Goal: Information Seeking & Learning: Compare options

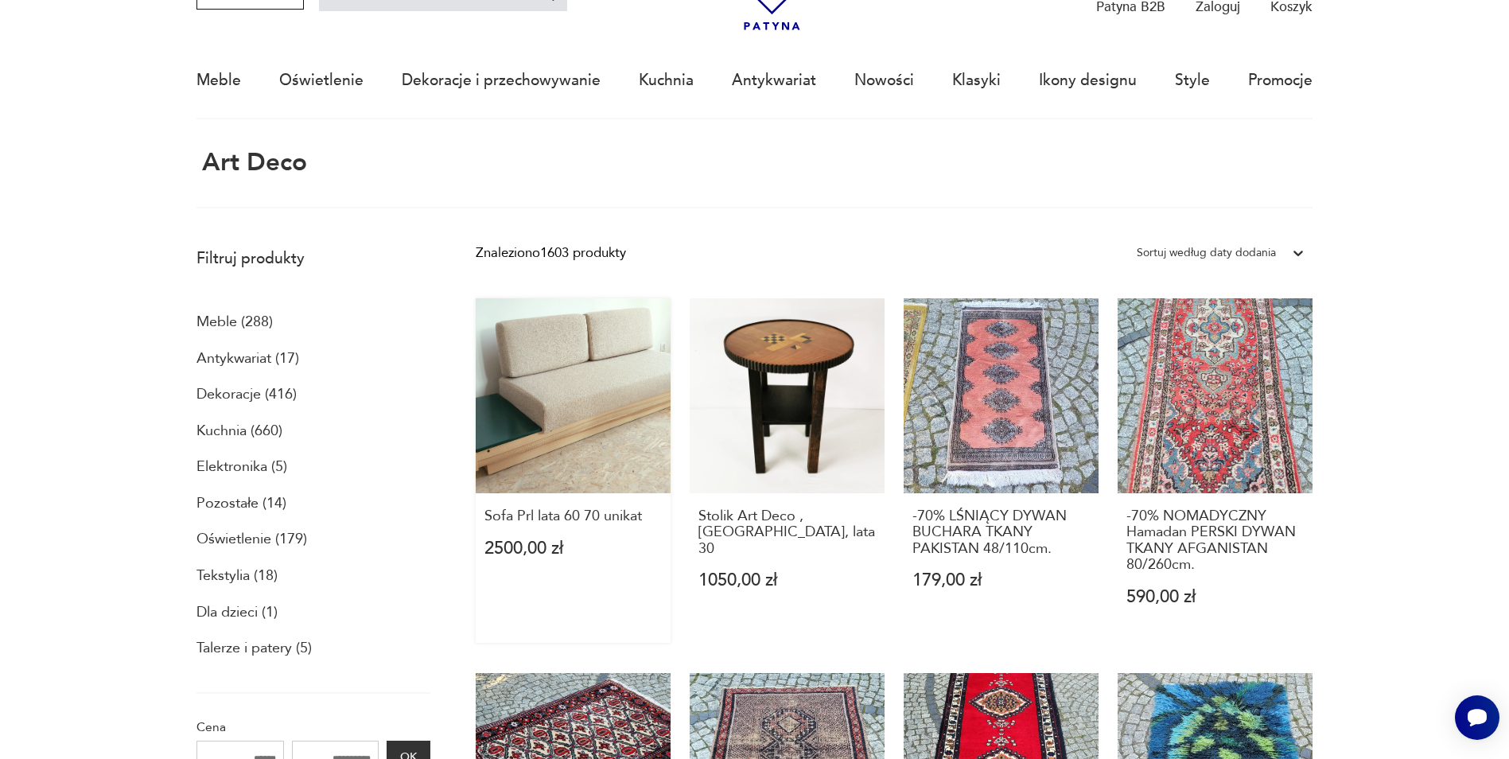
click at [624, 393] on link "Sofa Prl lata 60 70 unikat 2500,00 zł" at bounding box center [573, 470] width 195 height 344
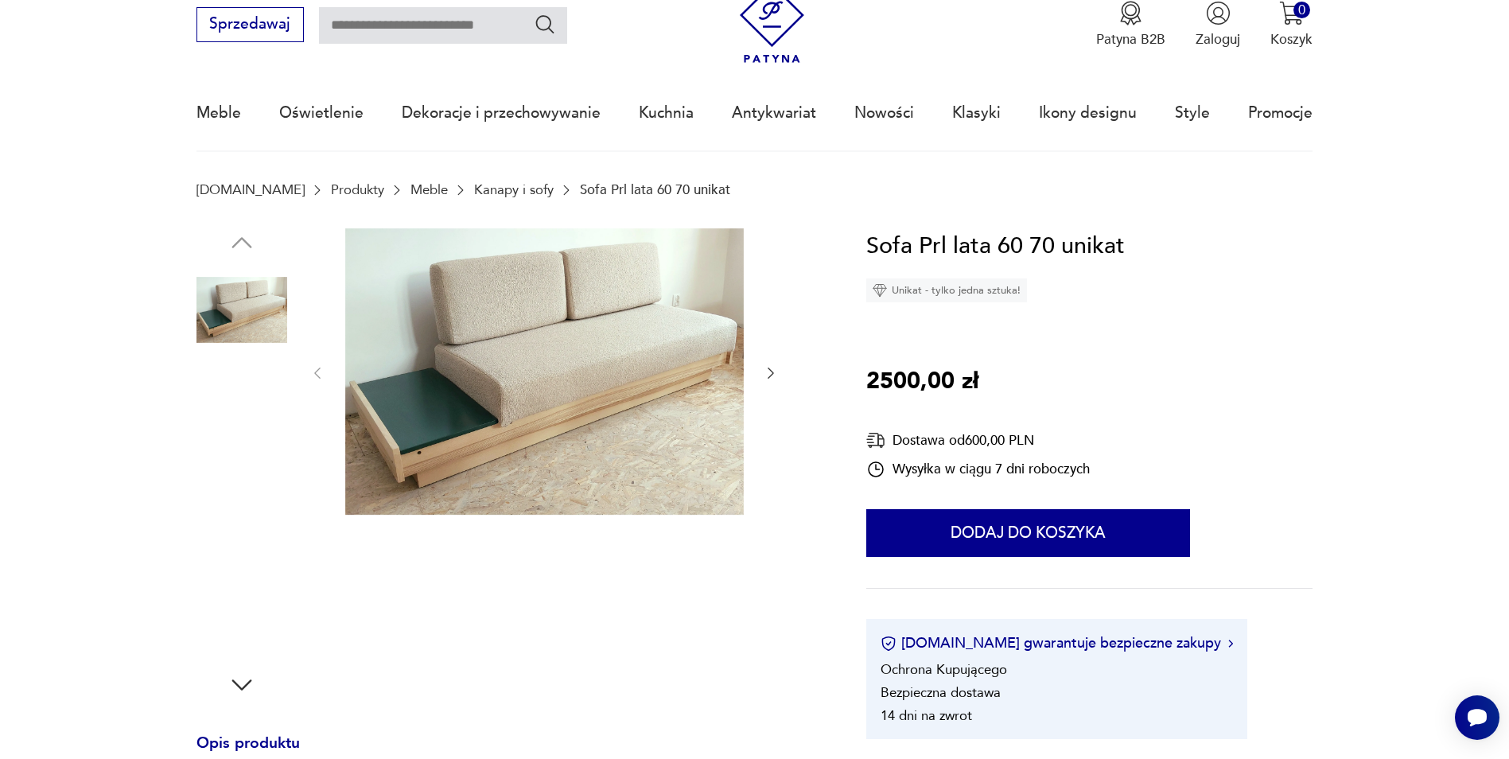
scroll to position [159, 0]
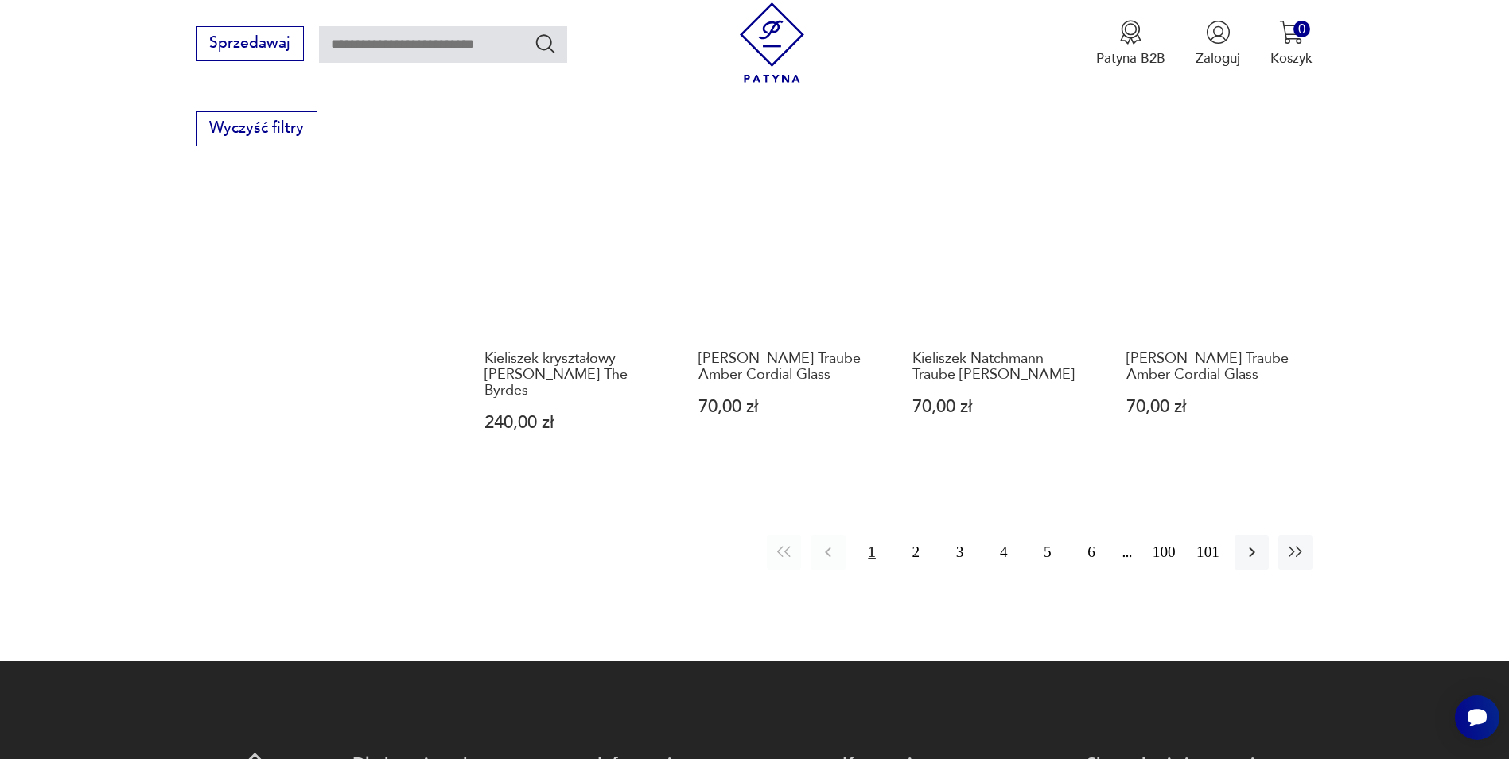
scroll to position [1281, 0]
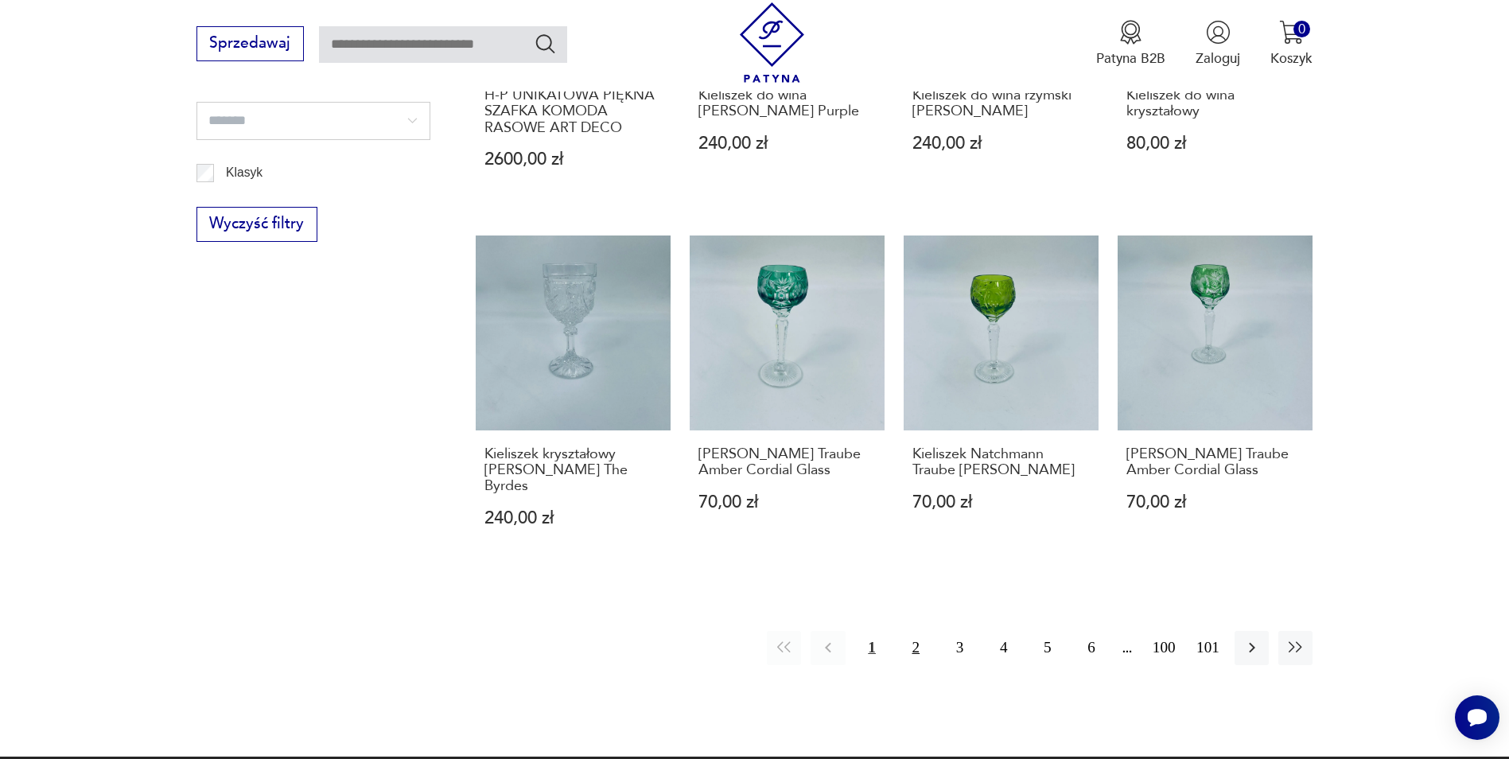
click at [911, 632] on button "2" at bounding box center [916, 648] width 34 height 34
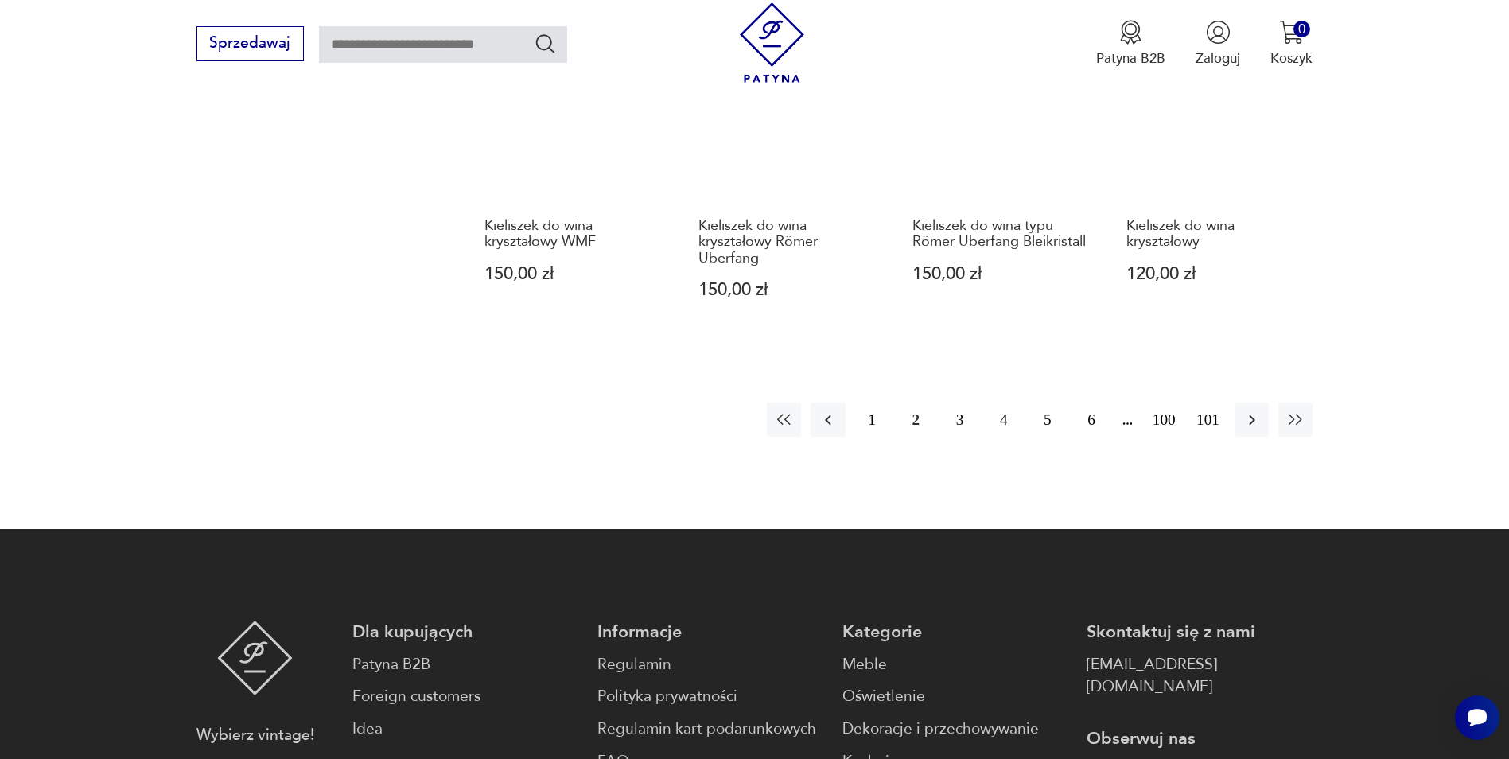
scroll to position [1447, 0]
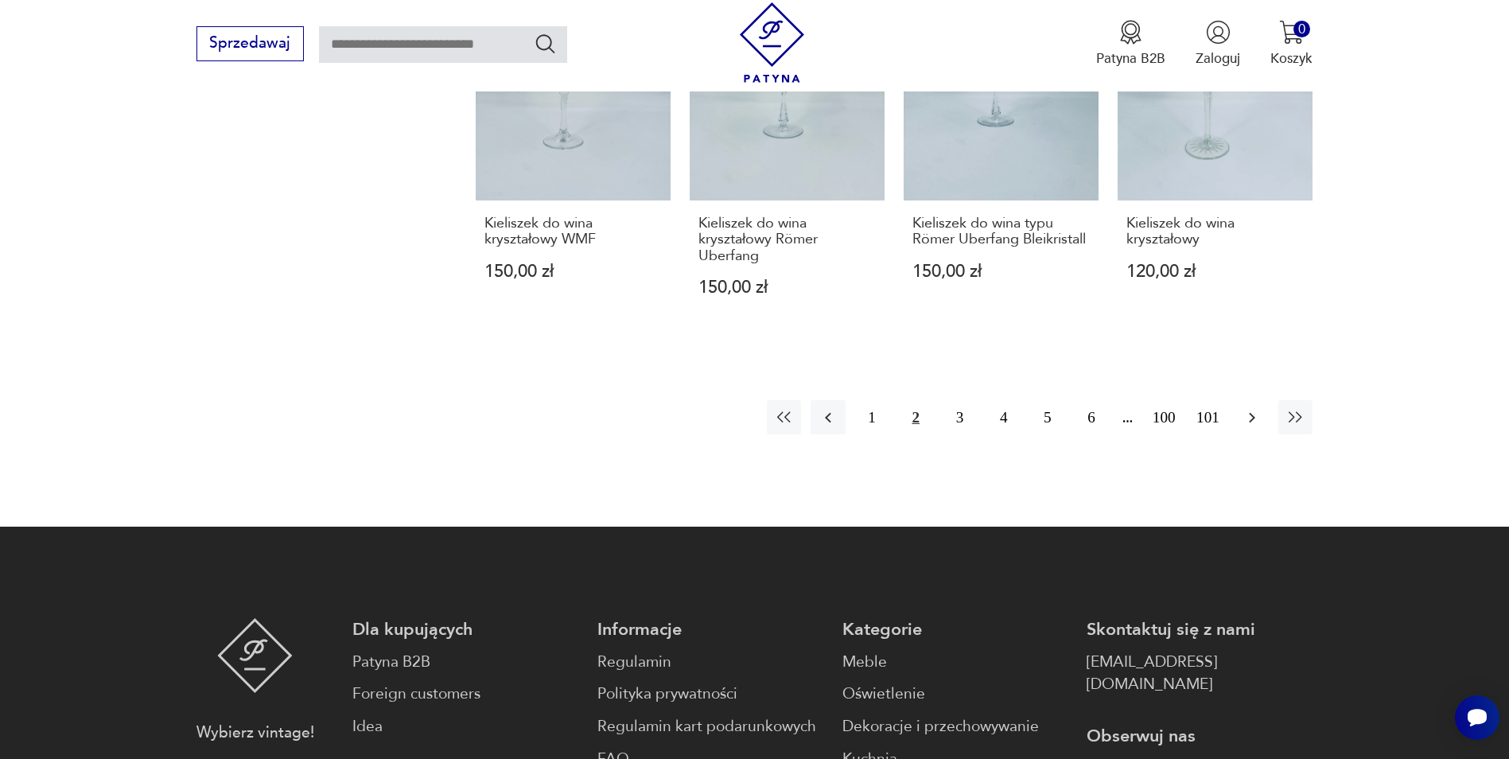
click at [1251, 417] on icon "button" at bounding box center [1251, 417] width 19 height 19
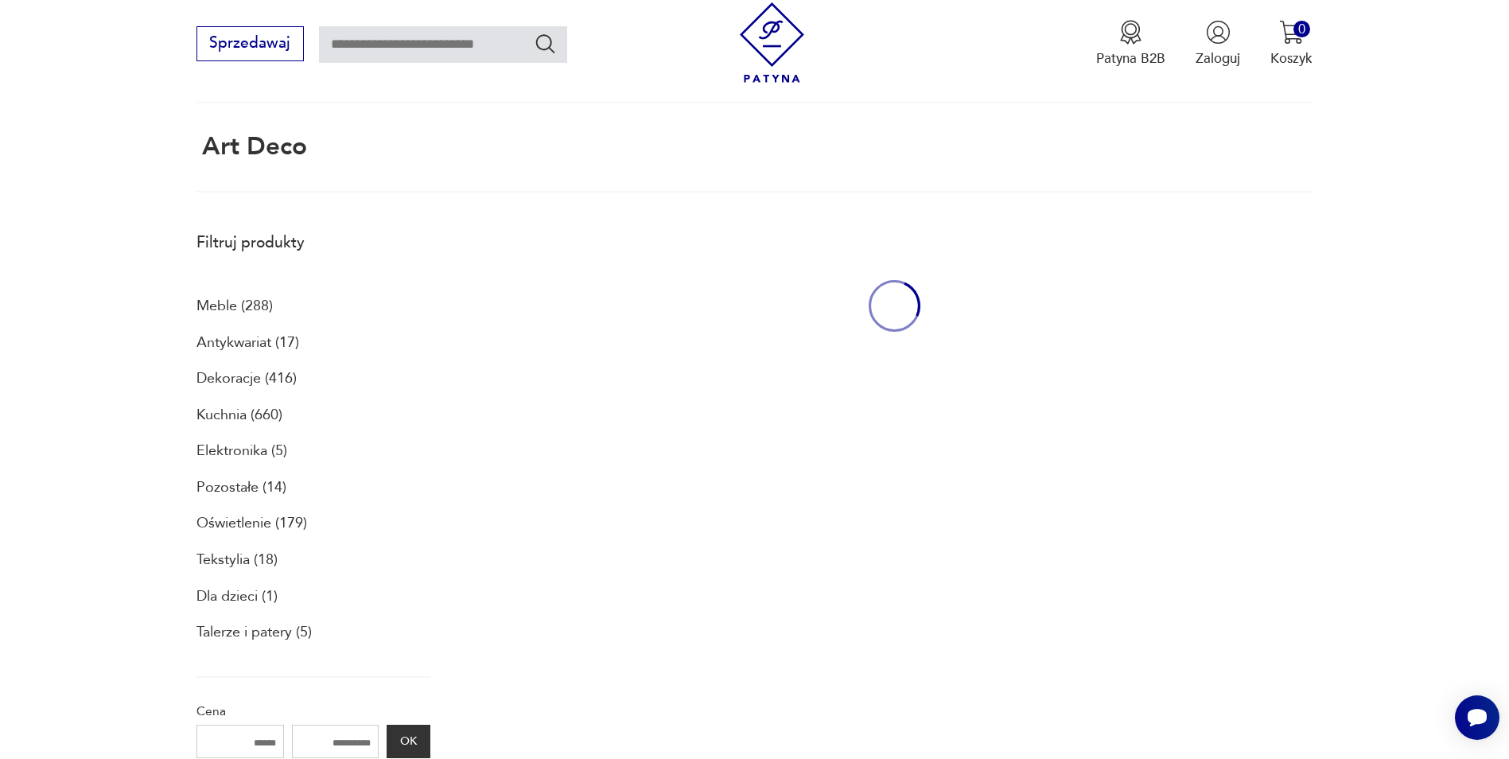
scroll to position [95, 0]
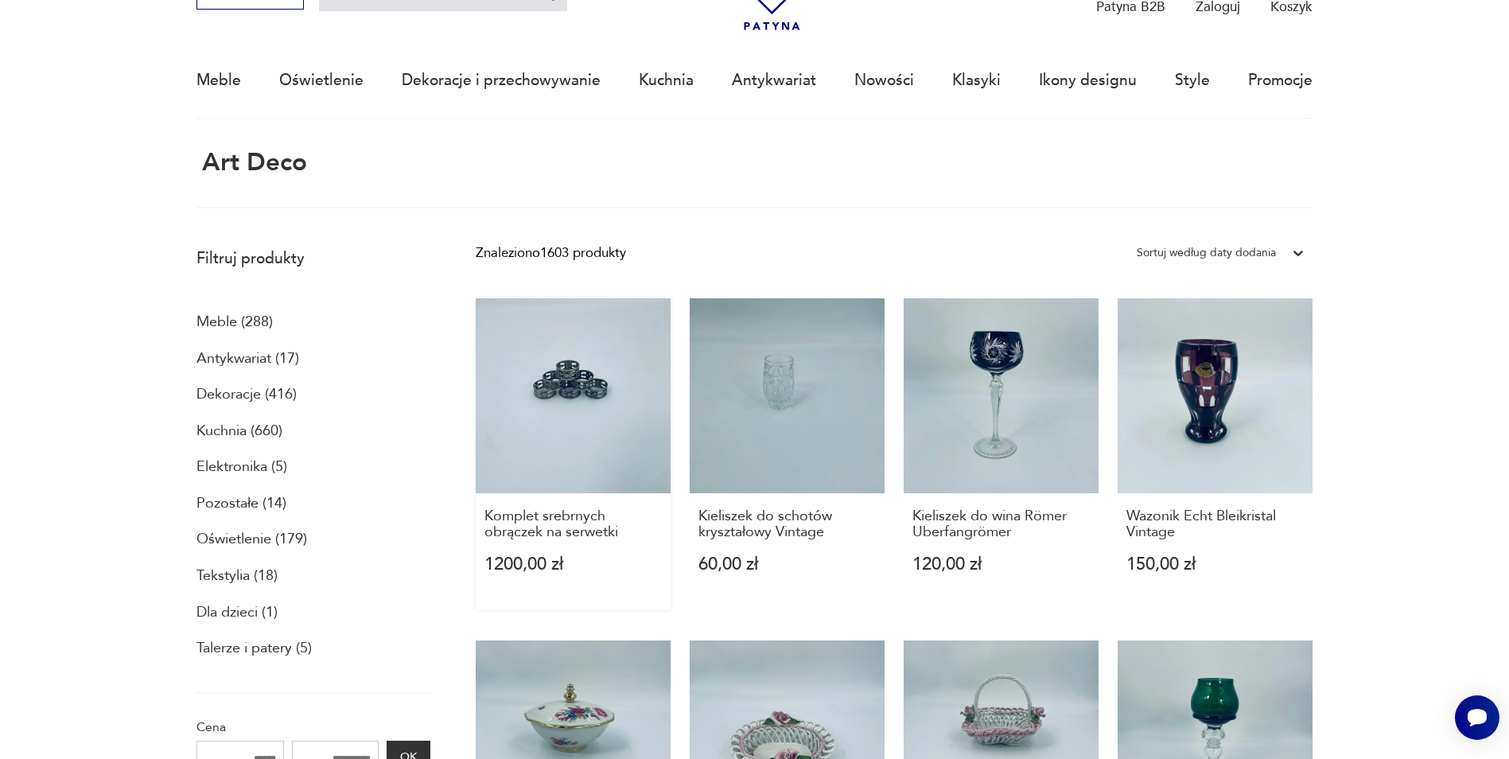
click at [592, 387] on link "Komplet srebrnych obrączek na serwetki 1200,00 zł" at bounding box center [573, 454] width 195 height 312
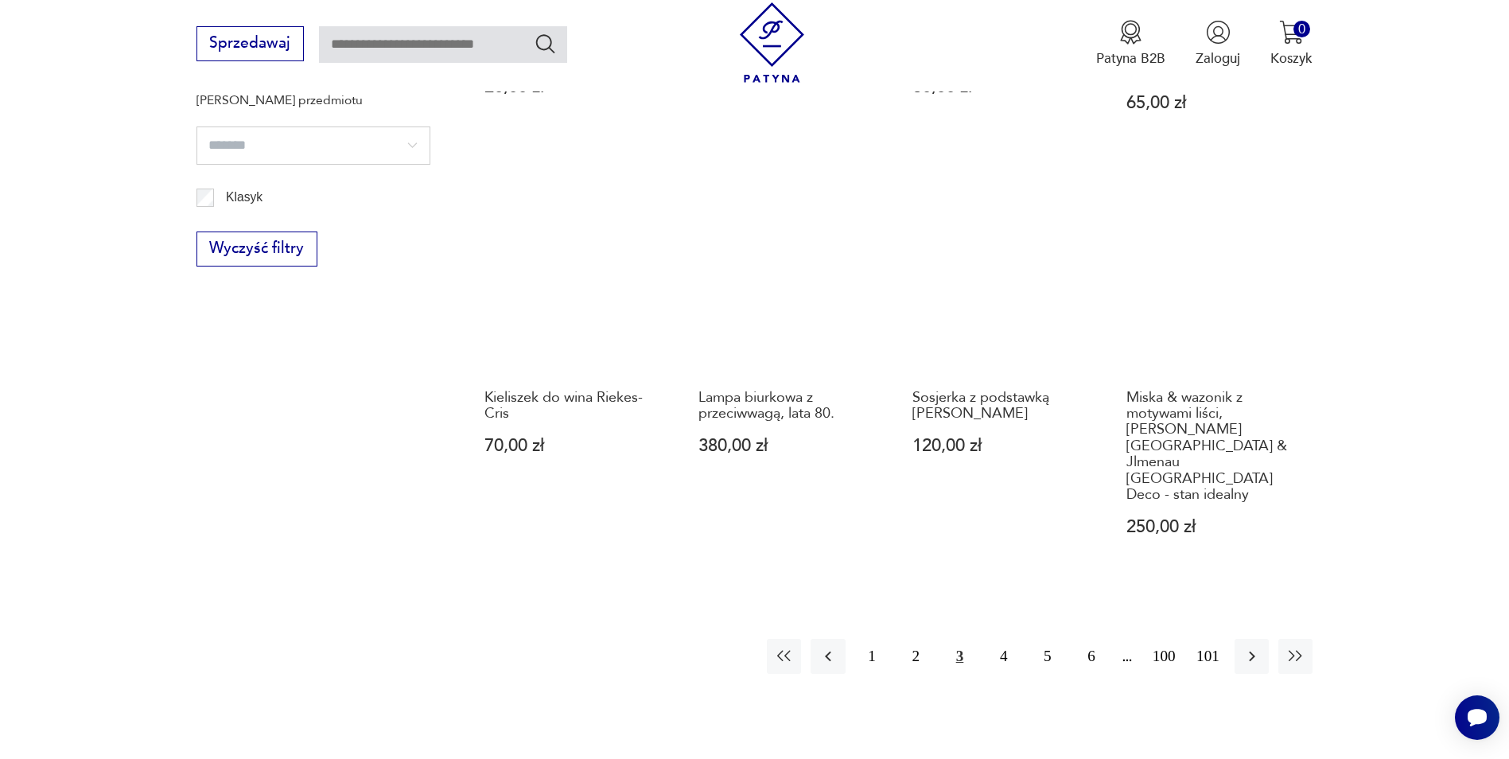
scroll to position [1286, 0]
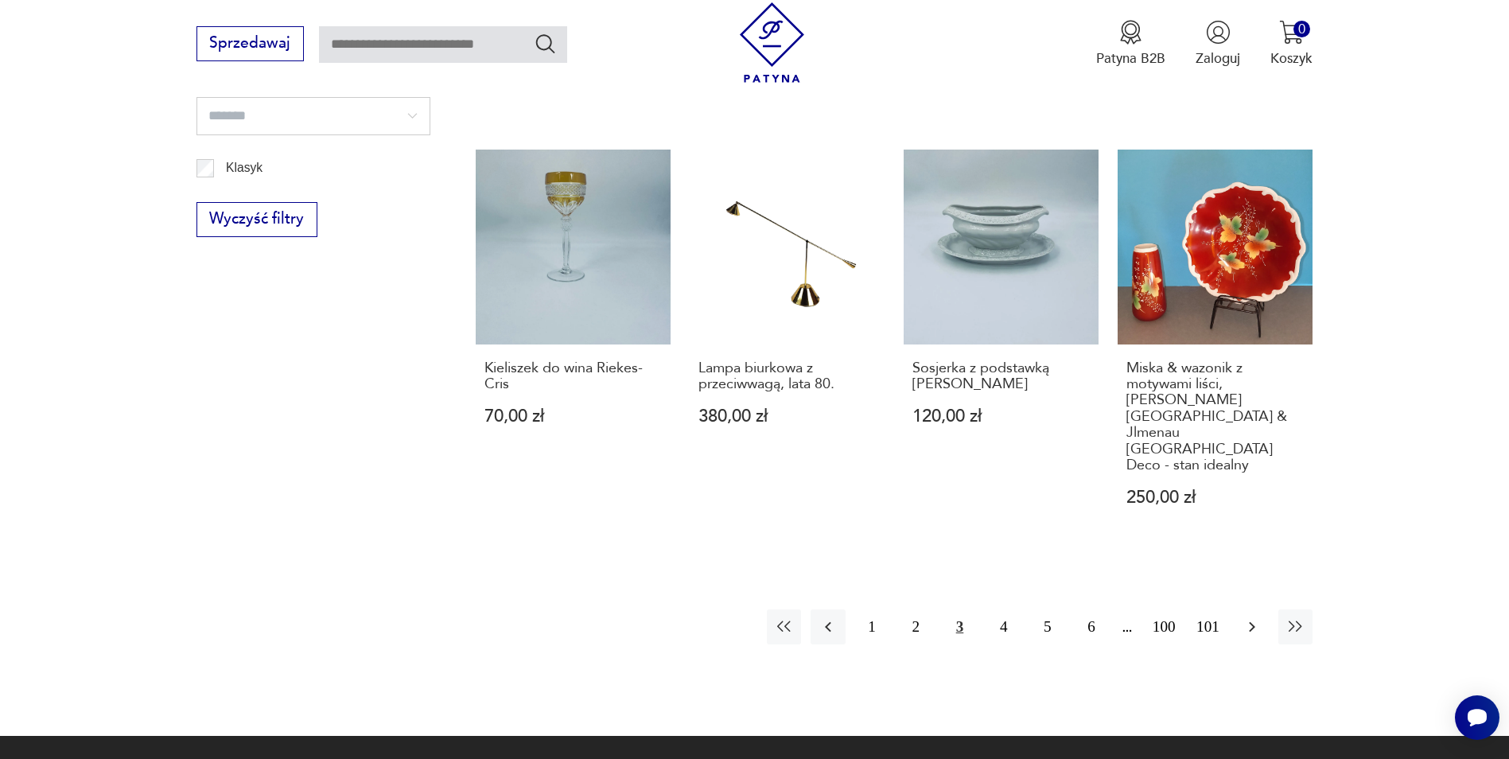
click at [1246, 617] on icon "button" at bounding box center [1251, 626] width 19 height 19
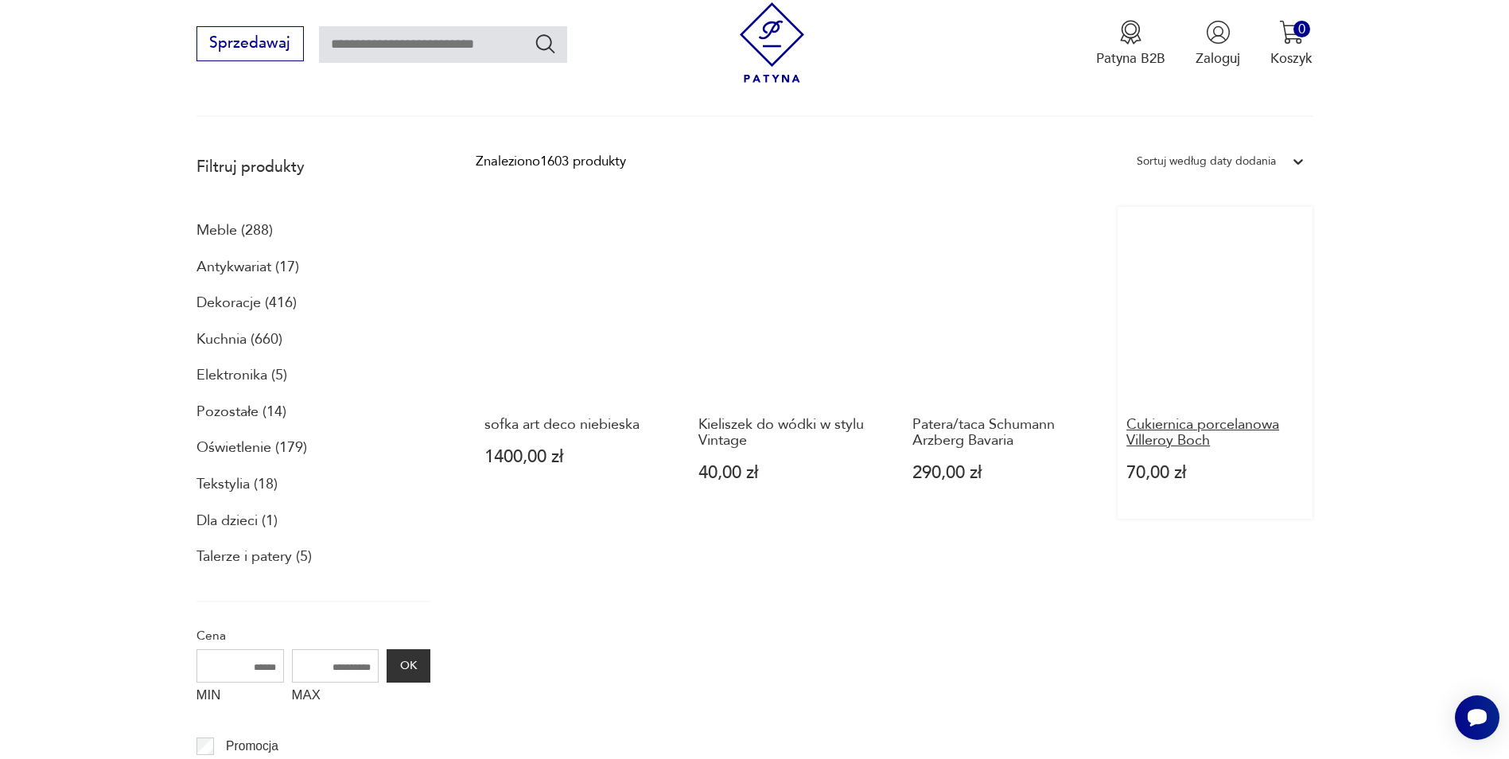
scroll to position [333, 0]
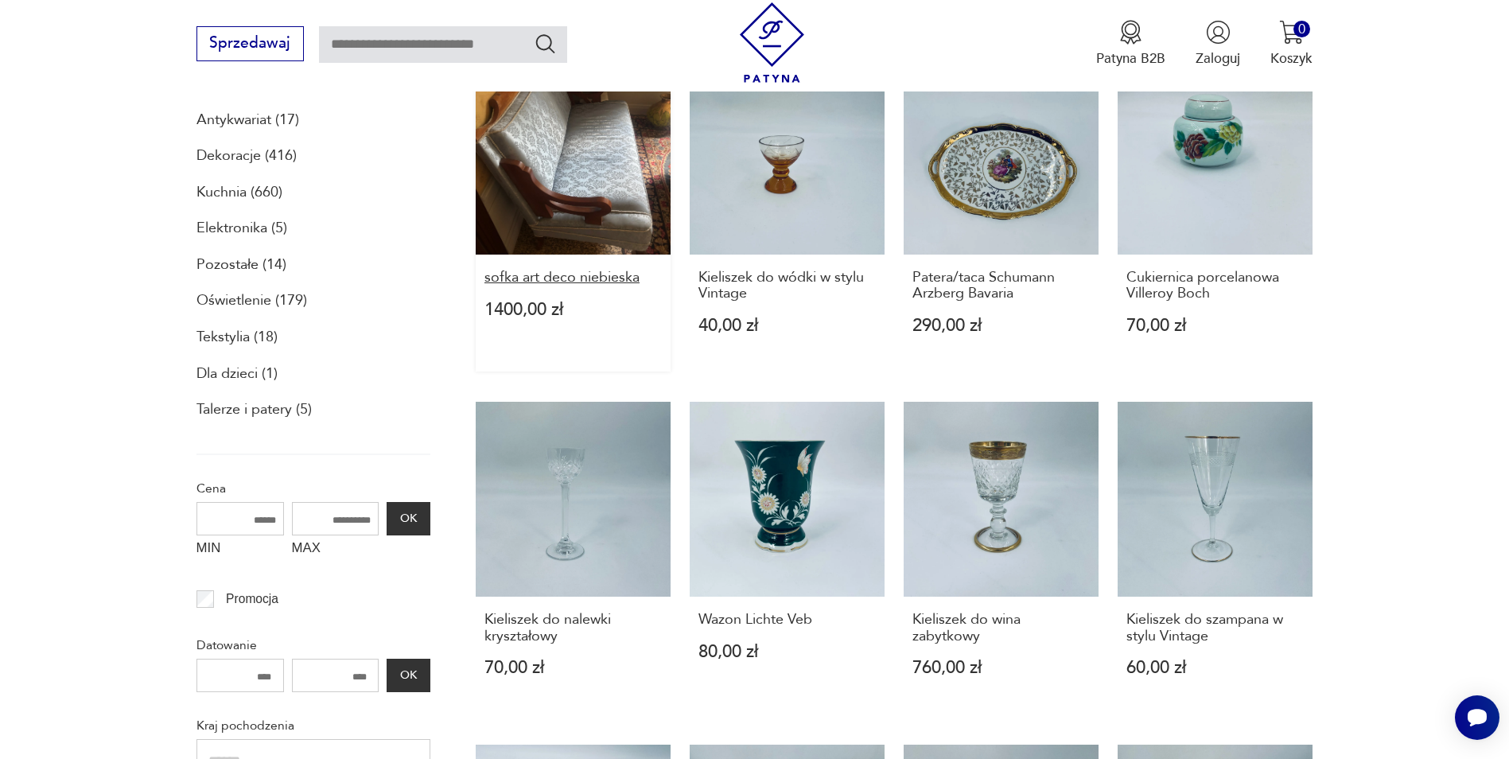
click at [601, 270] on h3 "sofka art deco niebieska" at bounding box center [572, 278] width 177 height 16
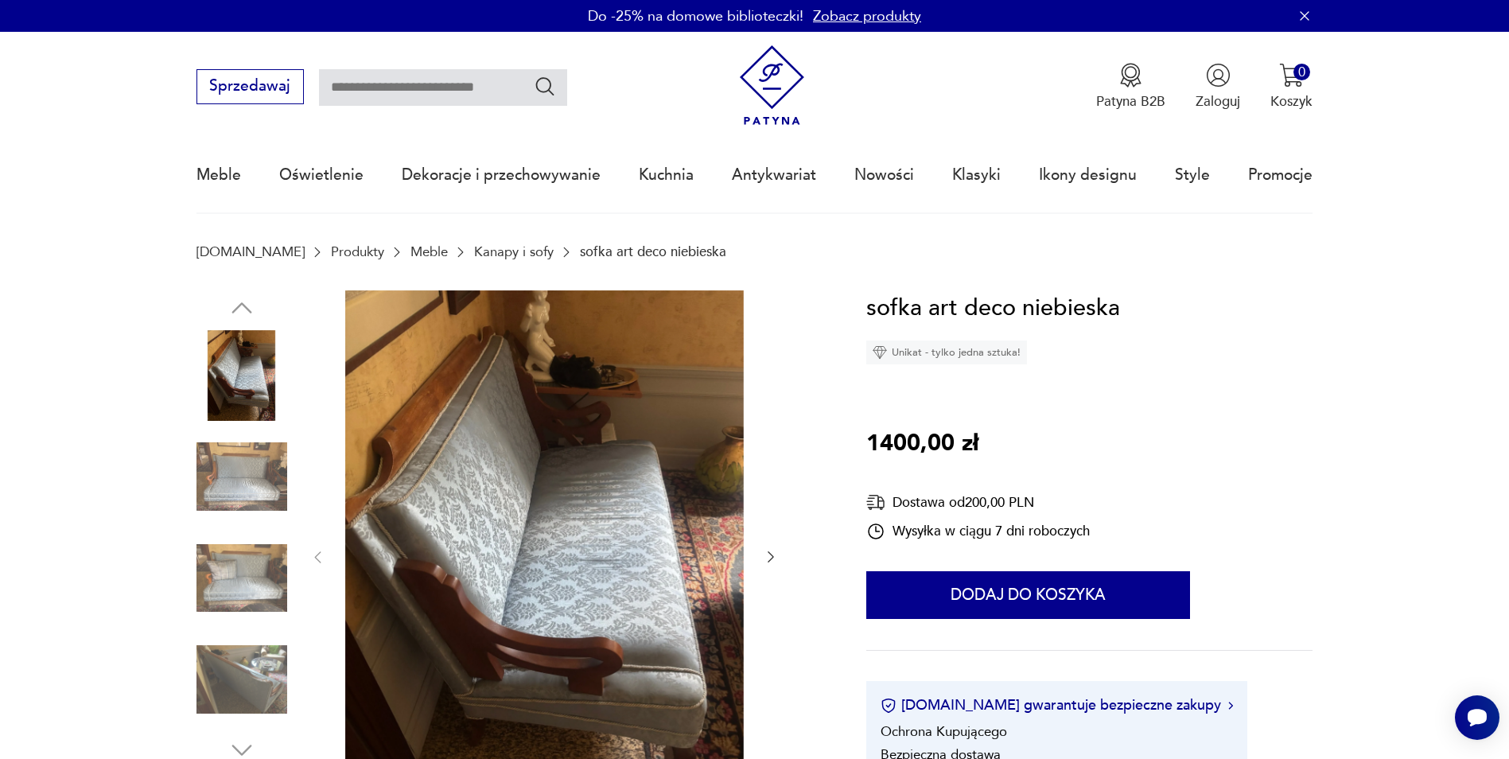
click at [768, 554] on icon "button" at bounding box center [771, 557] width 16 height 16
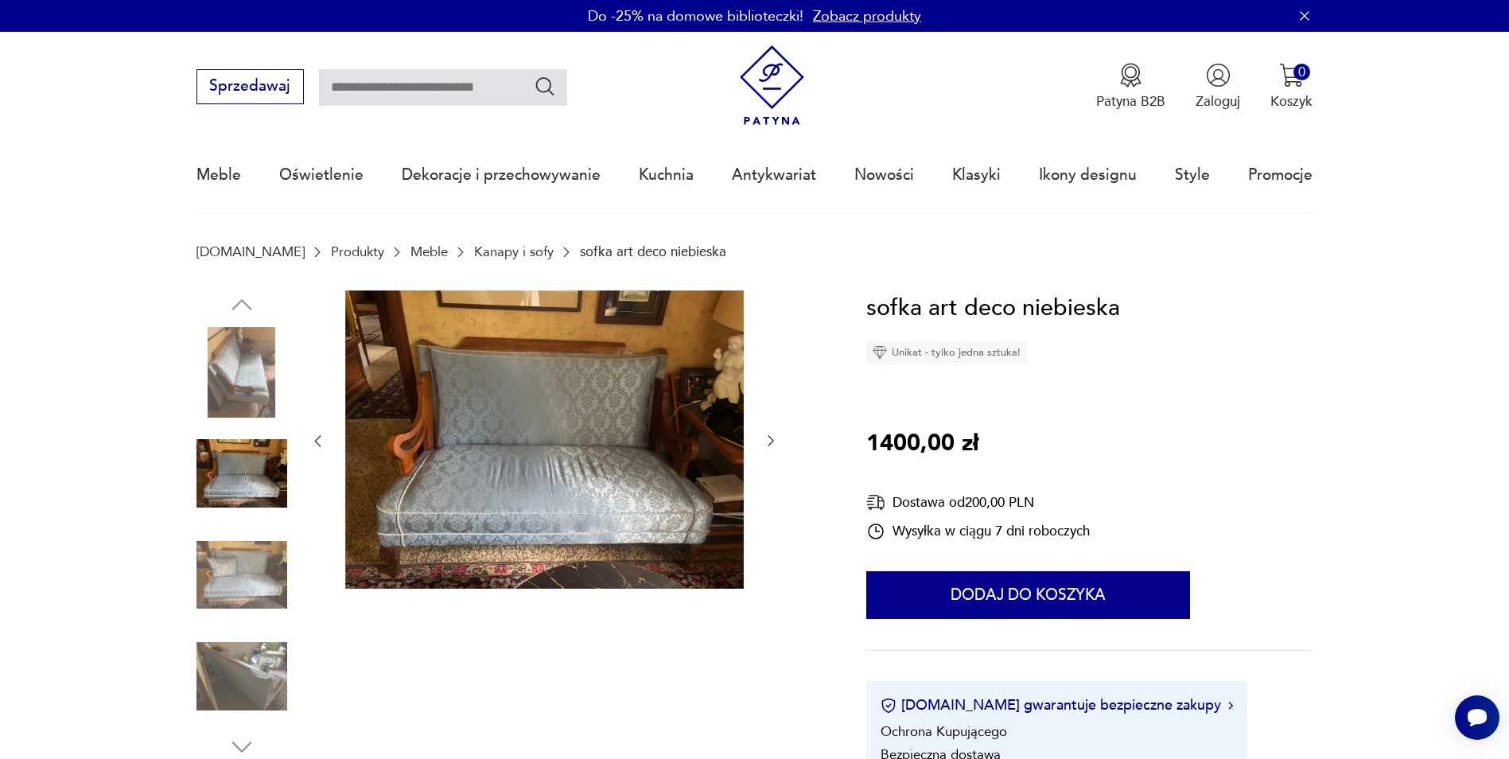
click at [762, 437] on div at bounding box center [543, 441] width 469 height 302
click at [773, 440] on icon "button" at bounding box center [771, 441] width 16 height 16
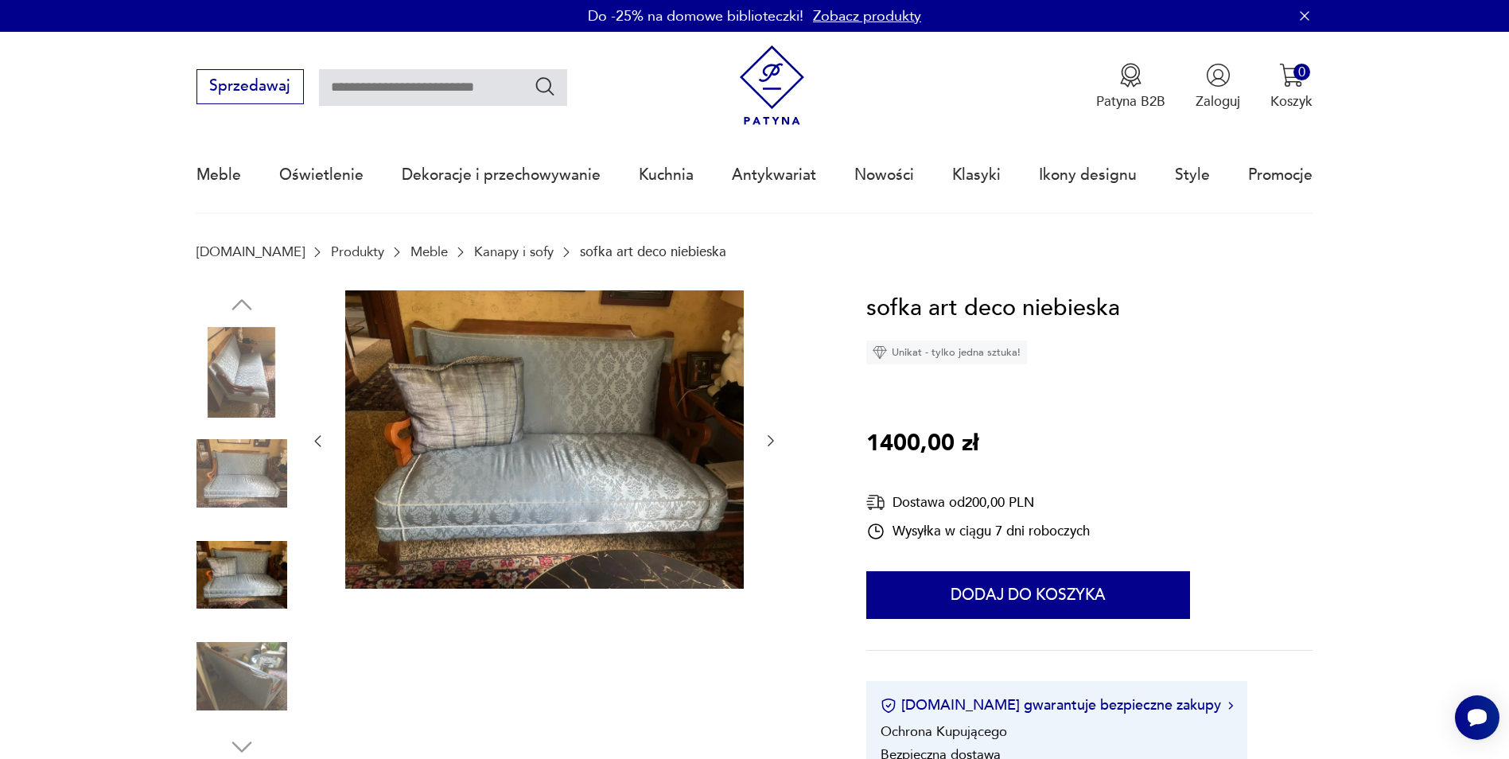
click at [773, 440] on icon "button" at bounding box center [771, 441] width 16 height 16
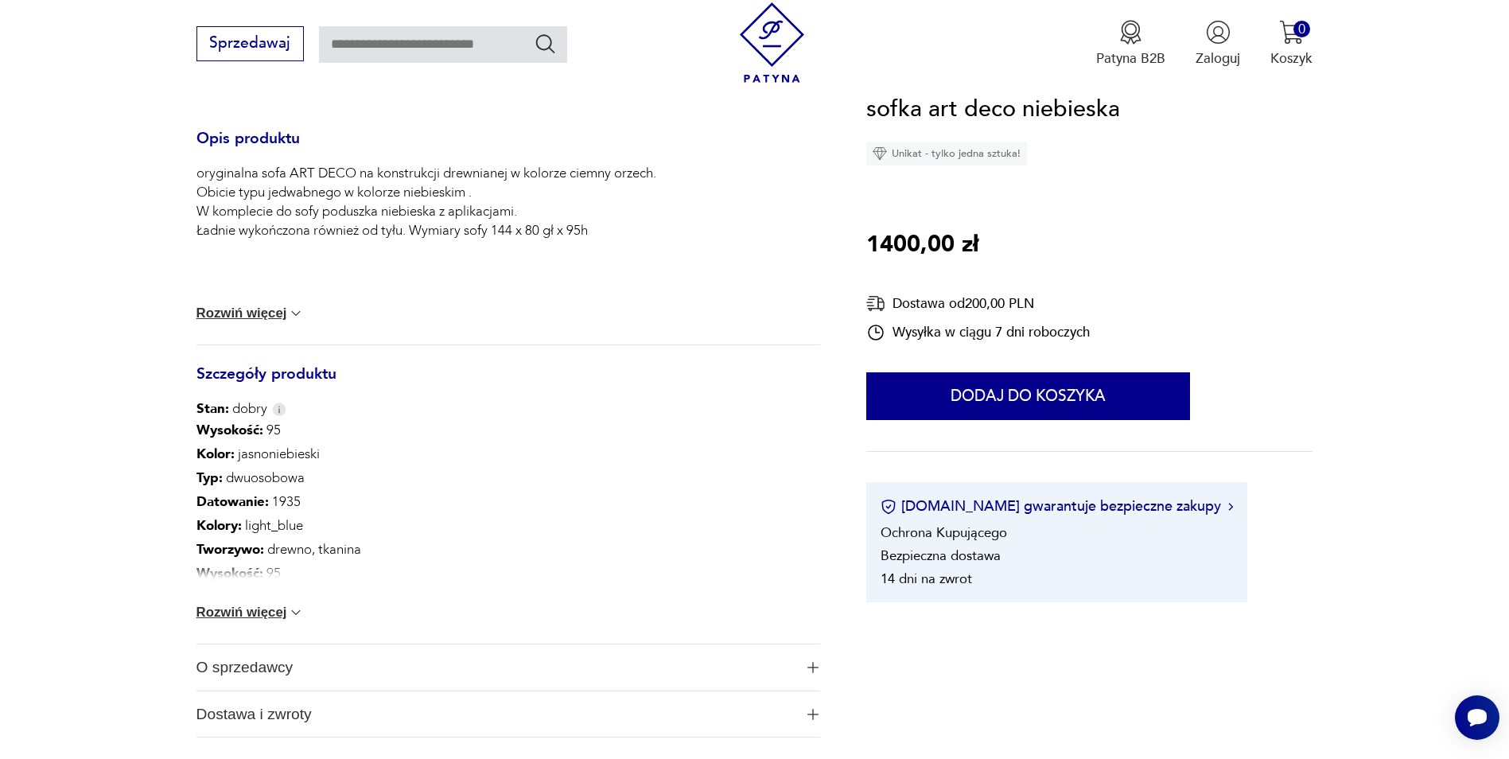
scroll to position [716, 0]
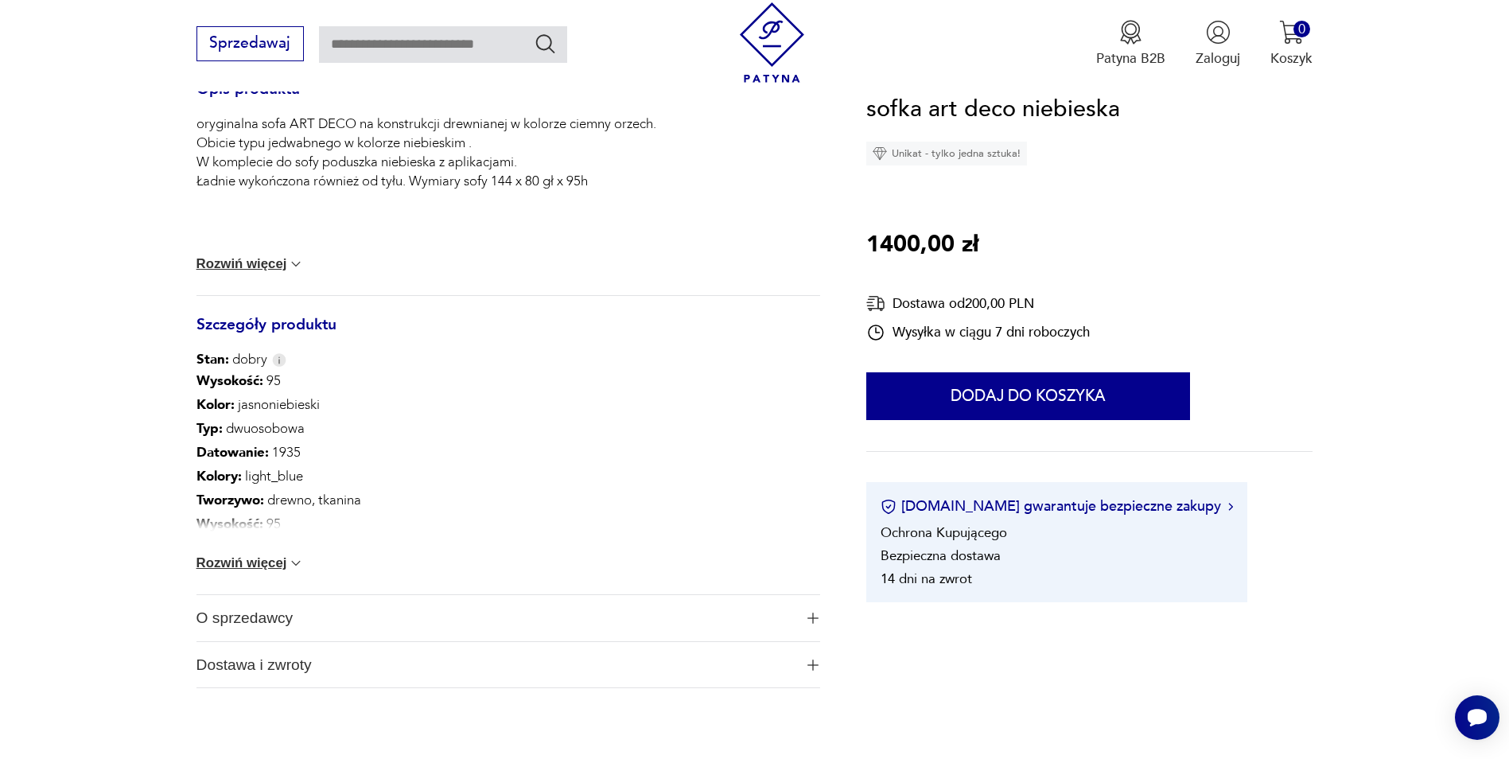
click at [295, 565] on img at bounding box center [296, 563] width 16 height 16
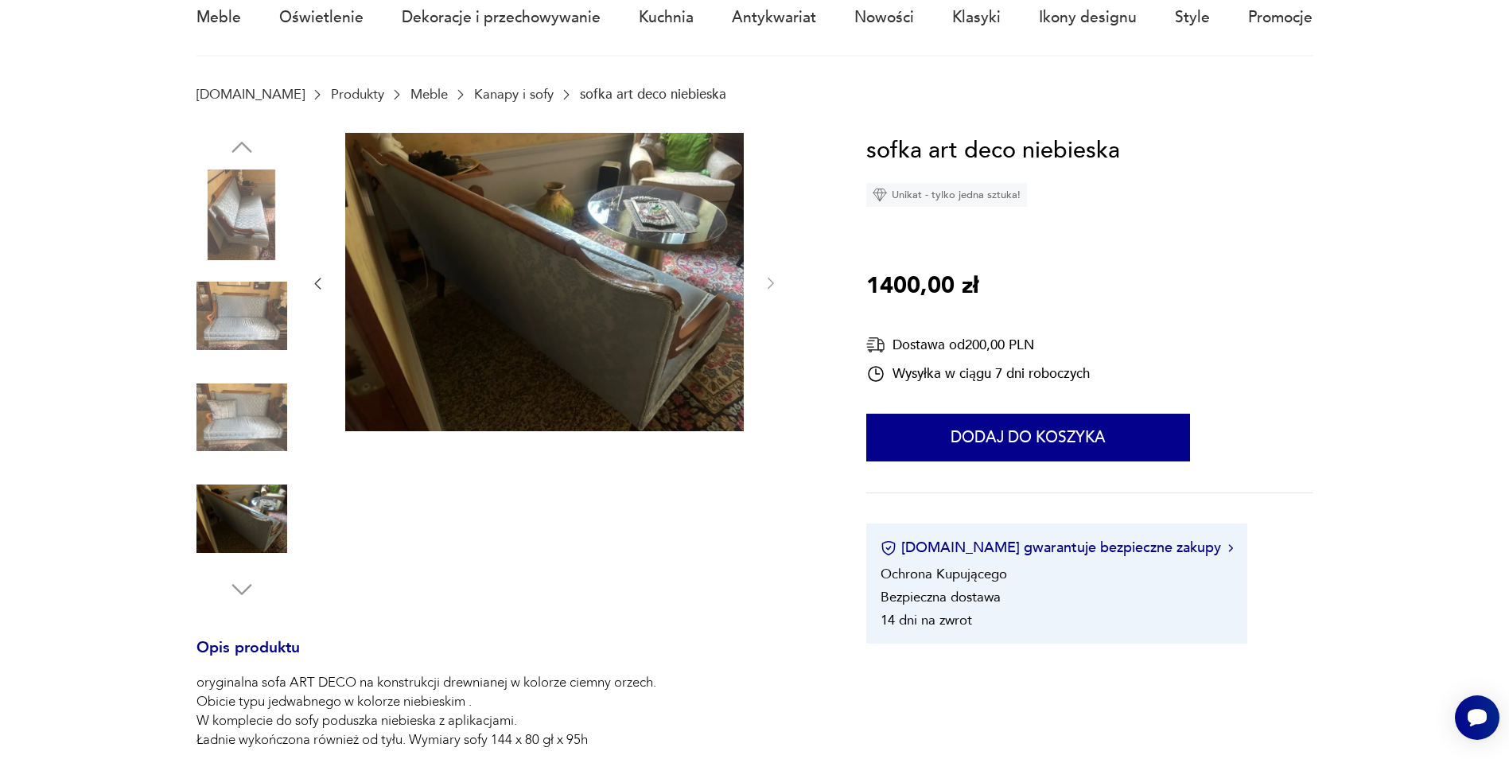
scroll to position [0, 0]
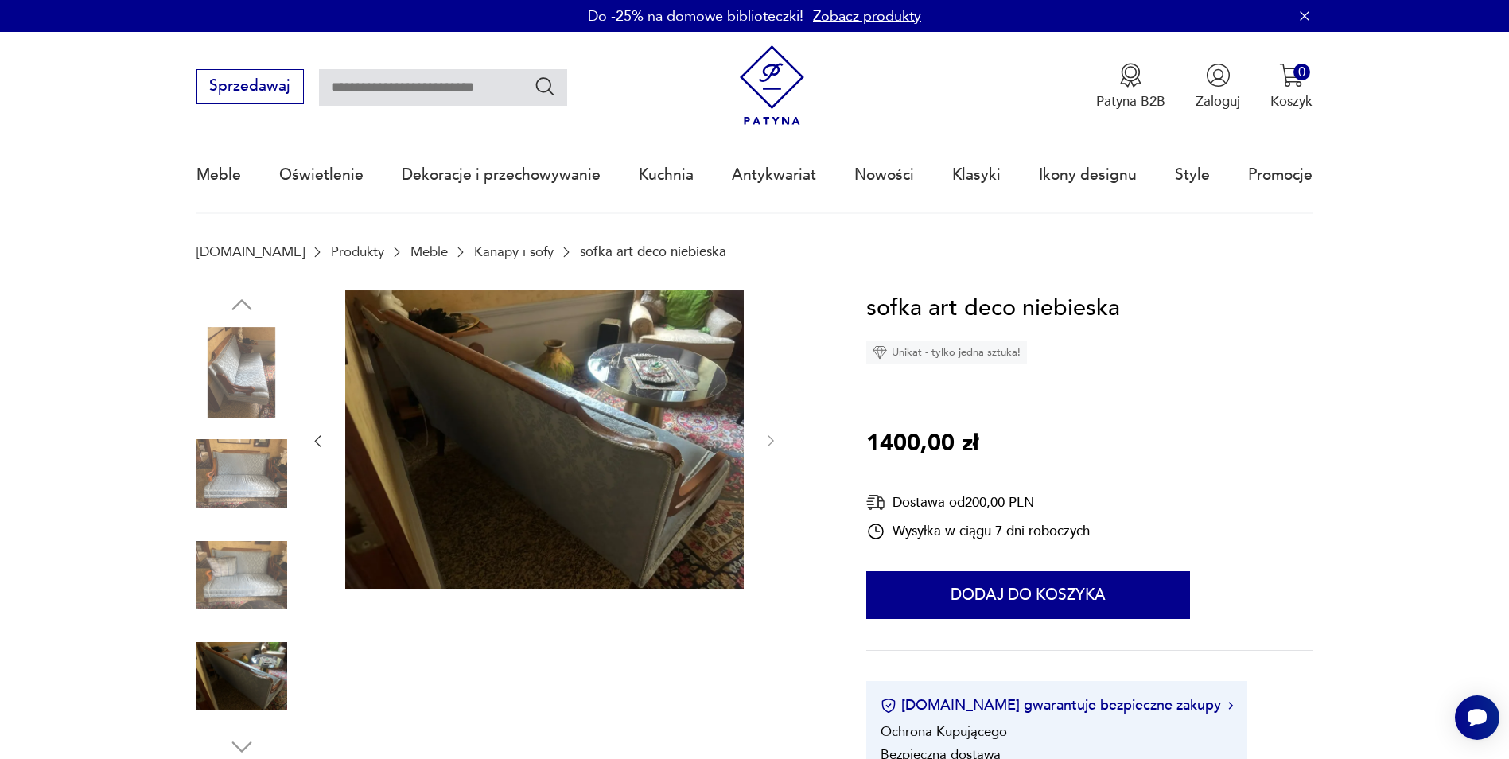
click at [229, 557] on img at bounding box center [241, 575] width 91 height 91
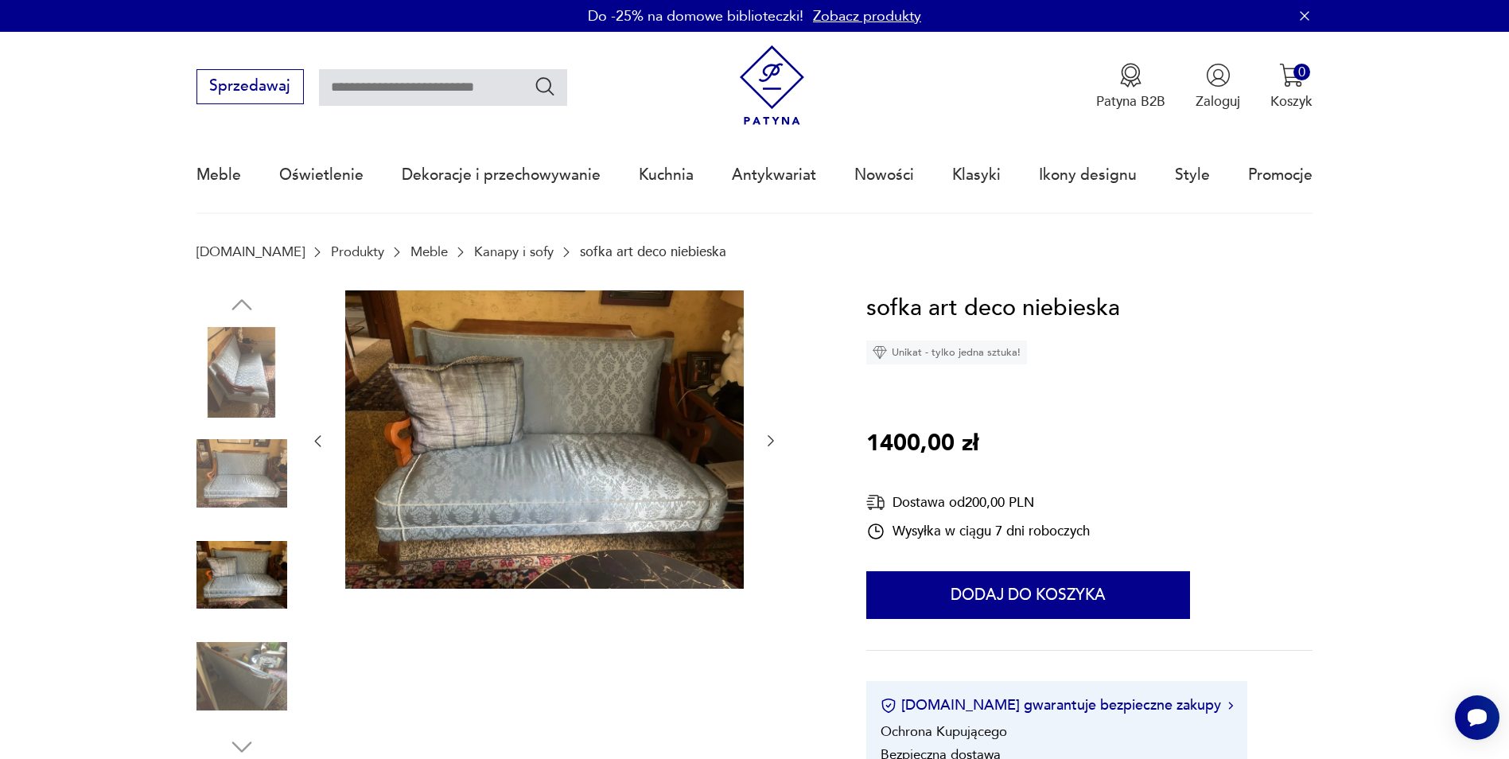
click at [618, 458] on img at bounding box center [544, 439] width 398 height 299
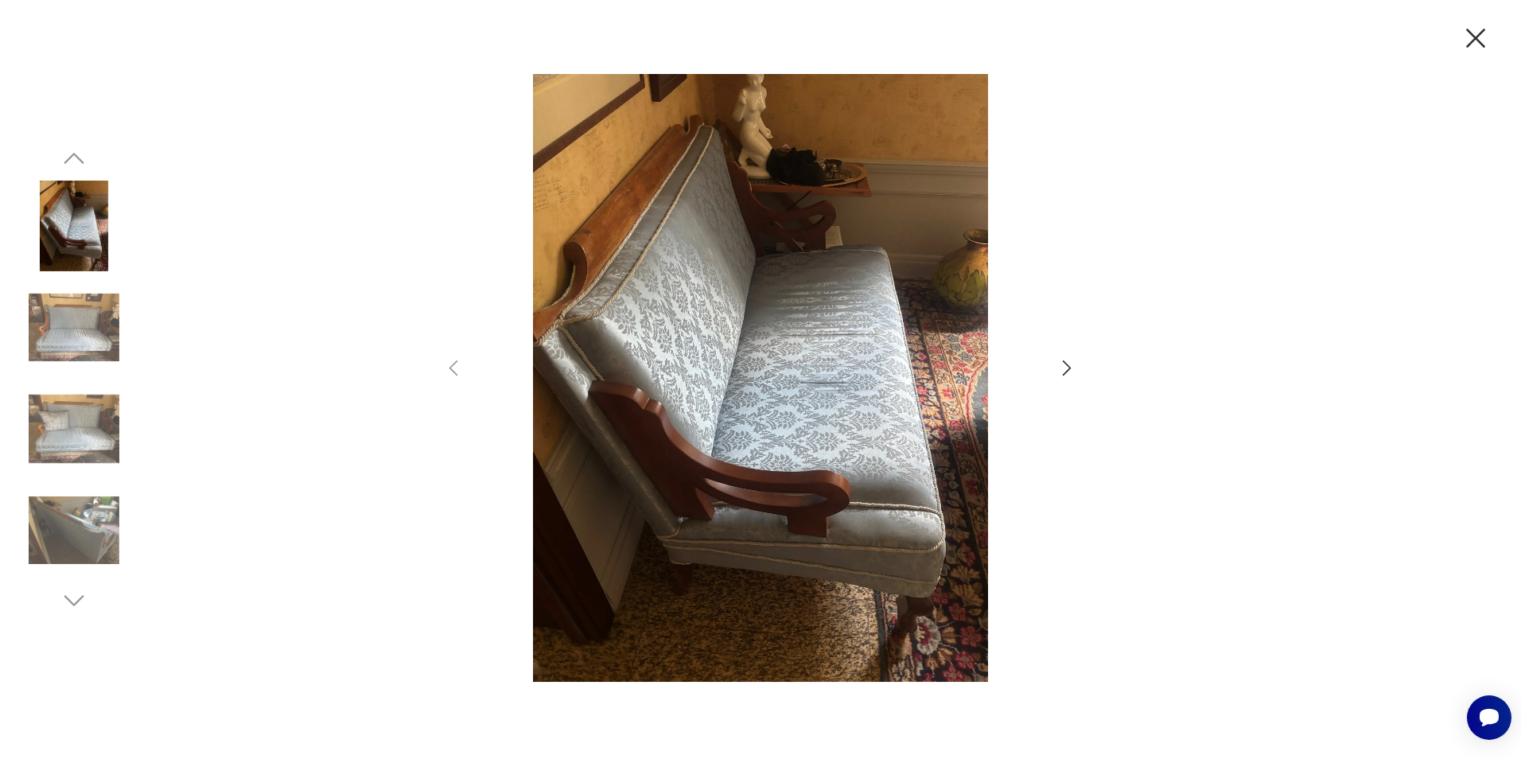
click at [862, 371] on img at bounding box center [760, 377] width 552 height 607
click at [1067, 367] on icon "button" at bounding box center [1066, 367] width 23 height 23
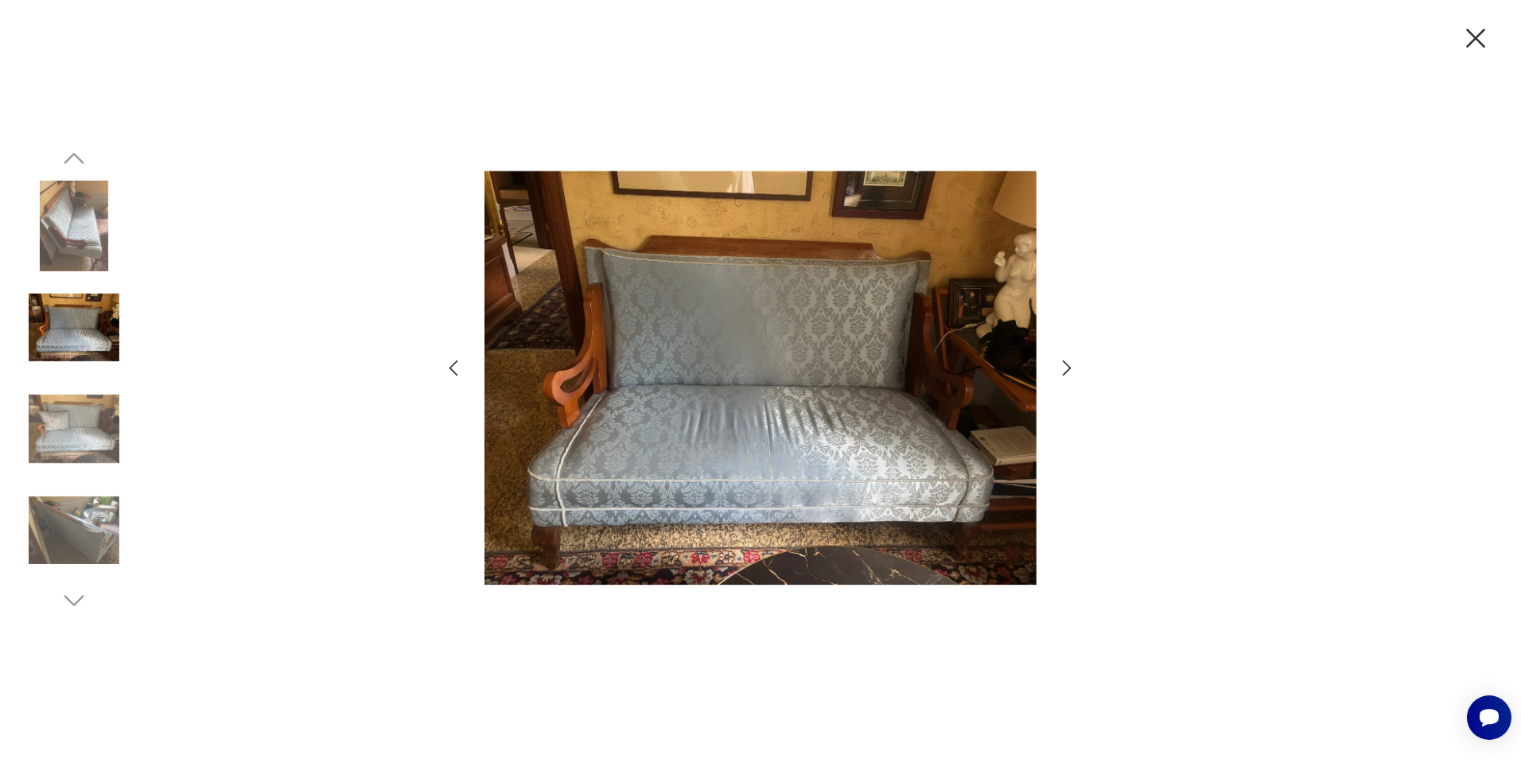
click at [1067, 367] on icon "button" at bounding box center [1066, 367] width 23 height 23
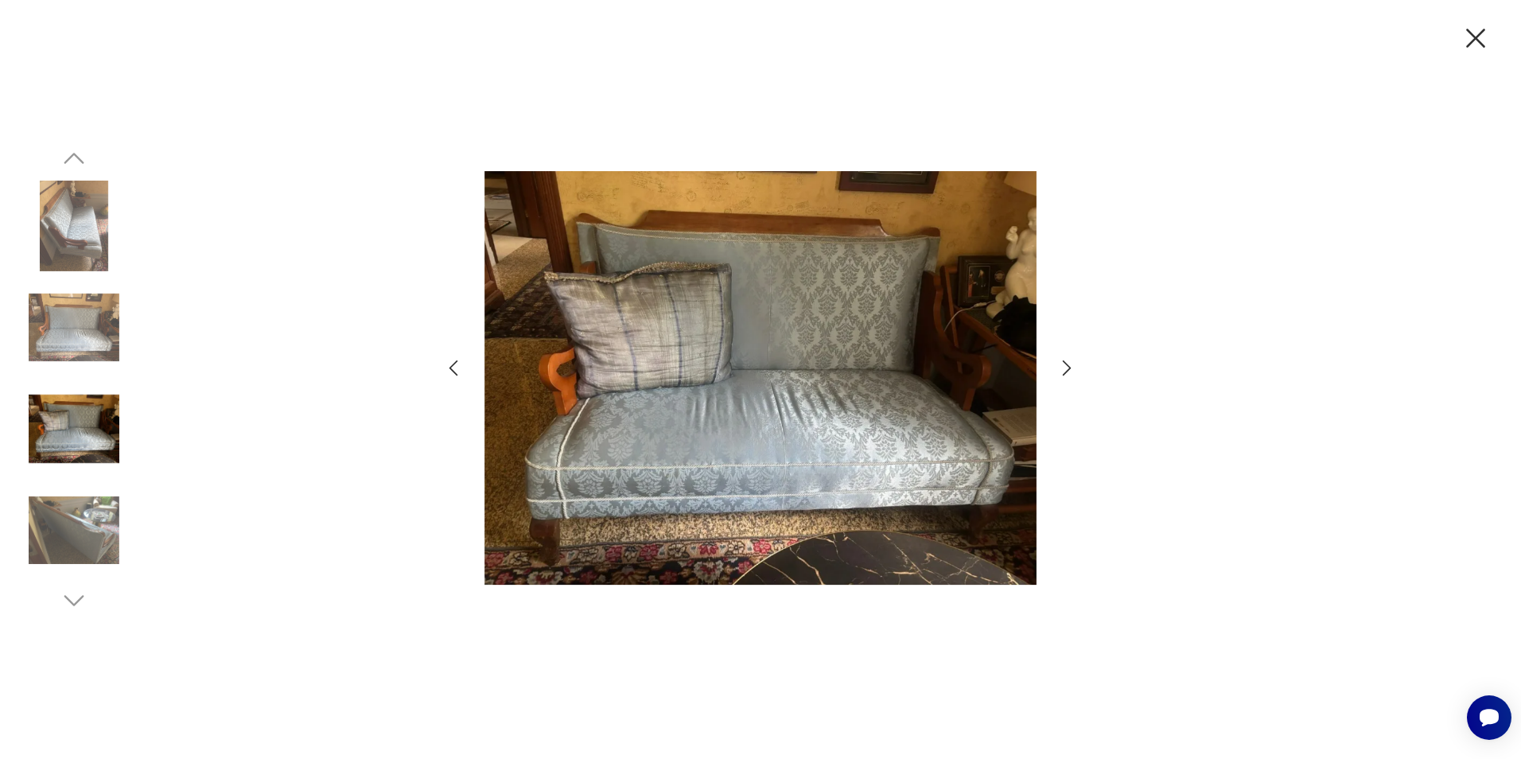
click at [1067, 367] on icon "button" at bounding box center [1066, 367] width 23 height 23
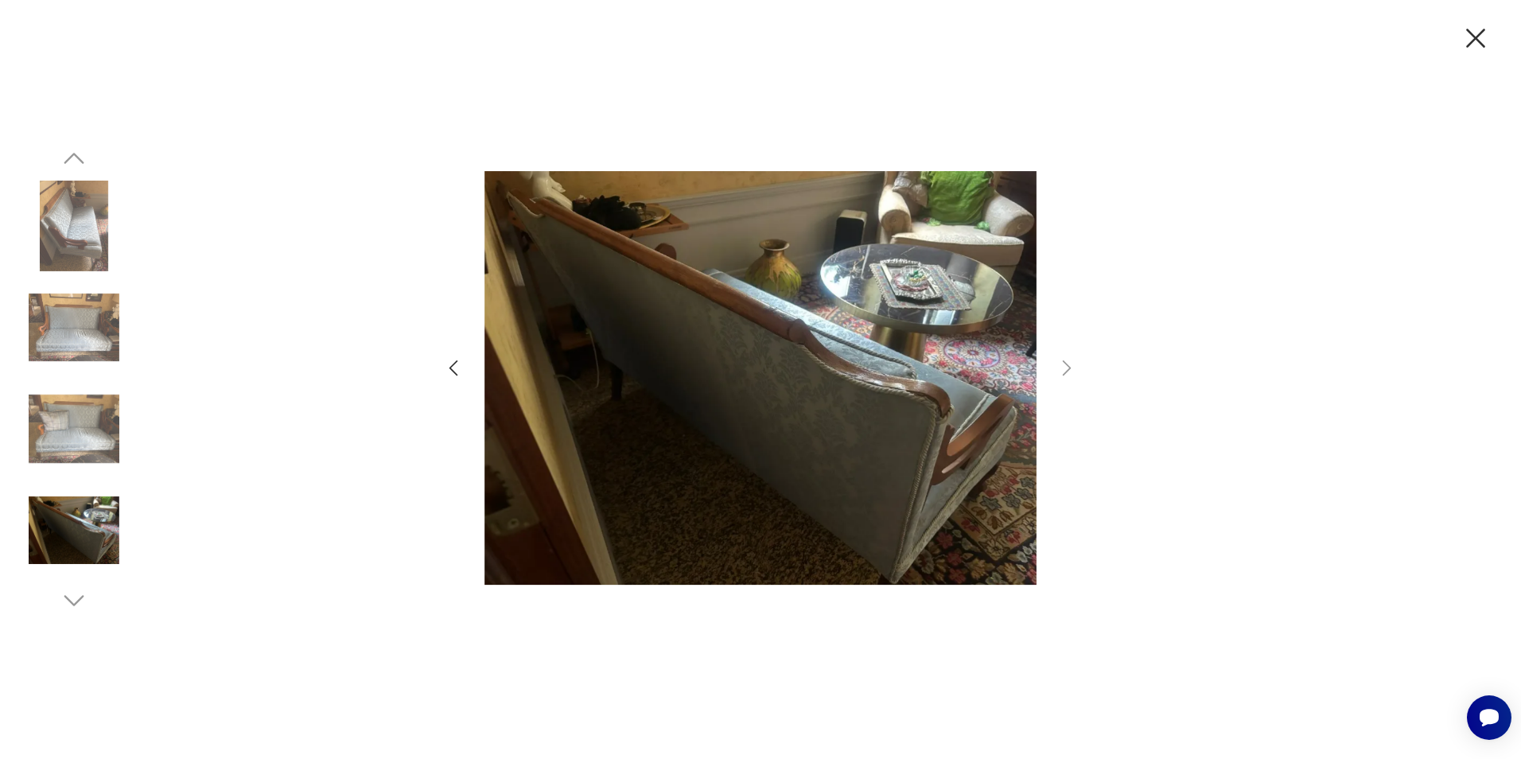
click at [1476, 43] on icon "button" at bounding box center [1475, 37] width 33 height 33
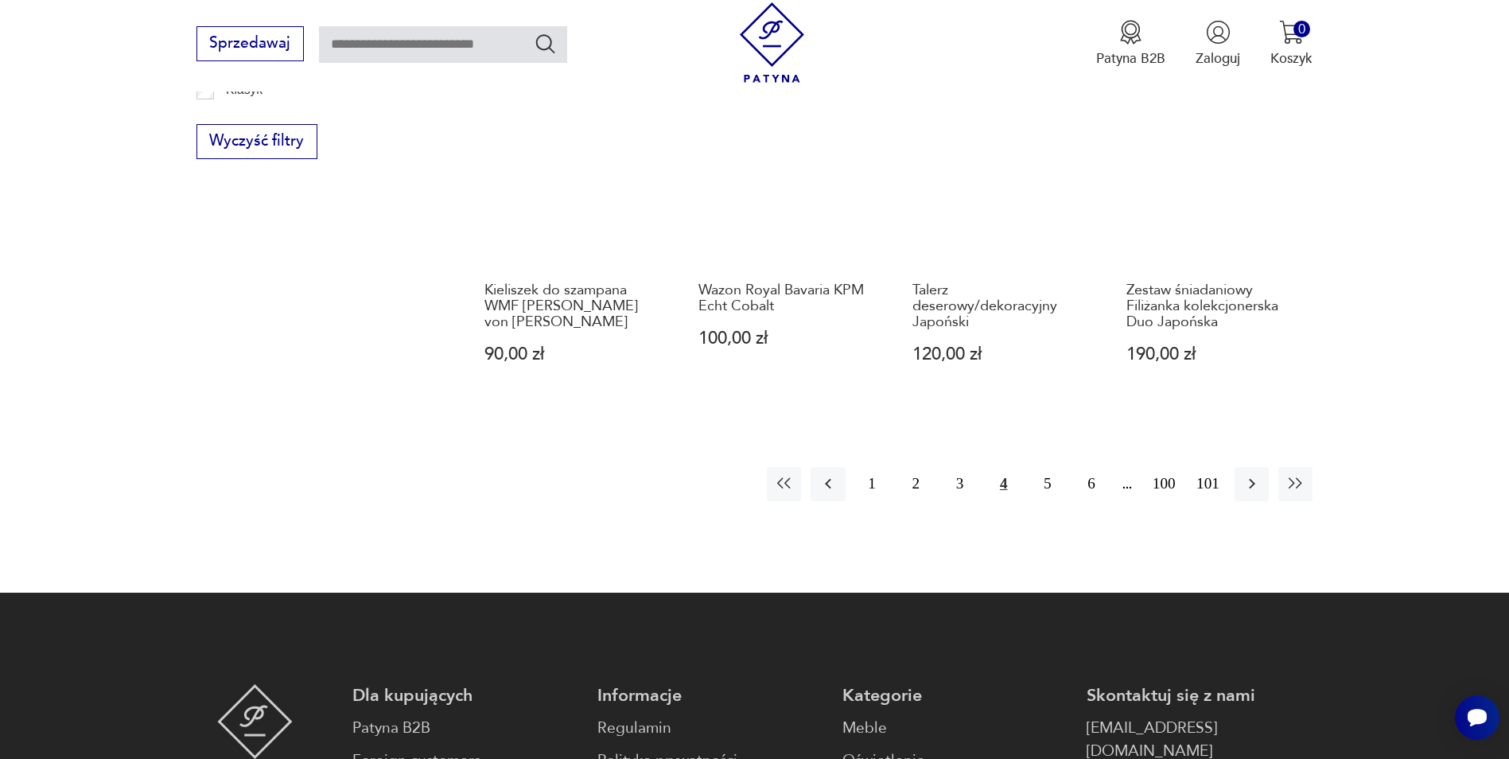
scroll to position [1366, 0]
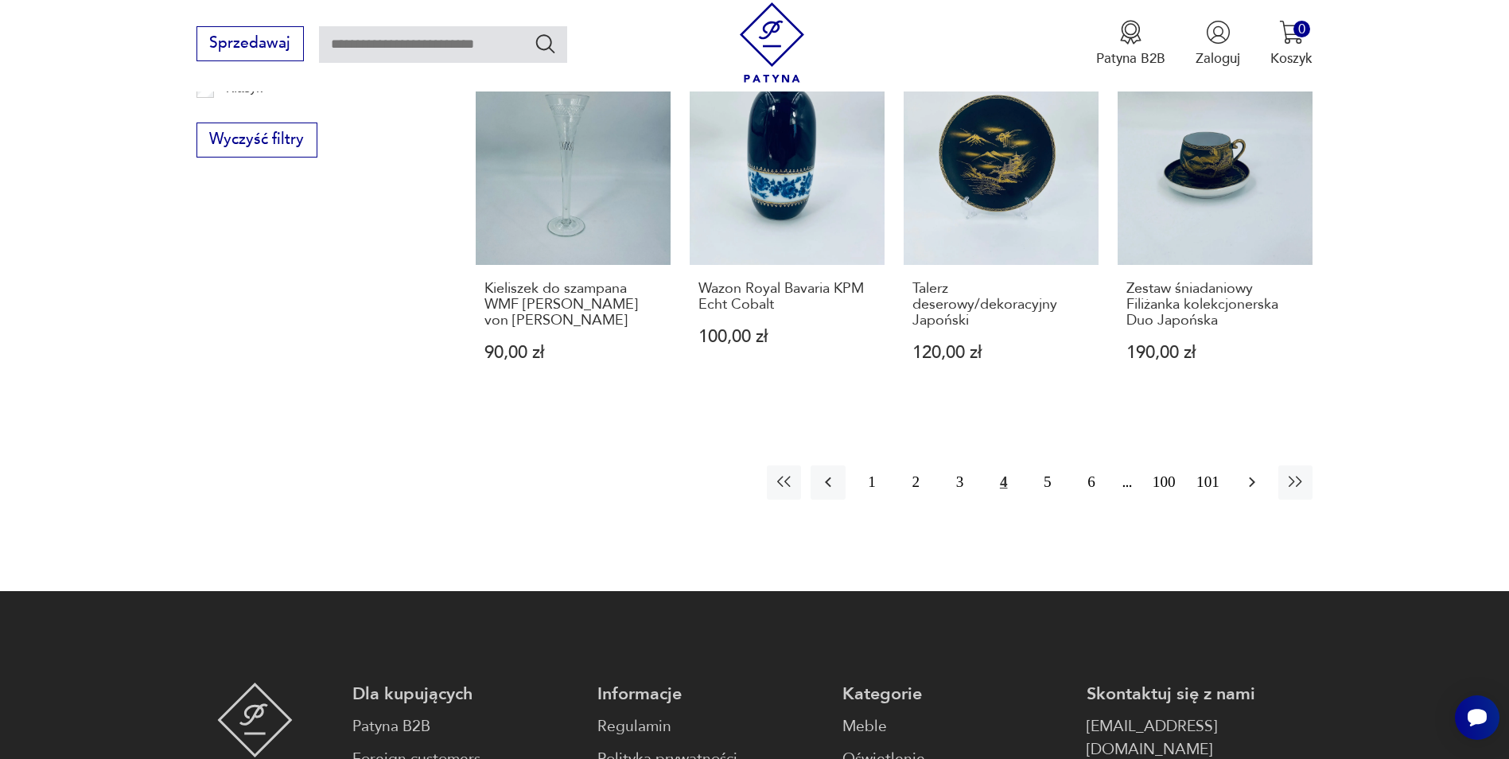
click at [1249, 472] on icon "button" at bounding box center [1251, 481] width 19 height 19
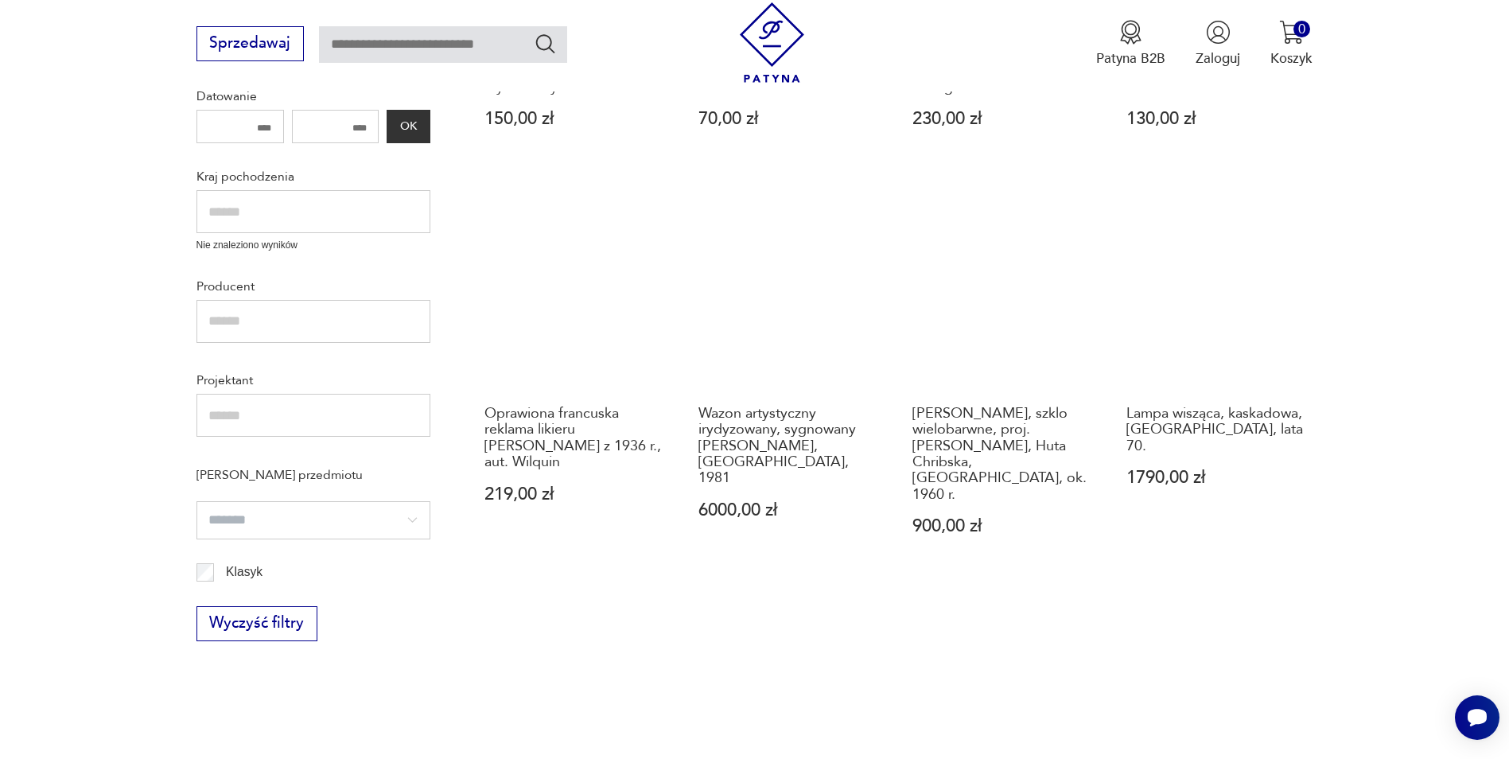
scroll to position [890, 0]
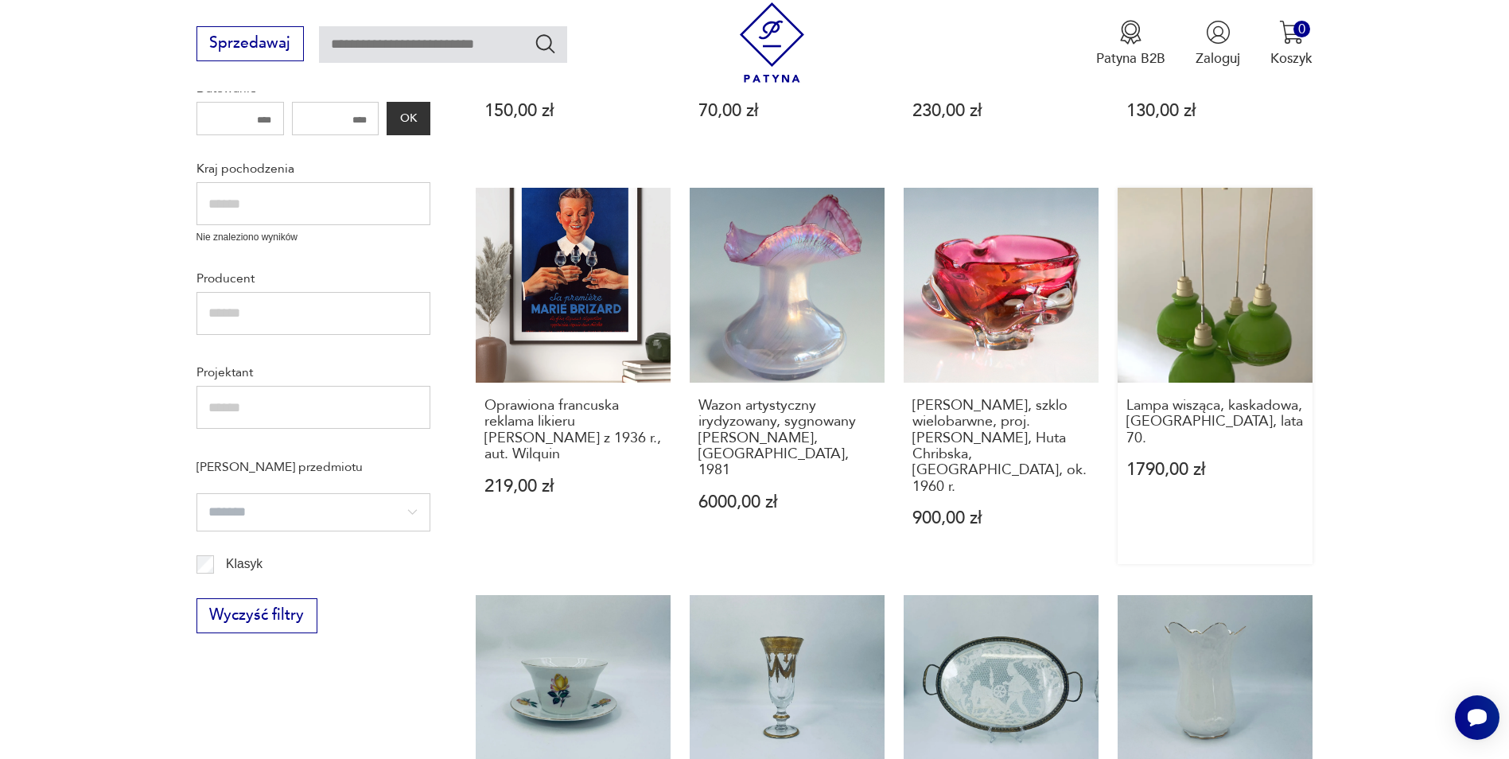
click at [1204, 289] on link "Lampa wisząca, kaskadowa, zielona, lata 70. 1790,00 zł" at bounding box center [1214, 376] width 195 height 377
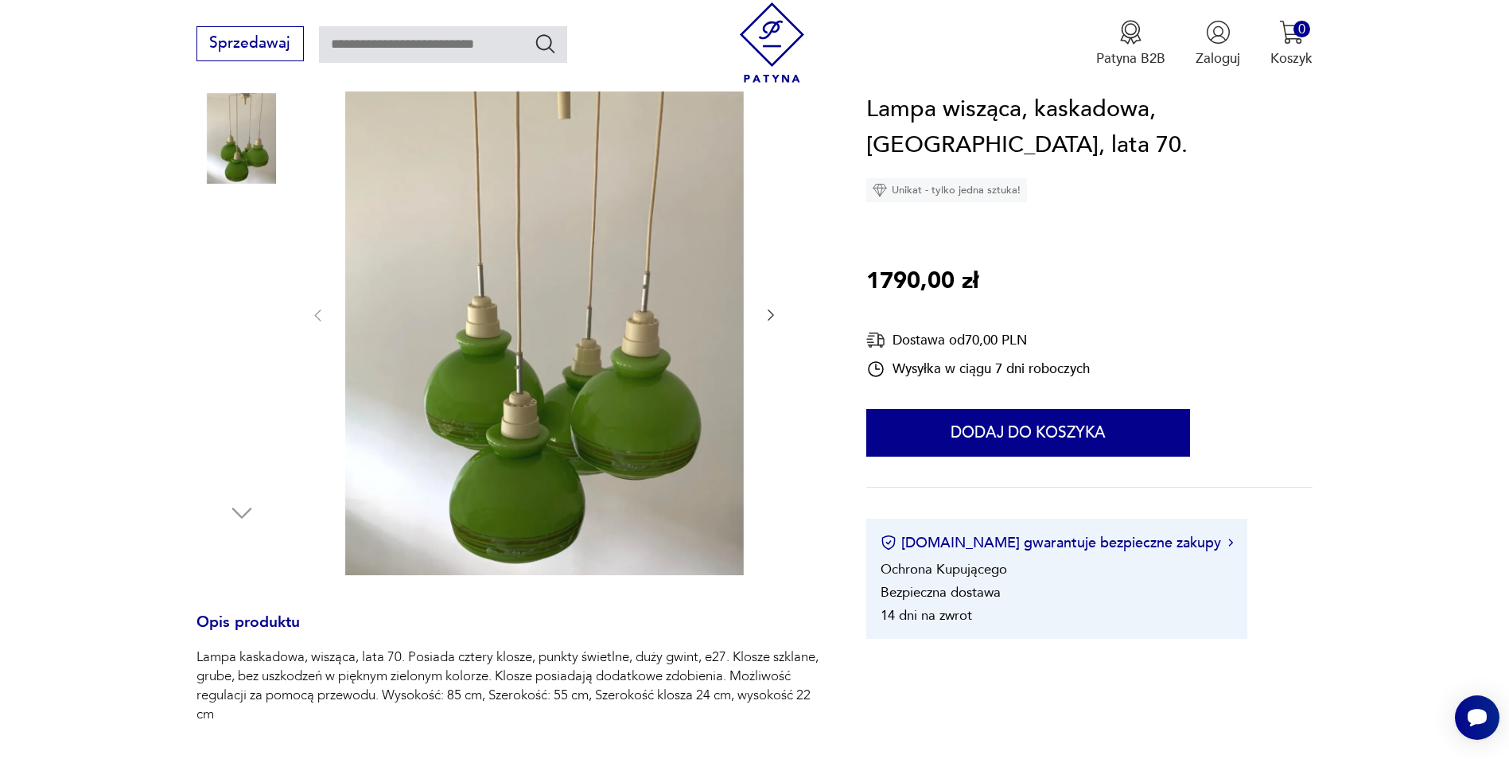
scroll to position [239, 0]
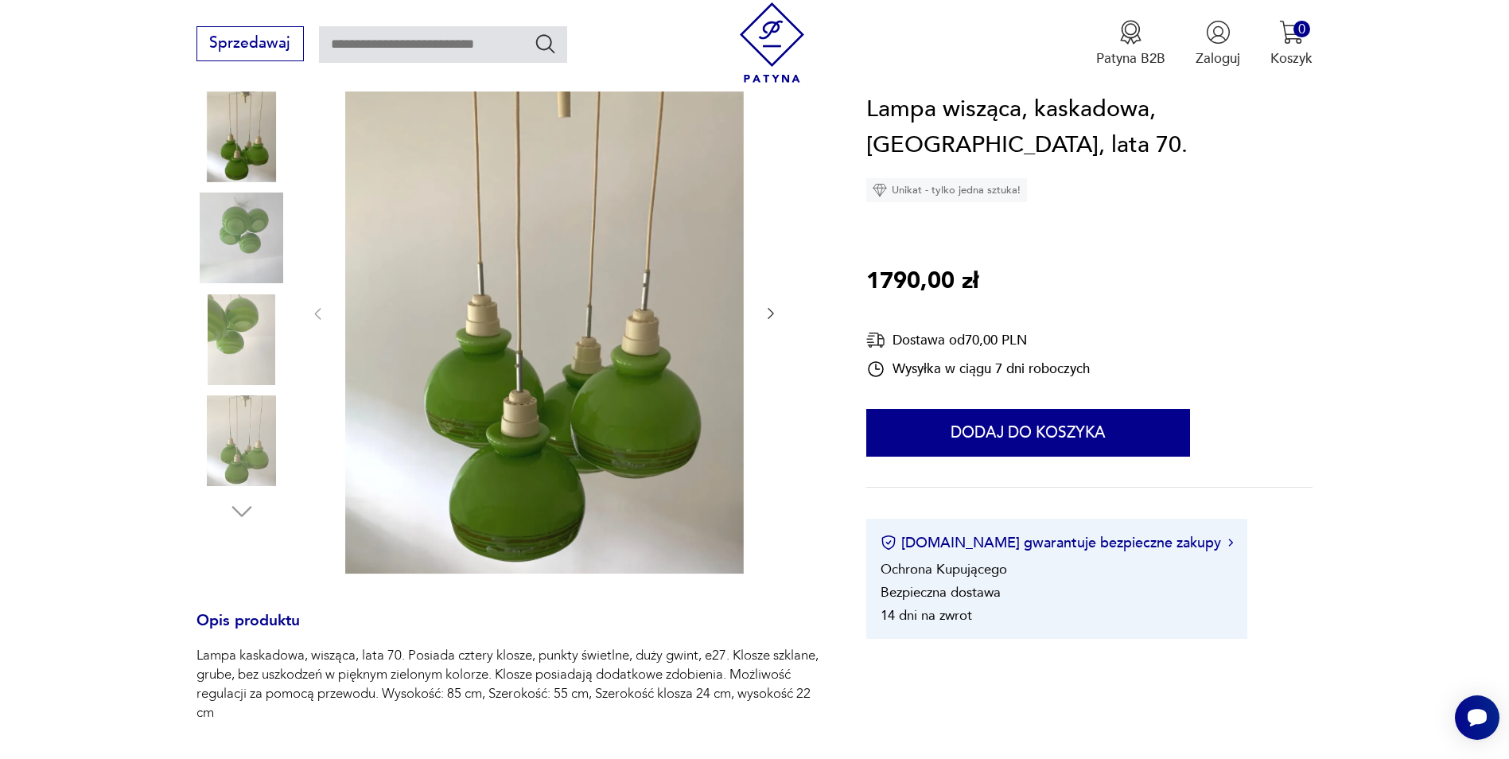
click at [227, 340] on img at bounding box center [241, 339] width 91 height 91
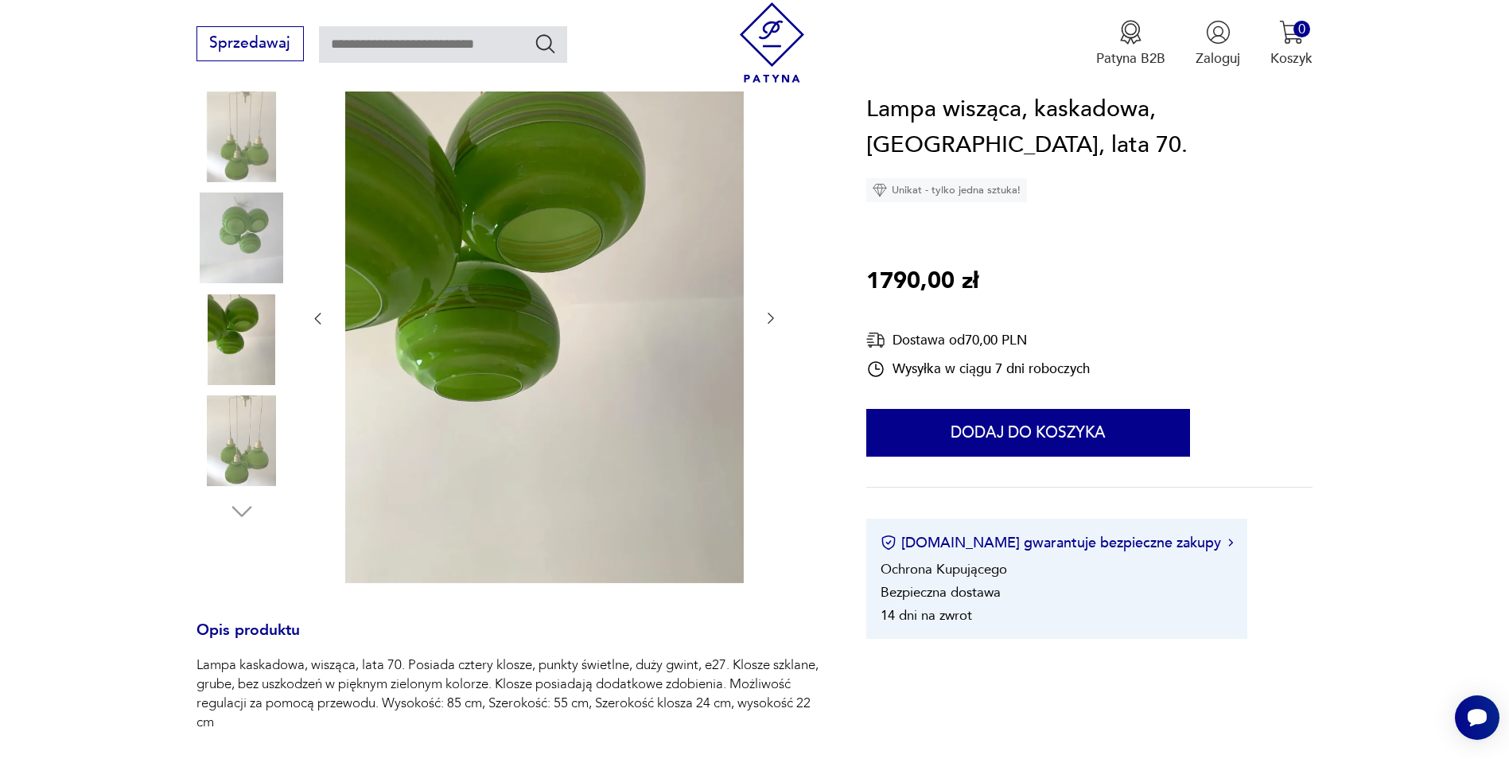
click at [246, 431] on img at bounding box center [241, 440] width 91 height 91
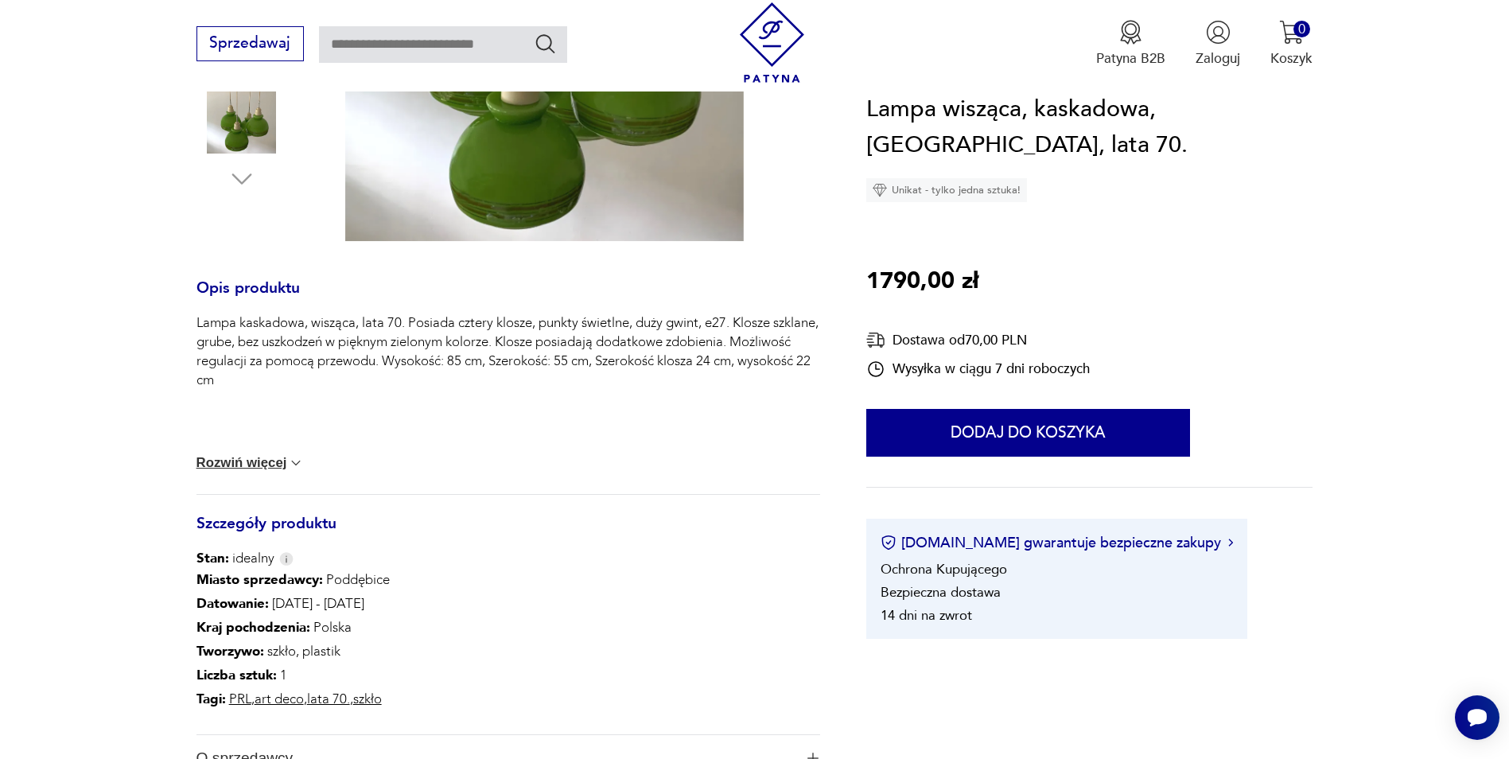
scroll to position [716, 0]
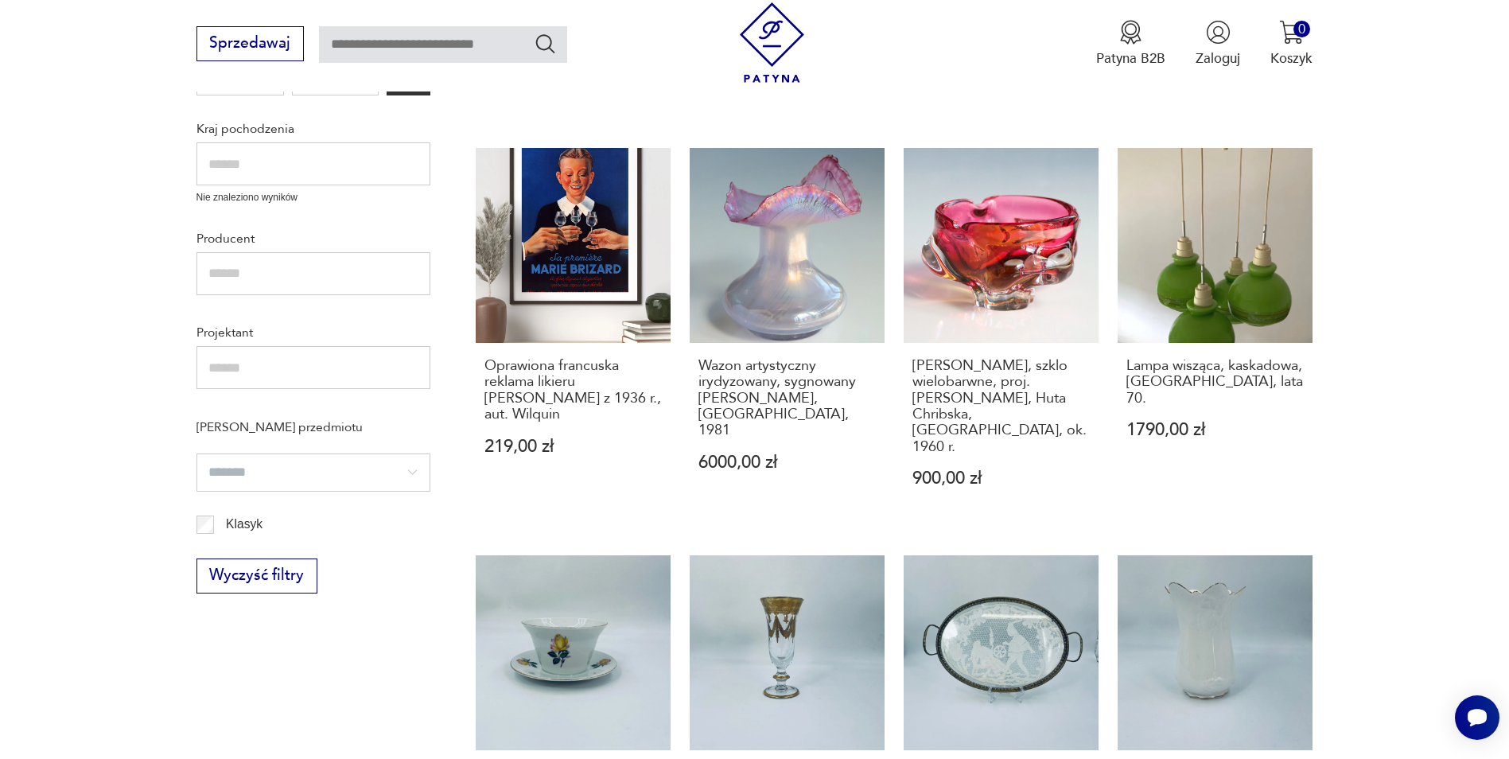
scroll to position [1193, 0]
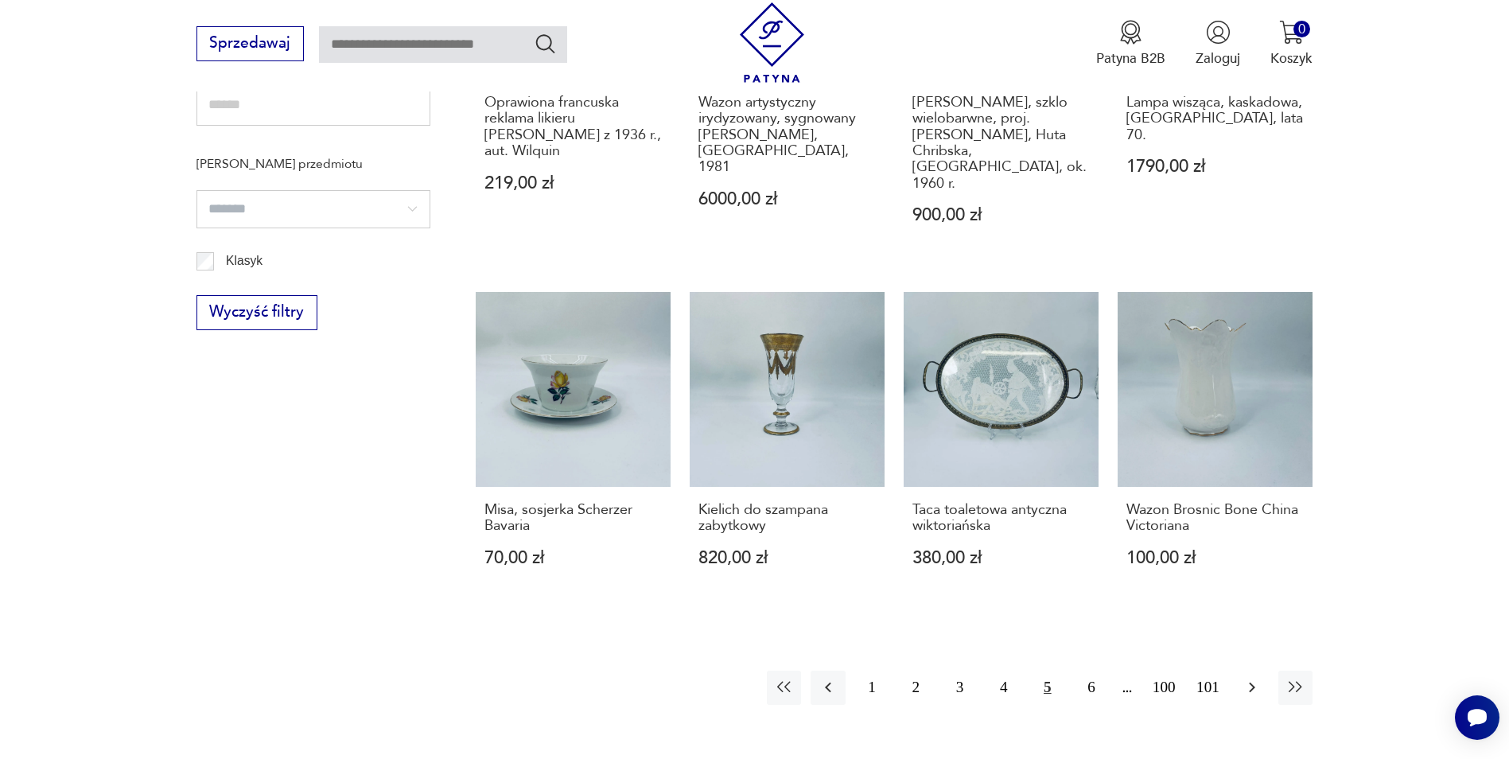
click at [1256, 678] on icon "button" at bounding box center [1251, 687] width 19 height 19
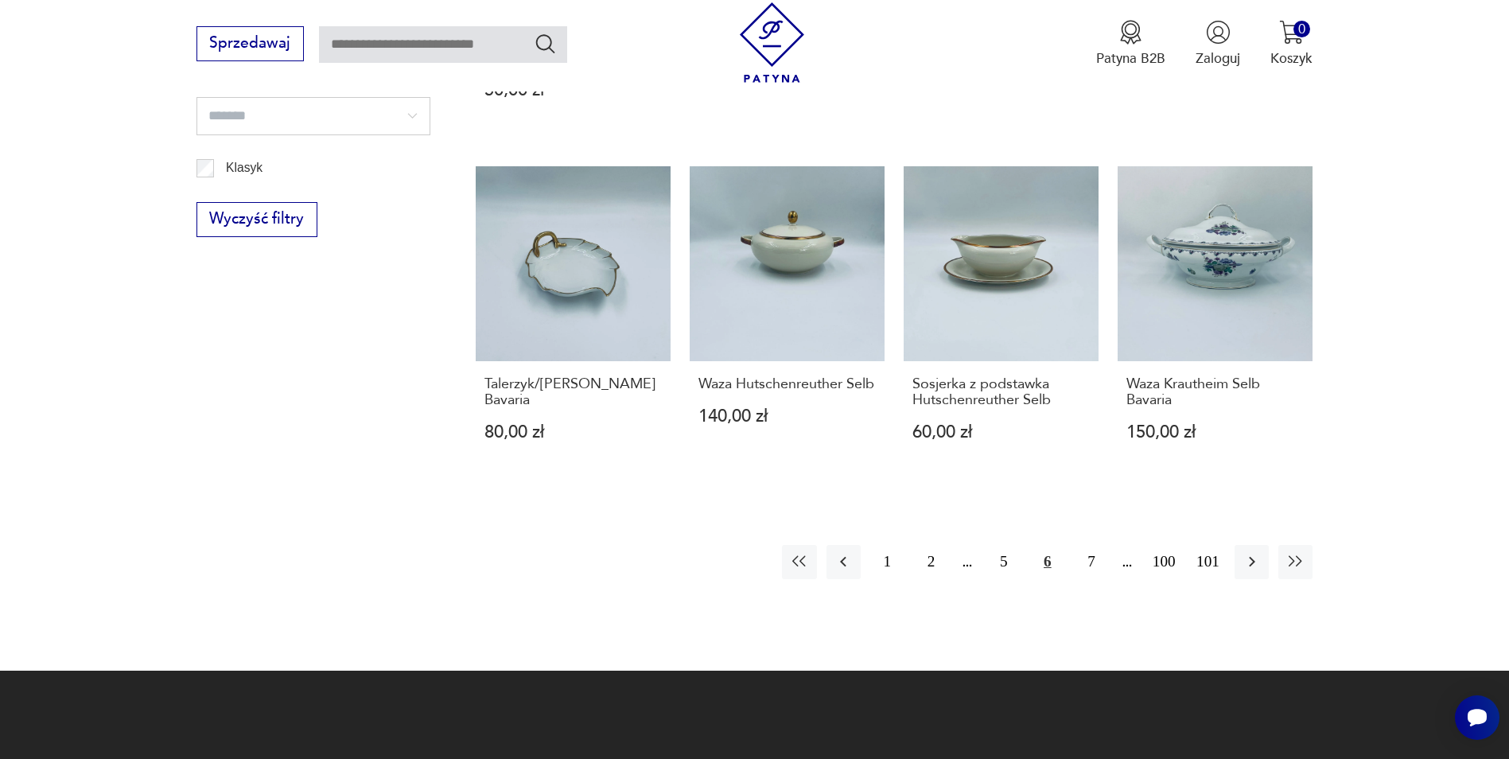
scroll to position [1288, 0]
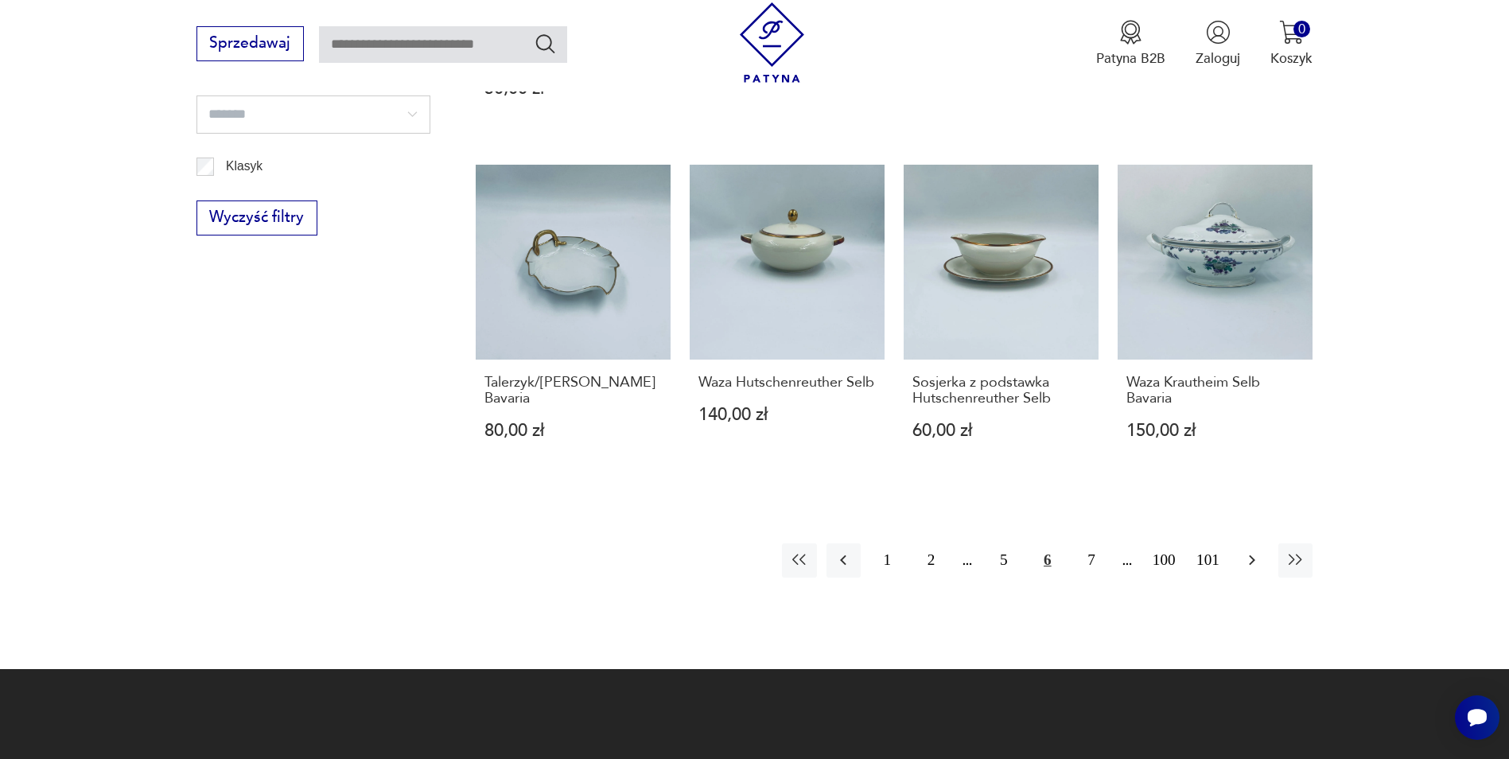
click at [1249, 566] on icon "button" at bounding box center [1251, 559] width 19 height 19
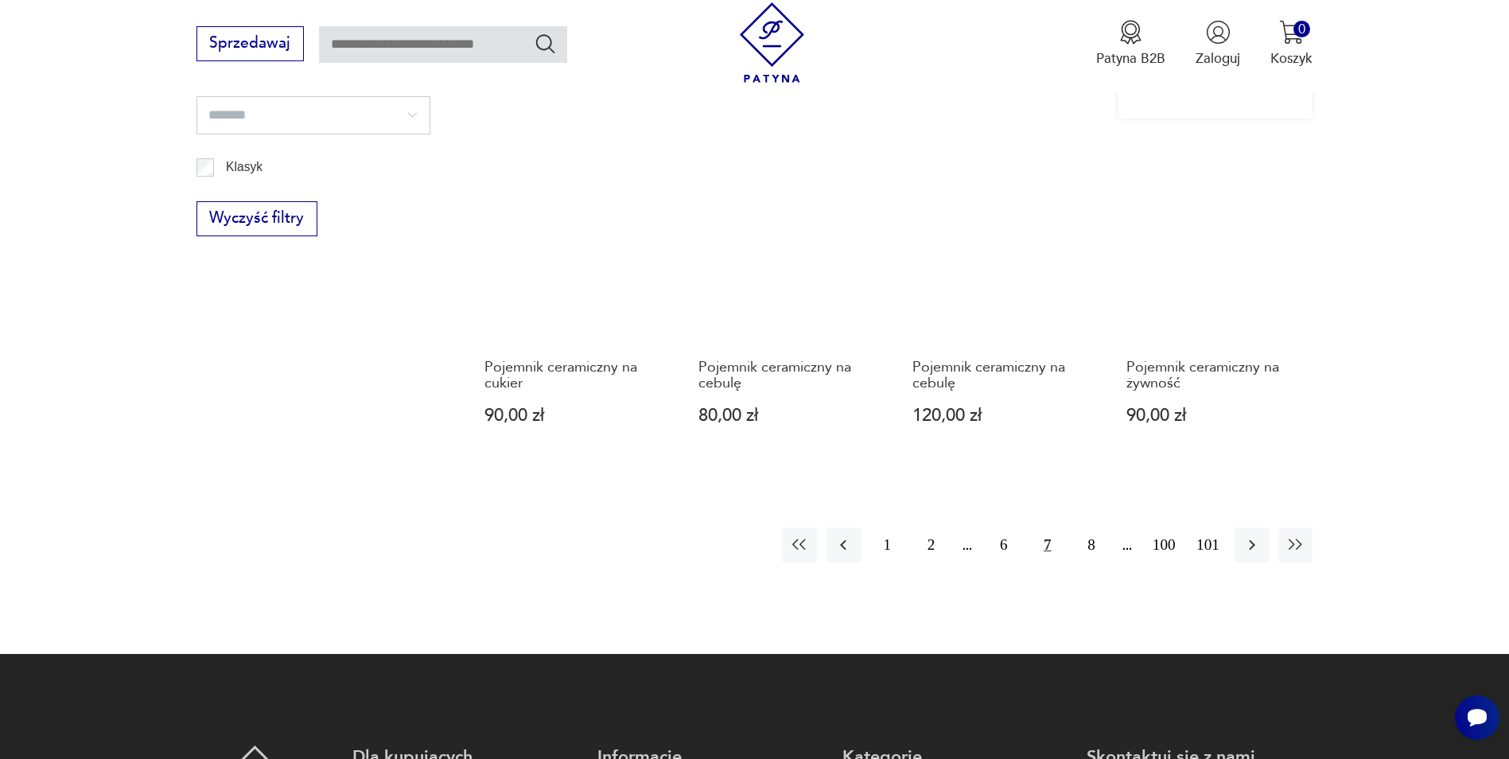
scroll to position [1288, 0]
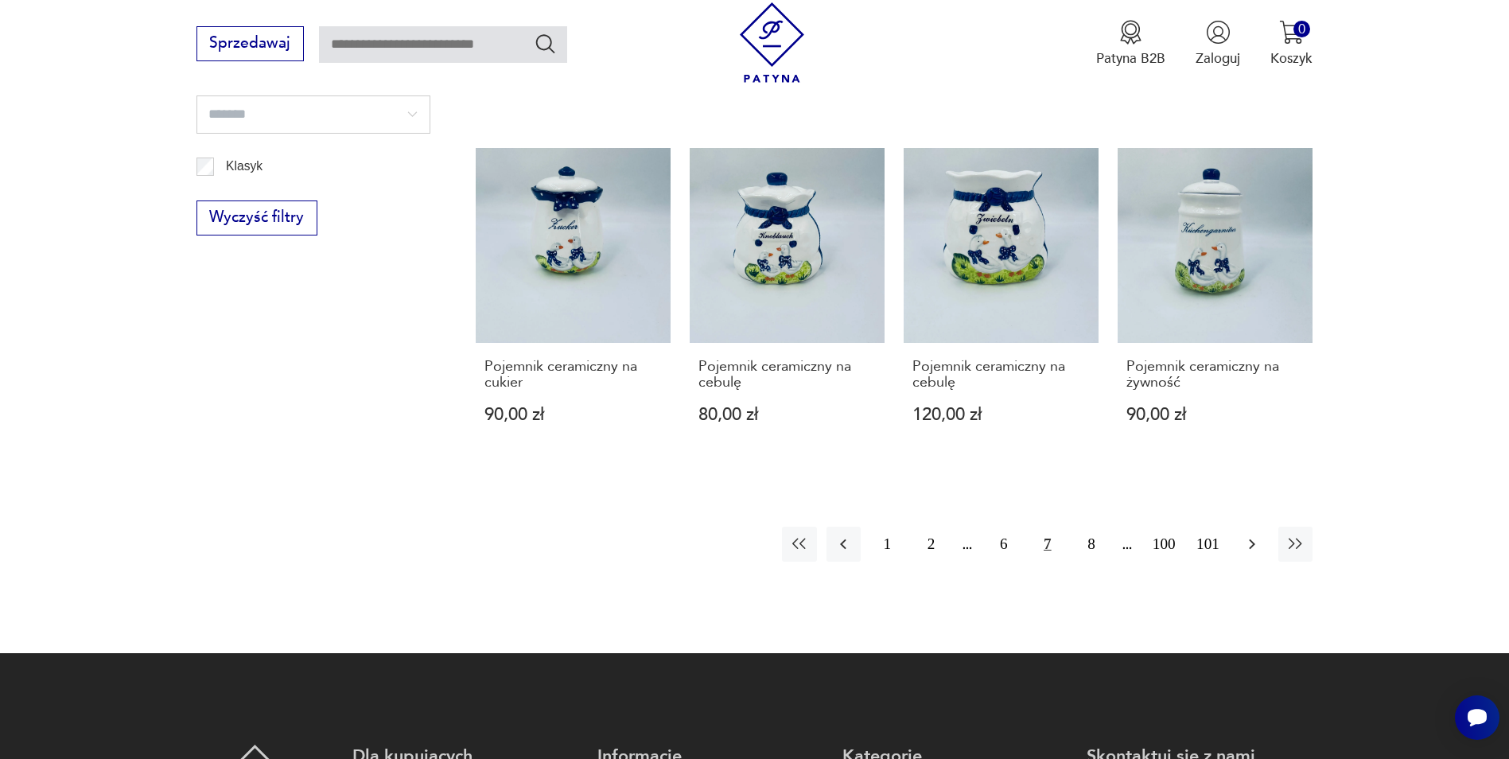
click at [1246, 536] on icon "button" at bounding box center [1251, 543] width 19 height 19
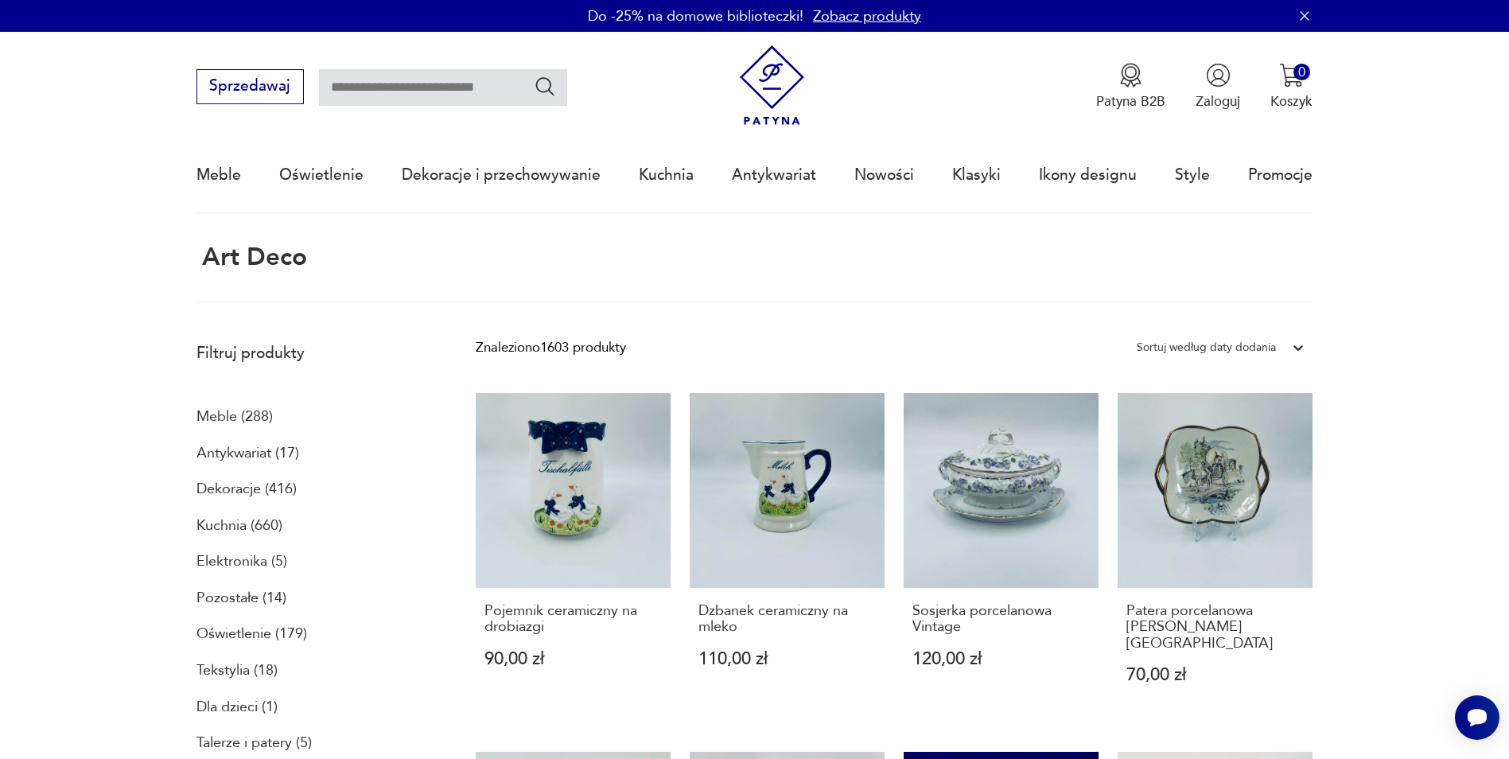
click at [383, 88] on input "text" at bounding box center [443, 87] width 248 height 37
type input "********"
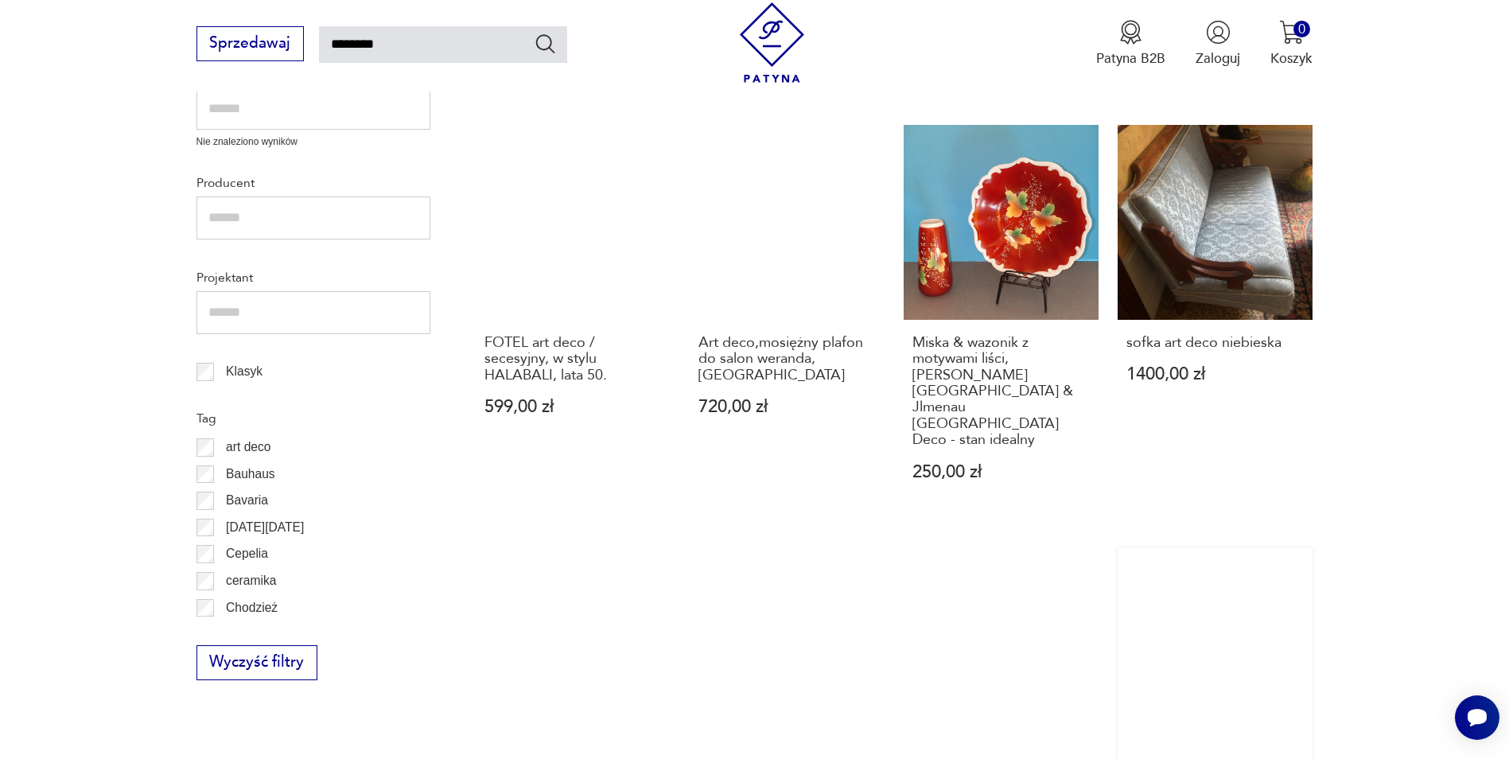
scroll to position [1125, 0]
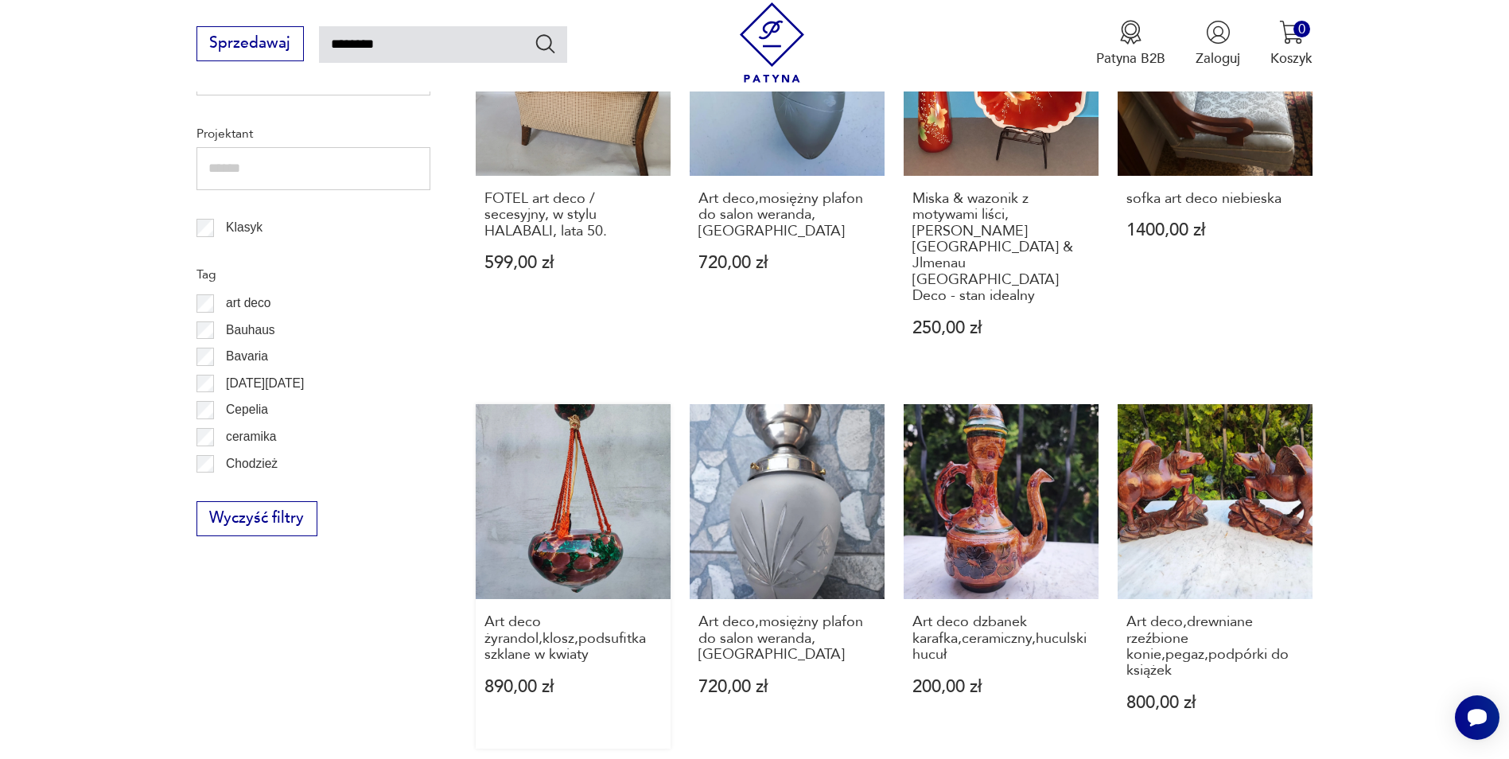
click at [532, 529] on link "Art deco żyrandol,klosz,podsufitka szklane w kwiaty 890,00 zł" at bounding box center [573, 576] width 195 height 344
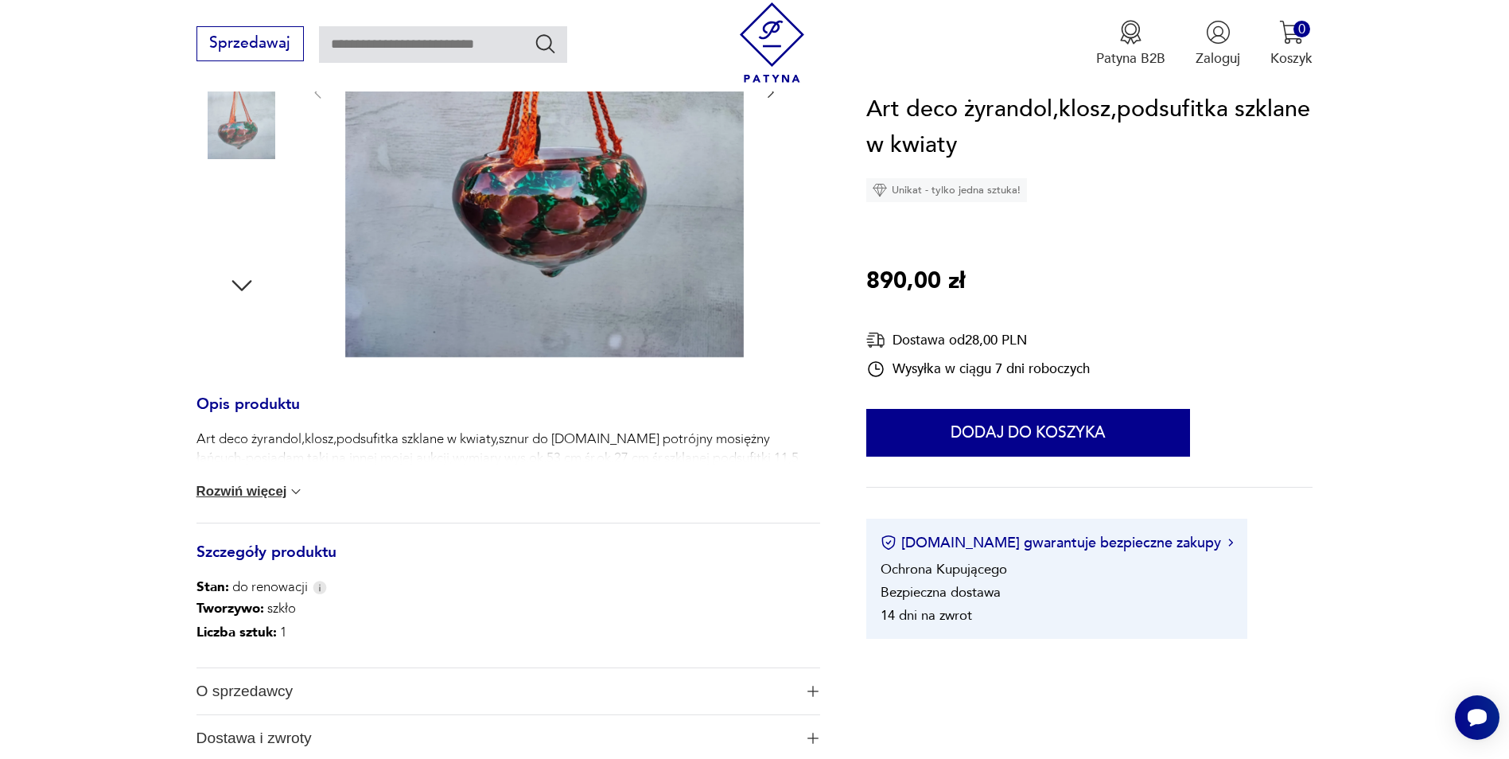
scroll to position [477, 0]
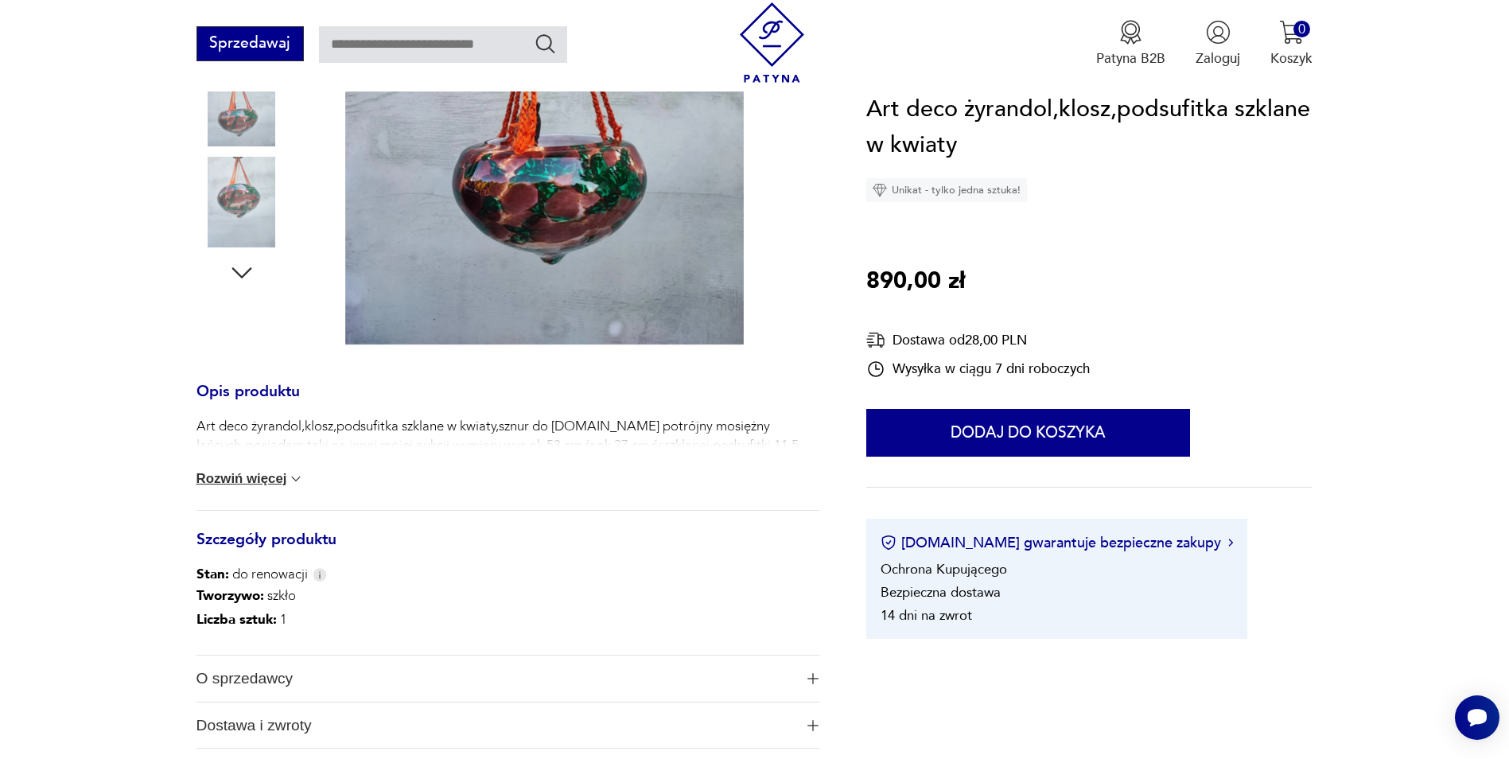
type input "********"
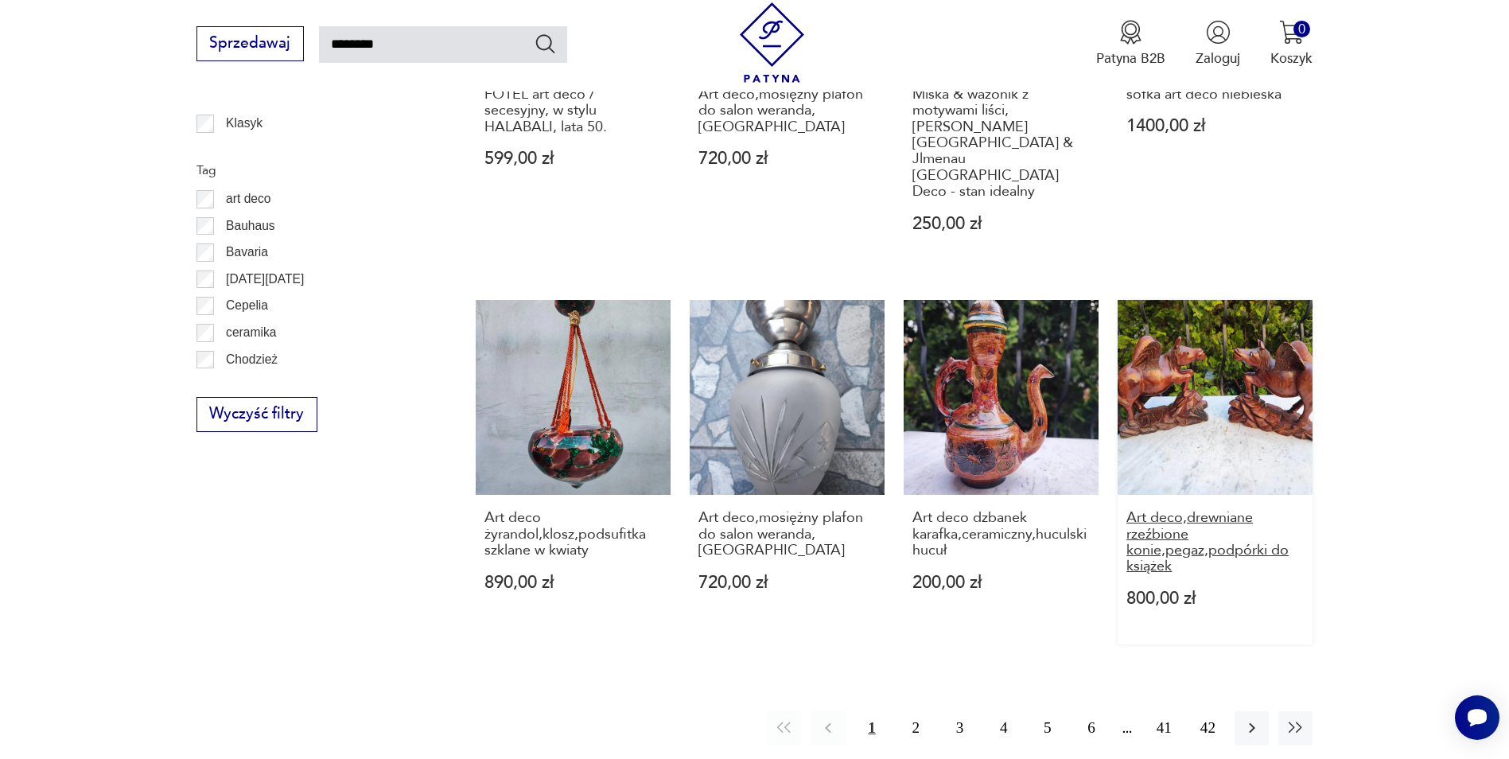
scroll to position [1444, 0]
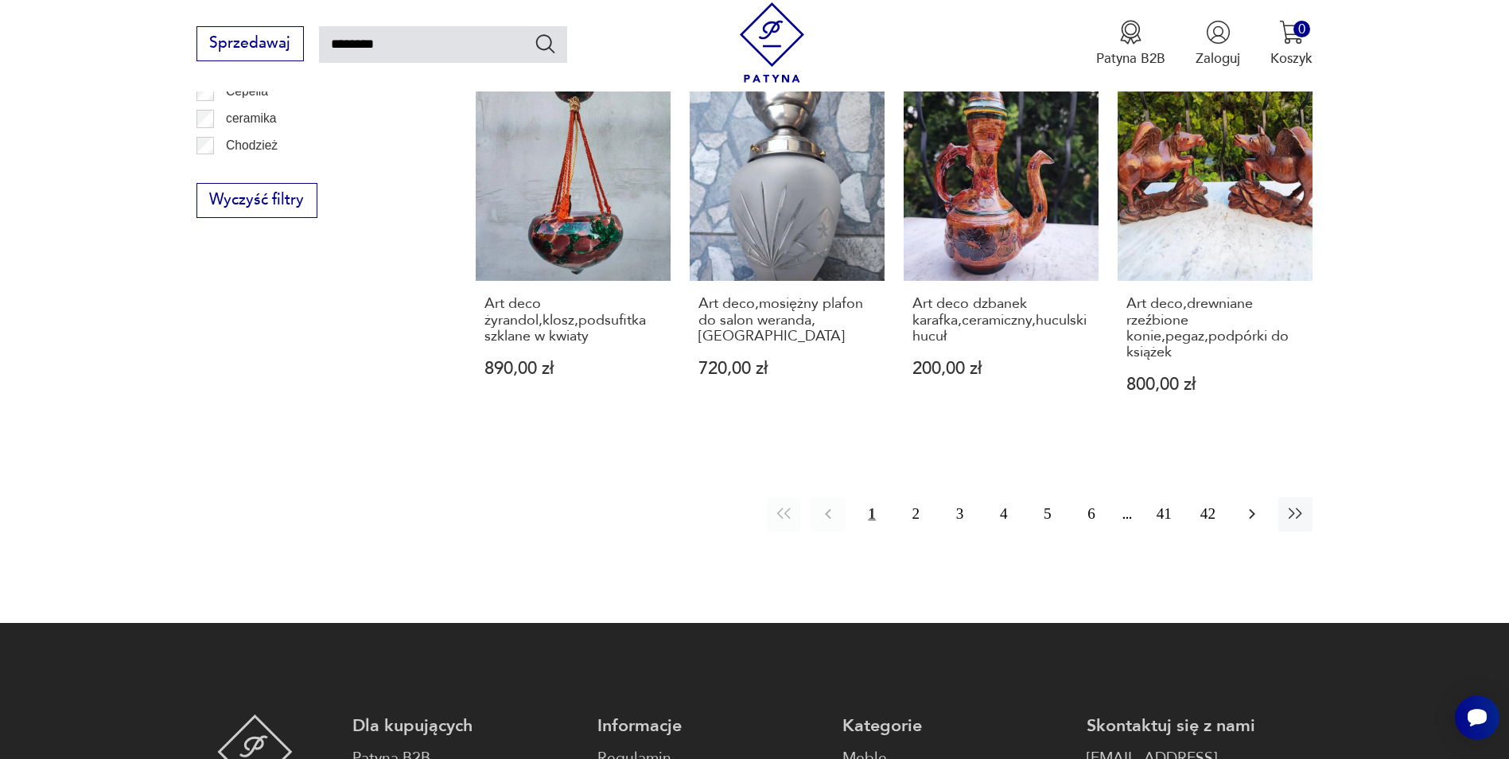
click at [1259, 504] on icon "button" at bounding box center [1251, 513] width 19 height 19
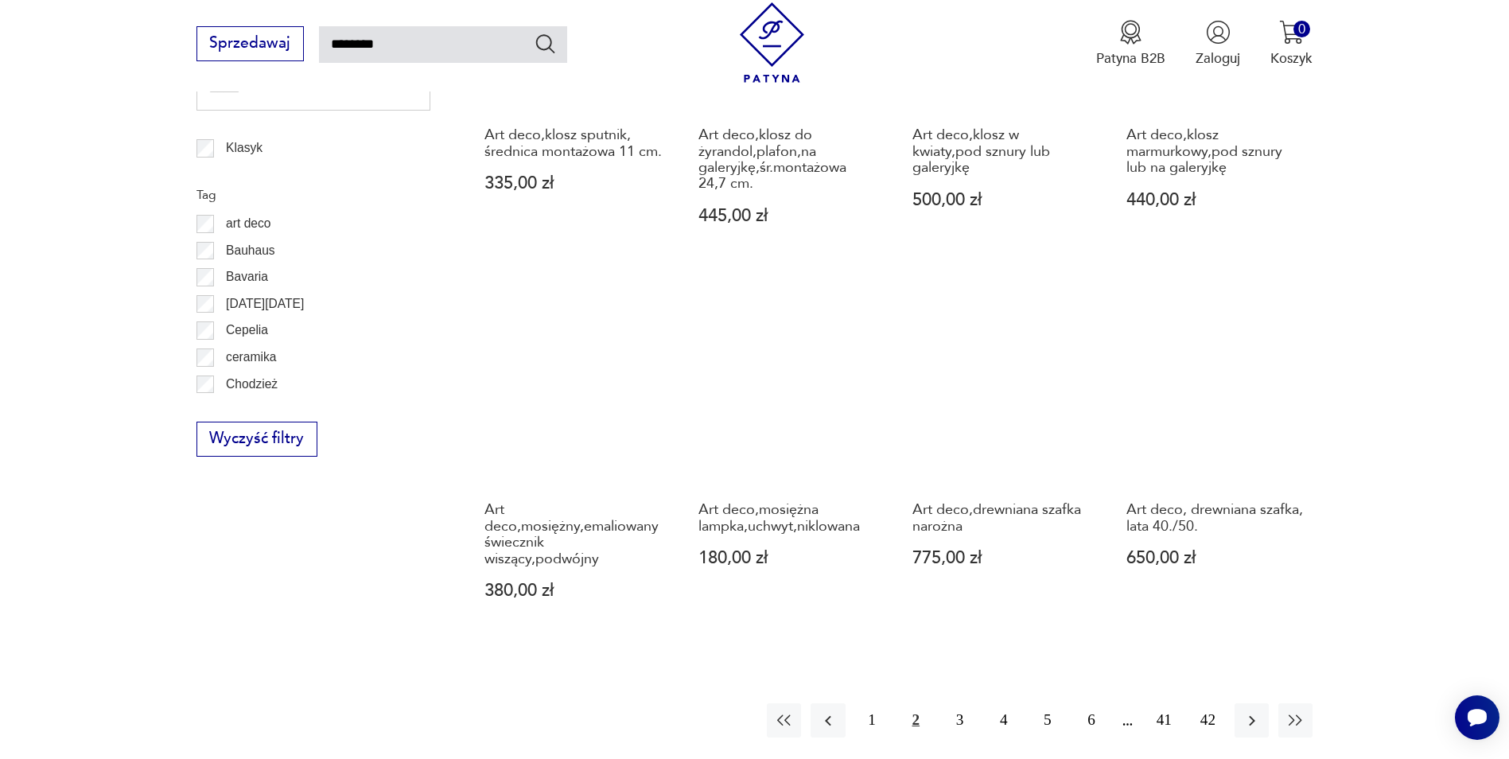
scroll to position [1284, 0]
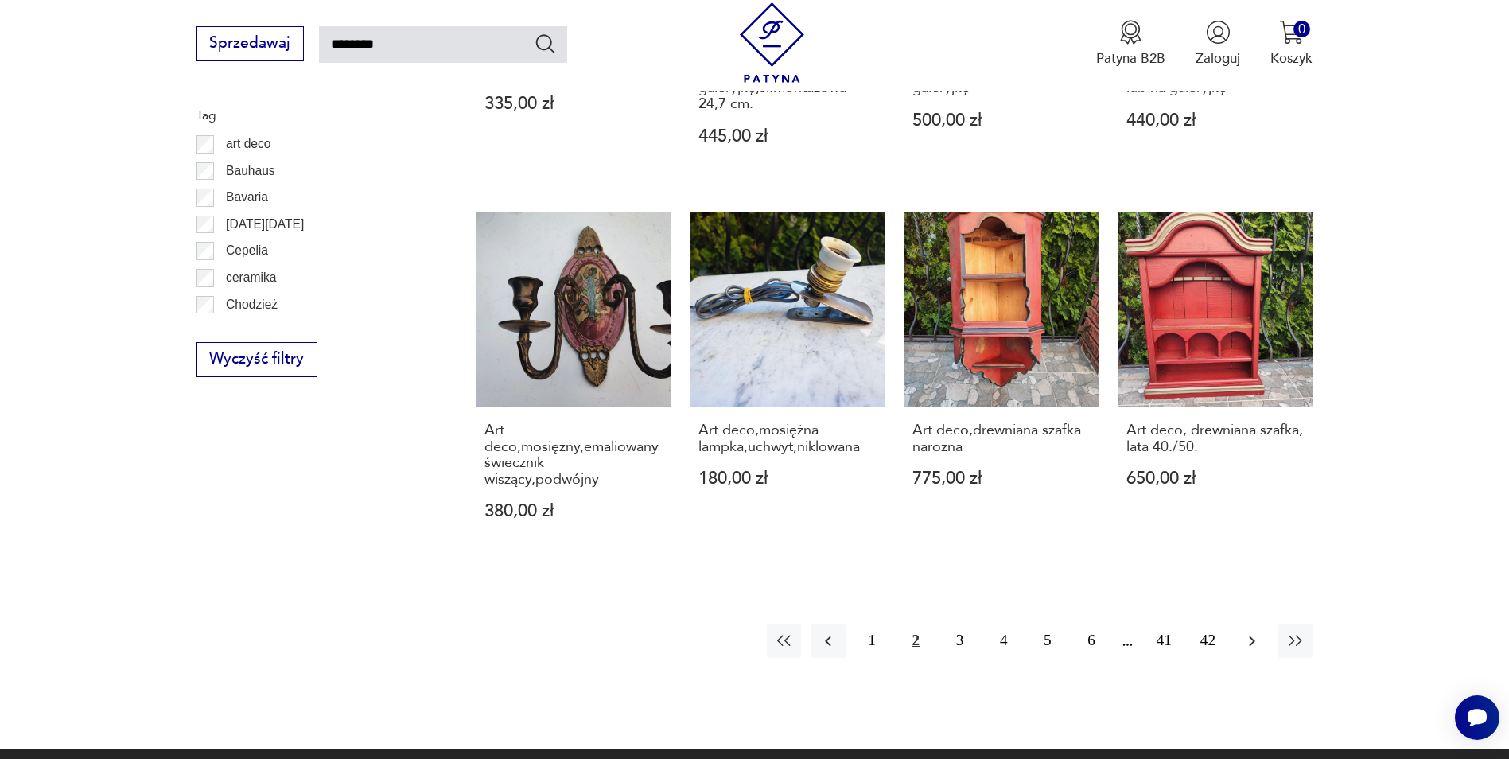
click at [1259, 643] on icon "button" at bounding box center [1251, 641] width 19 height 19
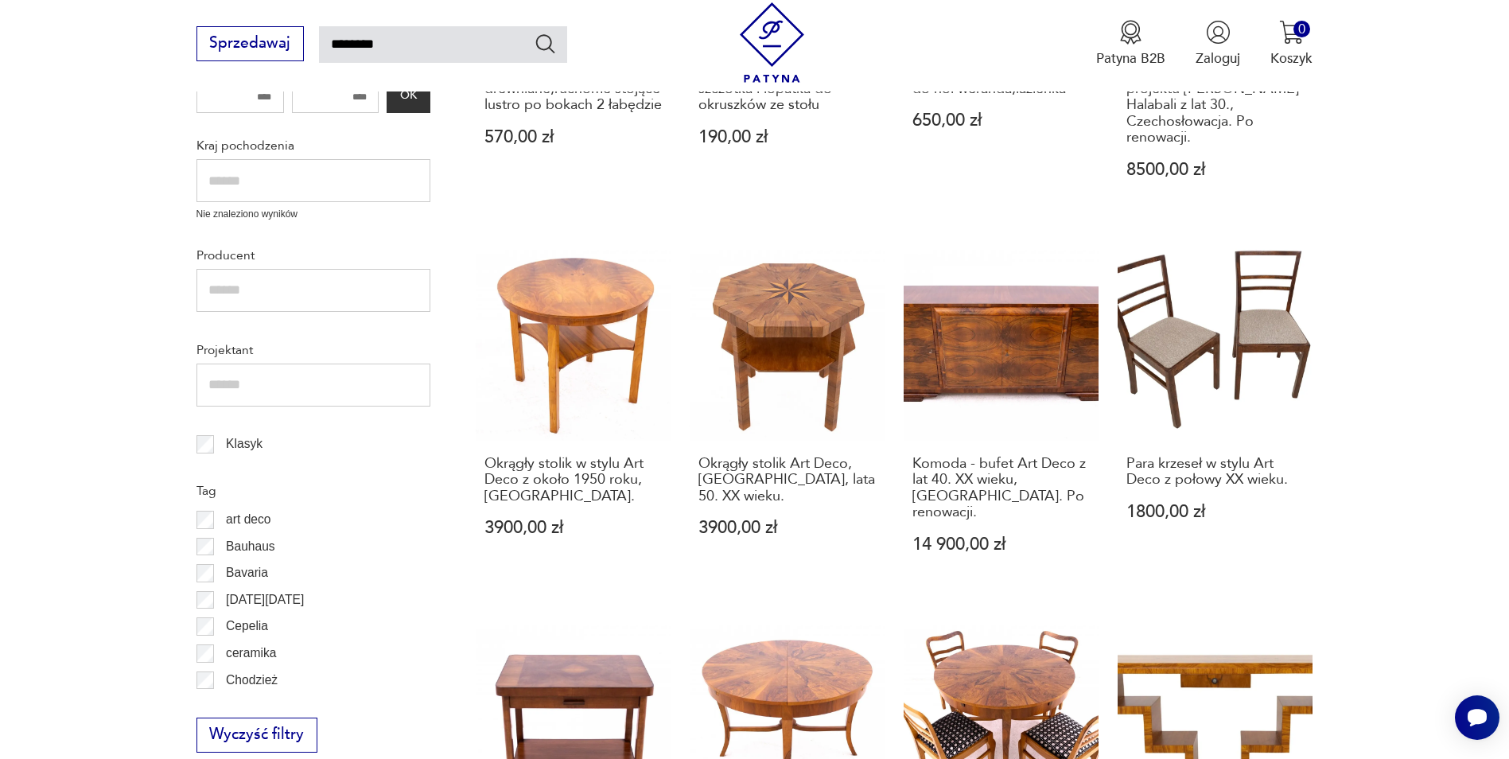
scroll to position [1046, 0]
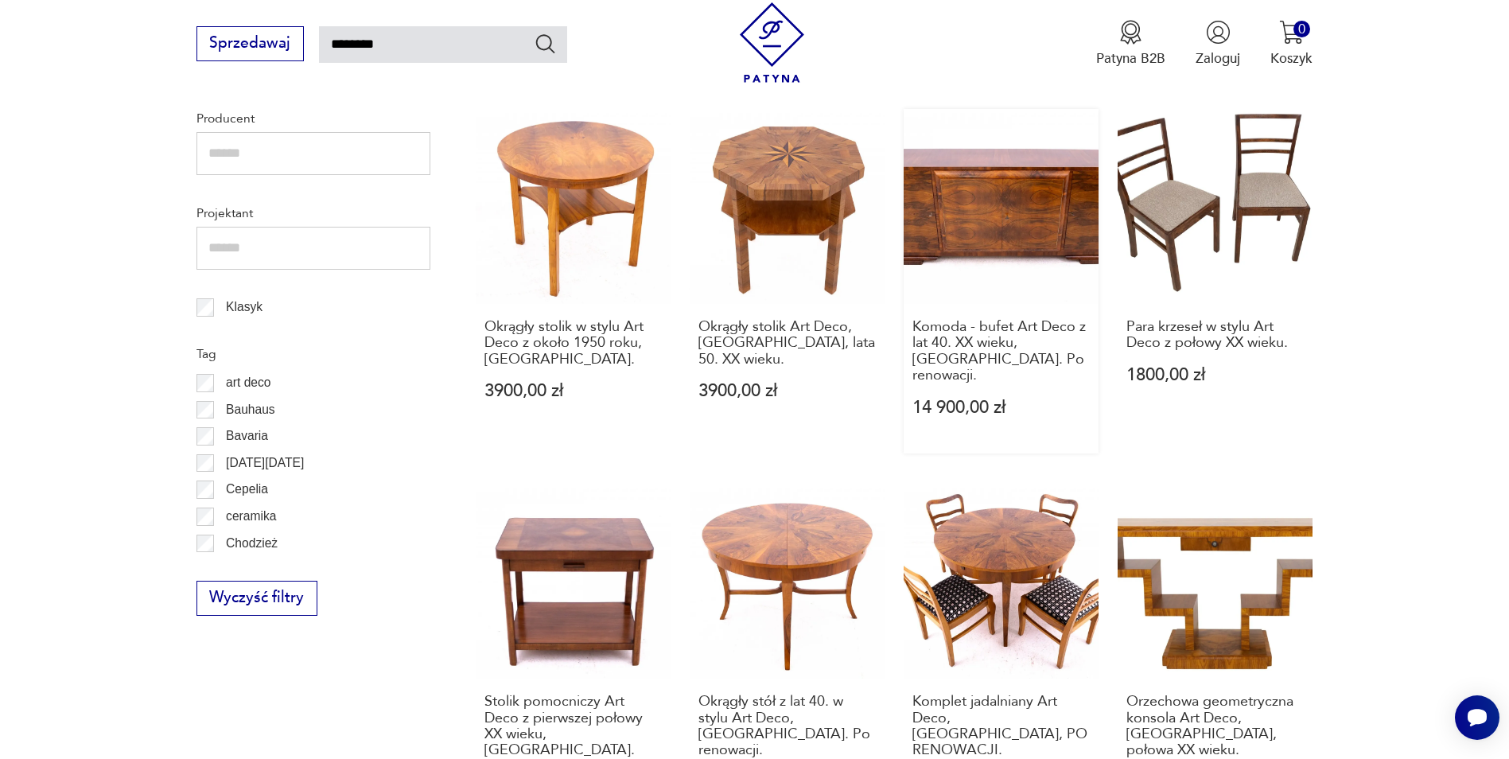
click at [1005, 217] on link "Komoda - bufet Art Deco z lat 40. XX wieku, [GEOGRAPHIC_DATA]. Po renowacji. 14…" at bounding box center [1001, 281] width 195 height 344
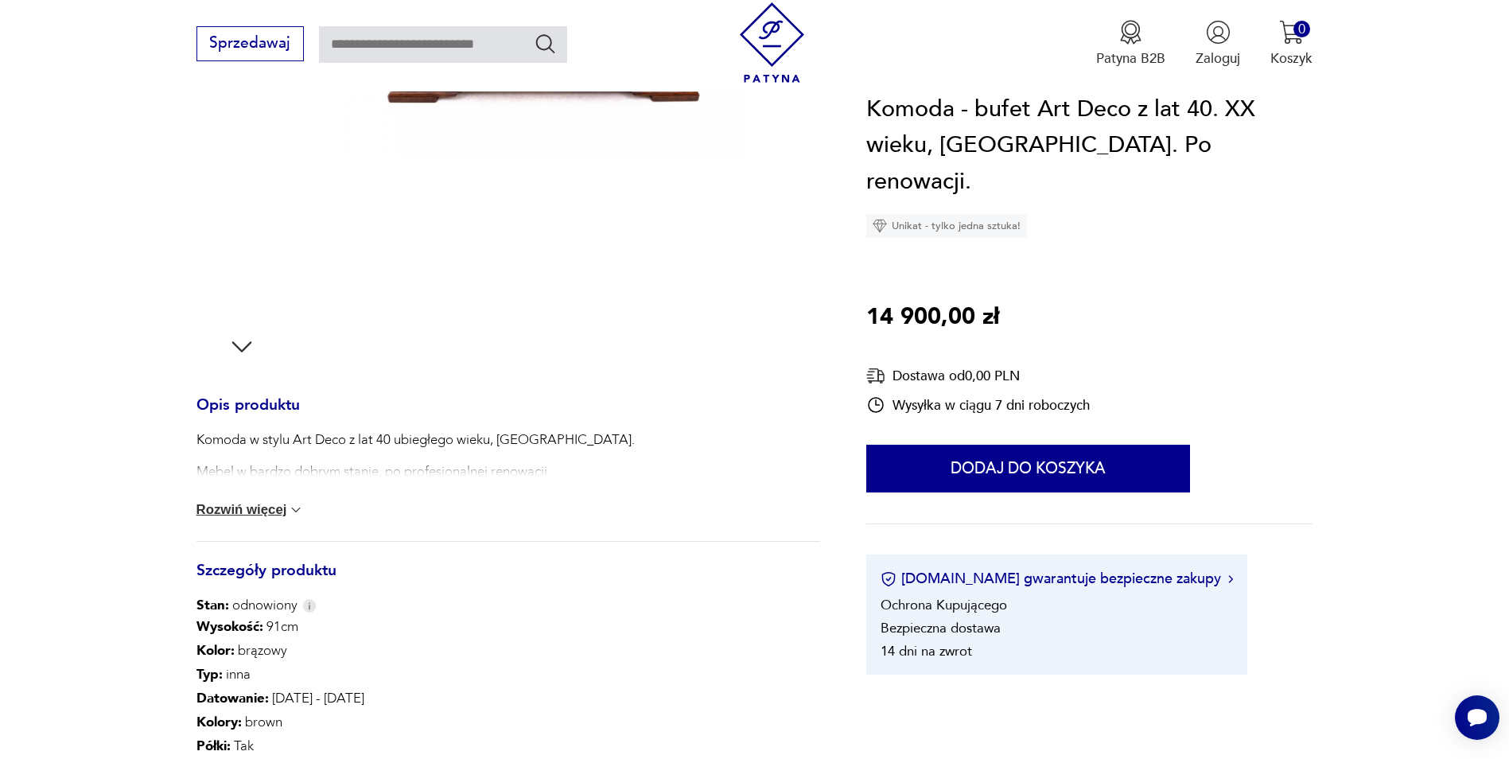
scroll to position [557, 0]
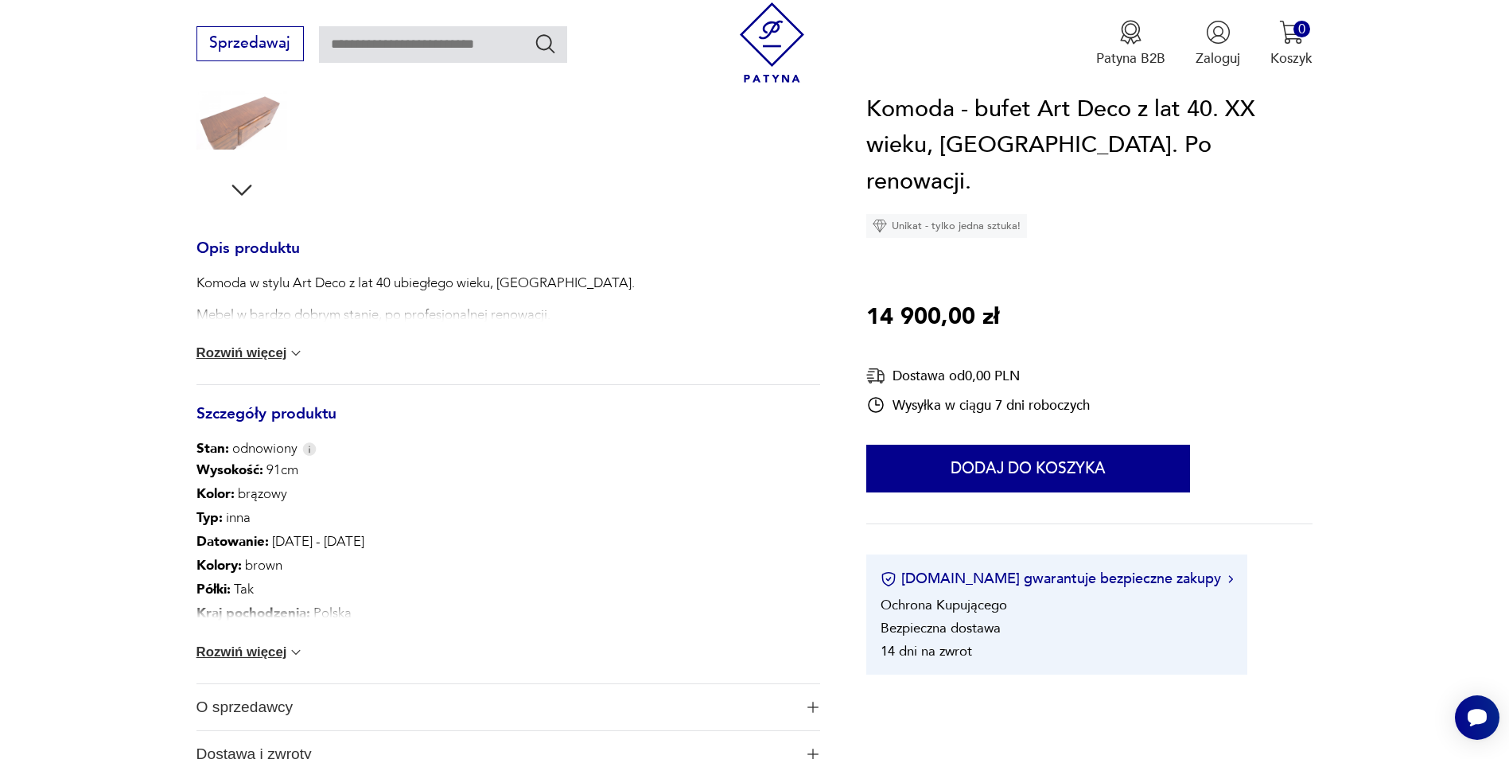
click at [299, 651] on img at bounding box center [296, 652] width 16 height 16
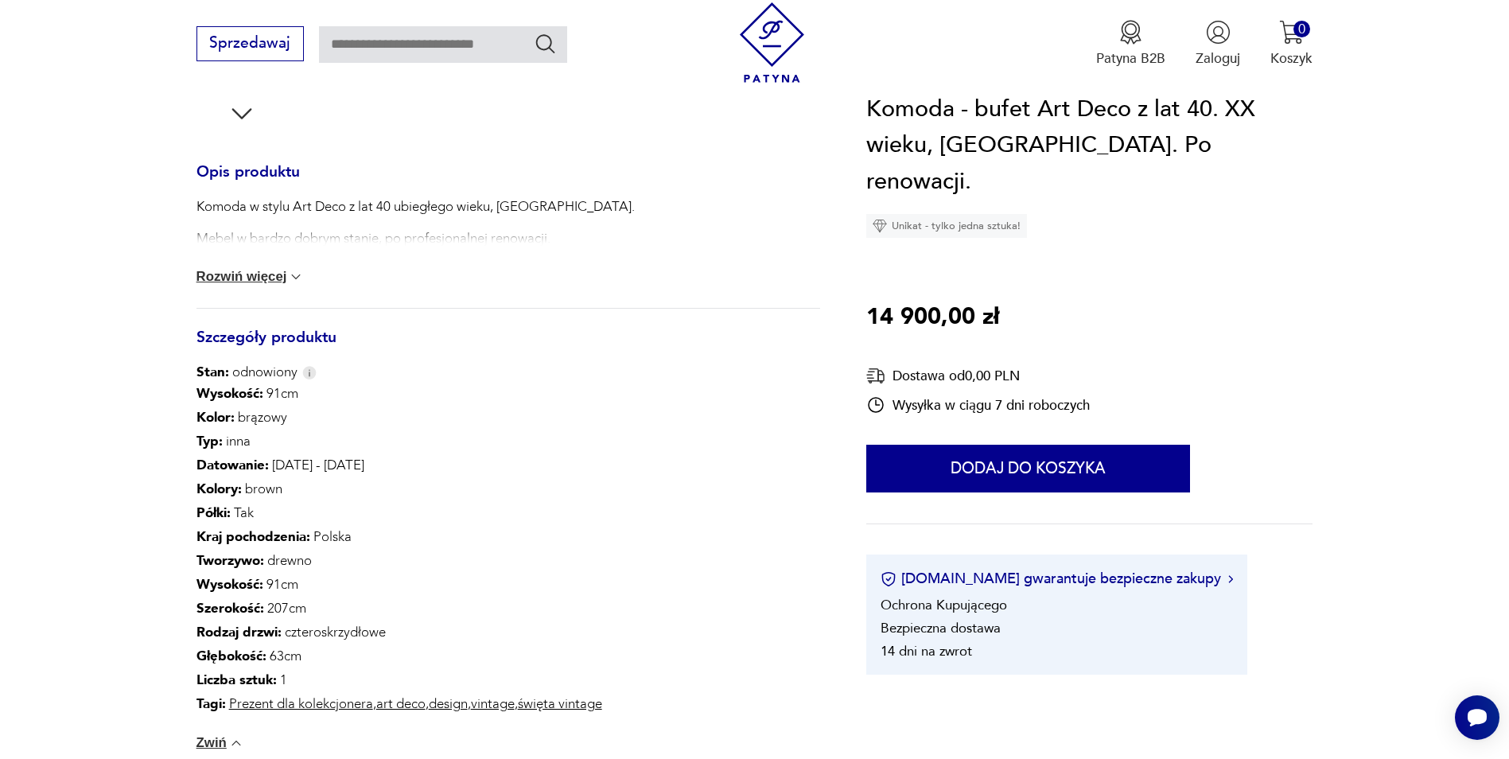
scroll to position [716, 0]
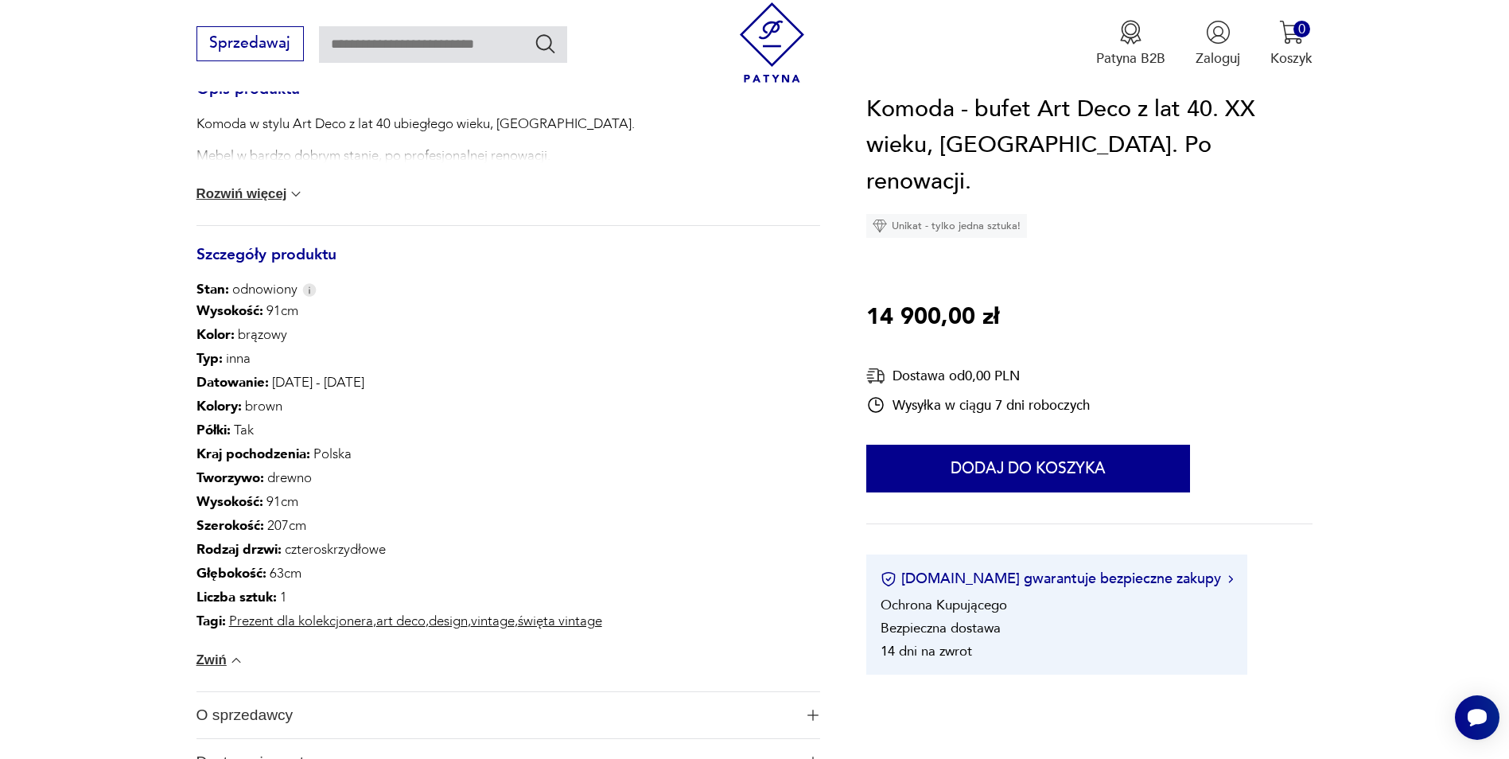
type input "********"
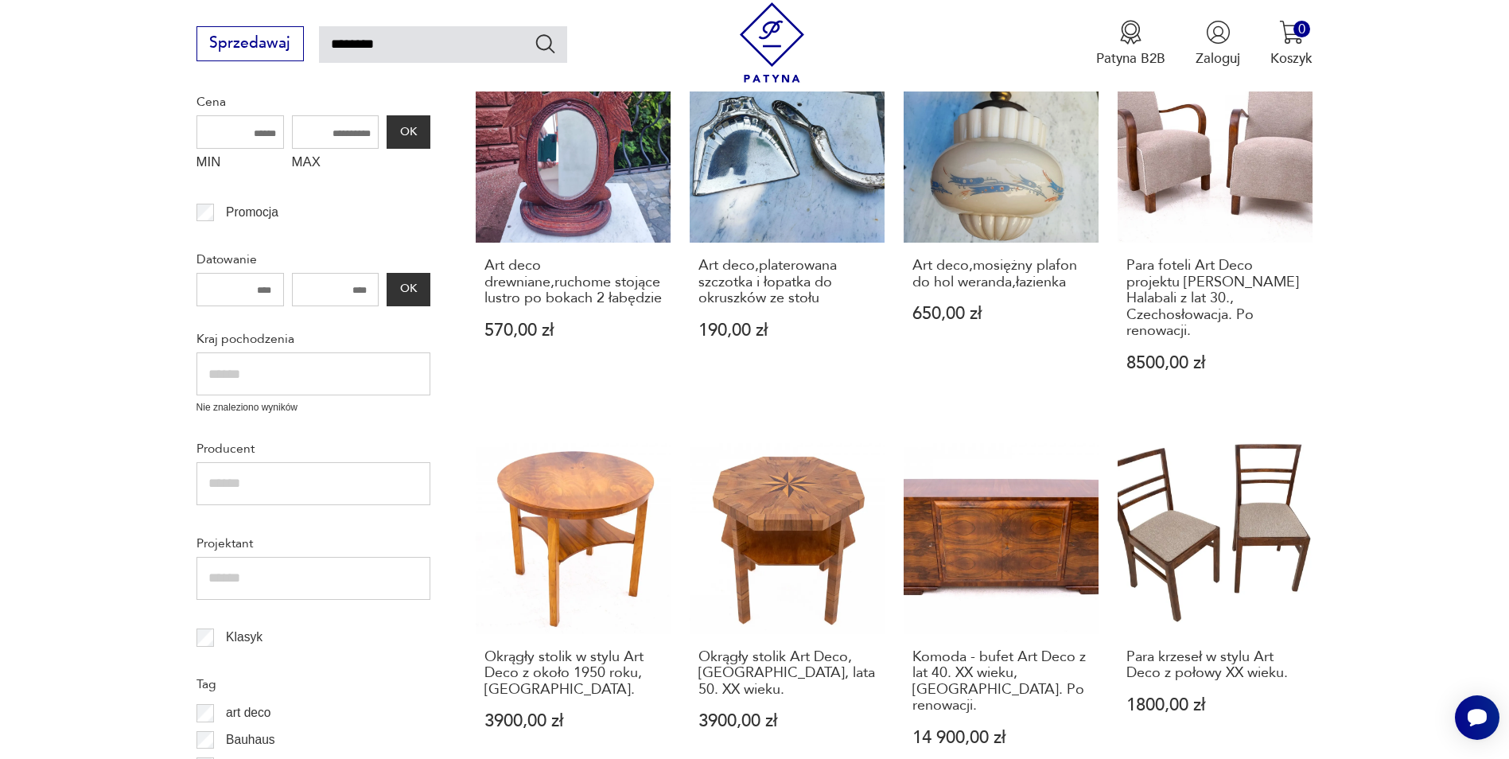
scroll to position [1113, 0]
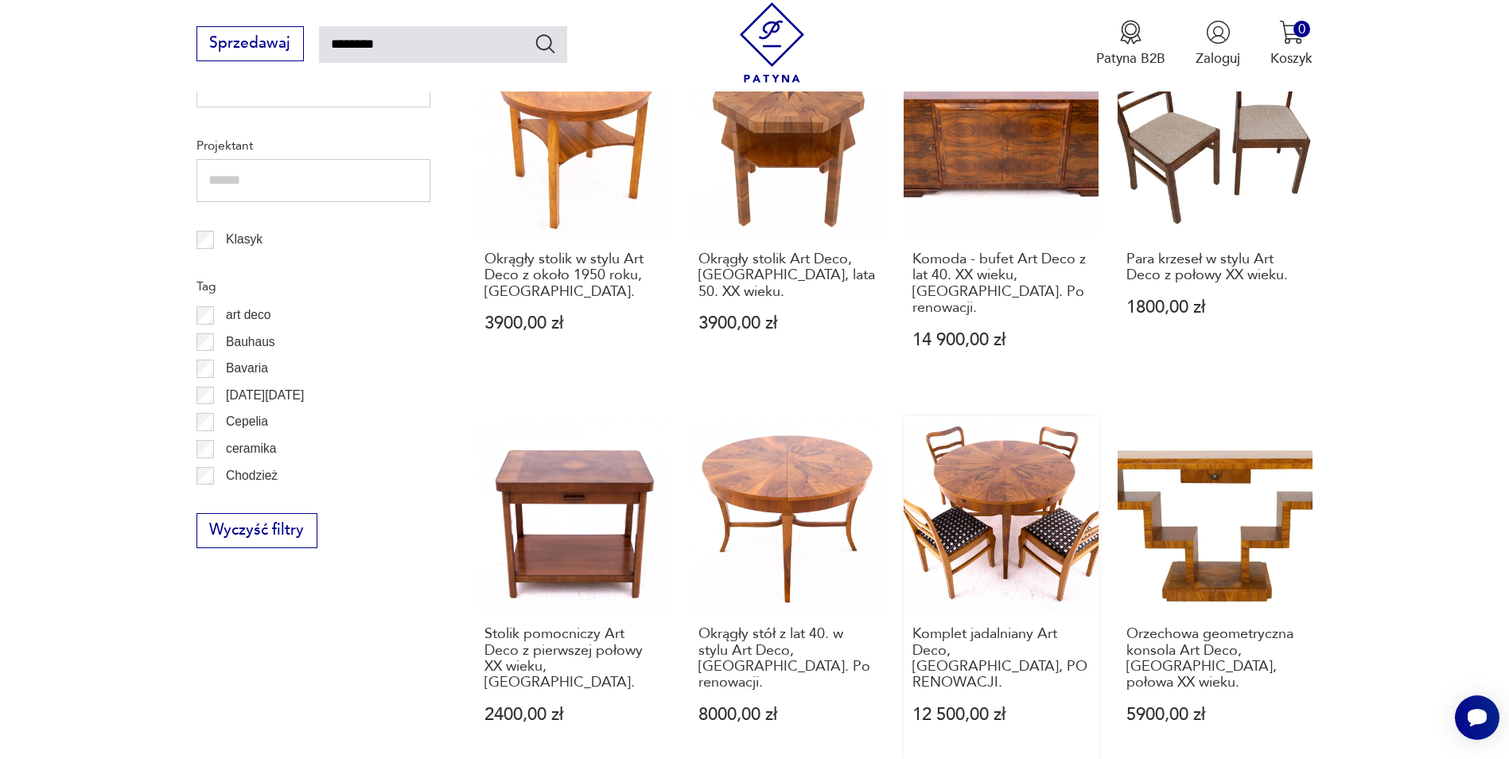
click at [998, 461] on link "Komplet jadalniany Art Deco, [GEOGRAPHIC_DATA], PO RENOWACJI. 12 500,00 zł" at bounding box center [1001, 588] width 195 height 344
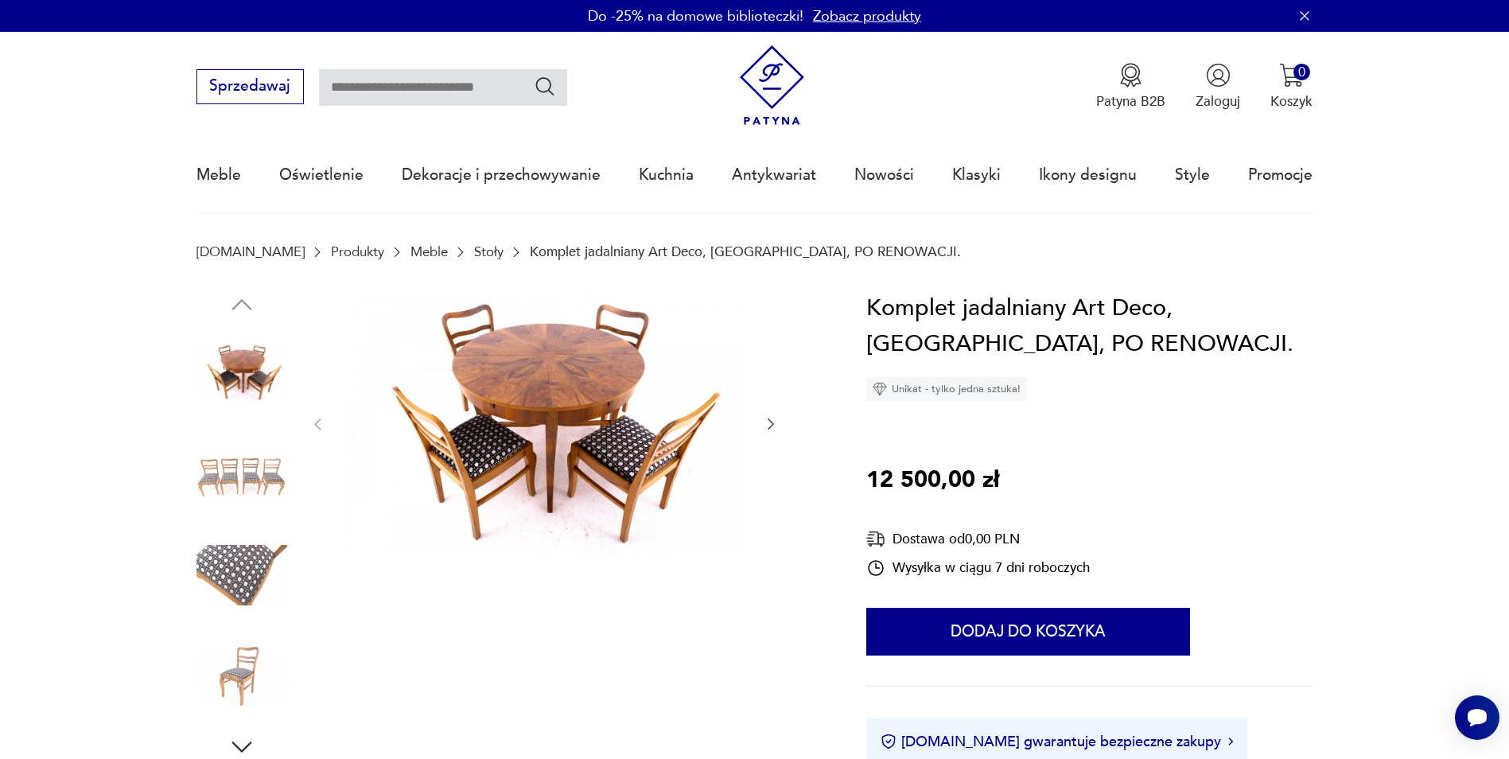
click at [223, 559] on img at bounding box center [241, 575] width 91 height 91
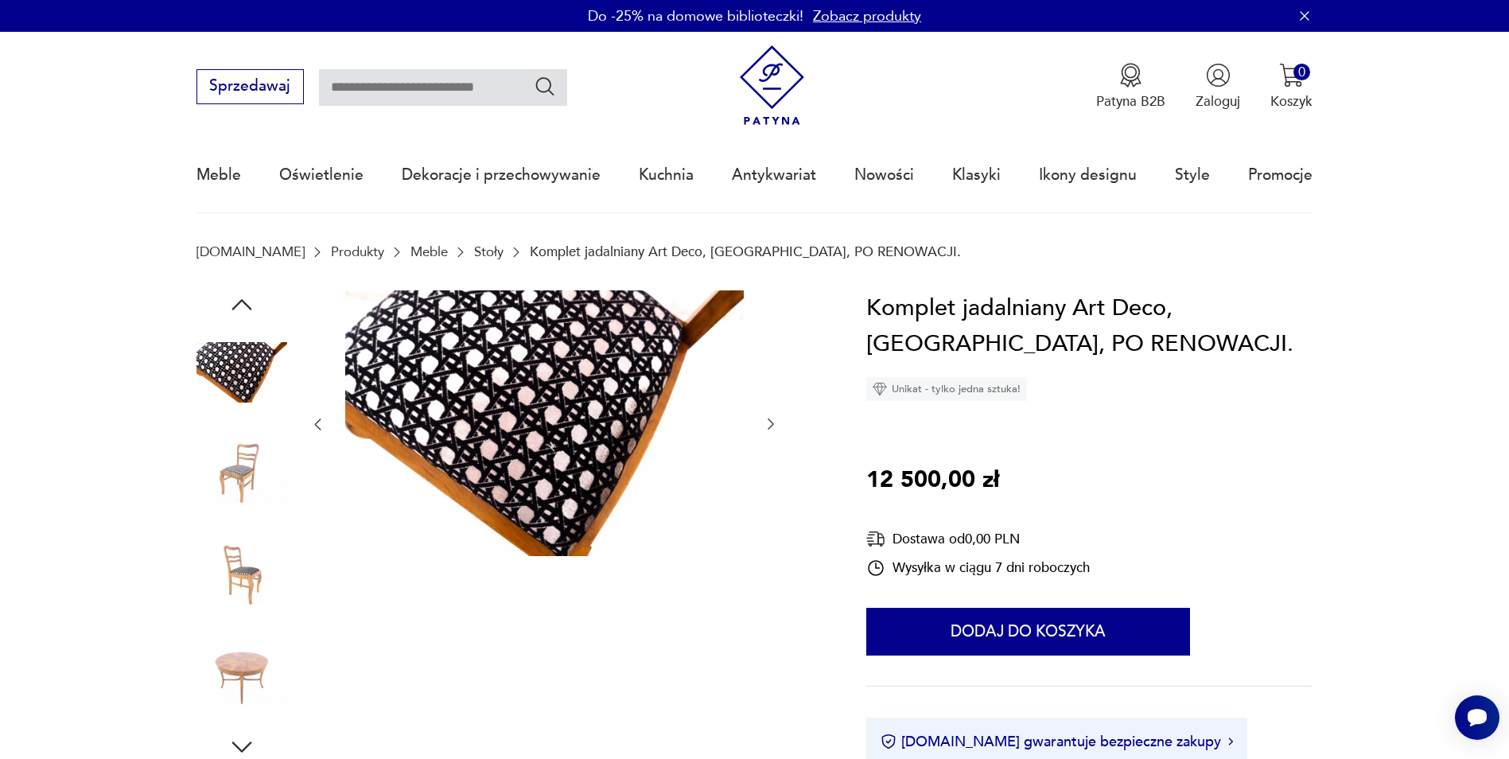
click at [481, 450] on img at bounding box center [544, 423] width 398 height 266
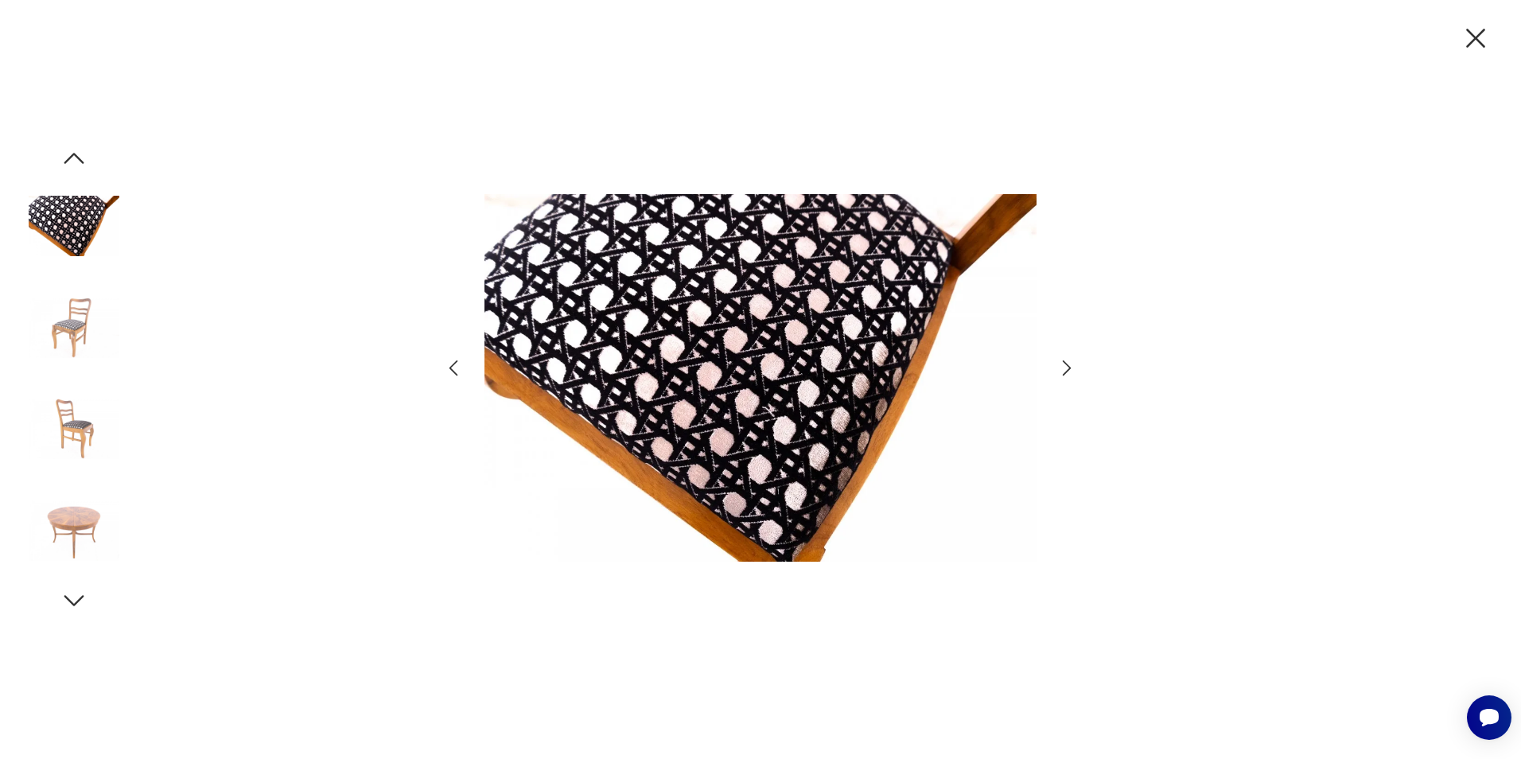
click at [727, 410] on img at bounding box center [760, 377] width 552 height 607
type input "********"
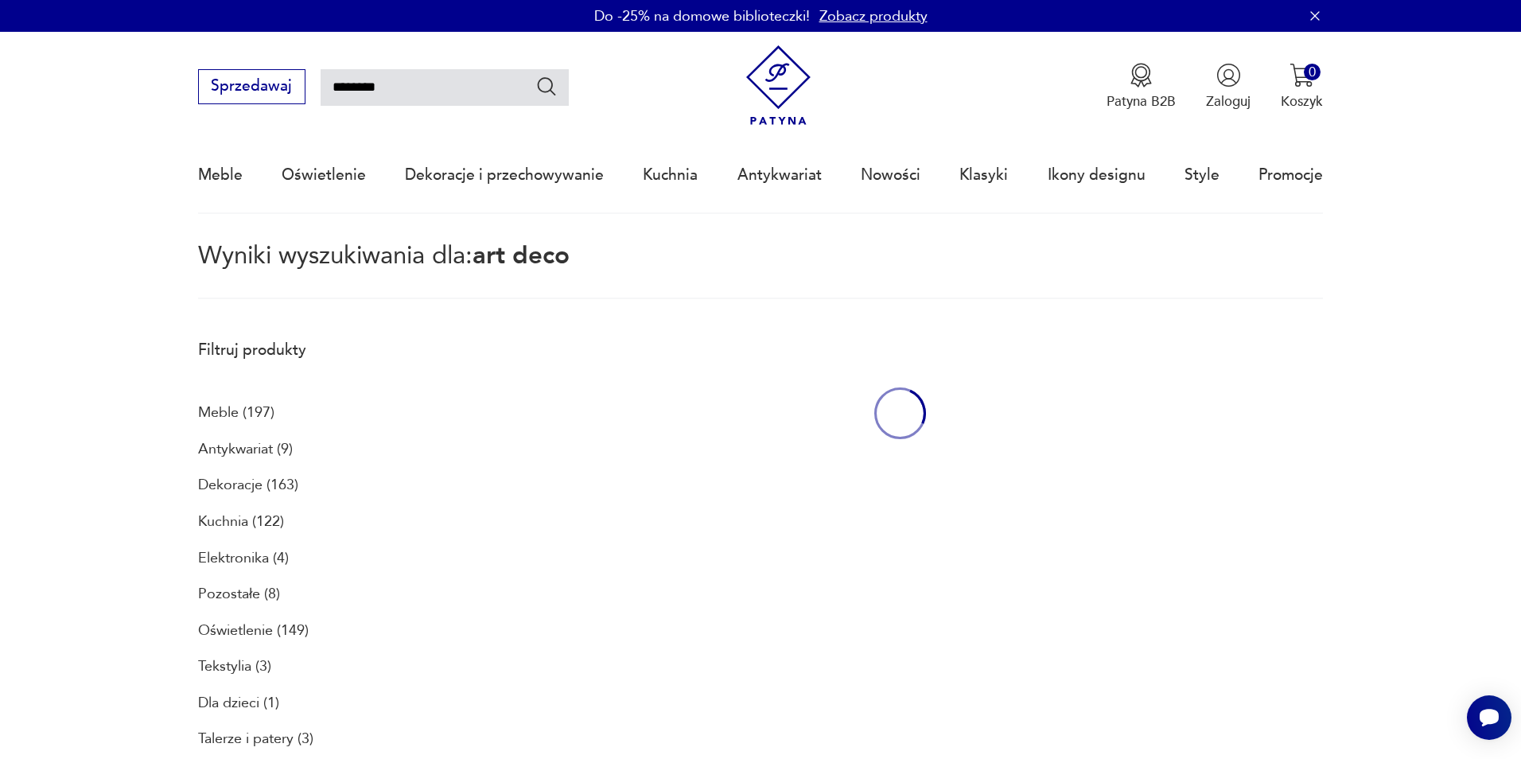
scroll to position [1112, 0]
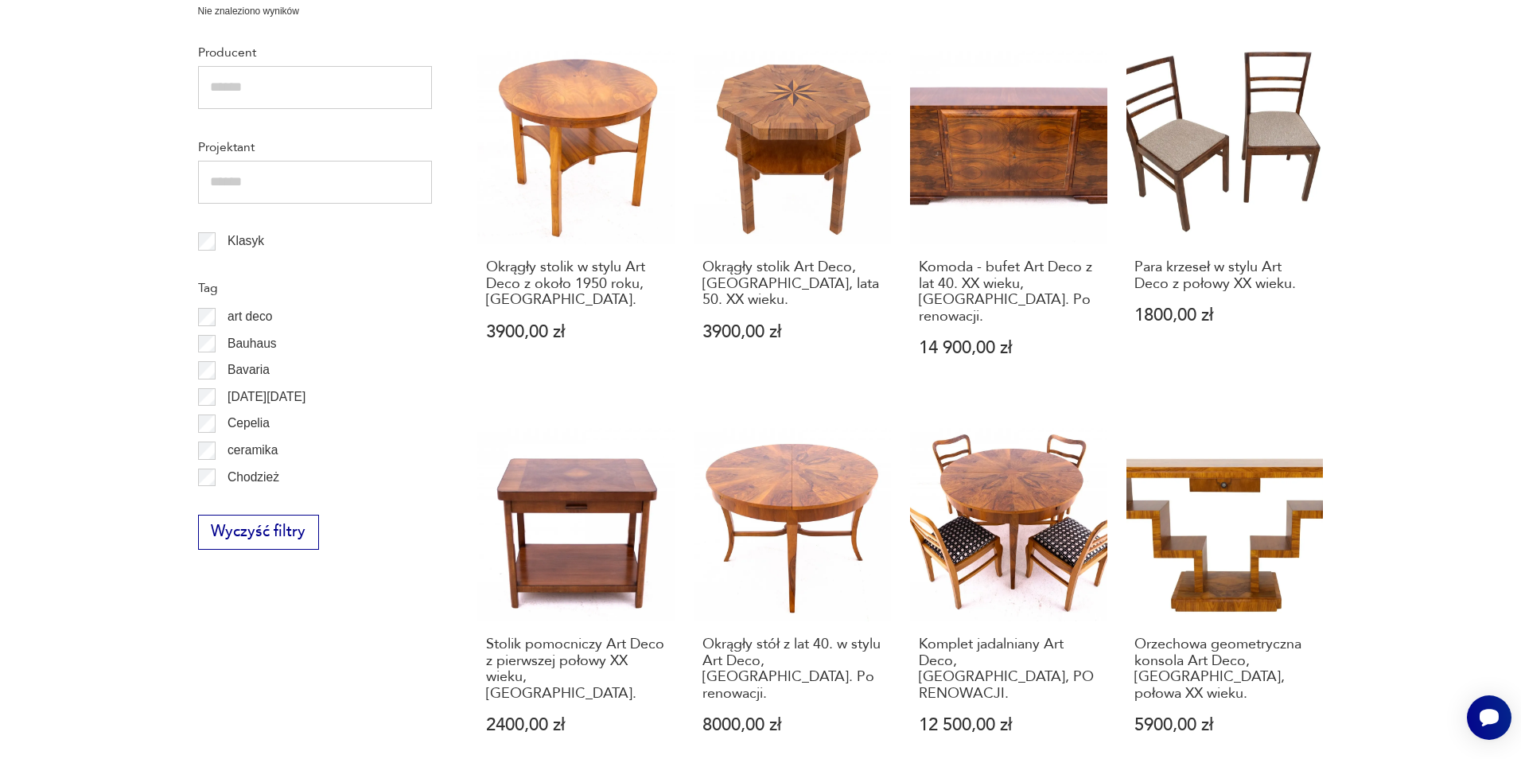
click at [1141, 368] on div "Art deco lustro z fabryki mebli giętych Jasienica 670,00 zł Wazon Art Deco, szk…" at bounding box center [899, 24] width 845 height 1494
click at [886, 262] on div "Okrągły stolik Art Deco, [GEOGRAPHIC_DATA], lata 50. XX wieku. 3900,00 zł" at bounding box center [792, 310] width 197 height 133
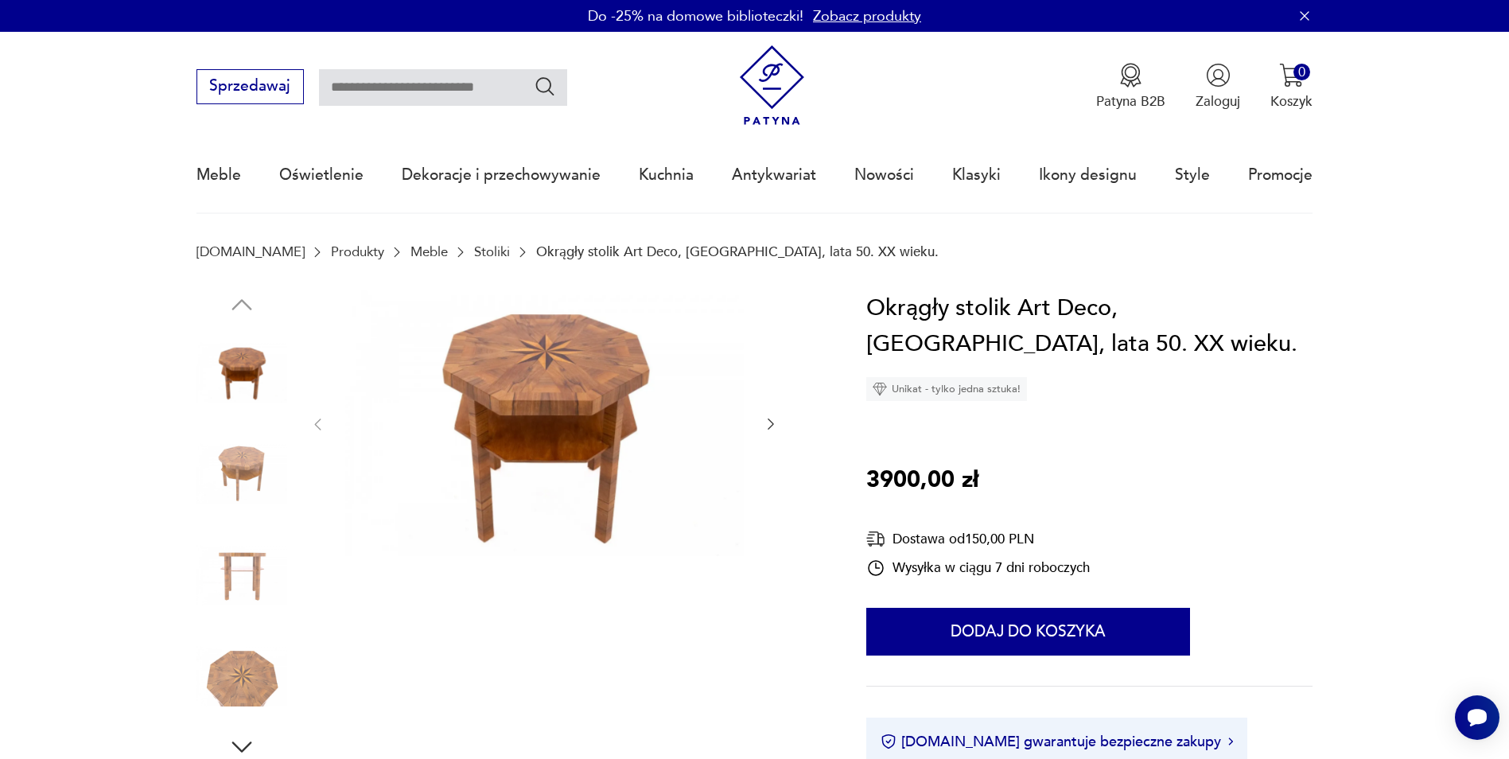
type input "********"
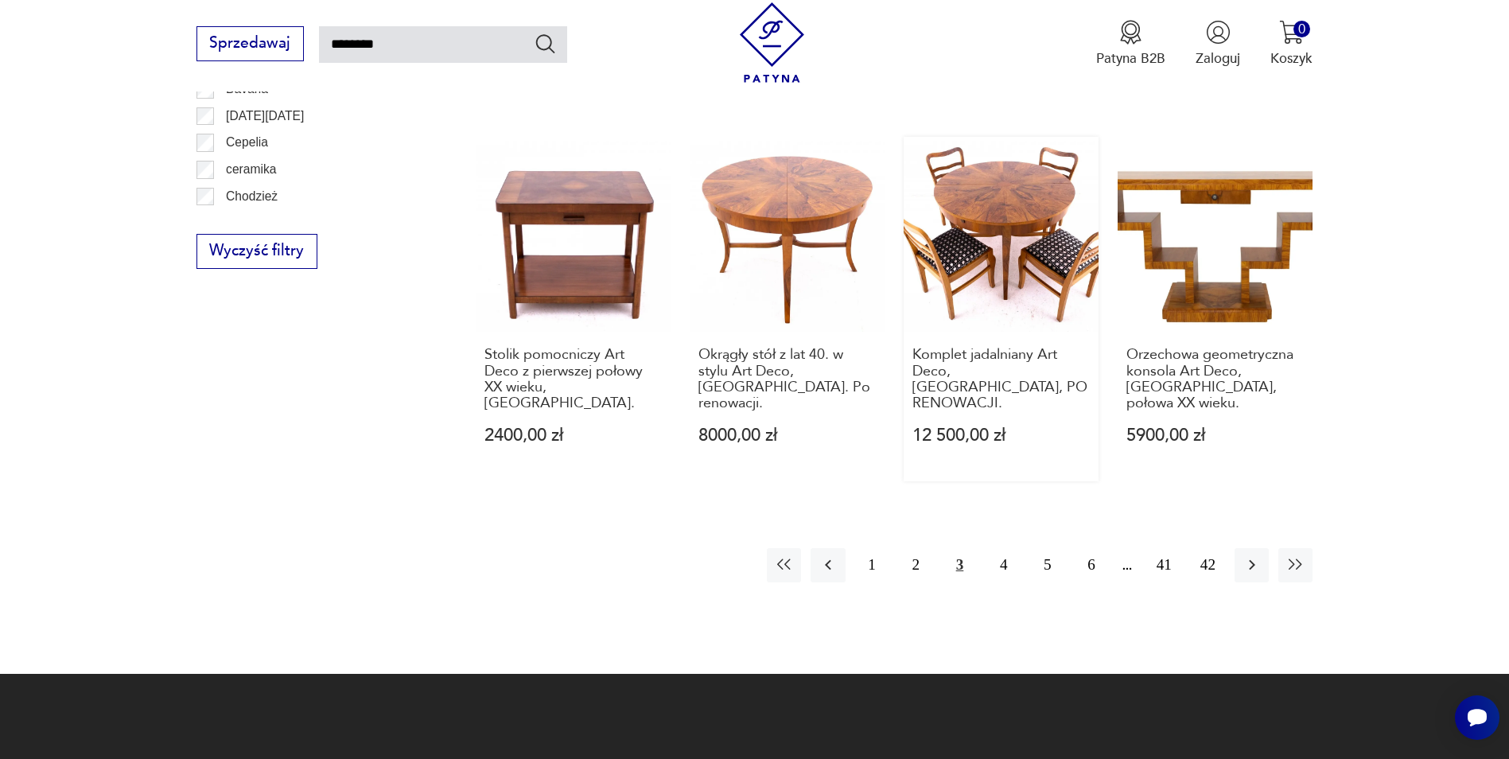
scroll to position [1430, 0]
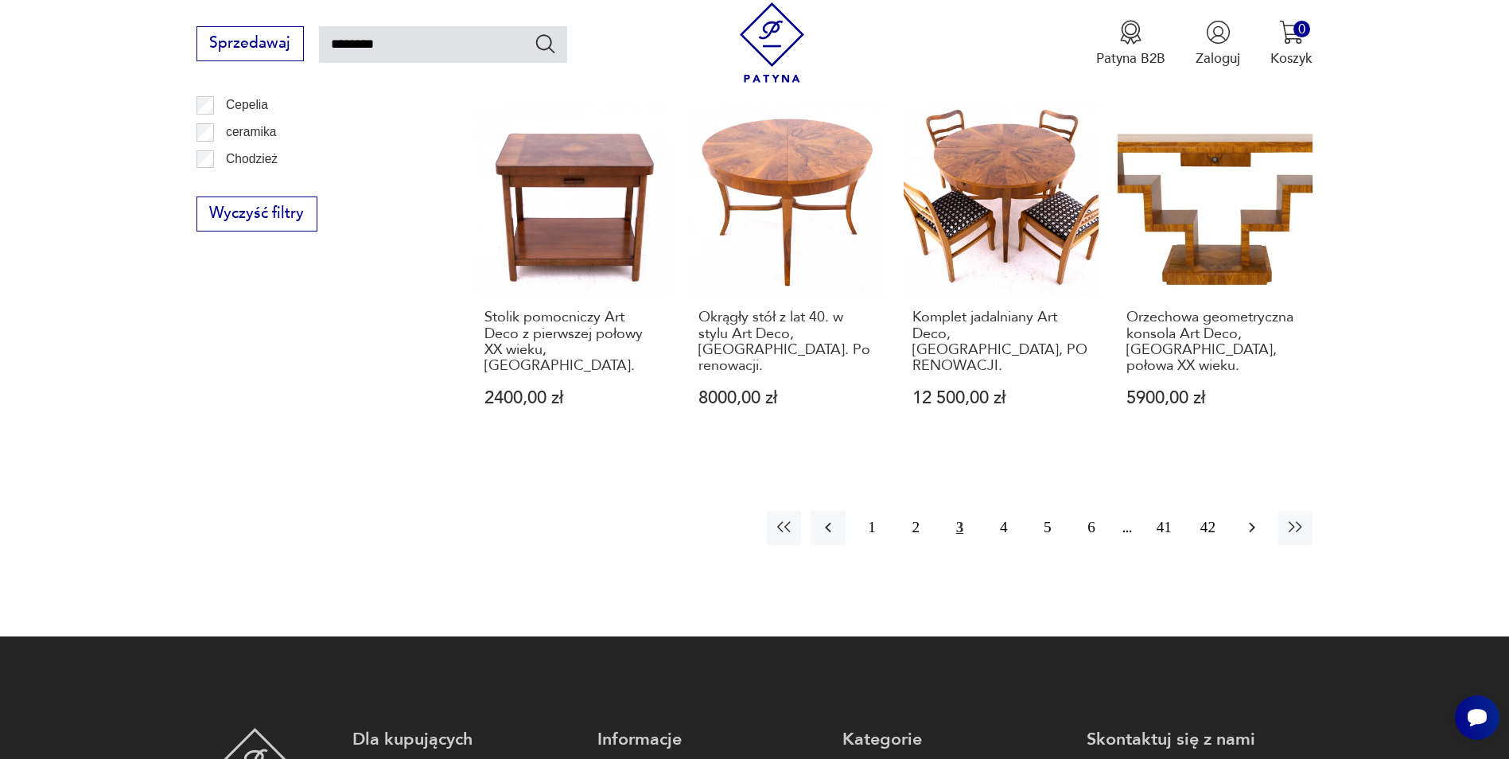
click at [1250, 518] on icon "button" at bounding box center [1251, 527] width 19 height 19
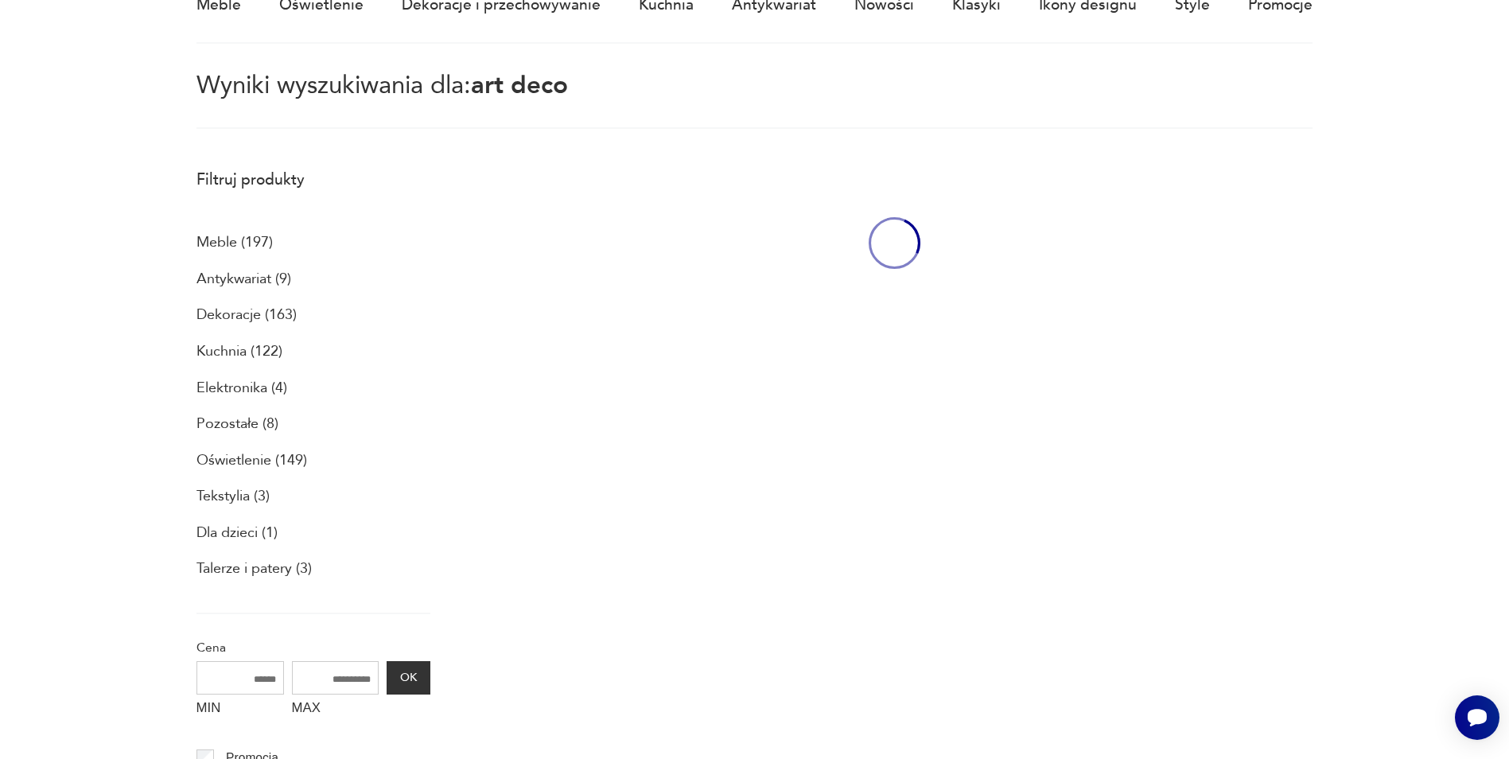
scroll to position [91, 0]
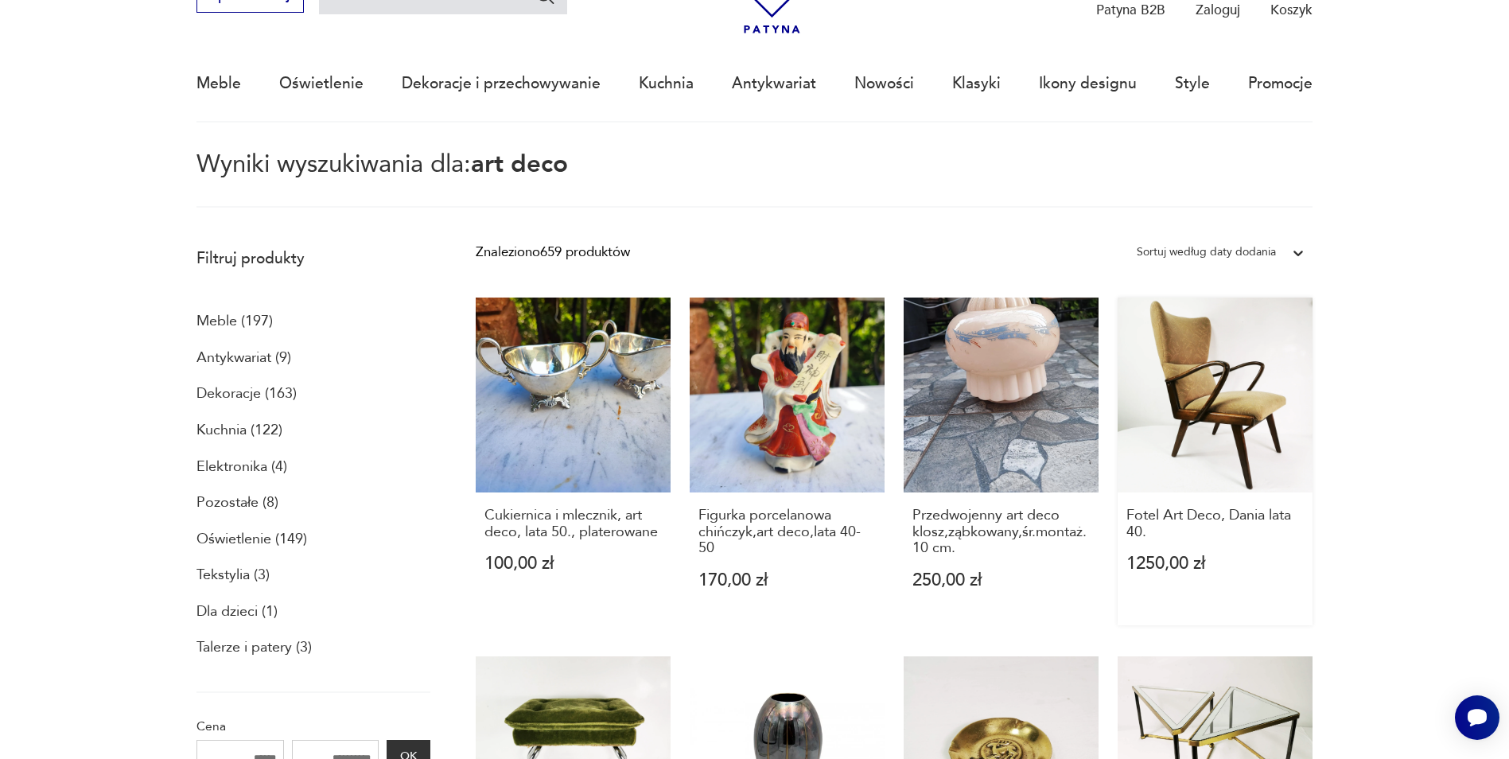
click at [1205, 406] on link "Fotel Art Deco, Dania lata 40. 1250,00 zł" at bounding box center [1214, 461] width 195 height 328
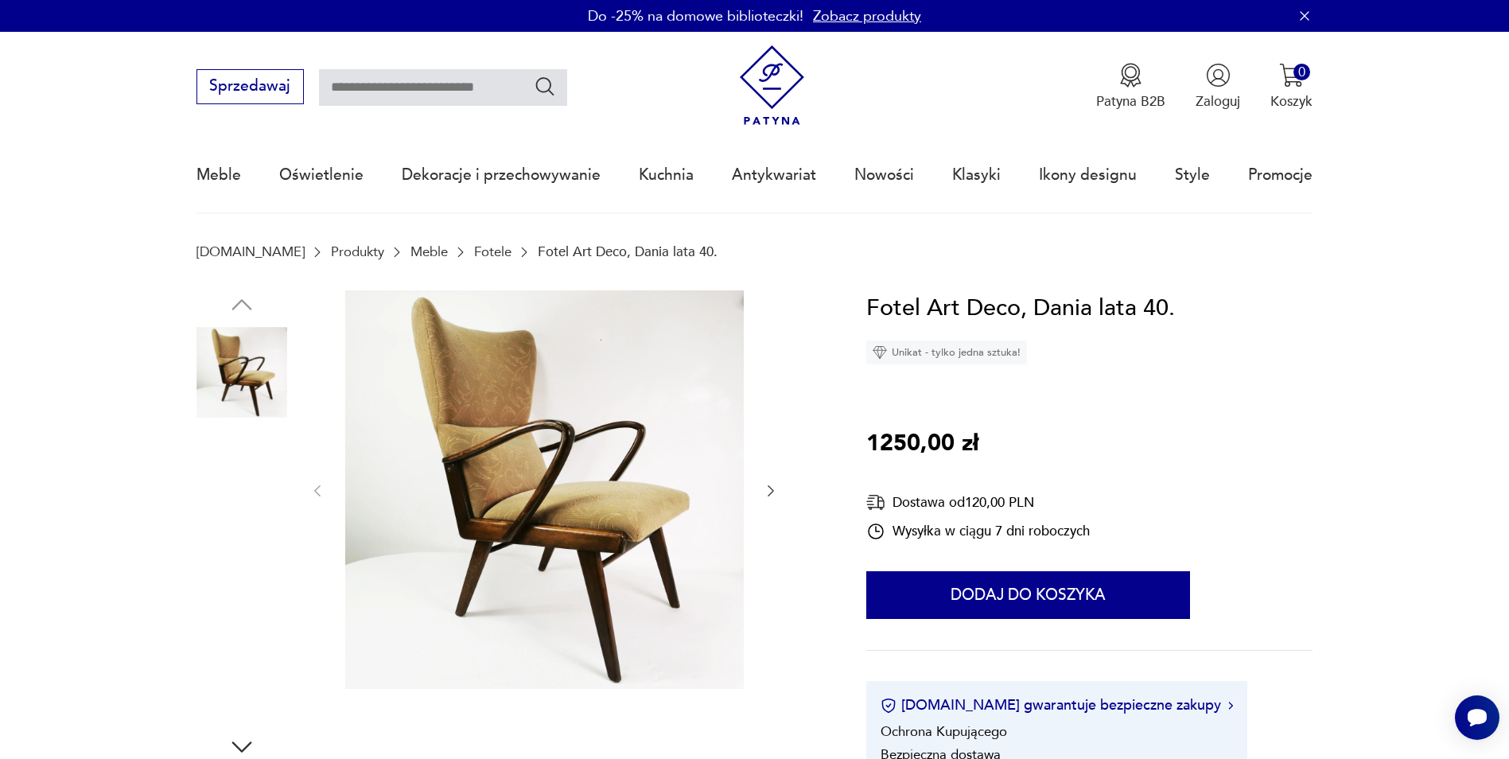
click at [223, 468] on img at bounding box center [241, 473] width 91 height 91
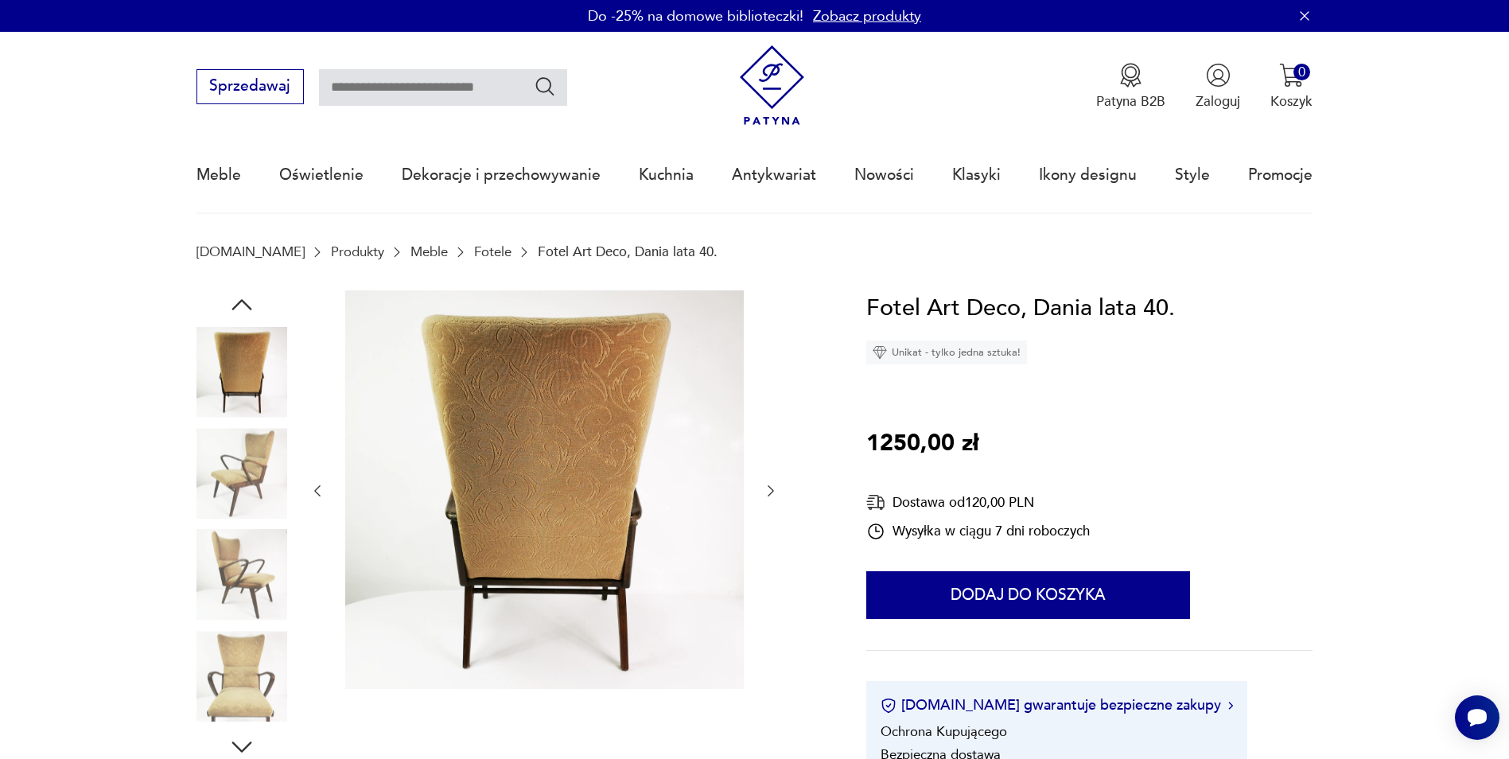
click at [253, 556] on img at bounding box center [241, 575] width 91 height 91
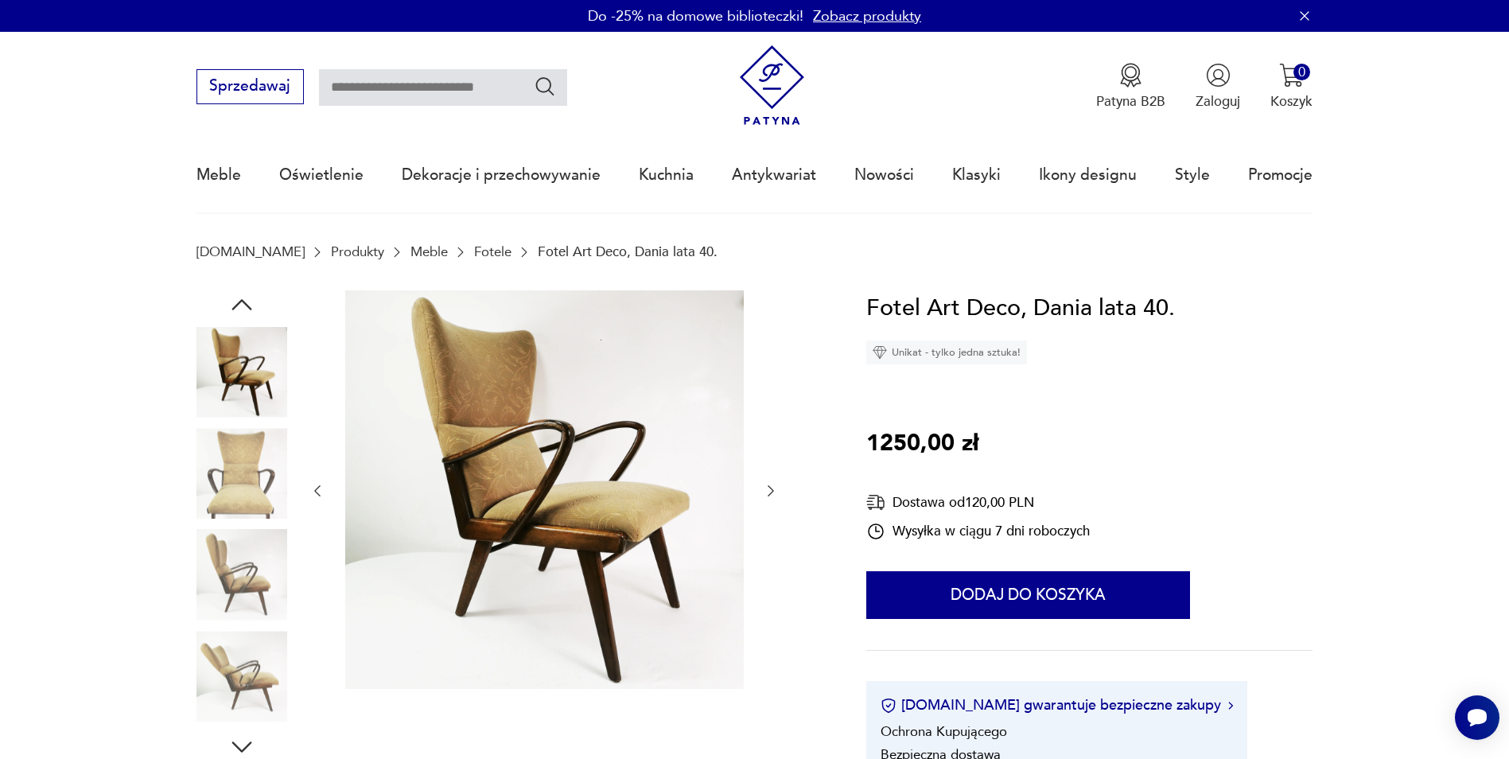
click at [258, 655] on img at bounding box center [241, 676] width 91 height 91
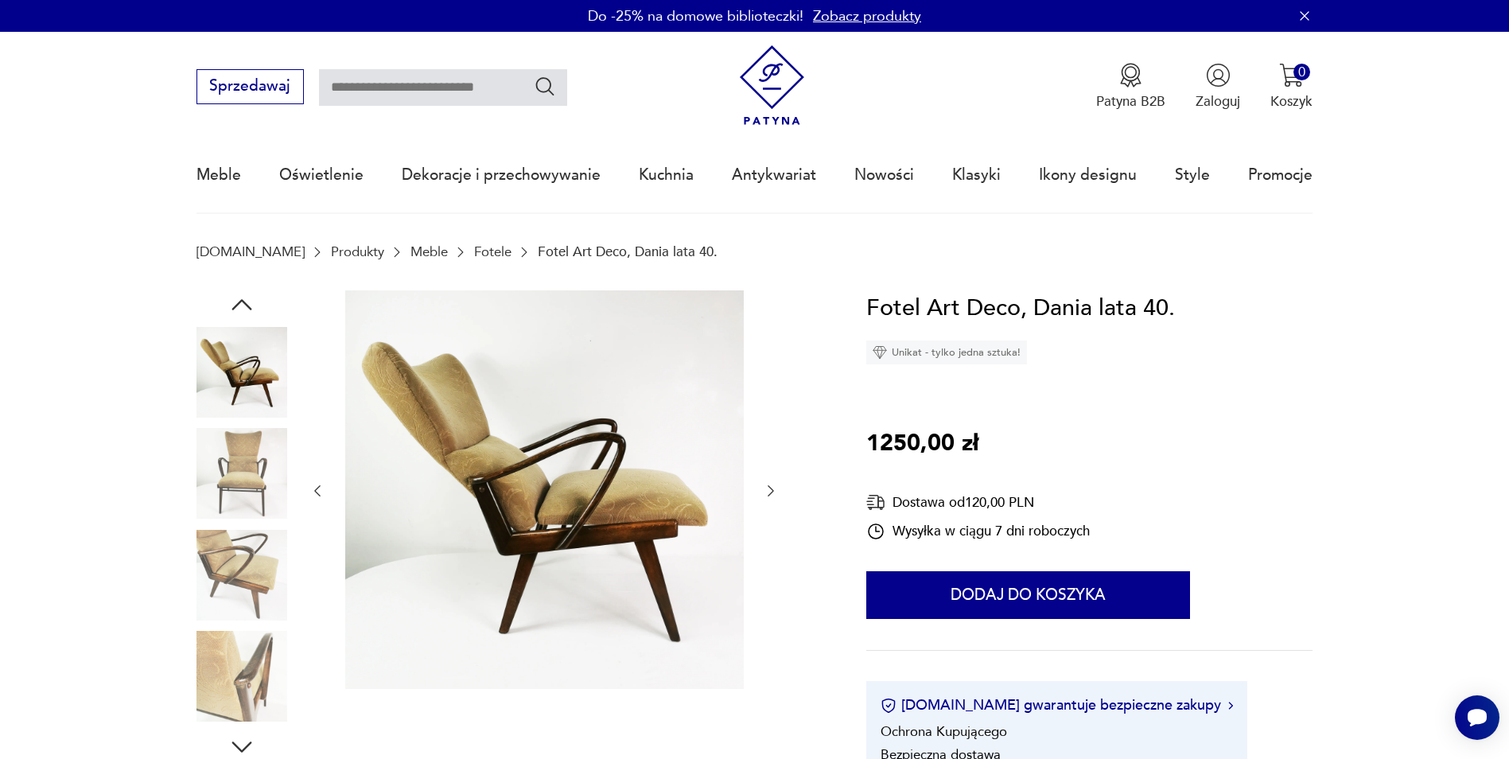
scroll to position [239, 0]
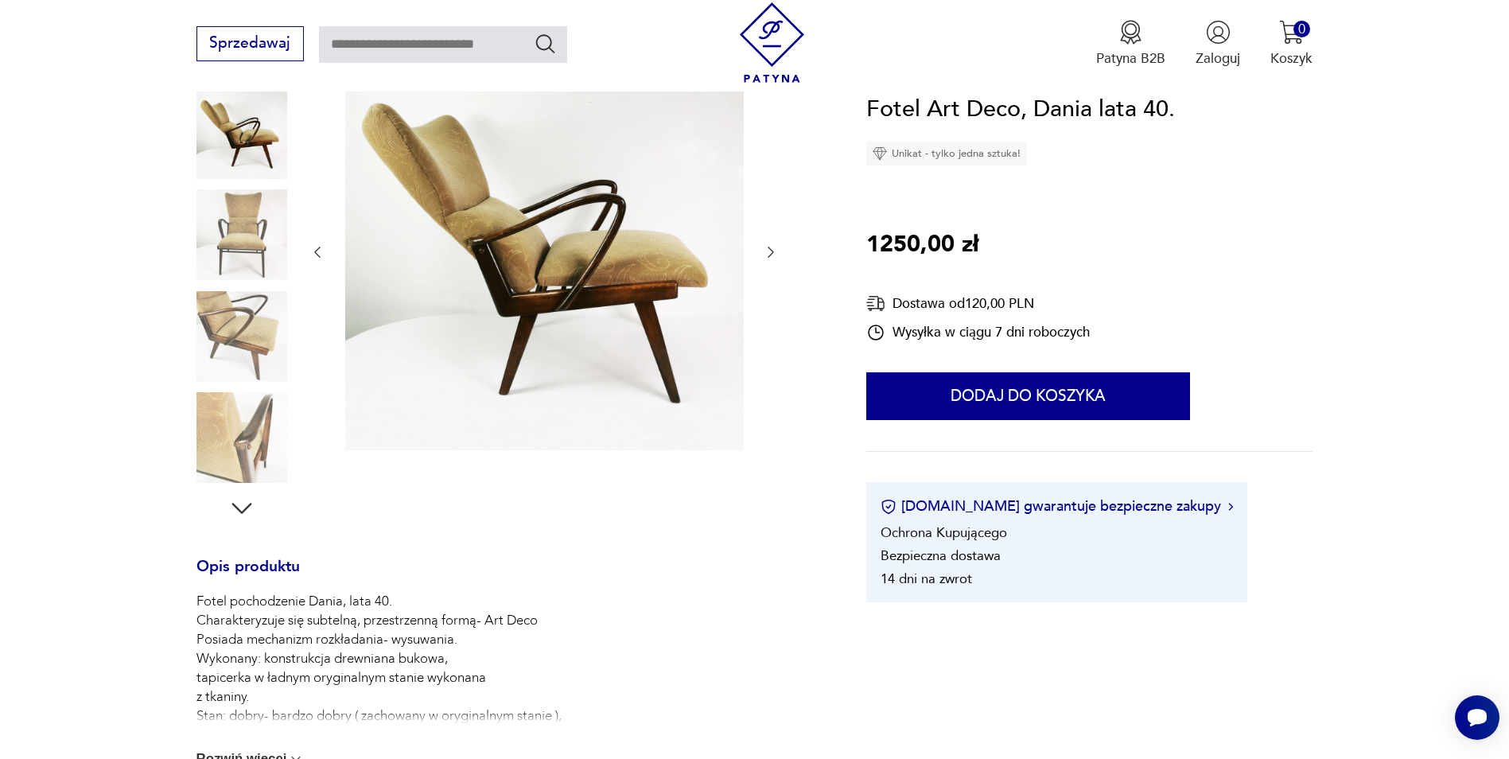
click at [237, 431] on img at bounding box center [241, 437] width 91 height 91
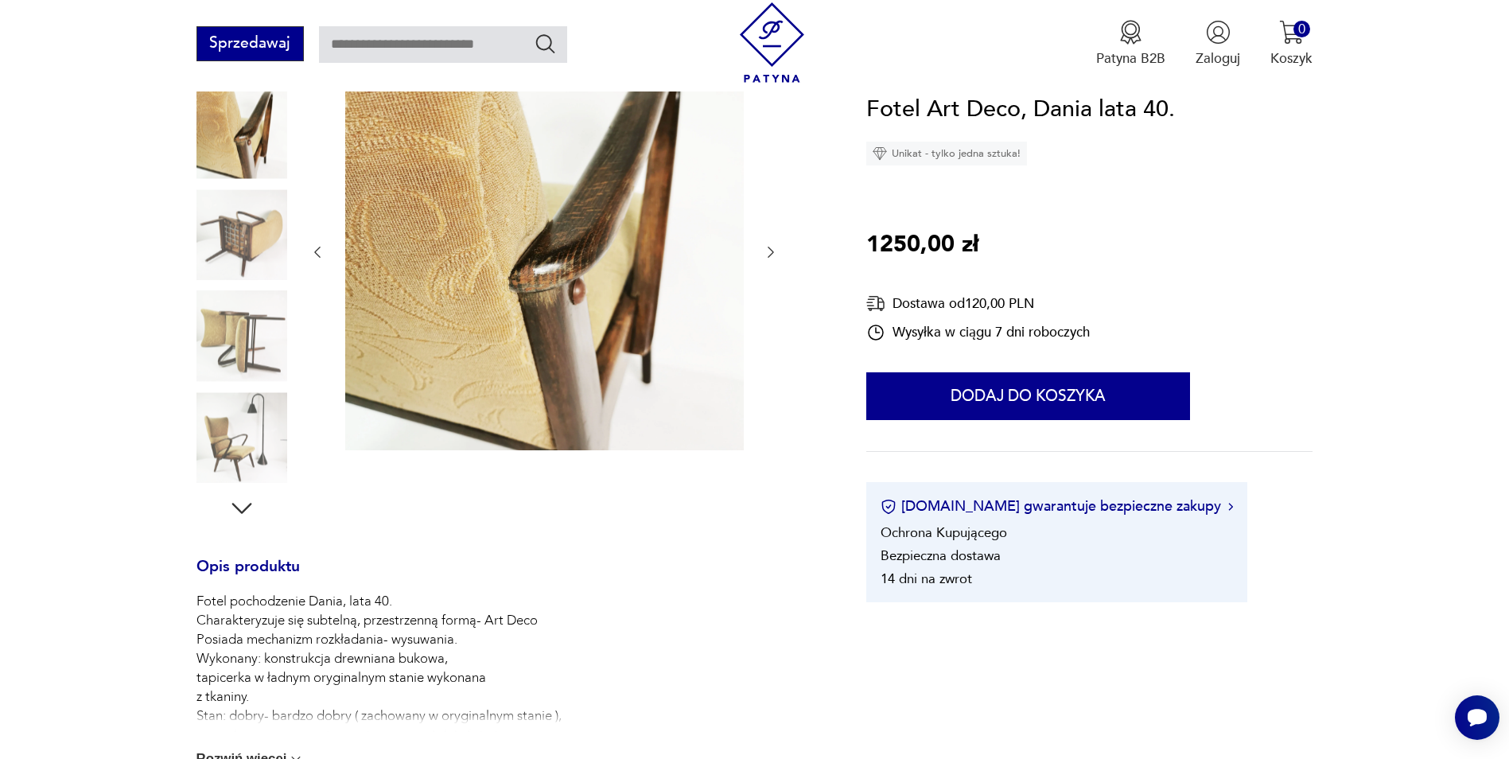
type input "********"
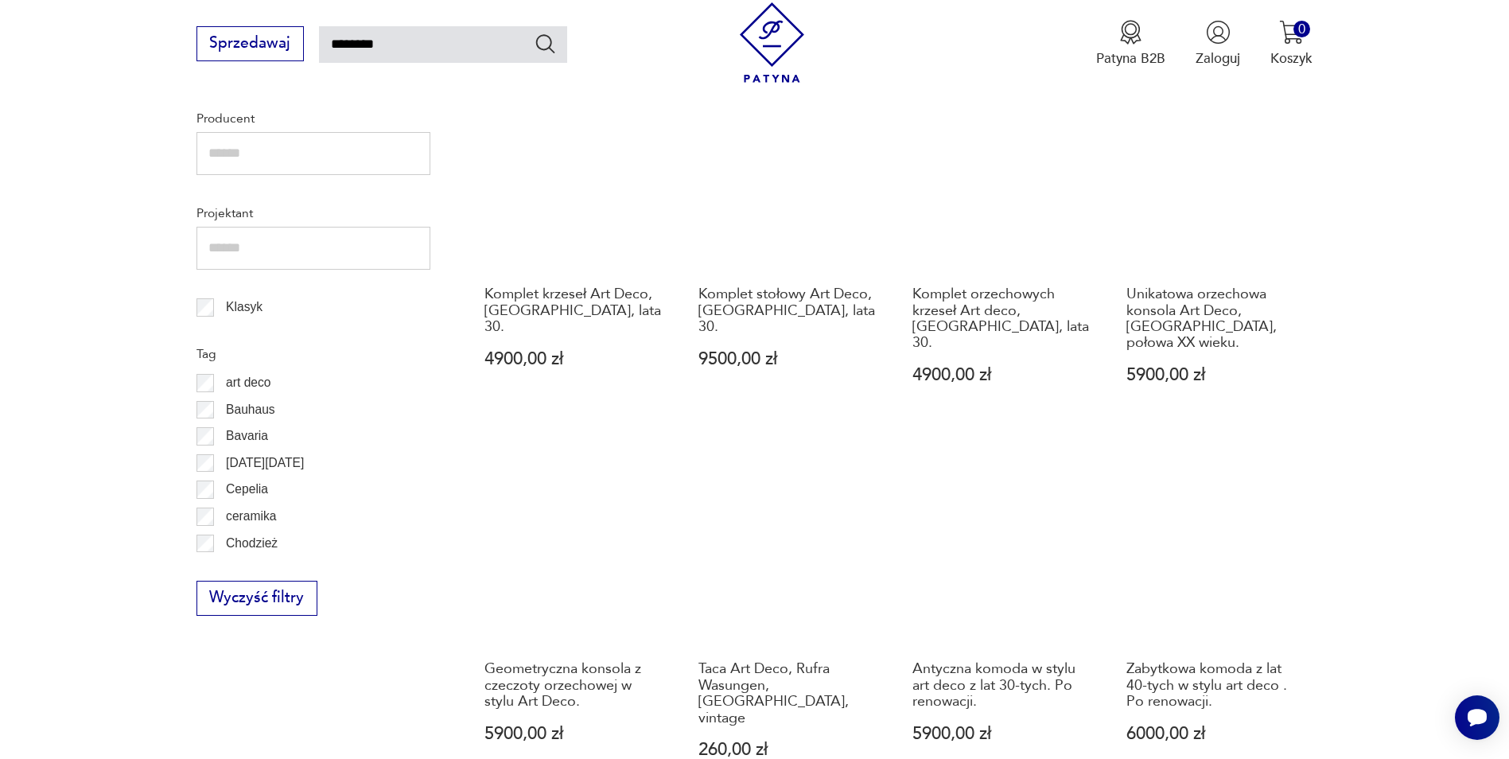
scroll to position [1125, 0]
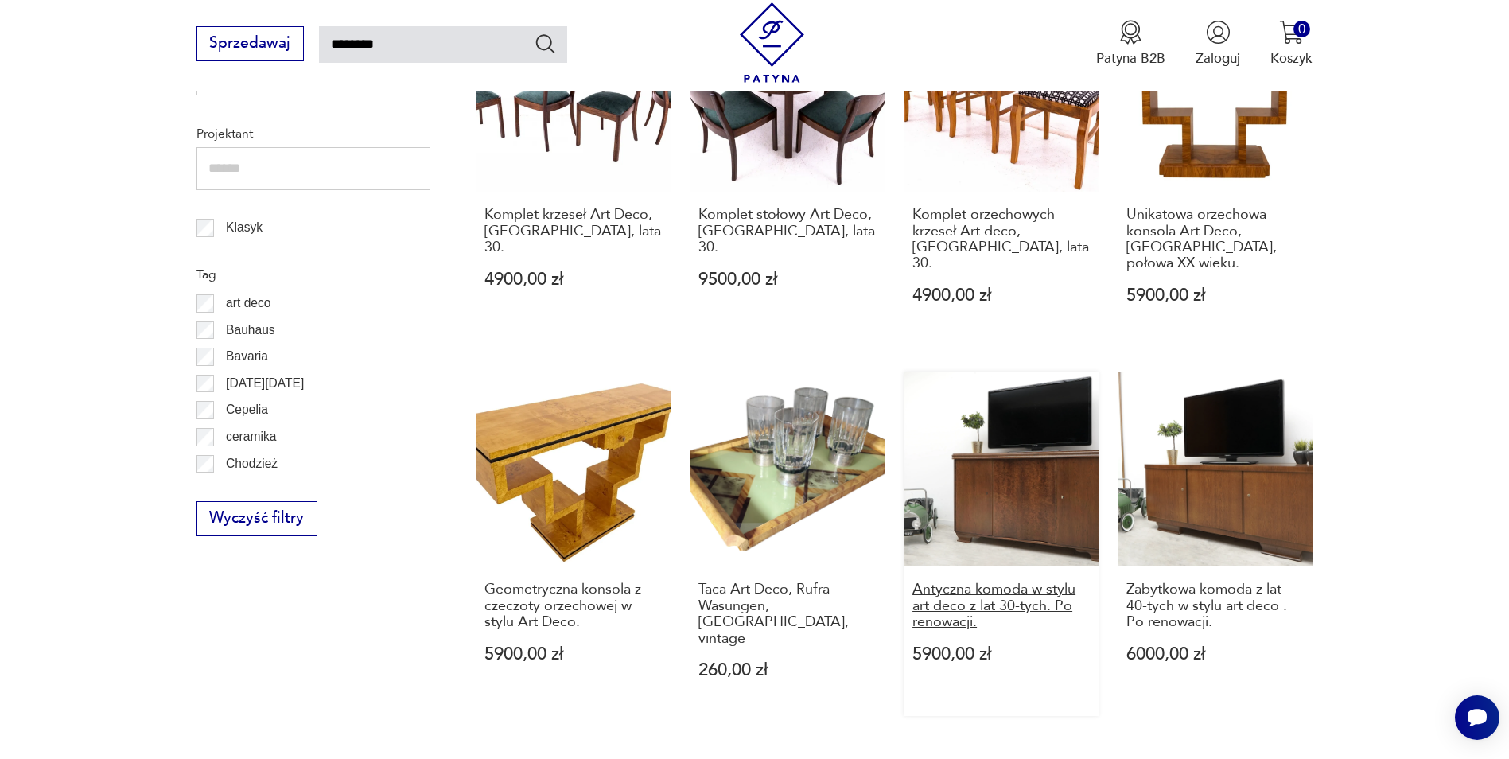
click at [1028, 581] on h3 "Antyczna komoda w stylu art deco z lat 30-tych. Po renowacji." at bounding box center [1000, 605] width 177 height 49
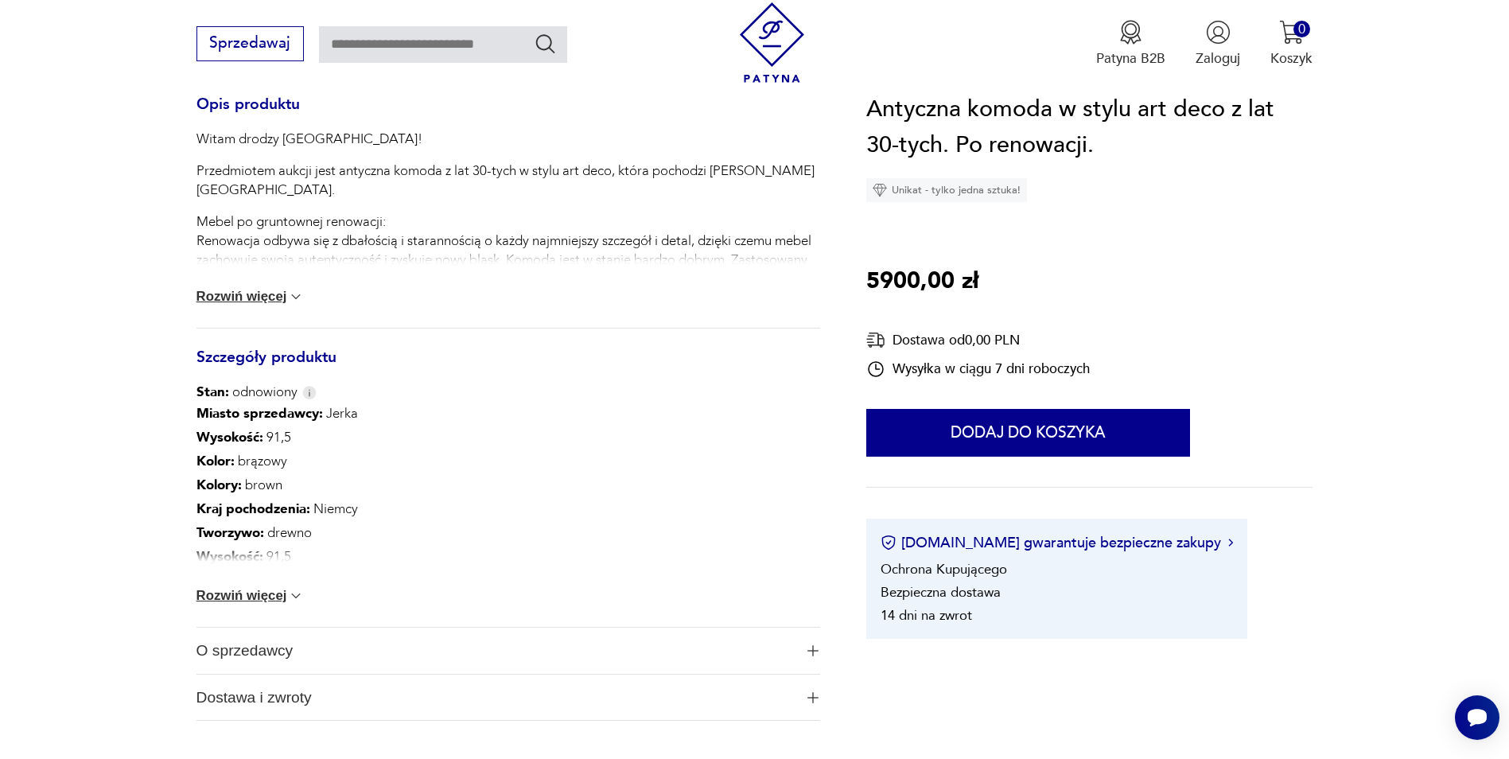
scroll to position [716, 0]
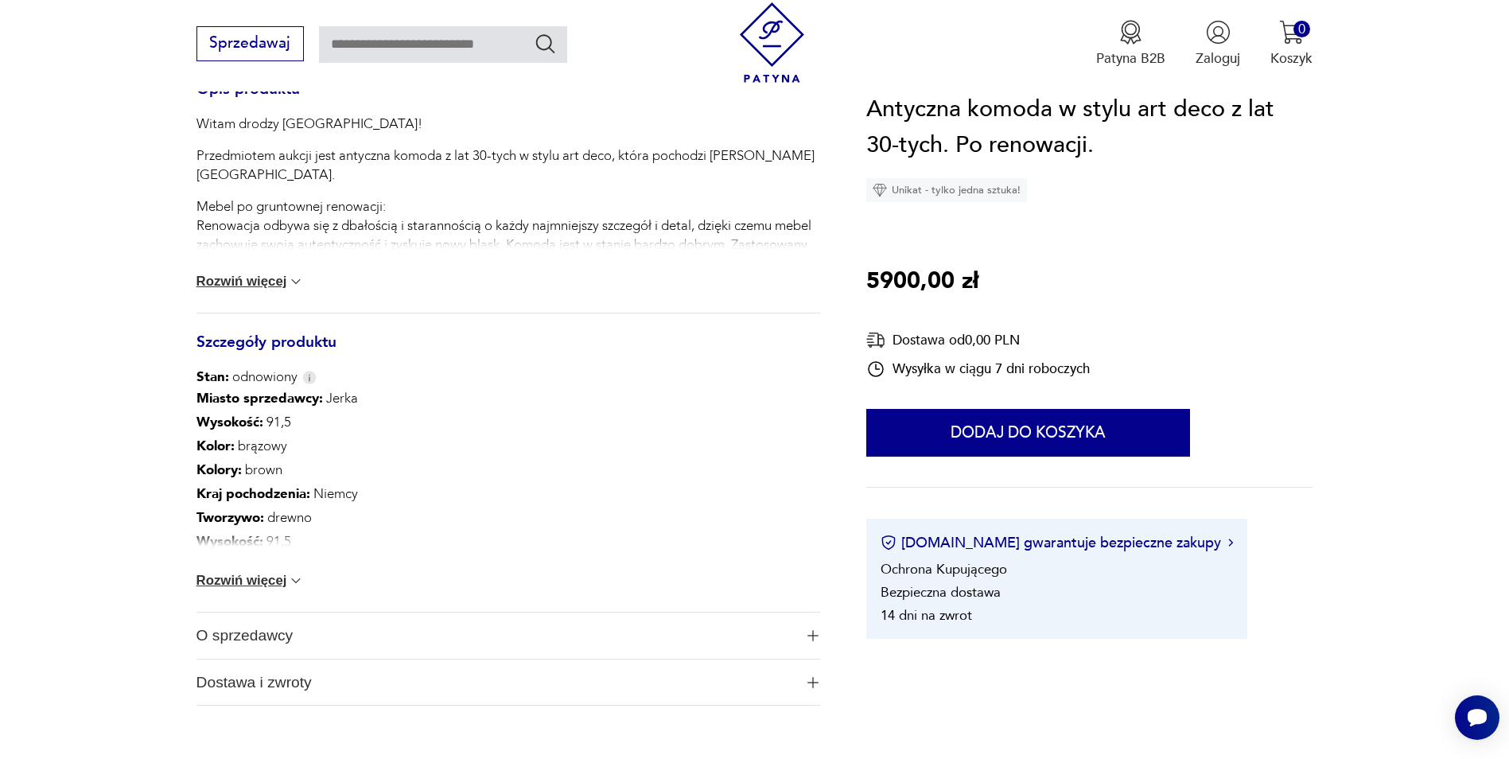
click at [297, 584] on img at bounding box center [296, 581] width 16 height 16
type input "********"
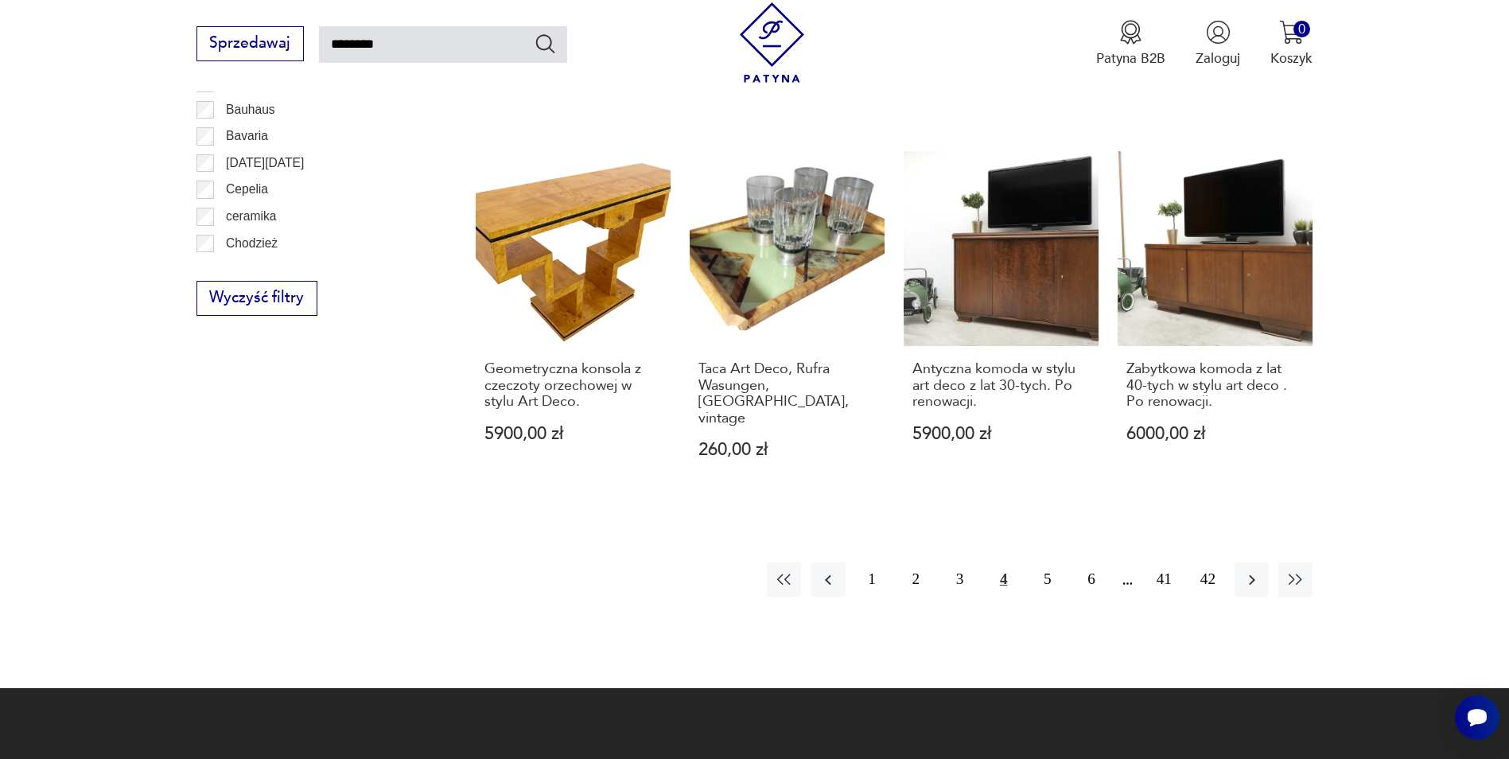
scroll to position [1352, 0]
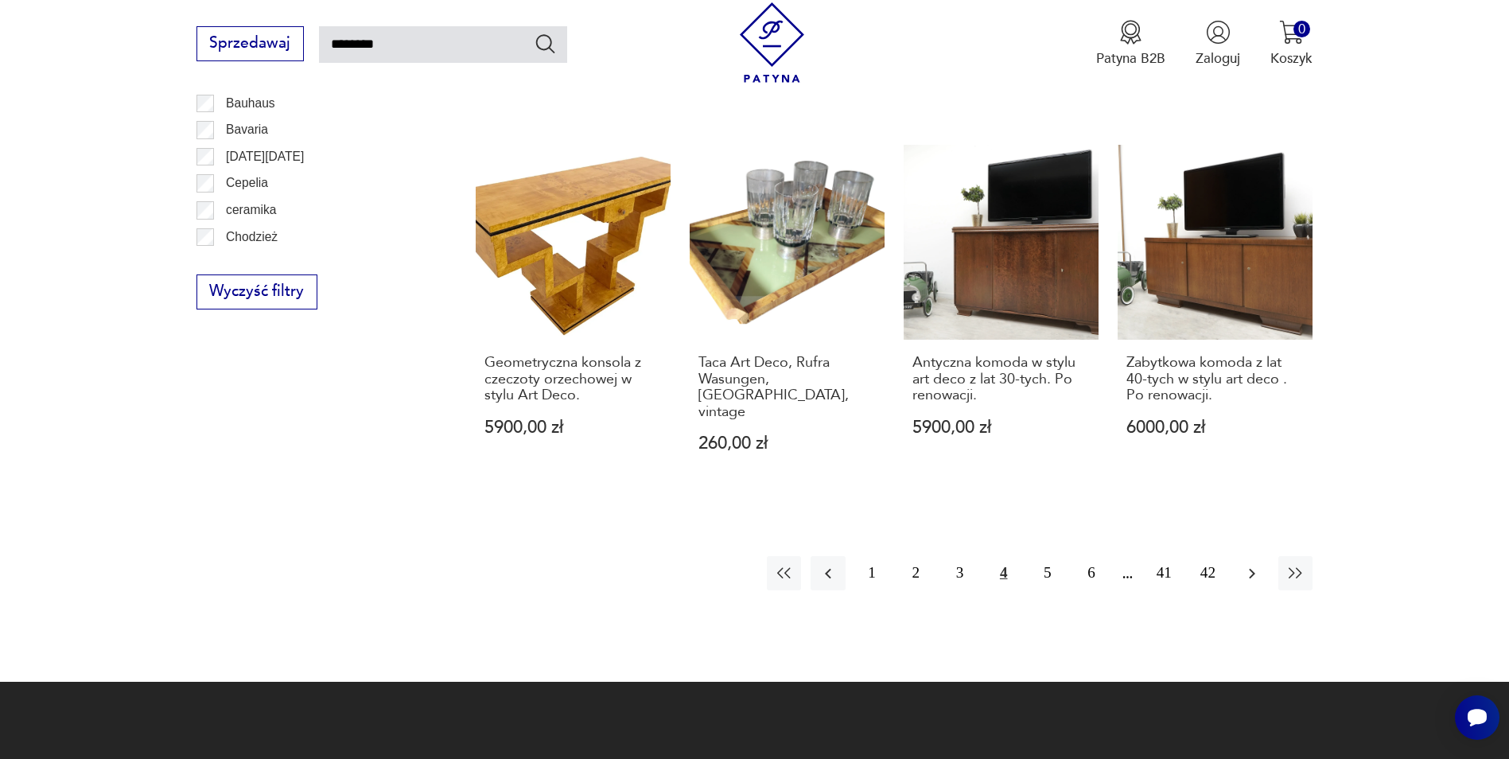
click at [1252, 564] on icon "button" at bounding box center [1251, 573] width 19 height 19
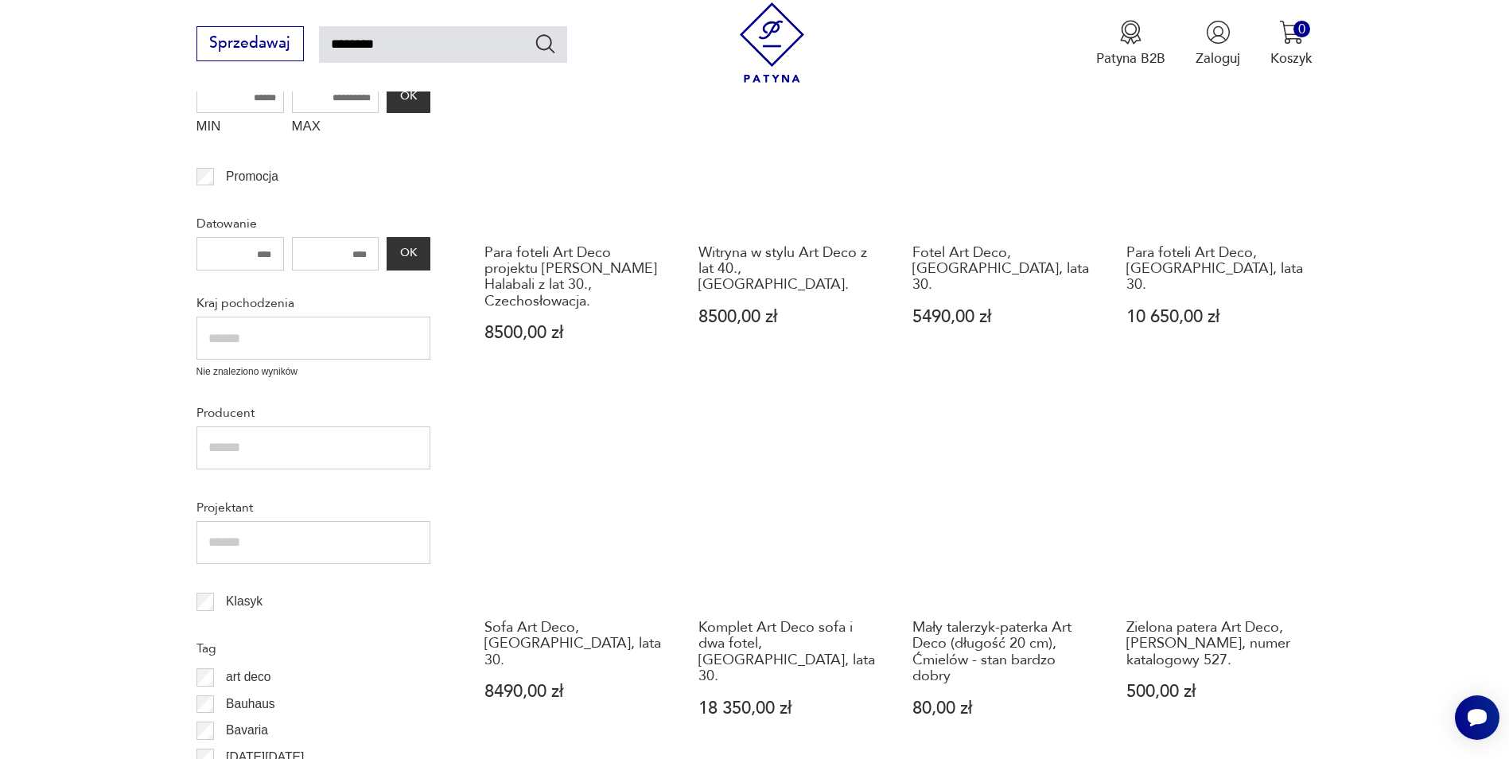
scroll to position [807, 0]
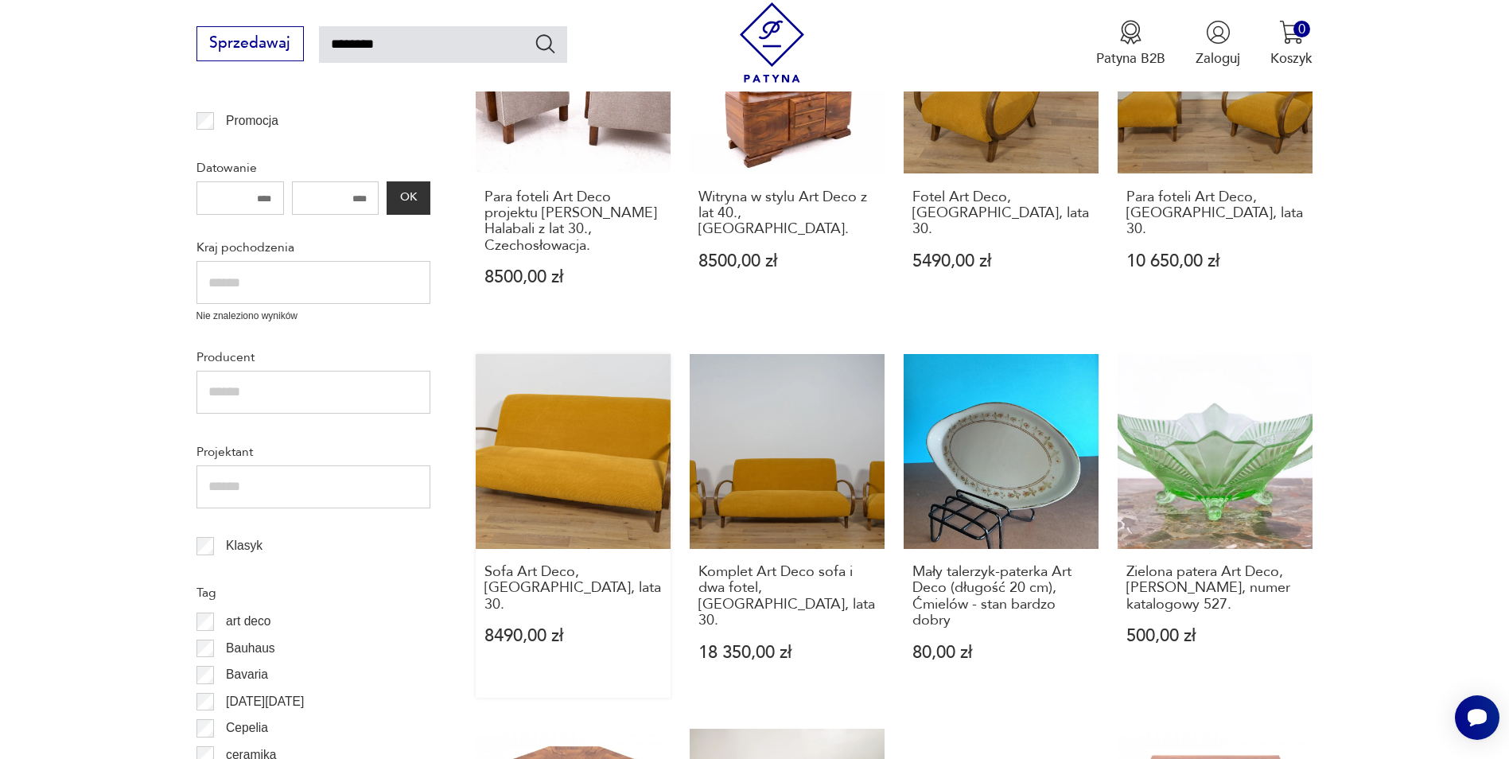
click at [601, 484] on link "Sofa Art Deco, [GEOGRAPHIC_DATA], lata 30. 8490,00 zł" at bounding box center [573, 526] width 195 height 344
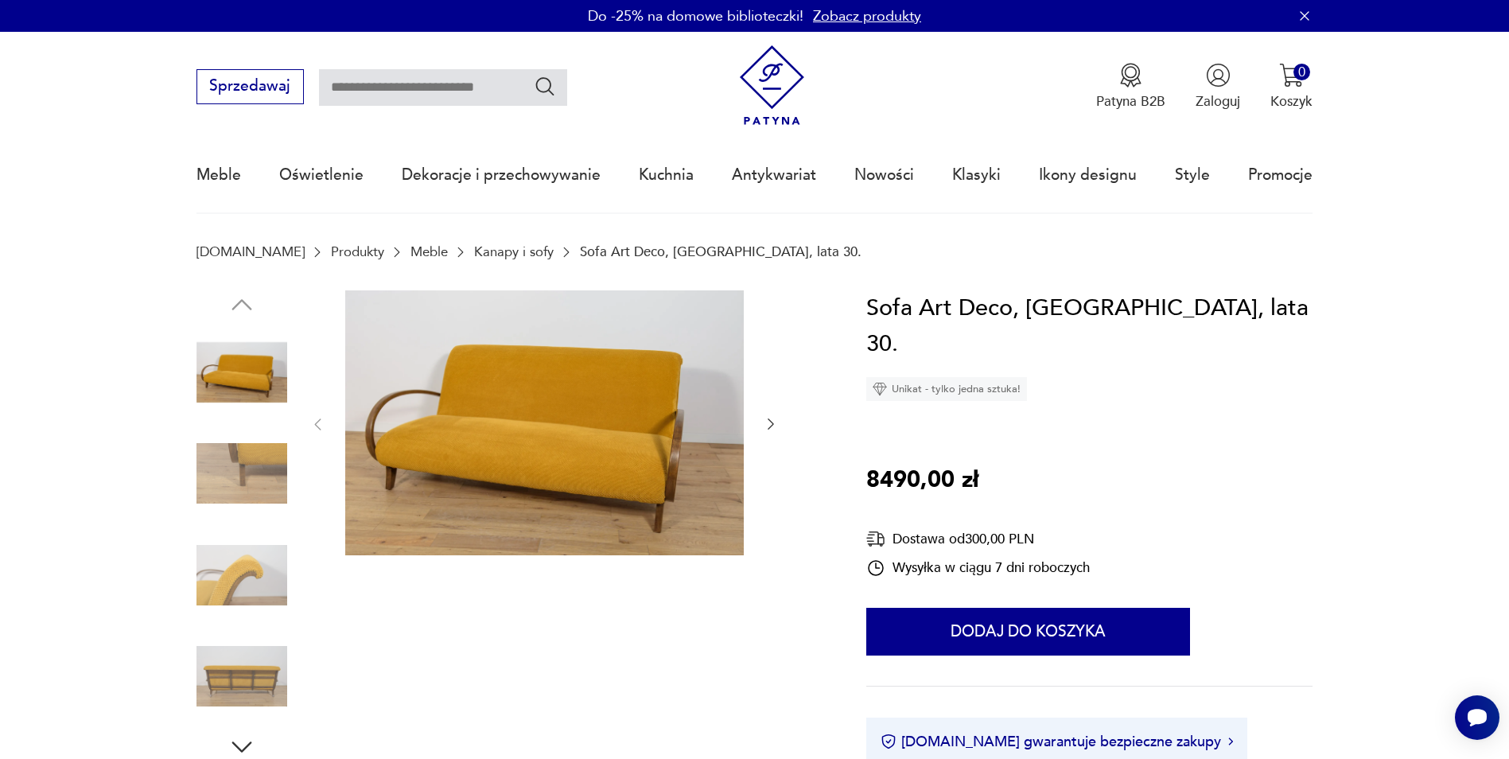
click at [770, 423] on icon "button" at bounding box center [771, 424] width 16 height 16
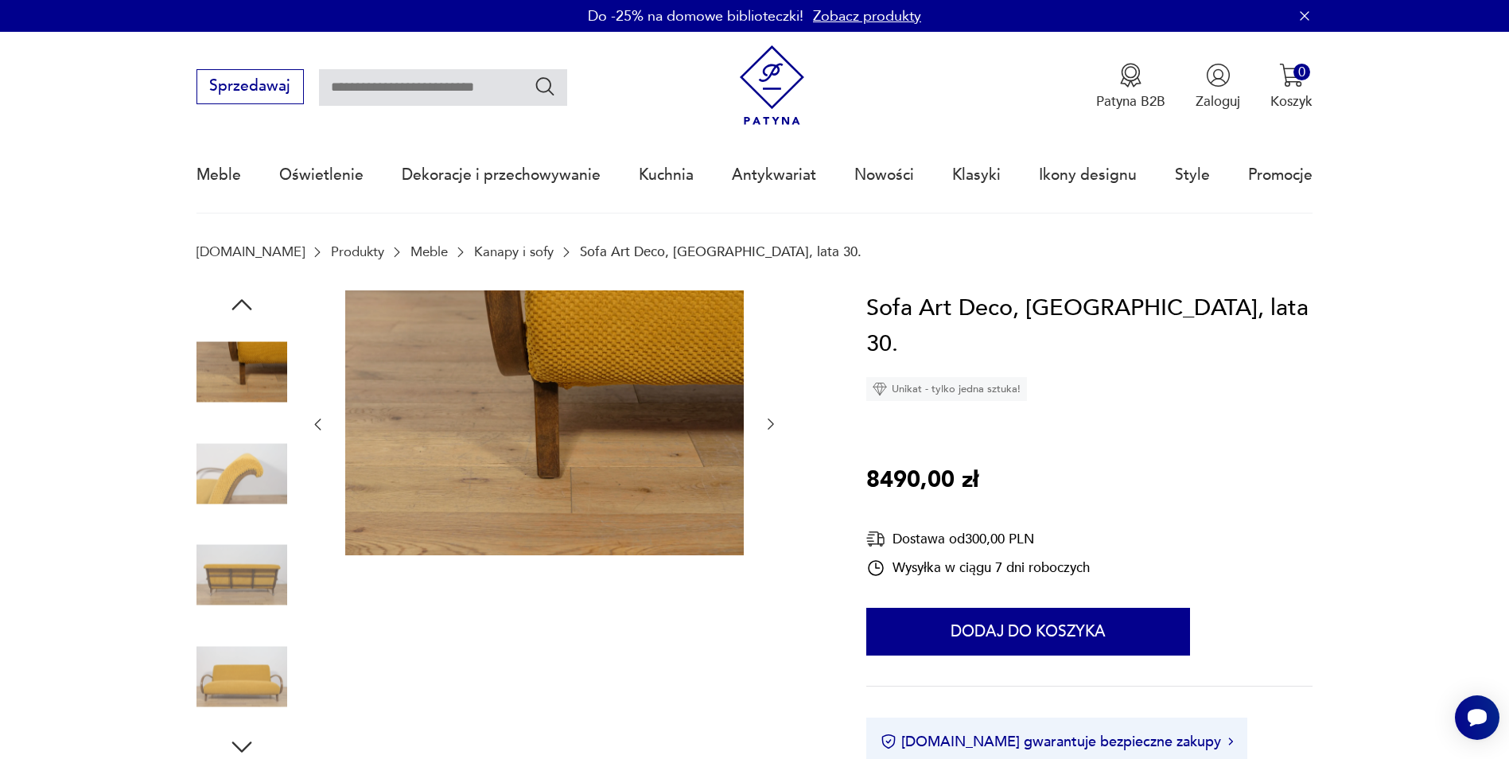
click at [770, 423] on icon "button" at bounding box center [771, 424] width 16 height 16
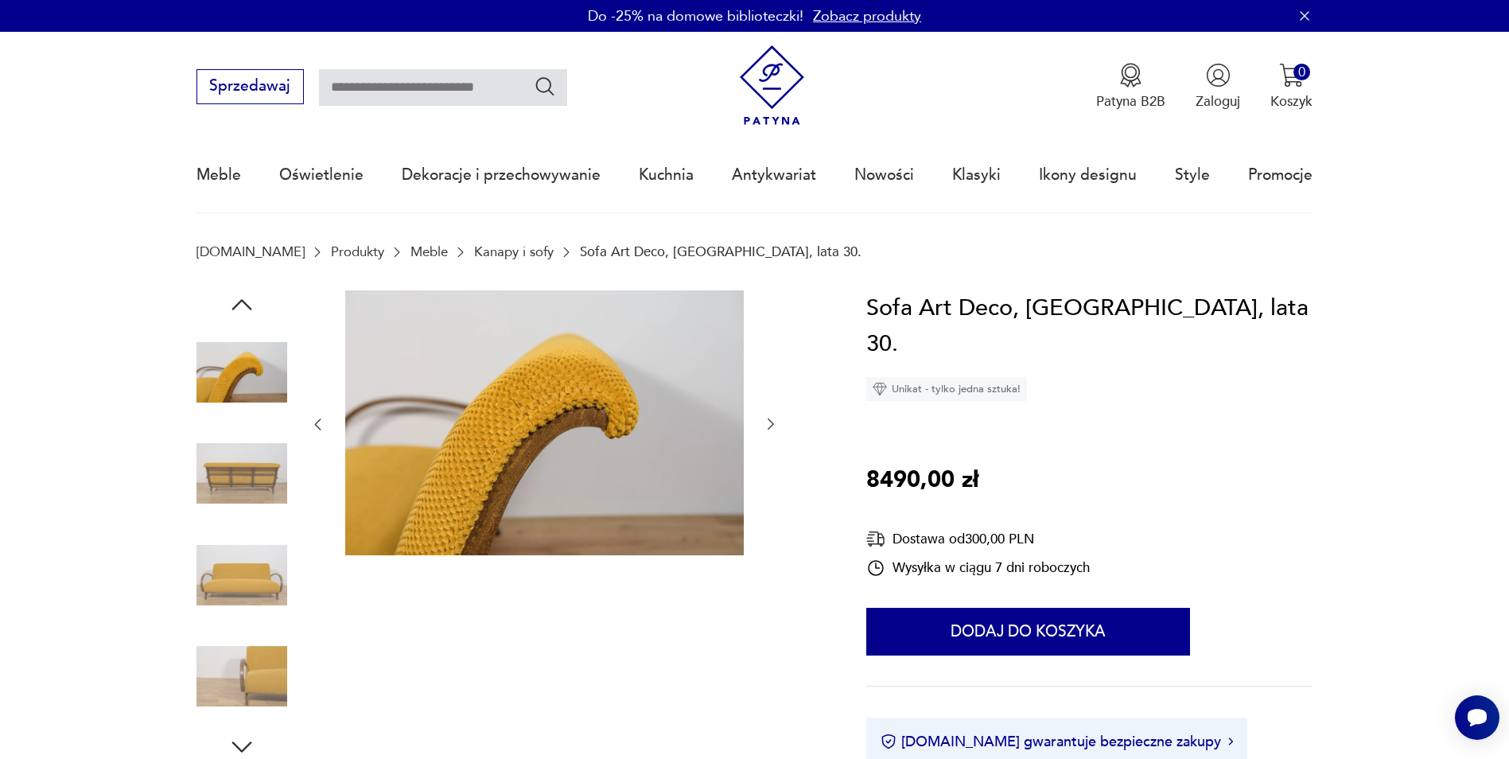
click at [771, 426] on icon "button" at bounding box center [771, 424] width 16 height 16
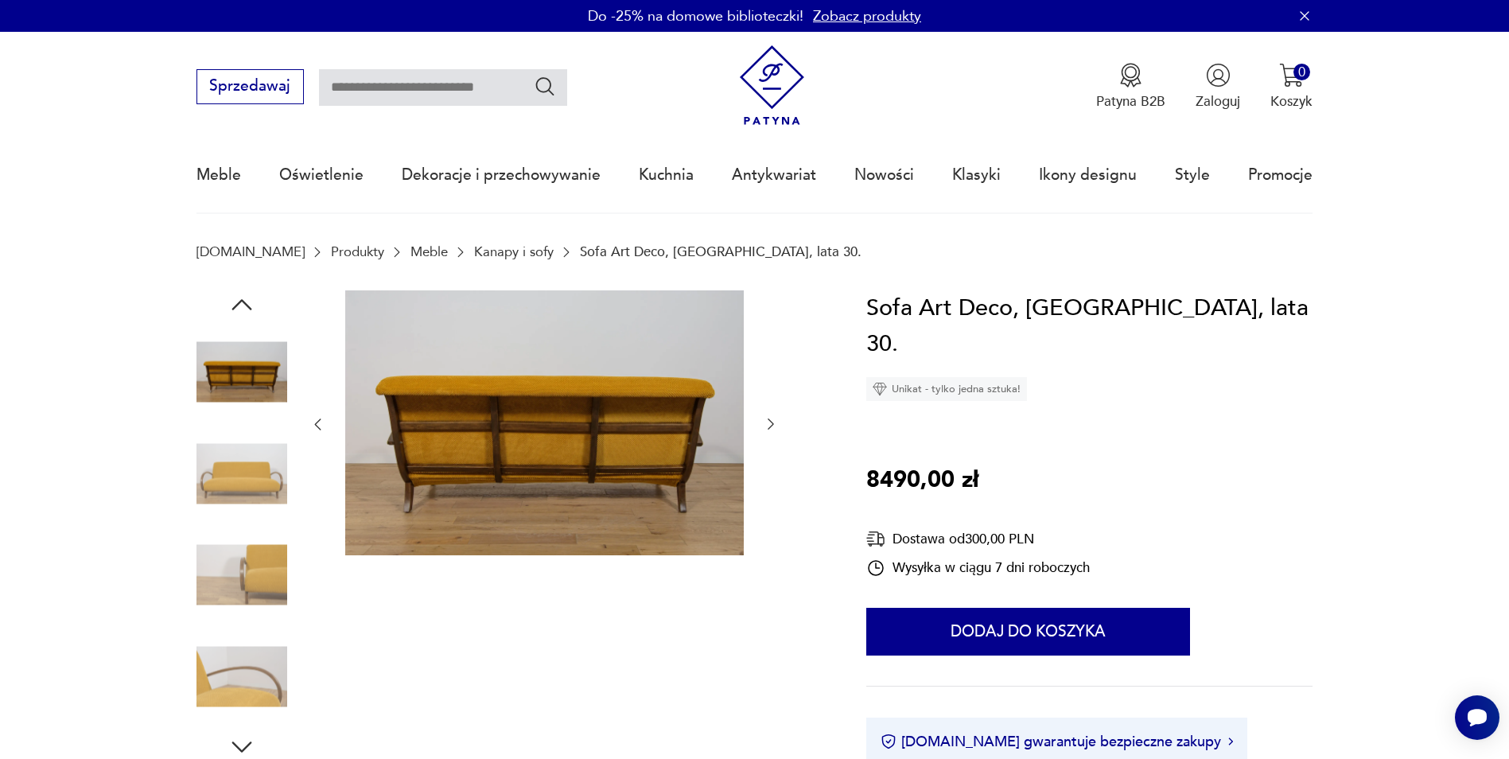
click at [771, 426] on icon "button" at bounding box center [771, 424] width 16 height 16
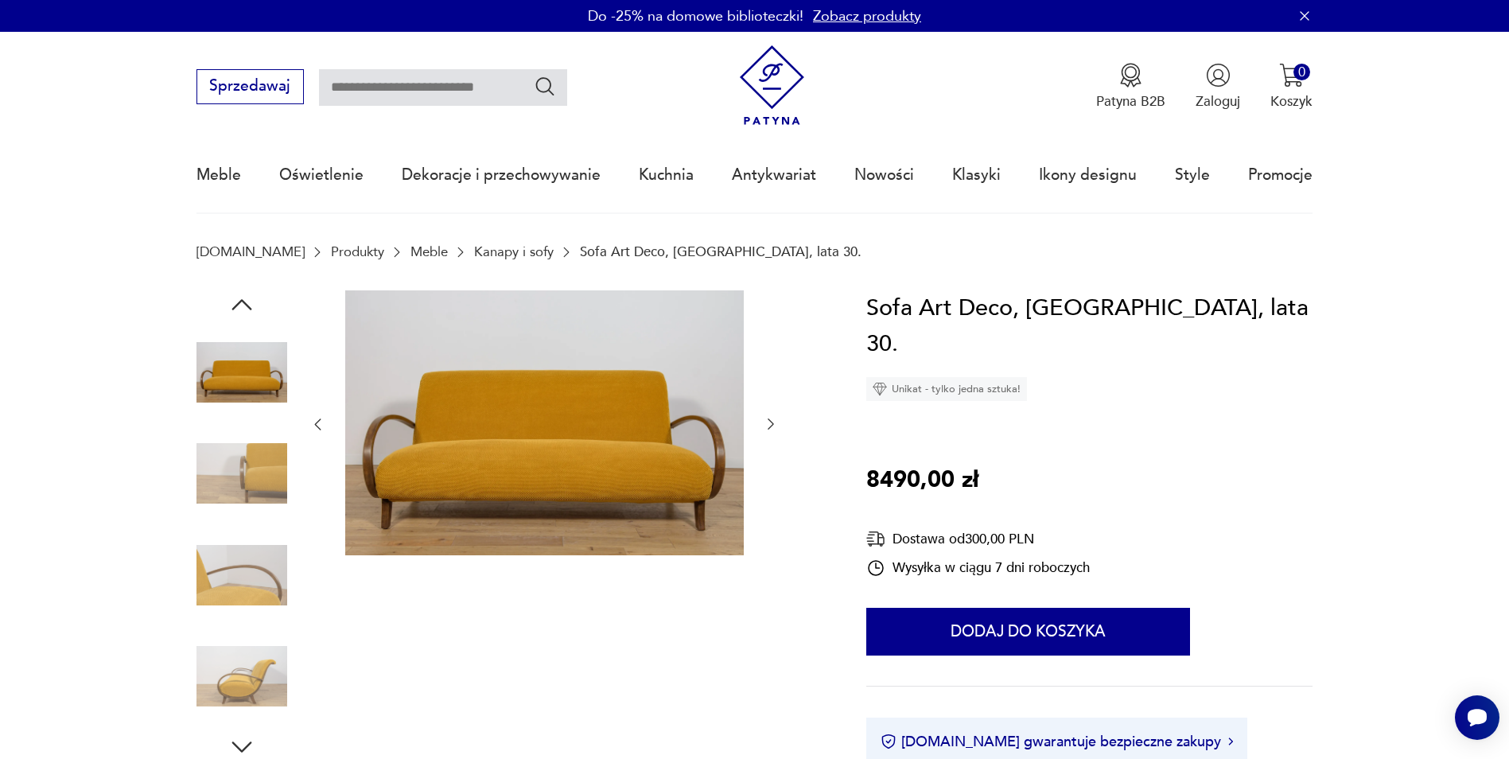
click at [771, 426] on icon "button" at bounding box center [771, 424] width 16 height 16
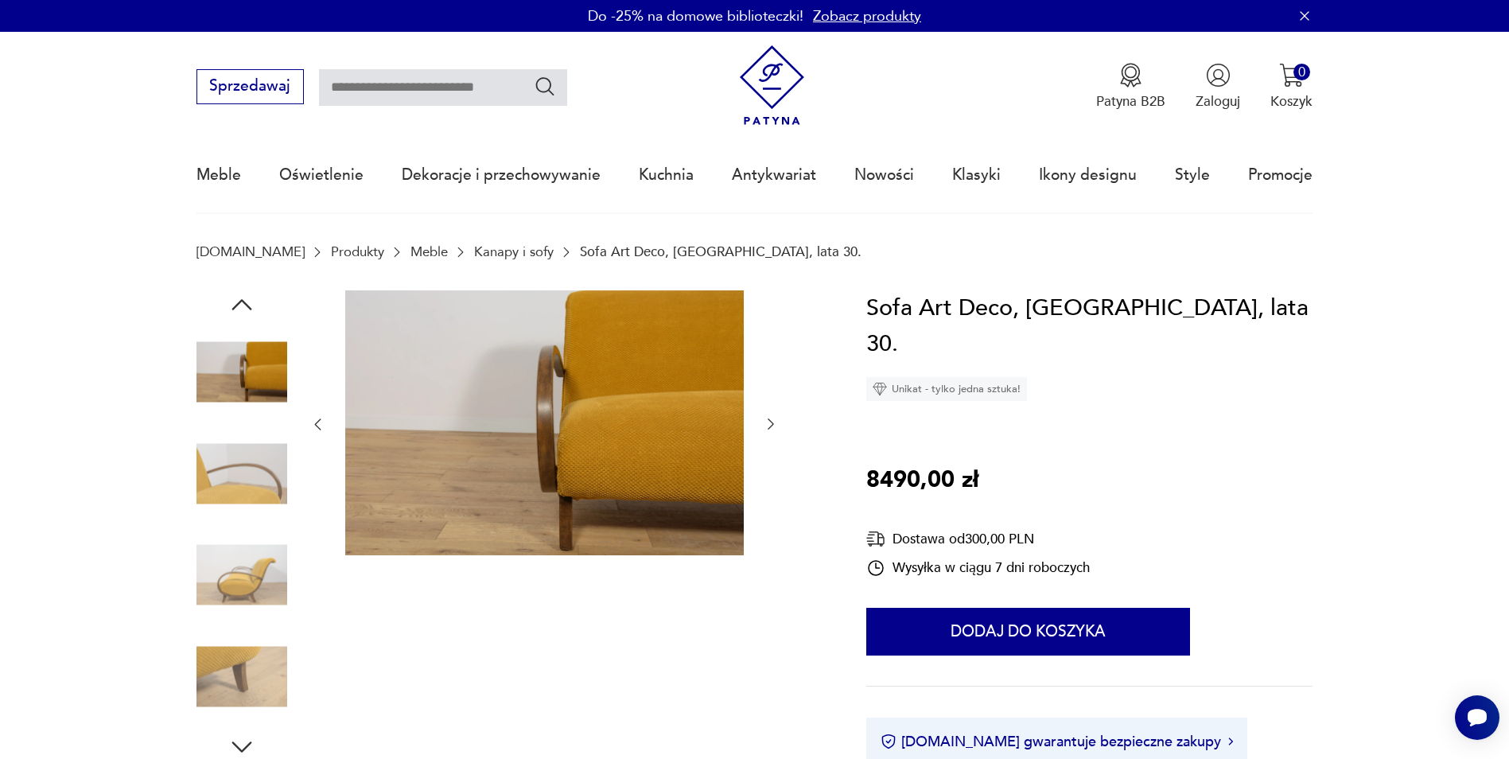
click at [244, 588] on img at bounding box center [241, 575] width 91 height 91
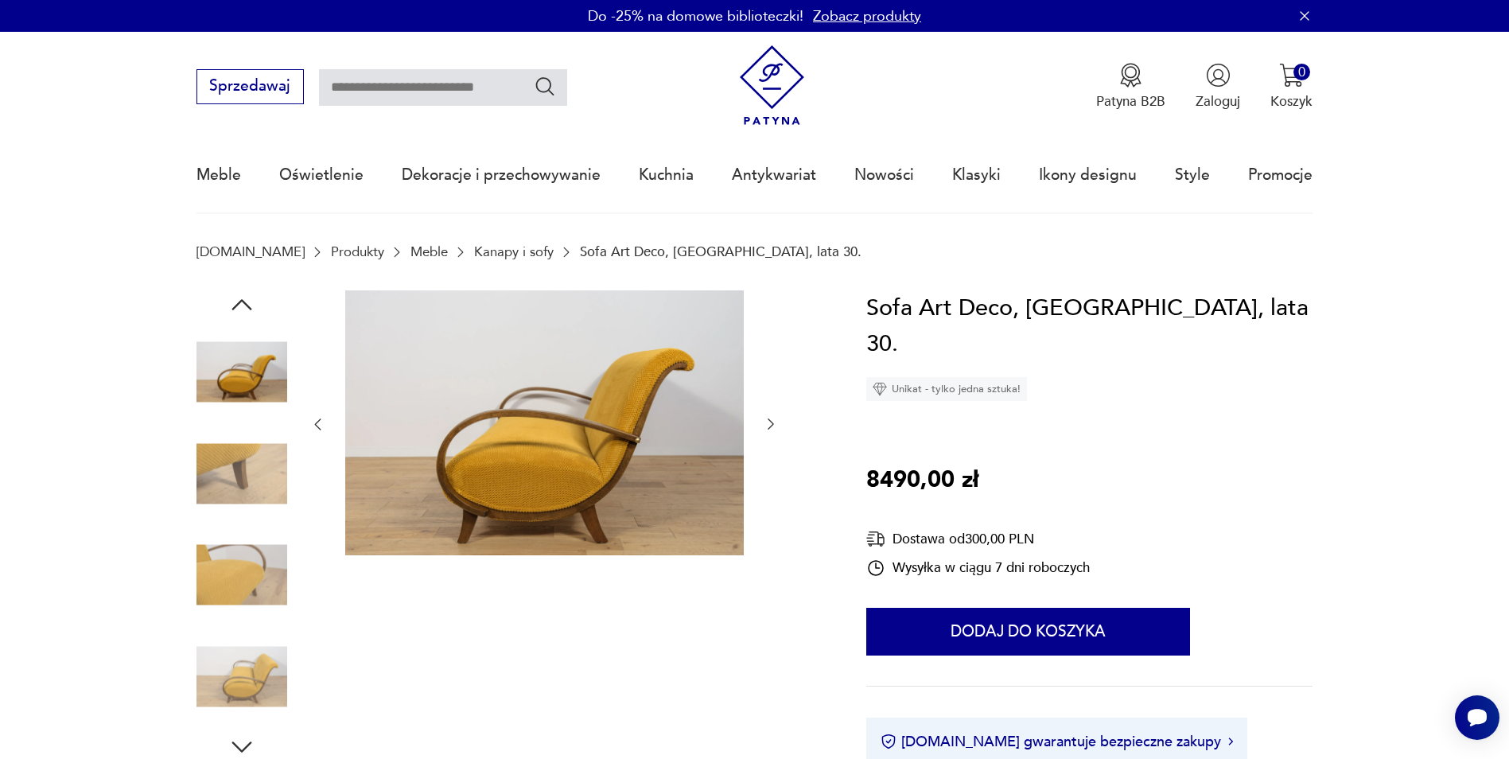
click at [259, 668] on img at bounding box center [241, 676] width 91 height 91
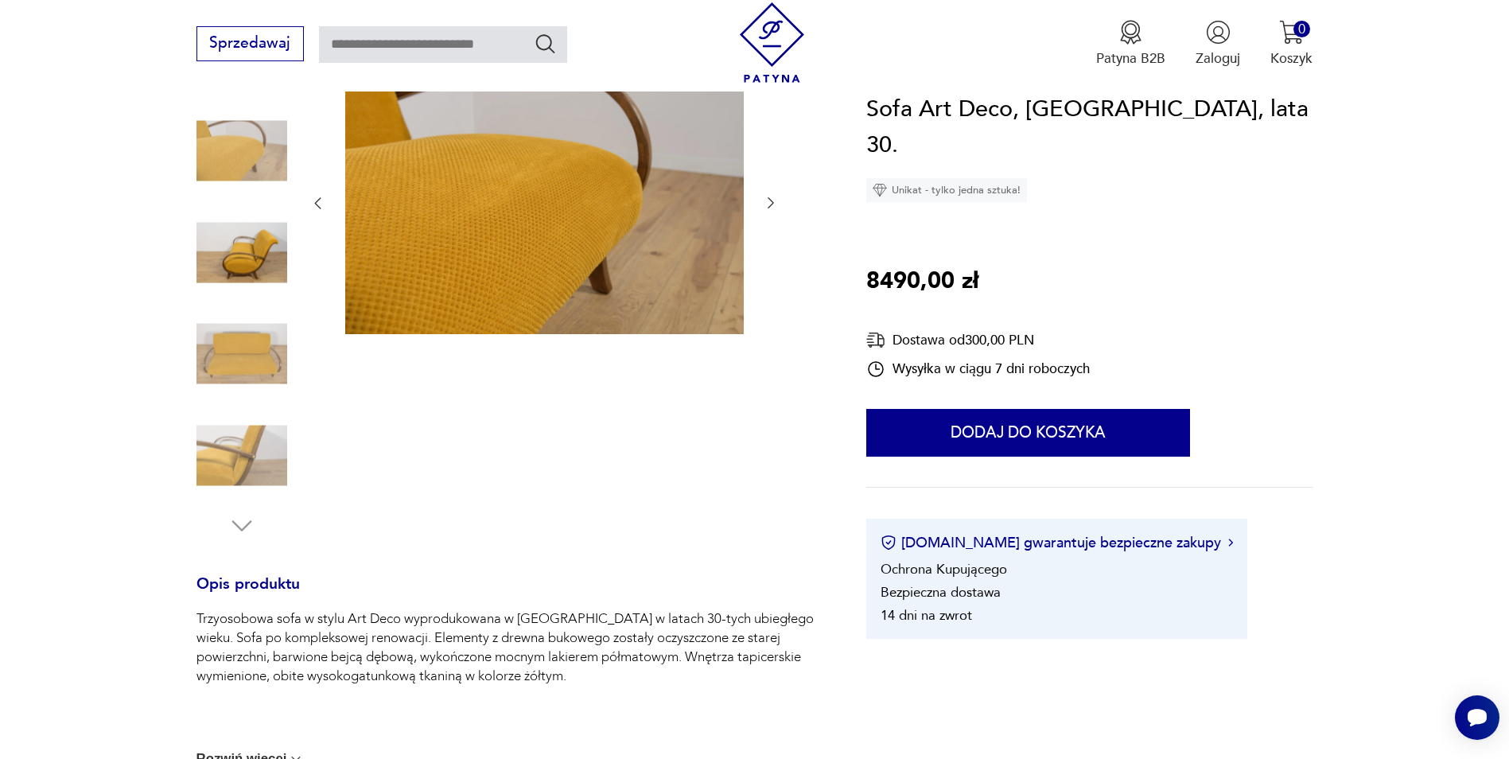
scroll to position [318, 0]
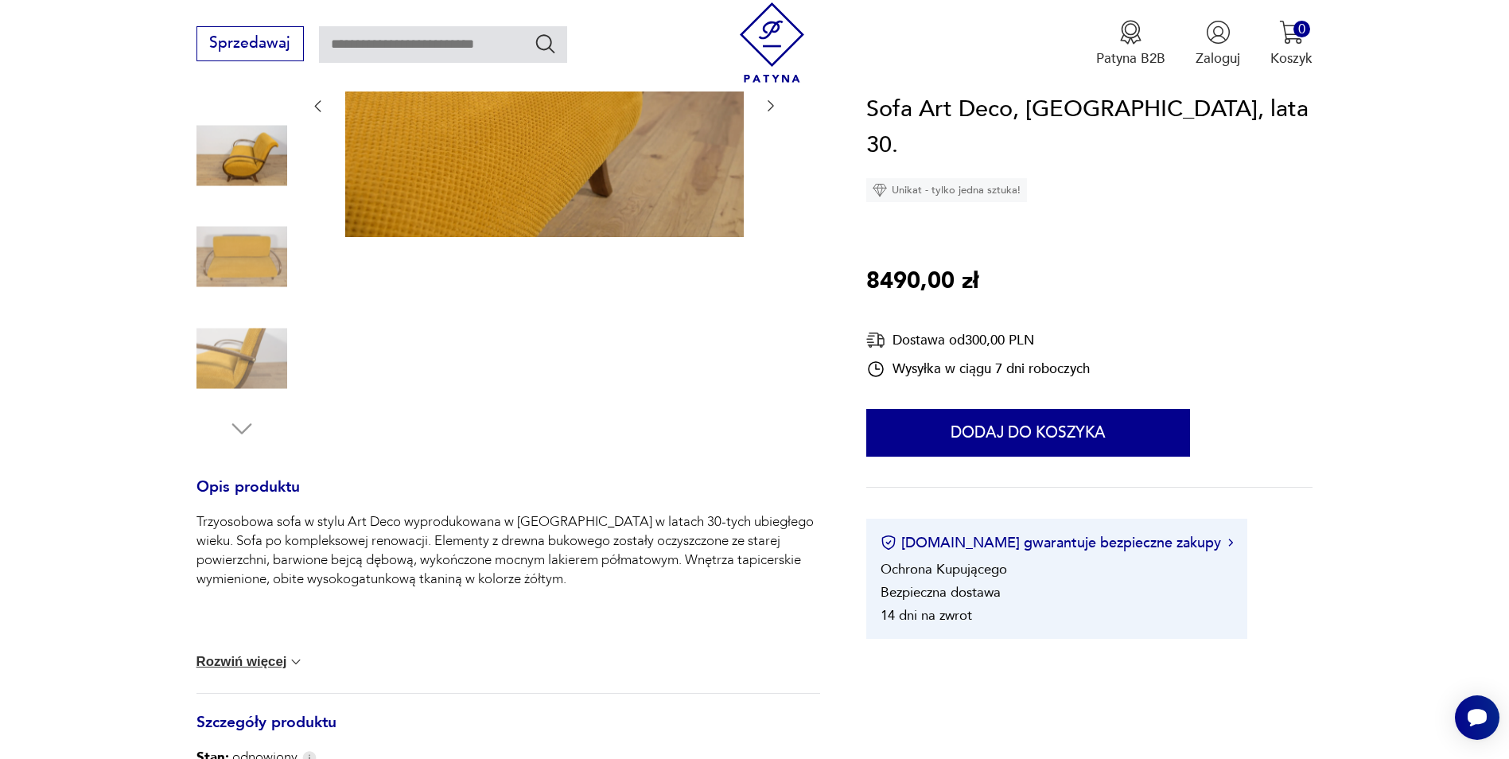
click at [297, 660] on img at bounding box center [296, 662] width 16 height 16
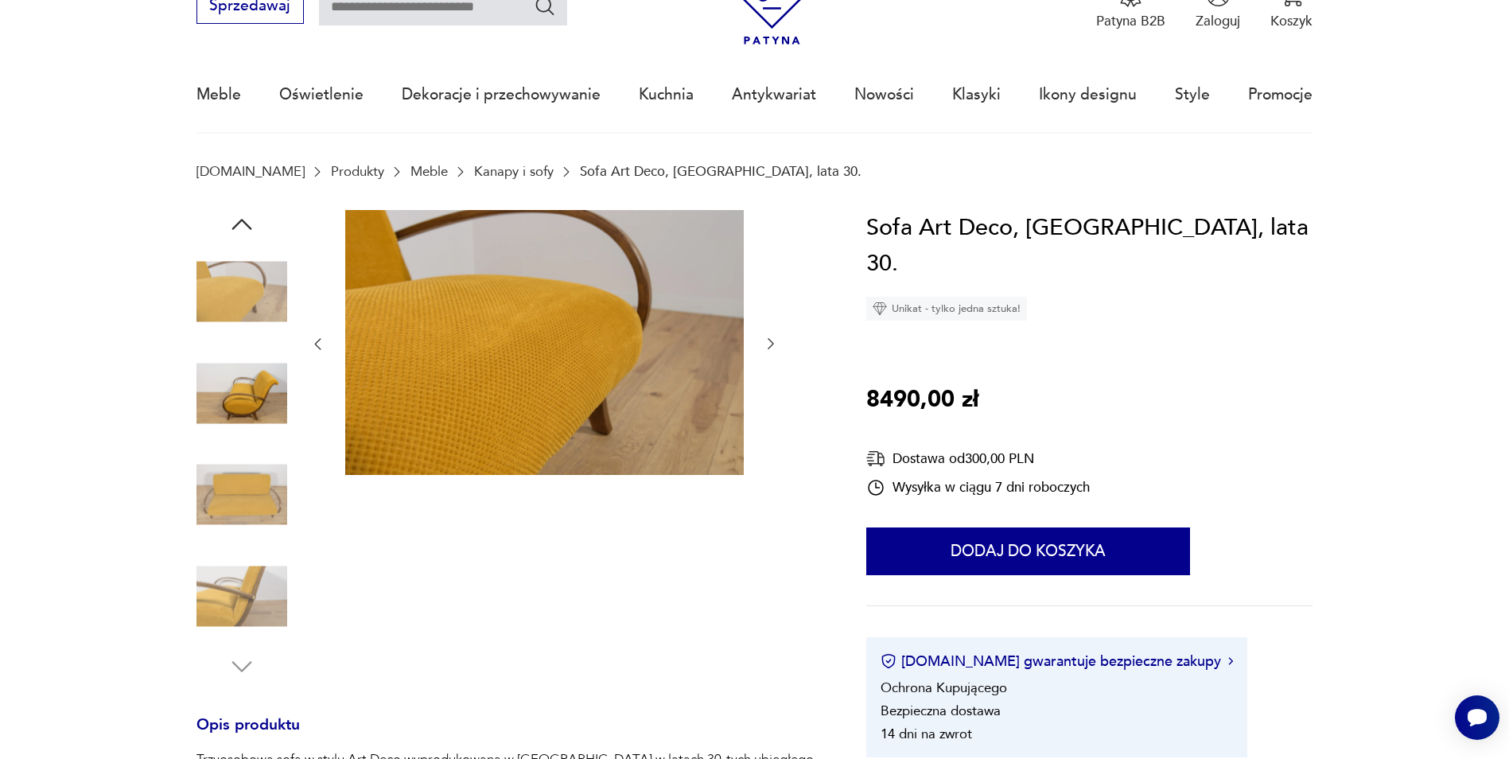
scroll to position [80, 0]
click at [261, 493] on img at bounding box center [241, 495] width 91 height 91
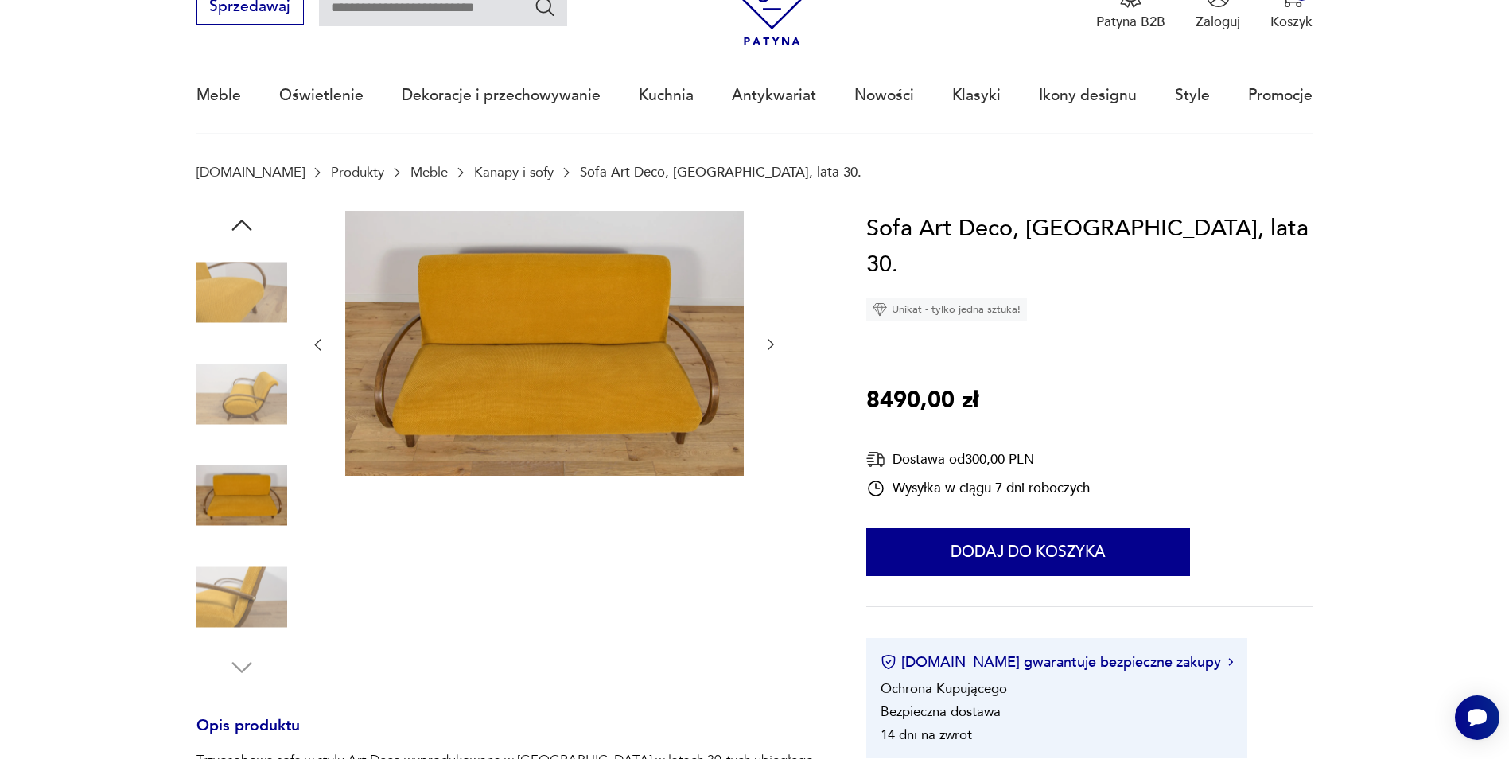
type input "********"
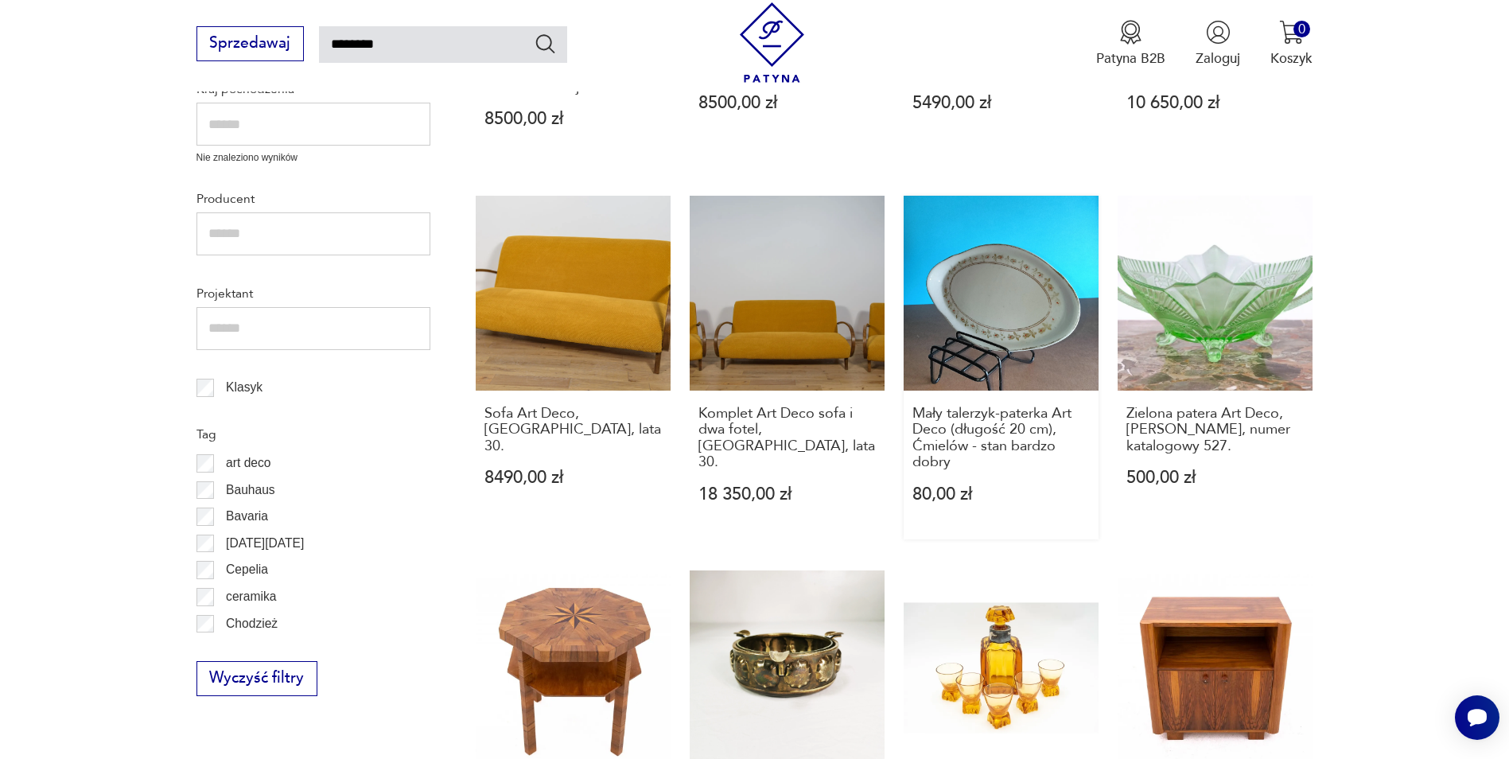
scroll to position [966, 0]
click at [791, 408] on h3 "Komplet Art Deco sofa i dwa fotel, [GEOGRAPHIC_DATA], lata 30." at bounding box center [786, 437] width 177 height 65
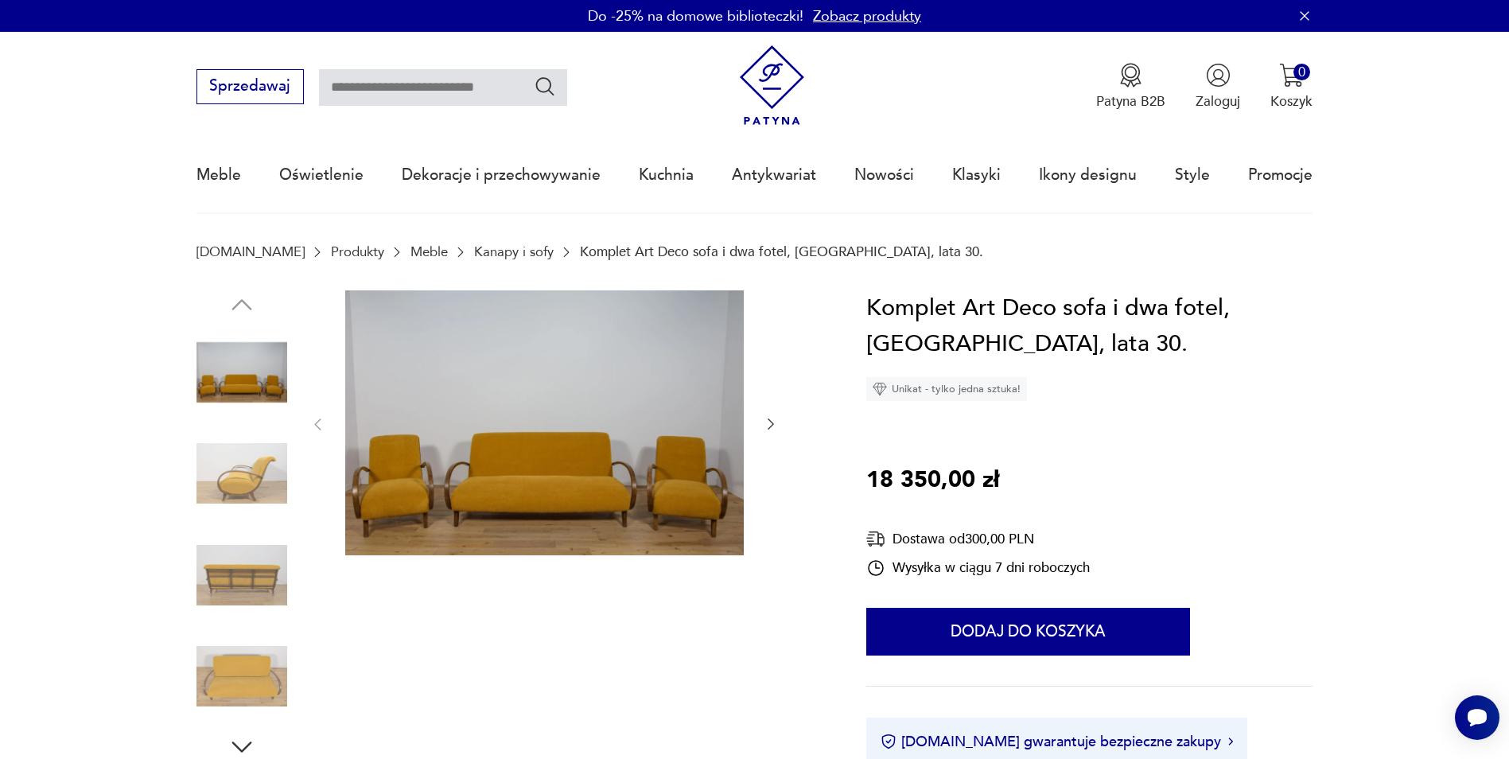
type input "********"
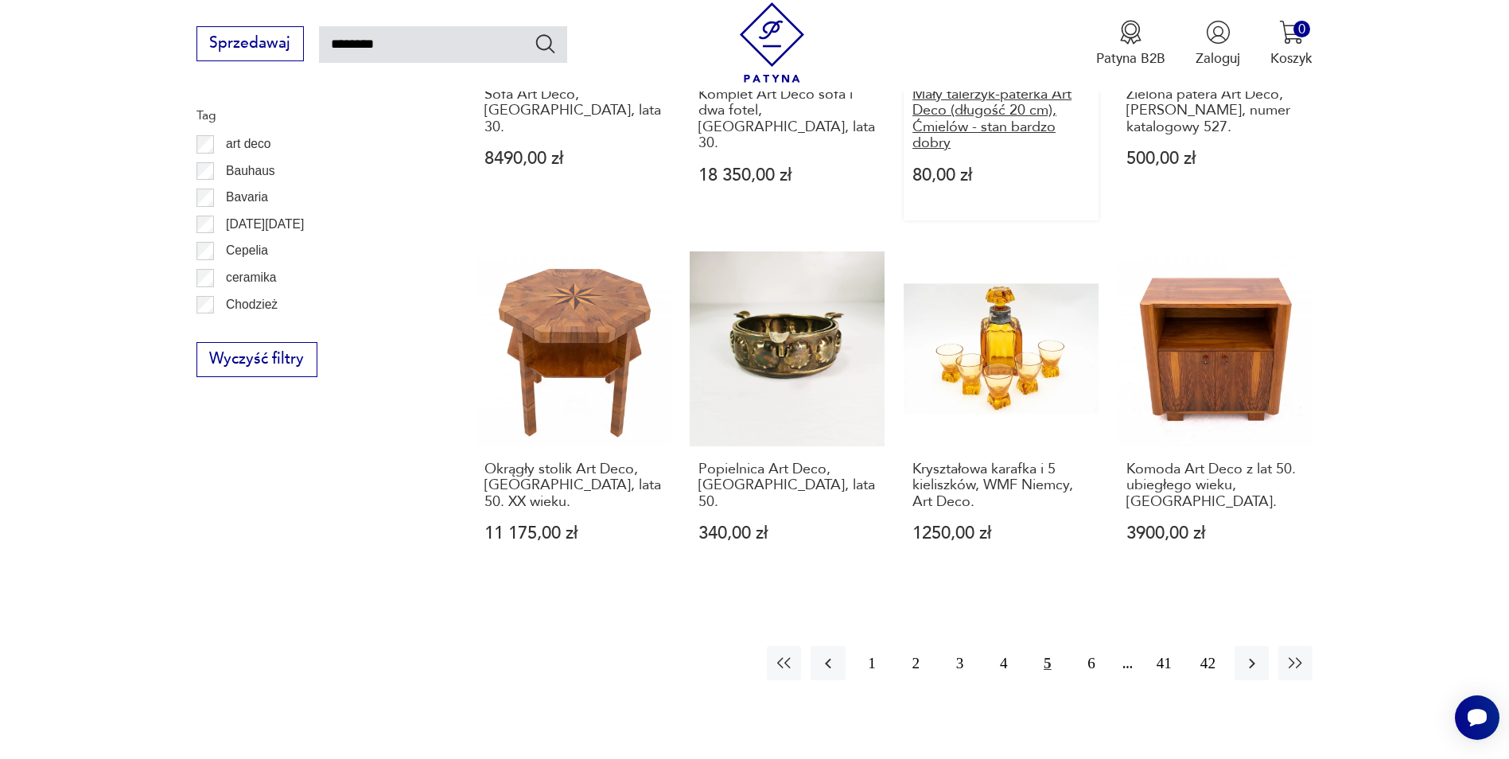
scroll to position [1444, 0]
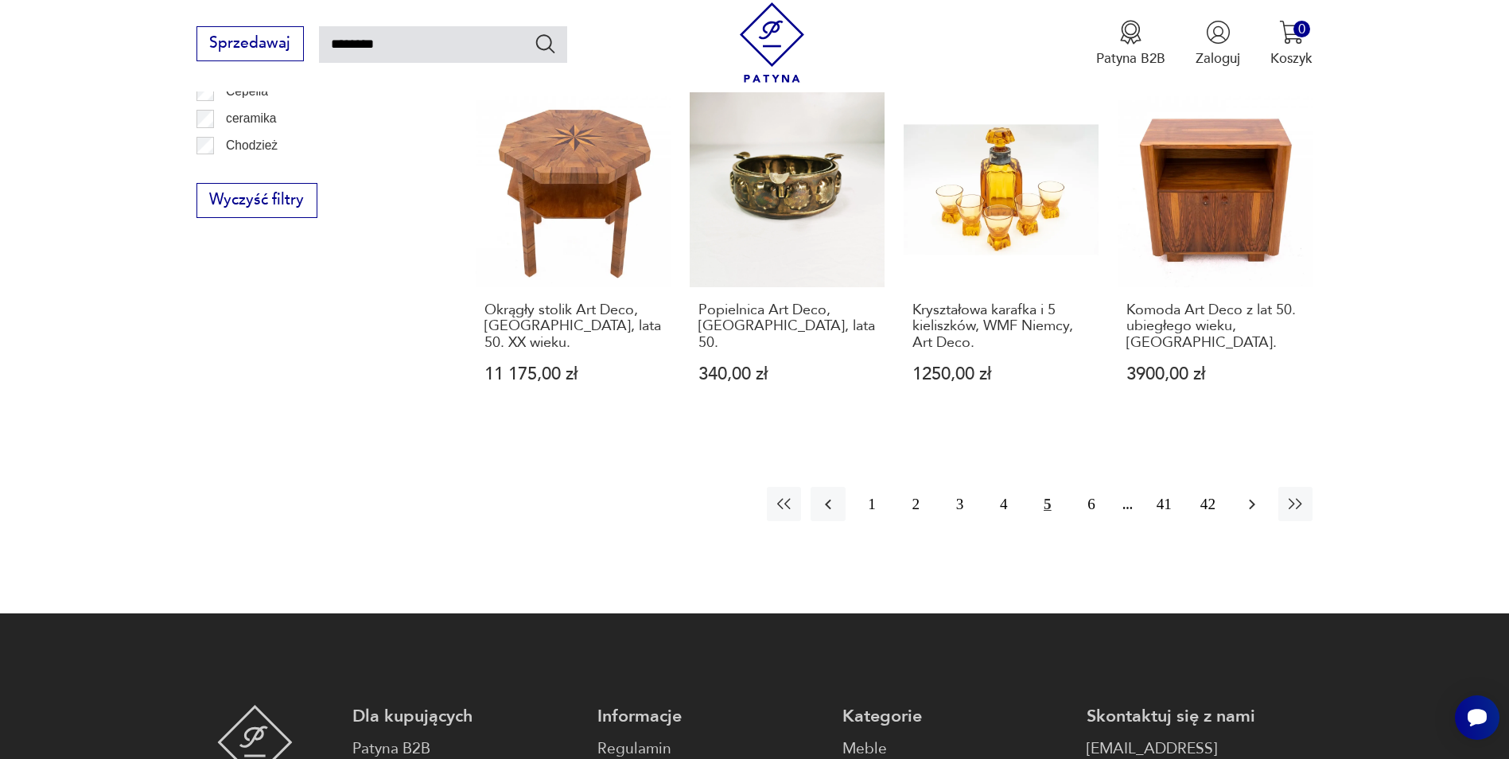
click at [1246, 495] on icon "button" at bounding box center [1251, 504] width 19 height 19
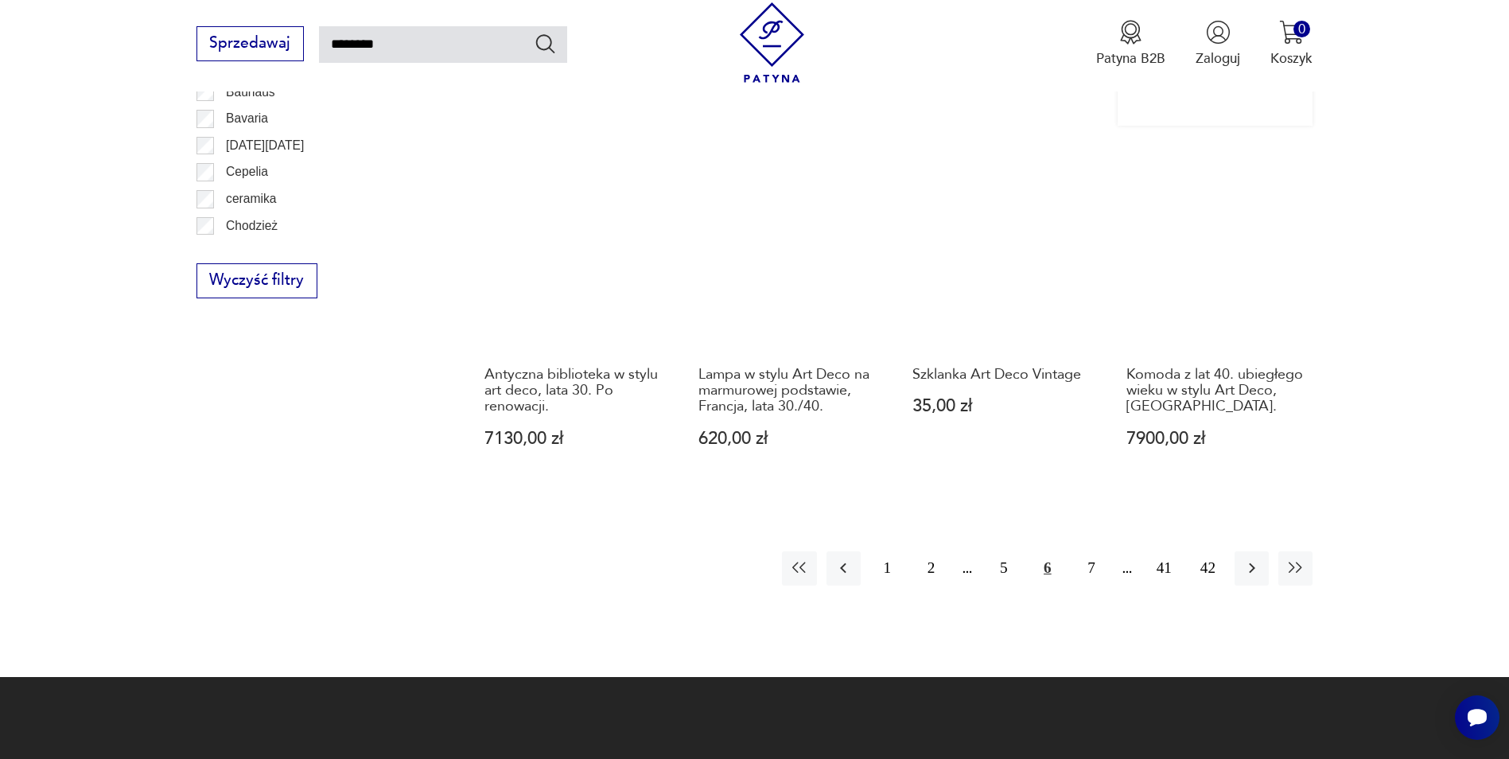
scroll to position [1364, 0]
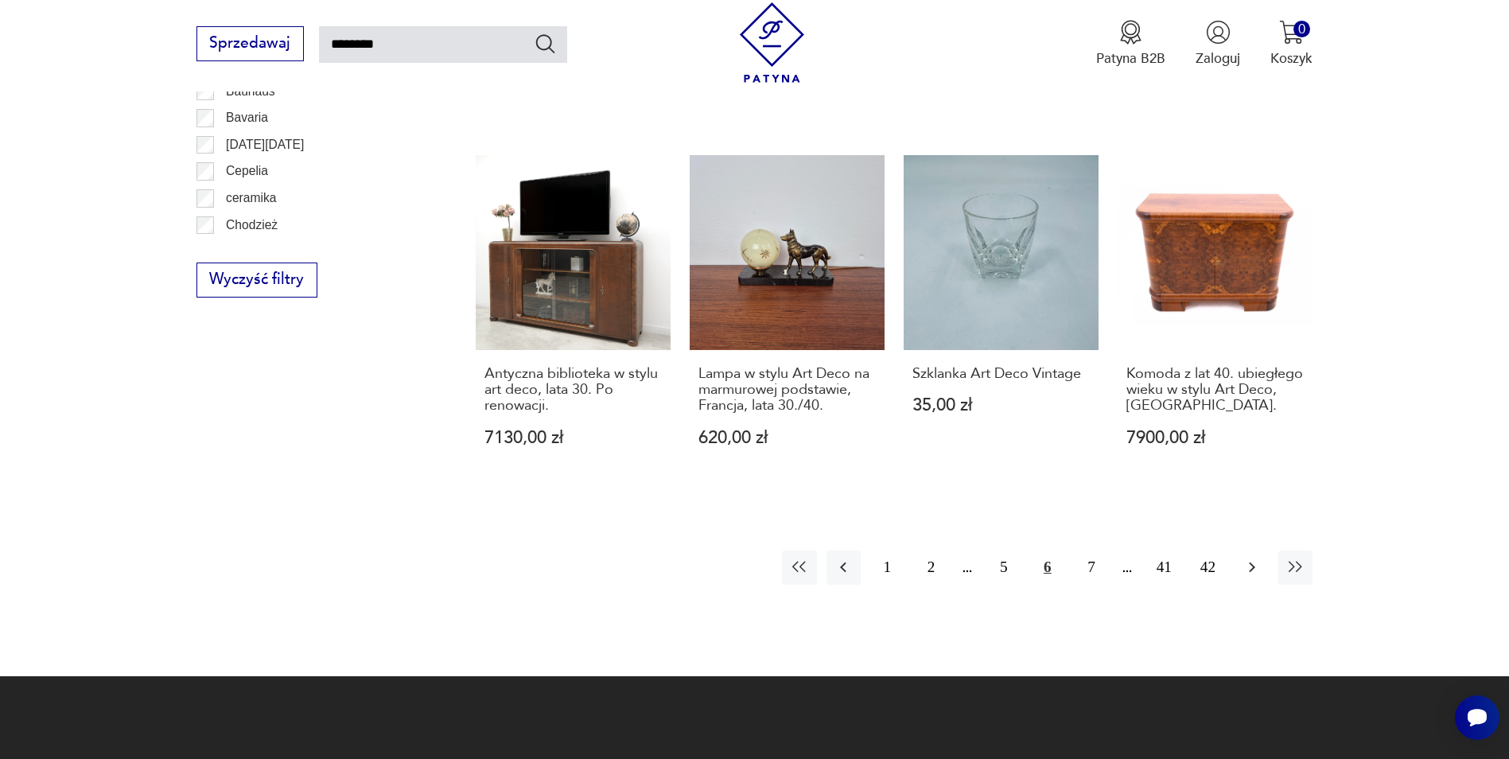
click at [1246, 558] on icon "button" at bounding box center [1251, 567] width 19 height 19
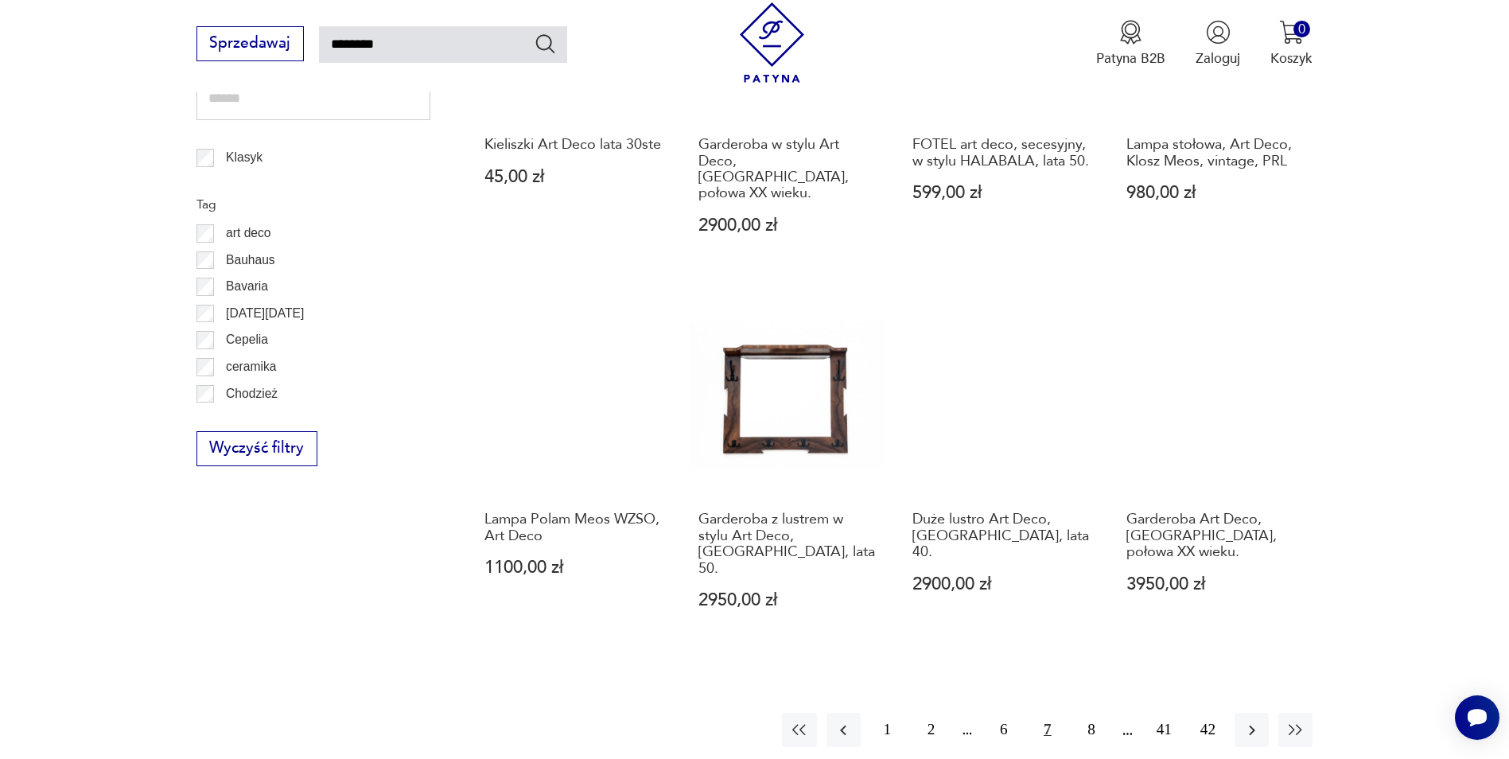
scroll to position [1205, 0]
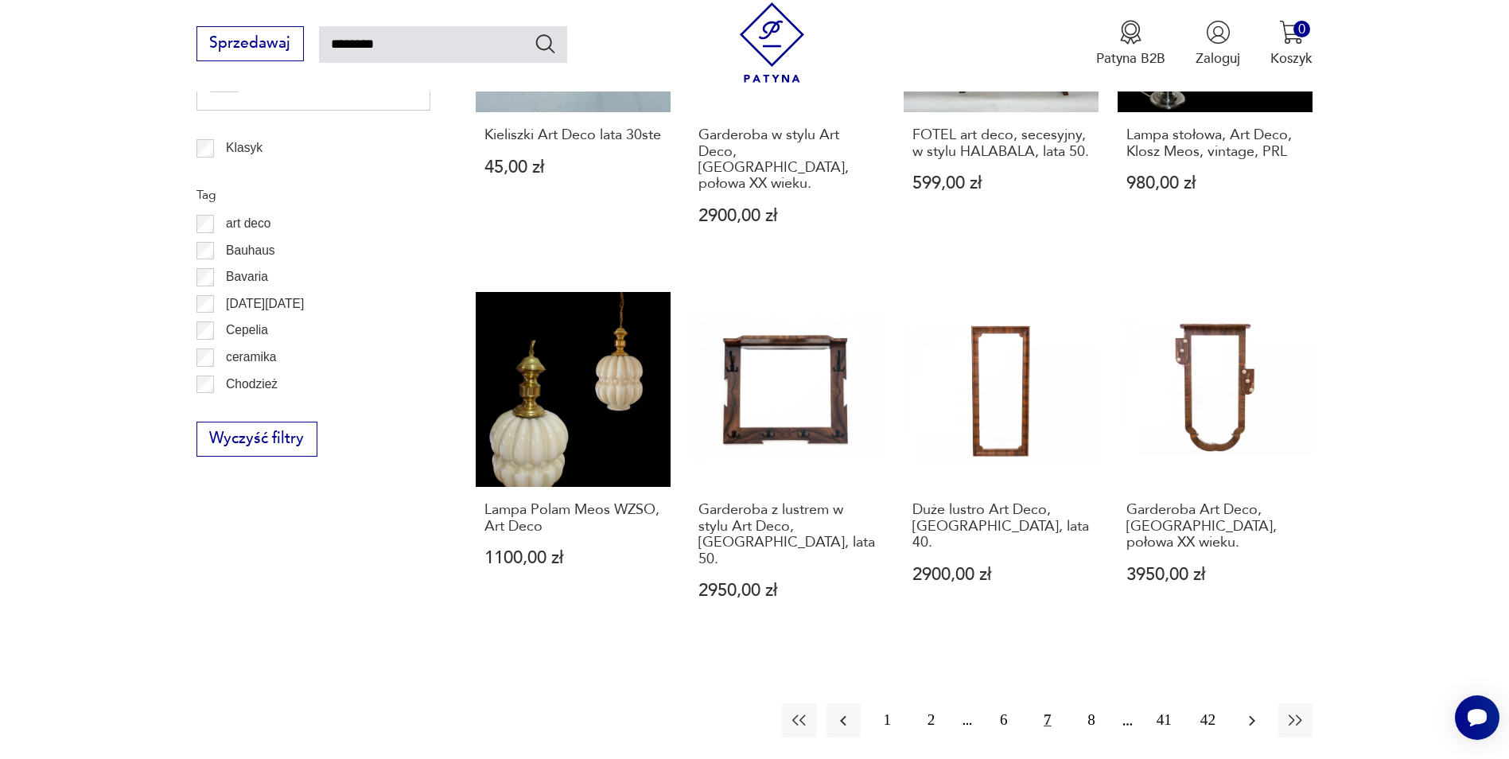
click at [1245, 711] on icon "button" at bounding box center [1251, 720] width 19 height 19
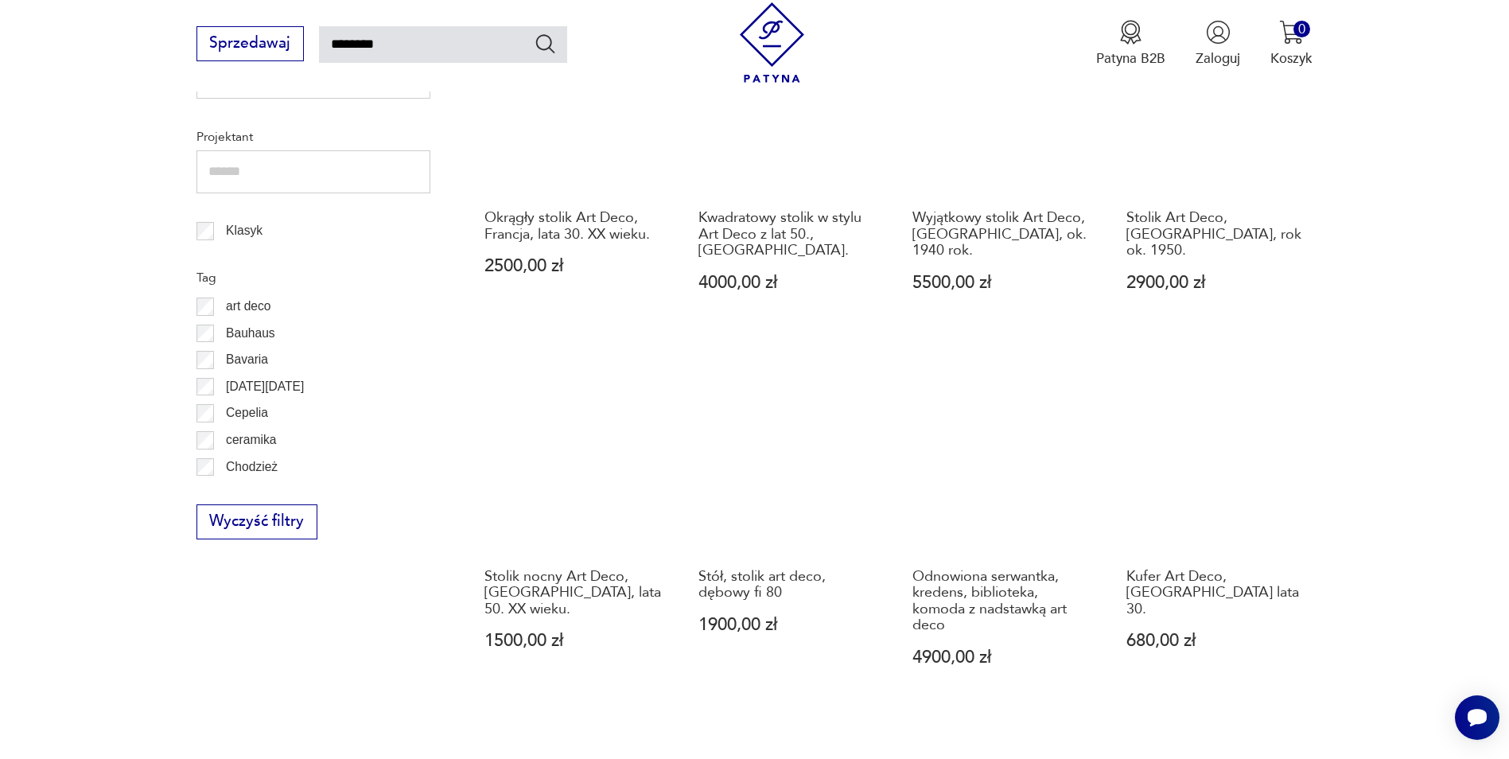
scroll to position [1125, 0]
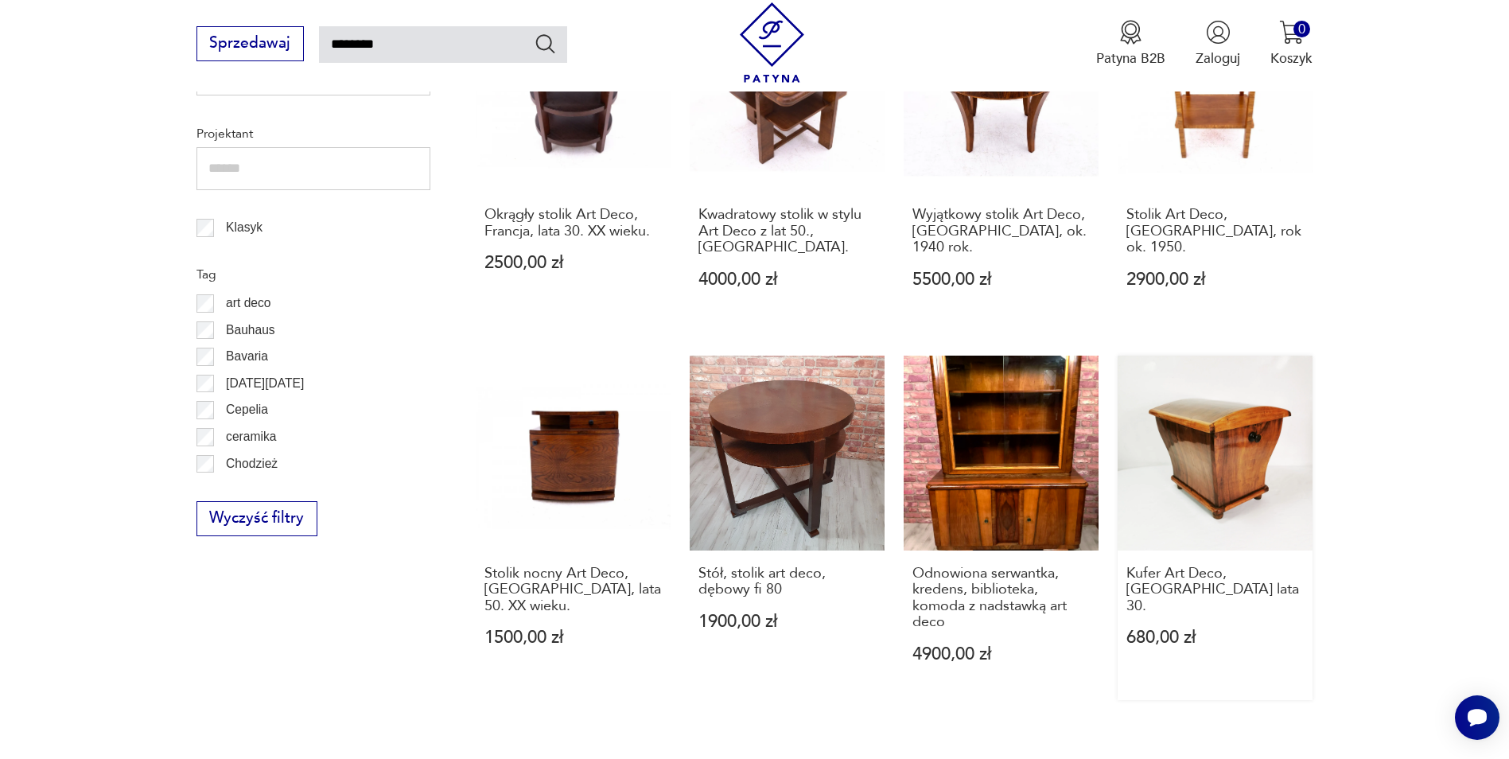
click at [1238, 452] on link "Kufer Art Deco, [GEOGRAPHIC_DATA] lata 30. 680,00 zł" at bounding box center [1214, 528] width 195 height 344
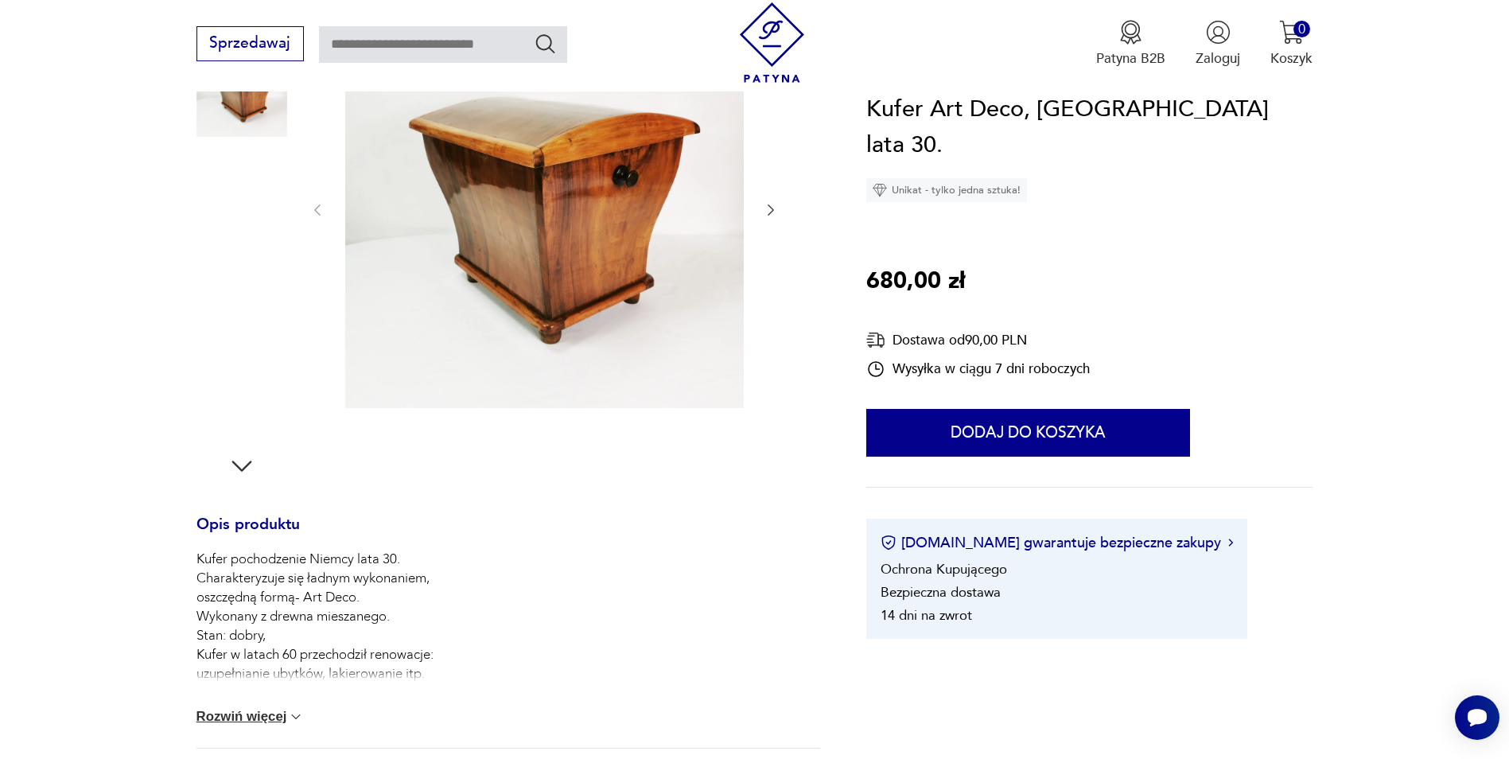
scroll to position [239, 0]
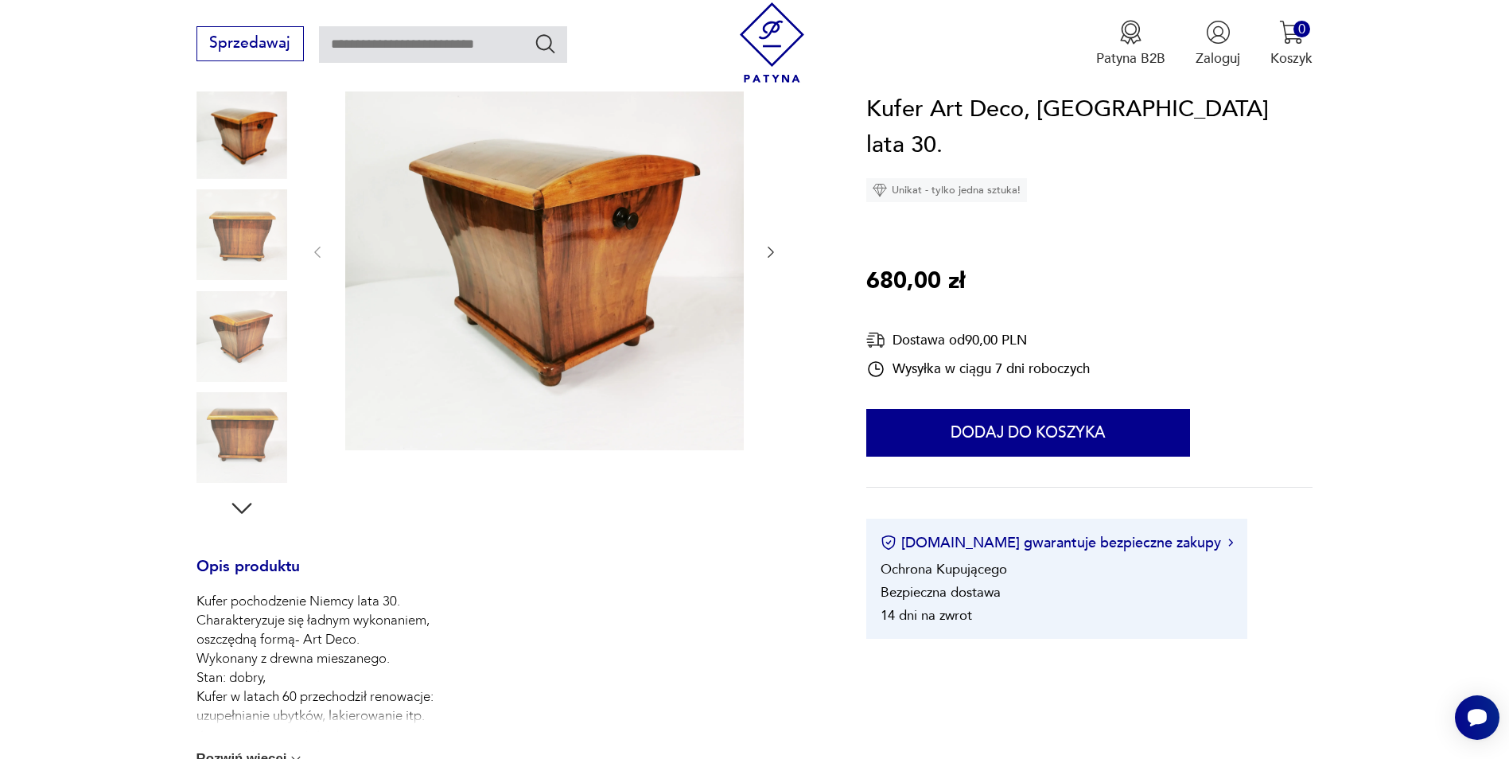
click at [239, 340] on img at bounding box center [241, 336] width 91 height 91
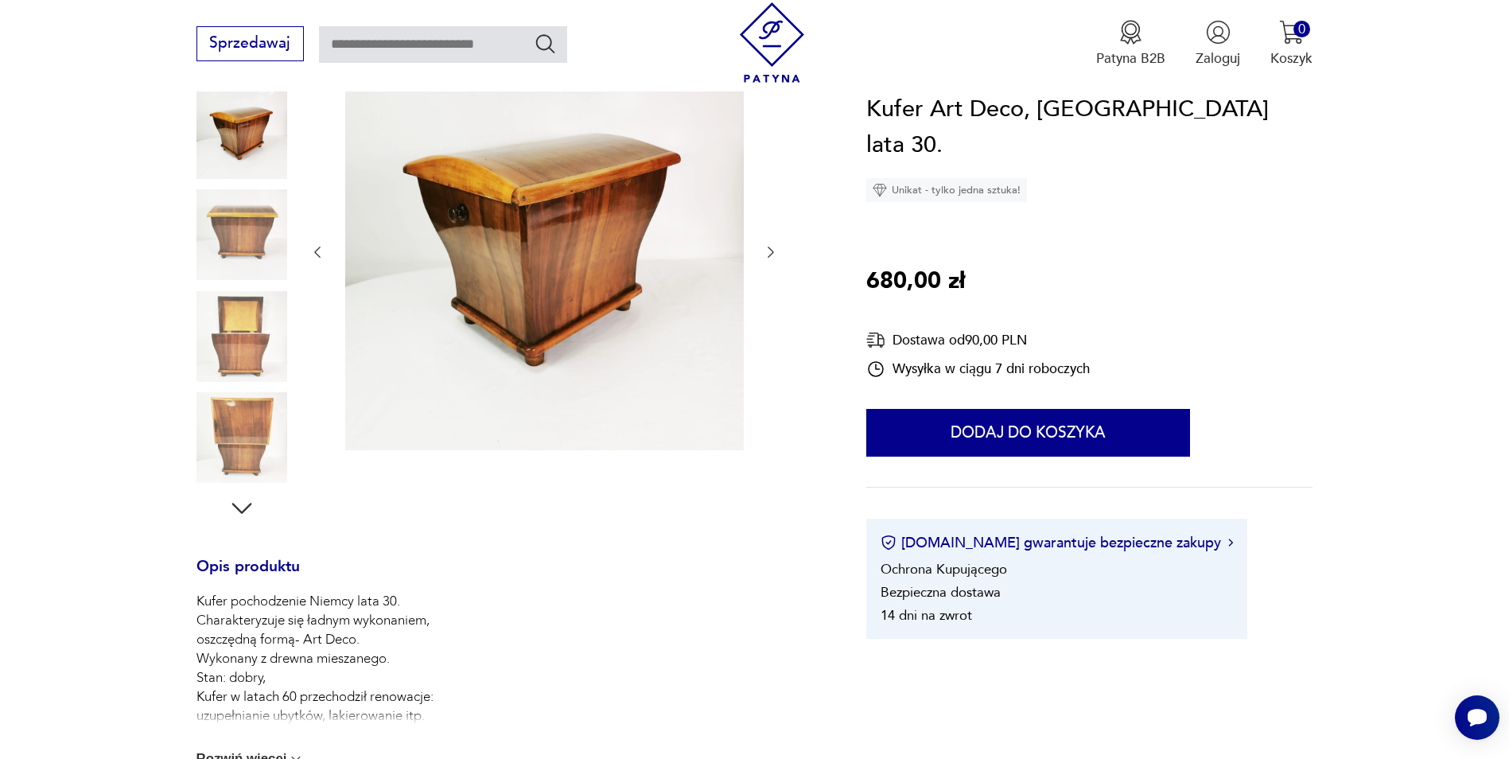
click at [255, 410] on img at bounding box center [241, 437] width 91 height 91
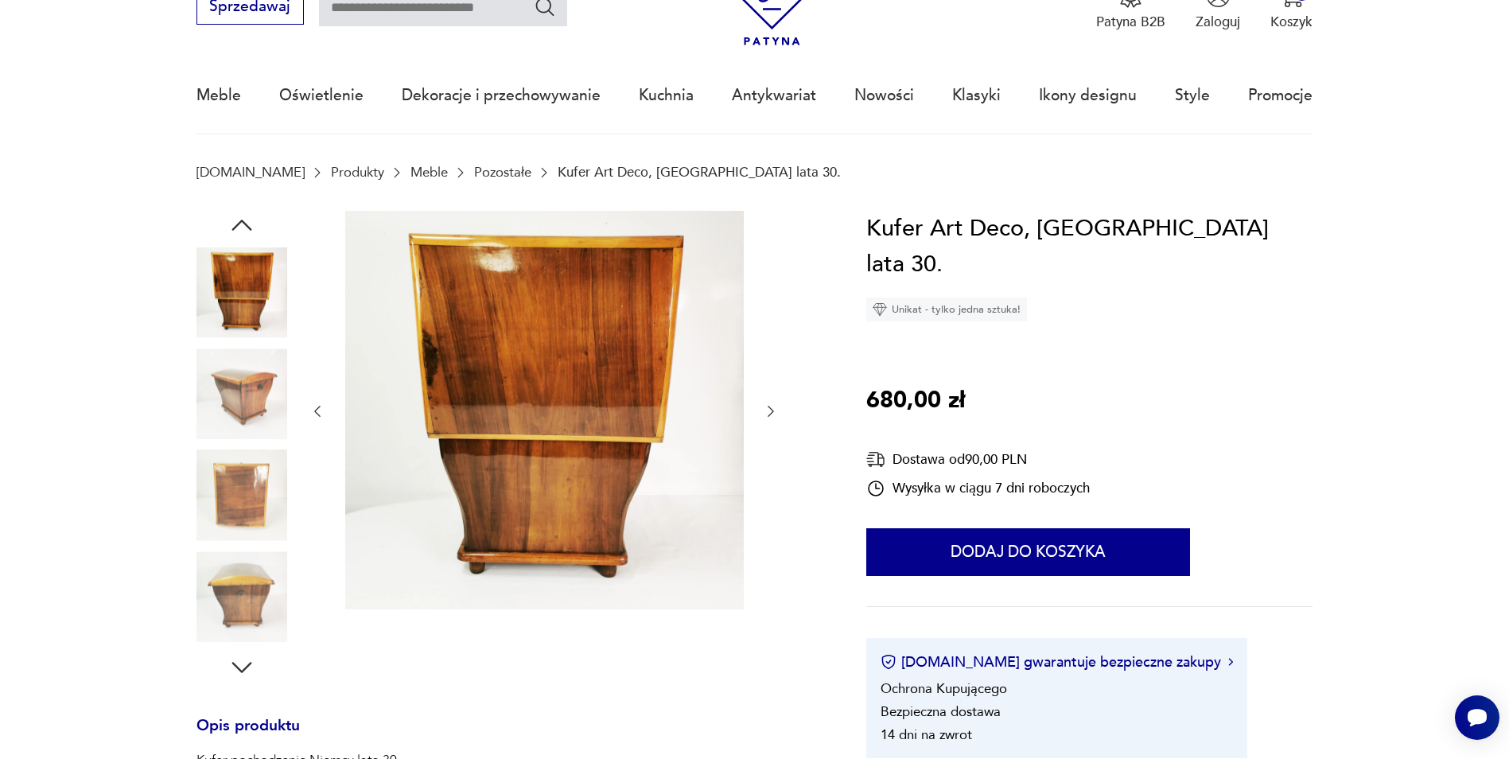
scroll to position [398, 0]
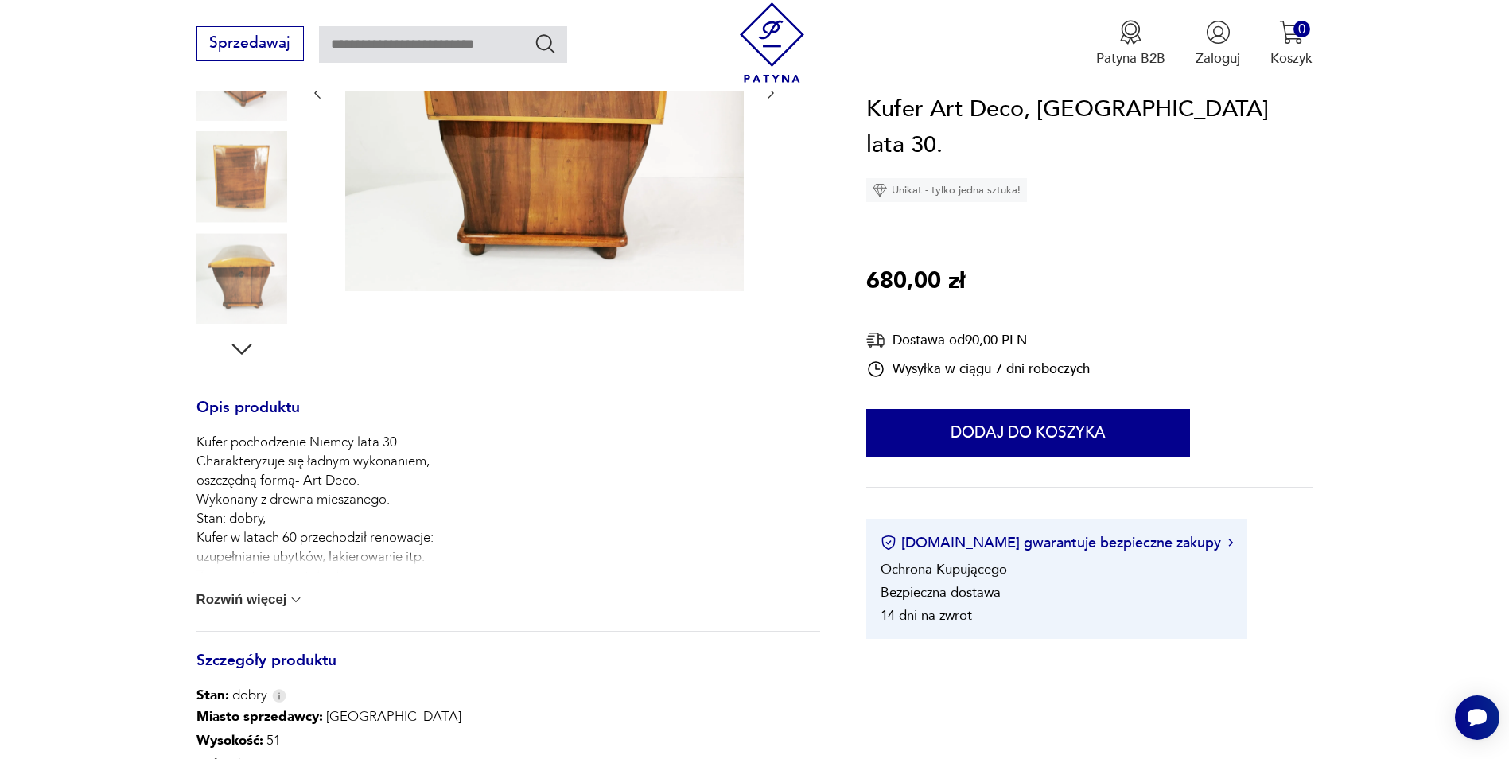
click at [290, 599] on img at bounding box center [296, 600] width 16 height 16
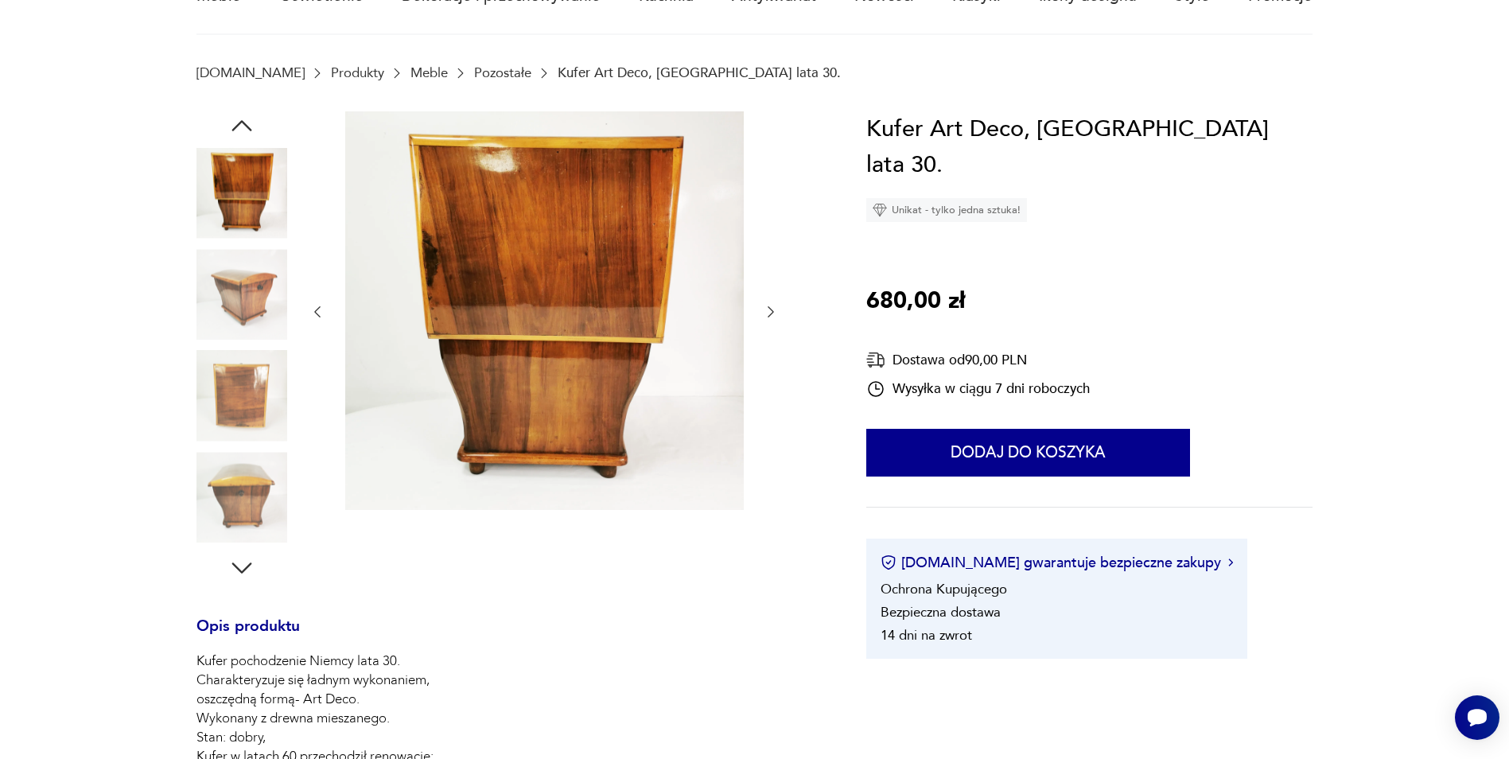
scroll to position [80, 0]
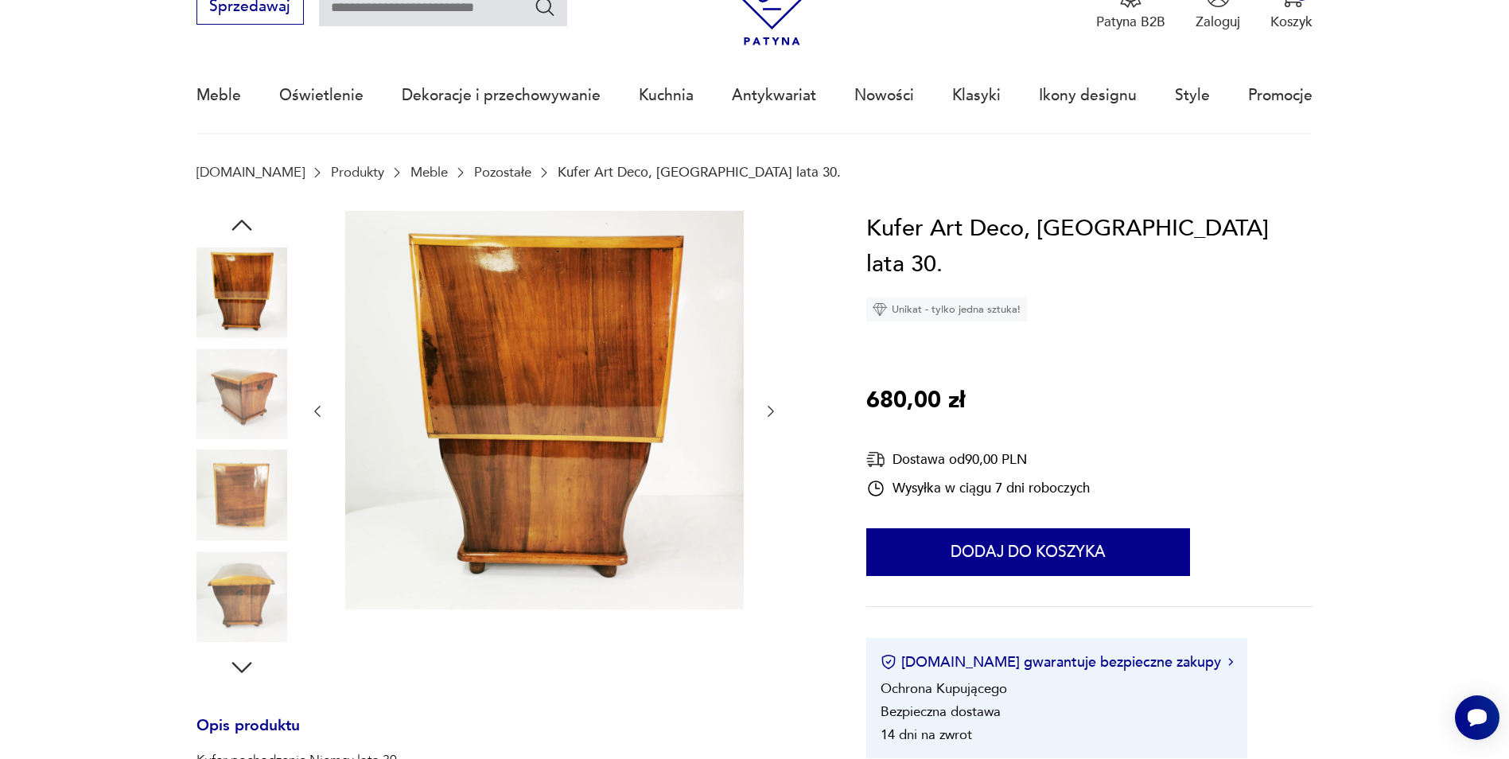
click at [243, 398] on img at bounding box center [241, 393] width 91 height 91
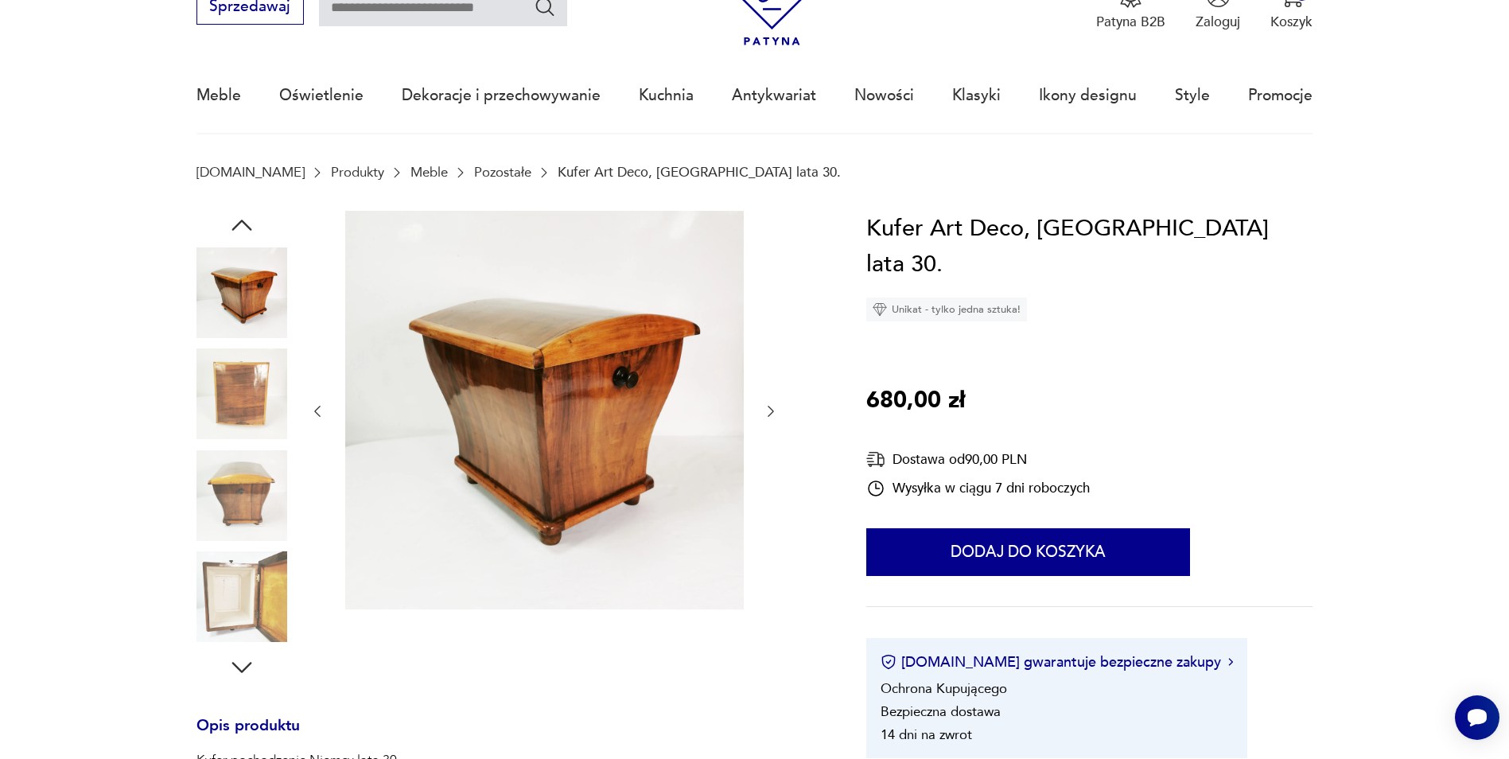
click at [251, 570] on img at bounding box center [241, 596] width 91 height 91
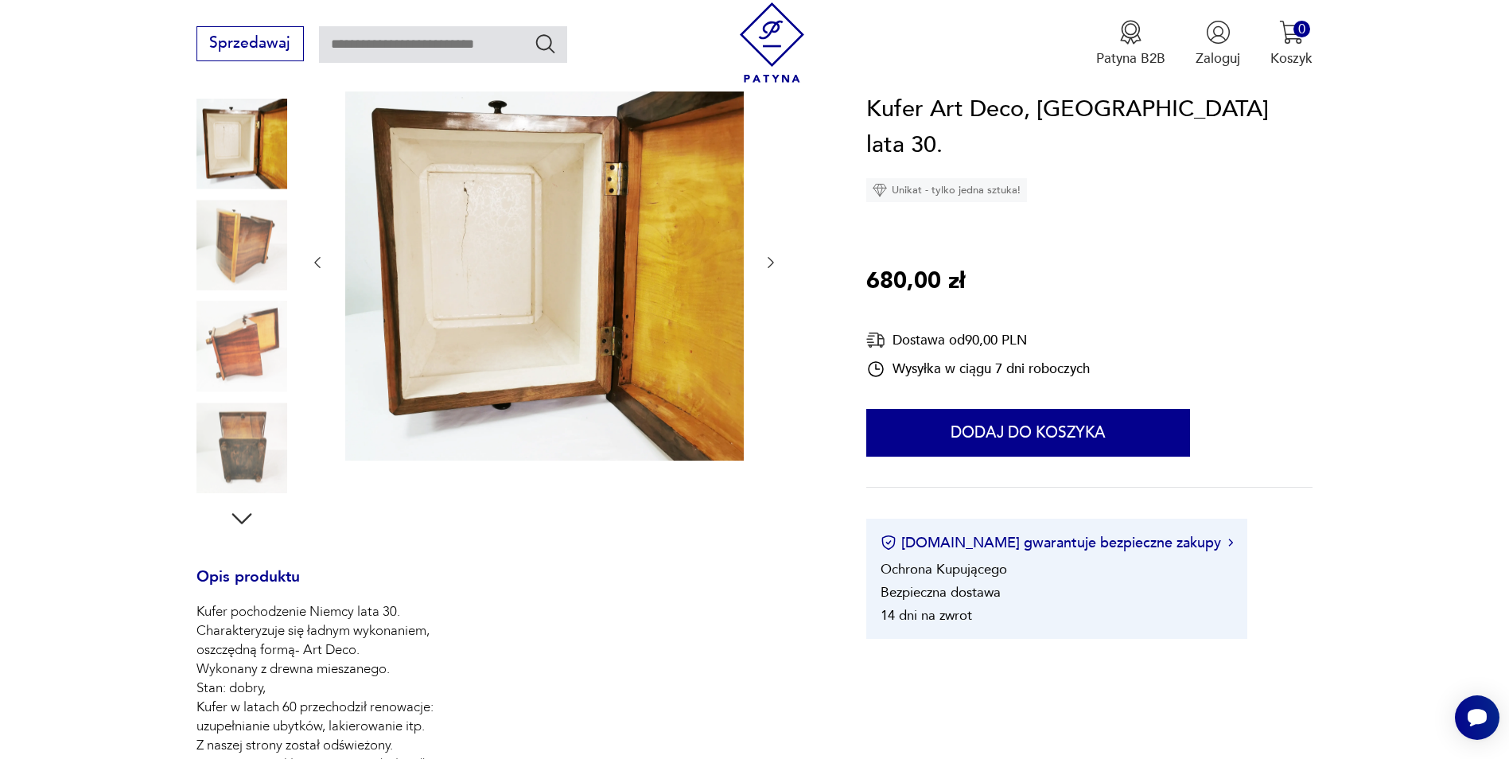
scroll to position [239, 0]
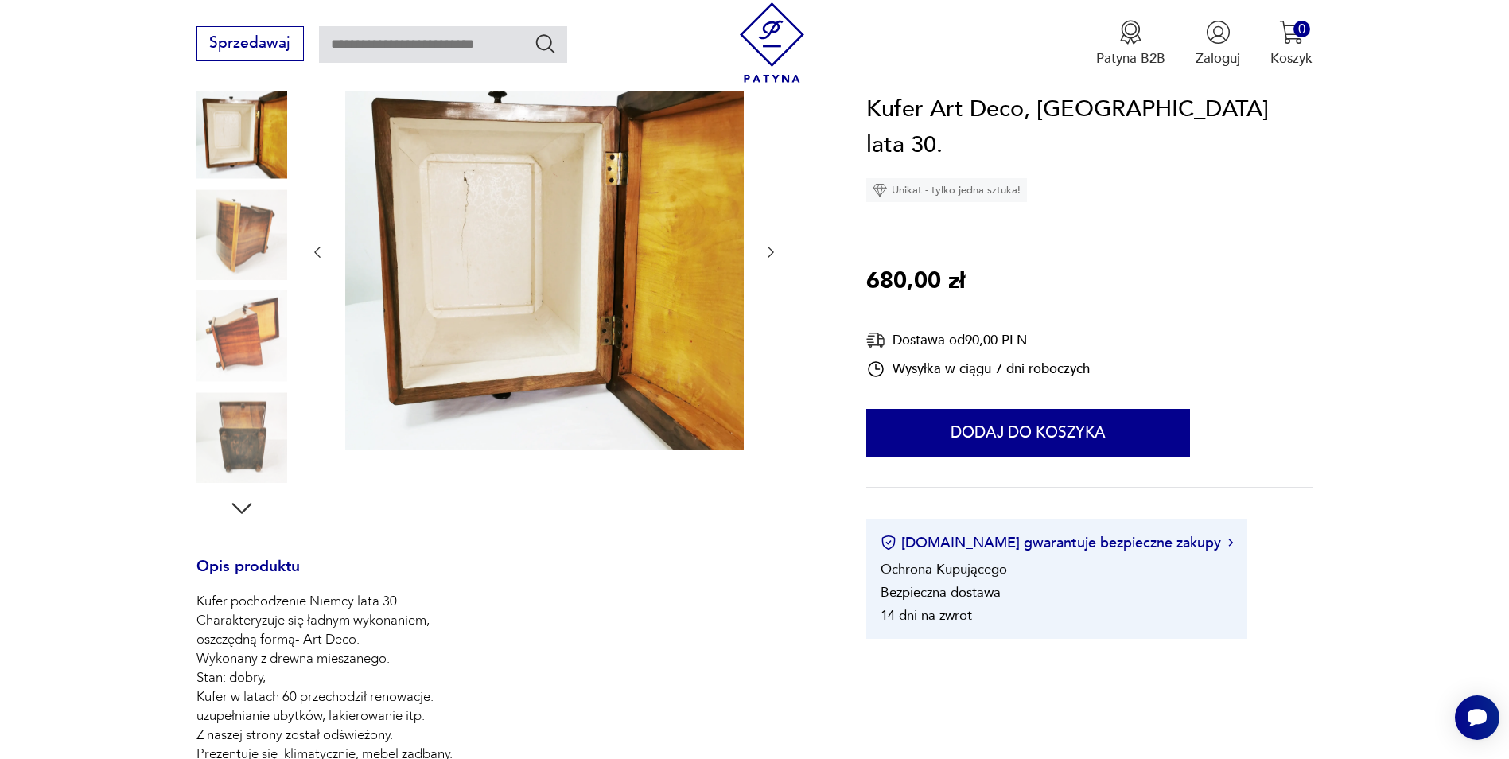
click at [251, 443] on img at bounding box center [241, 437] width 91 height 91
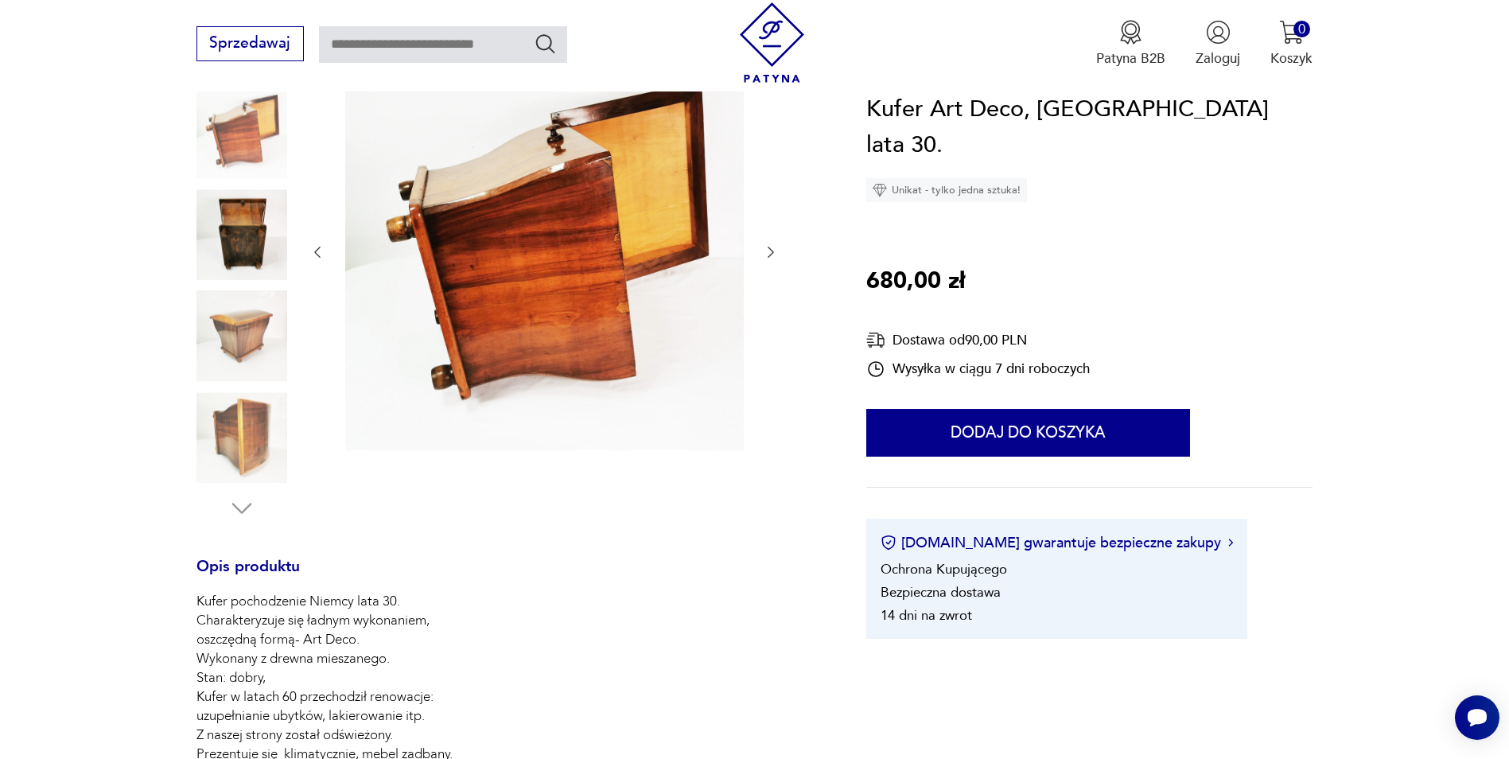
type input "********"
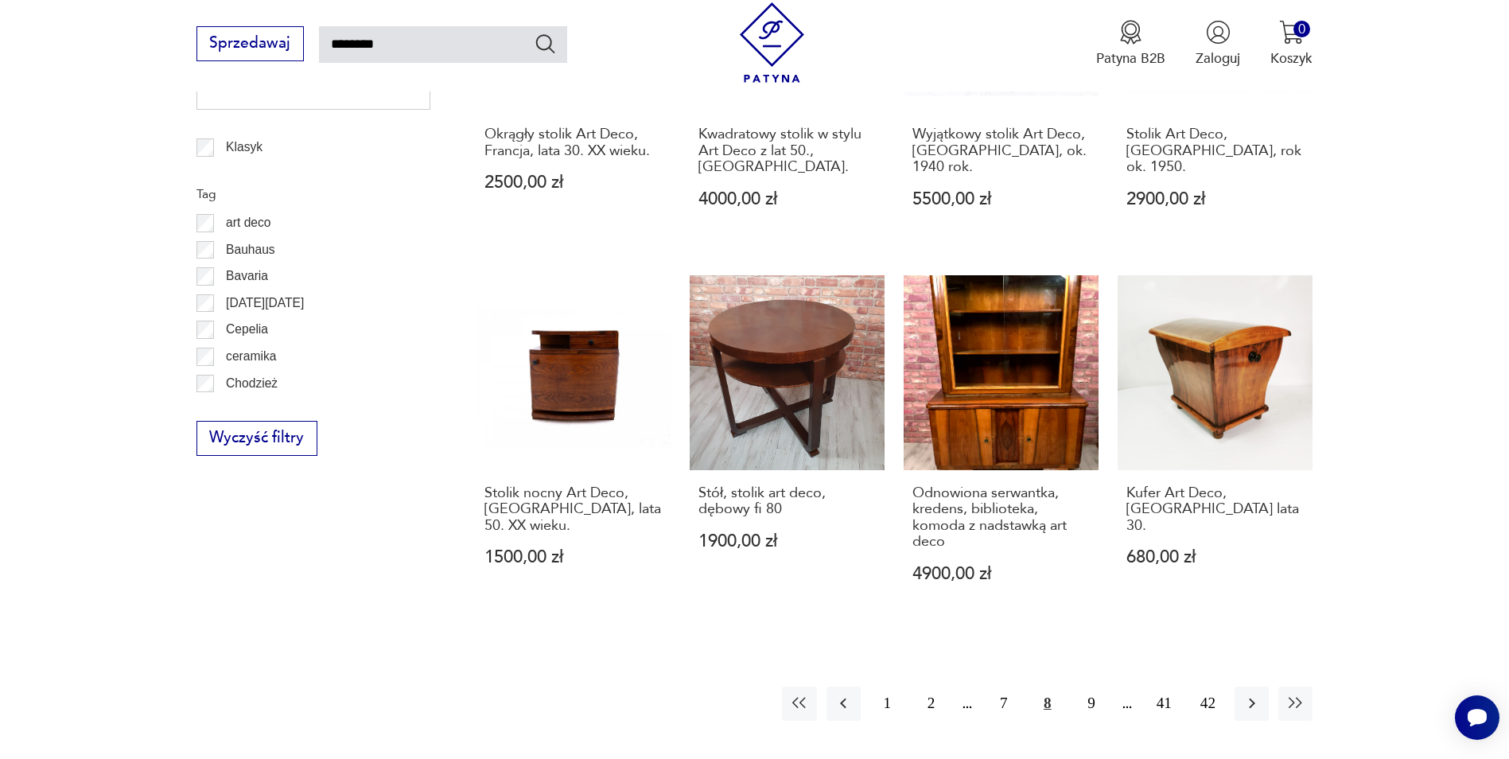
scroll to position [1352, 0]
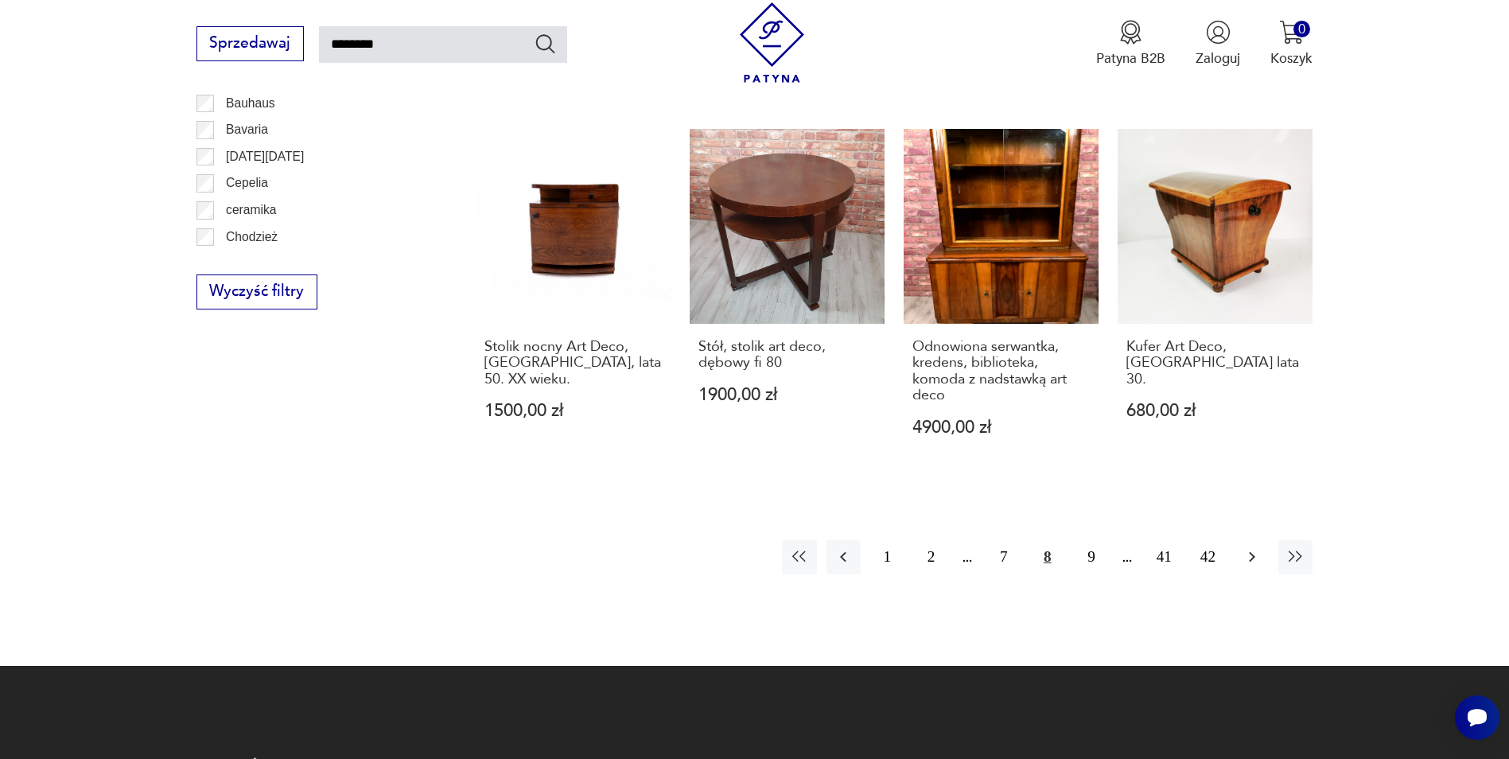
click at [1245, 547] on icon "button" at bounding box center [1251, 556] width 19 height 19
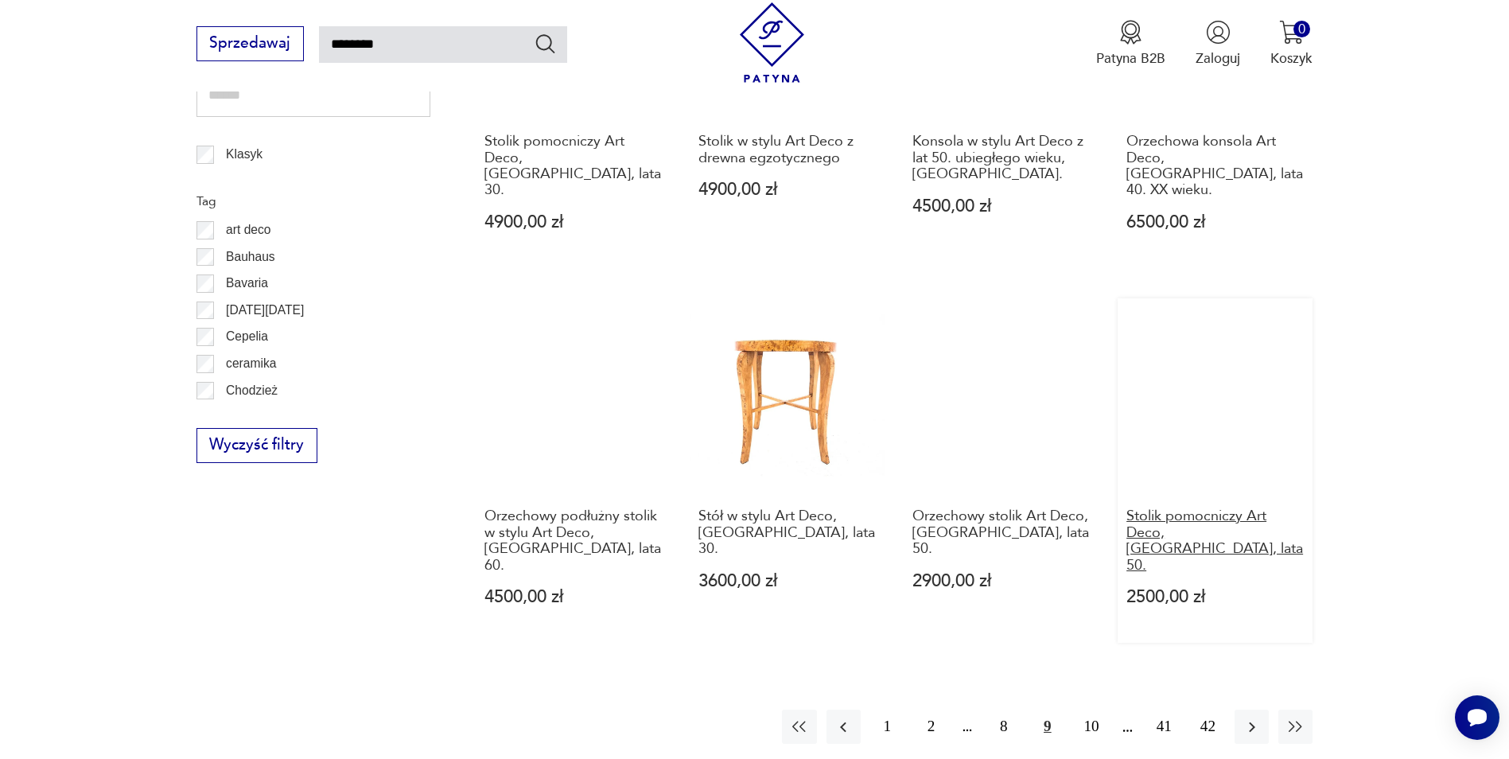
scroll to position [1284, 0]
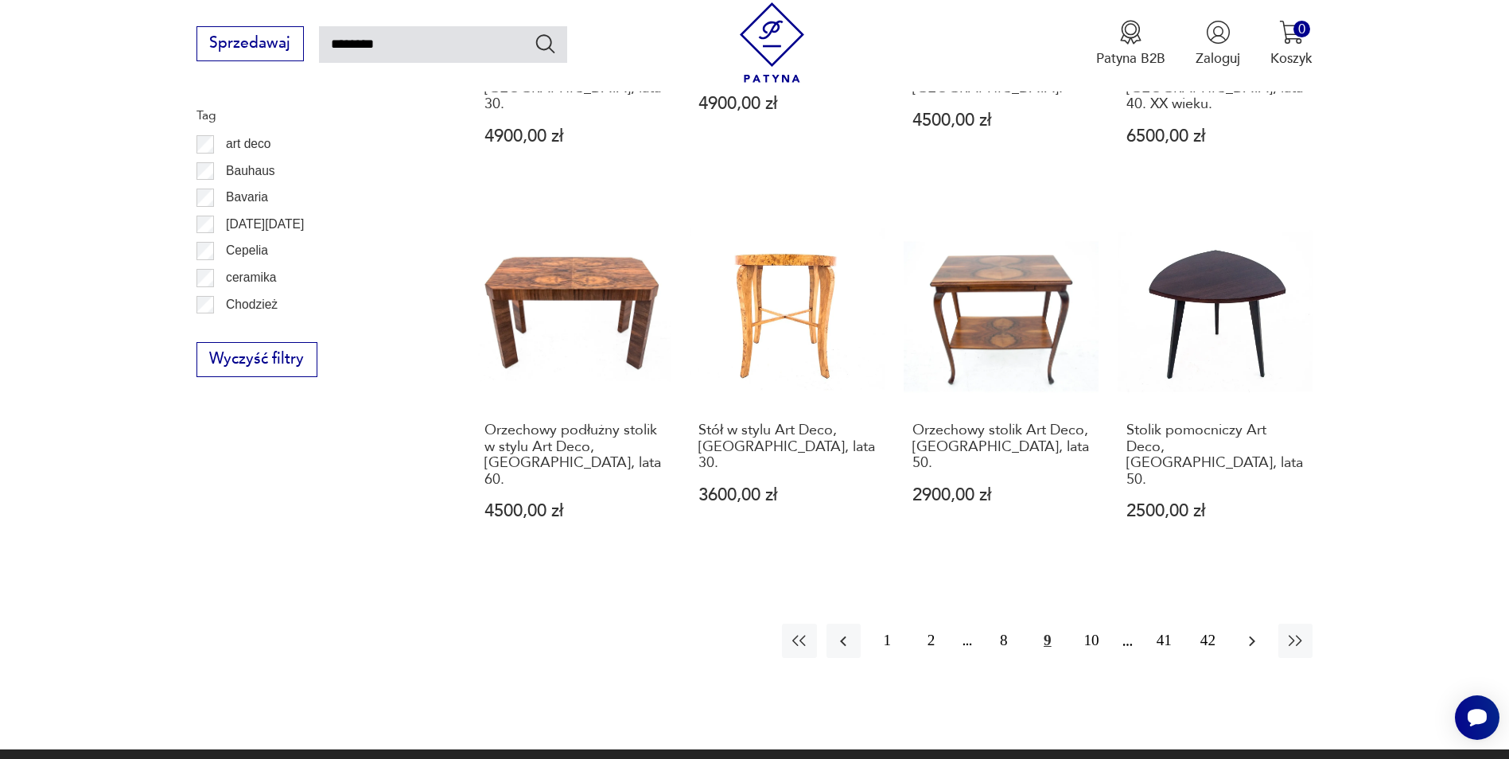
click at [1246, 632] on icon "button" at bounding box center [1251, 641] width 19 height 19
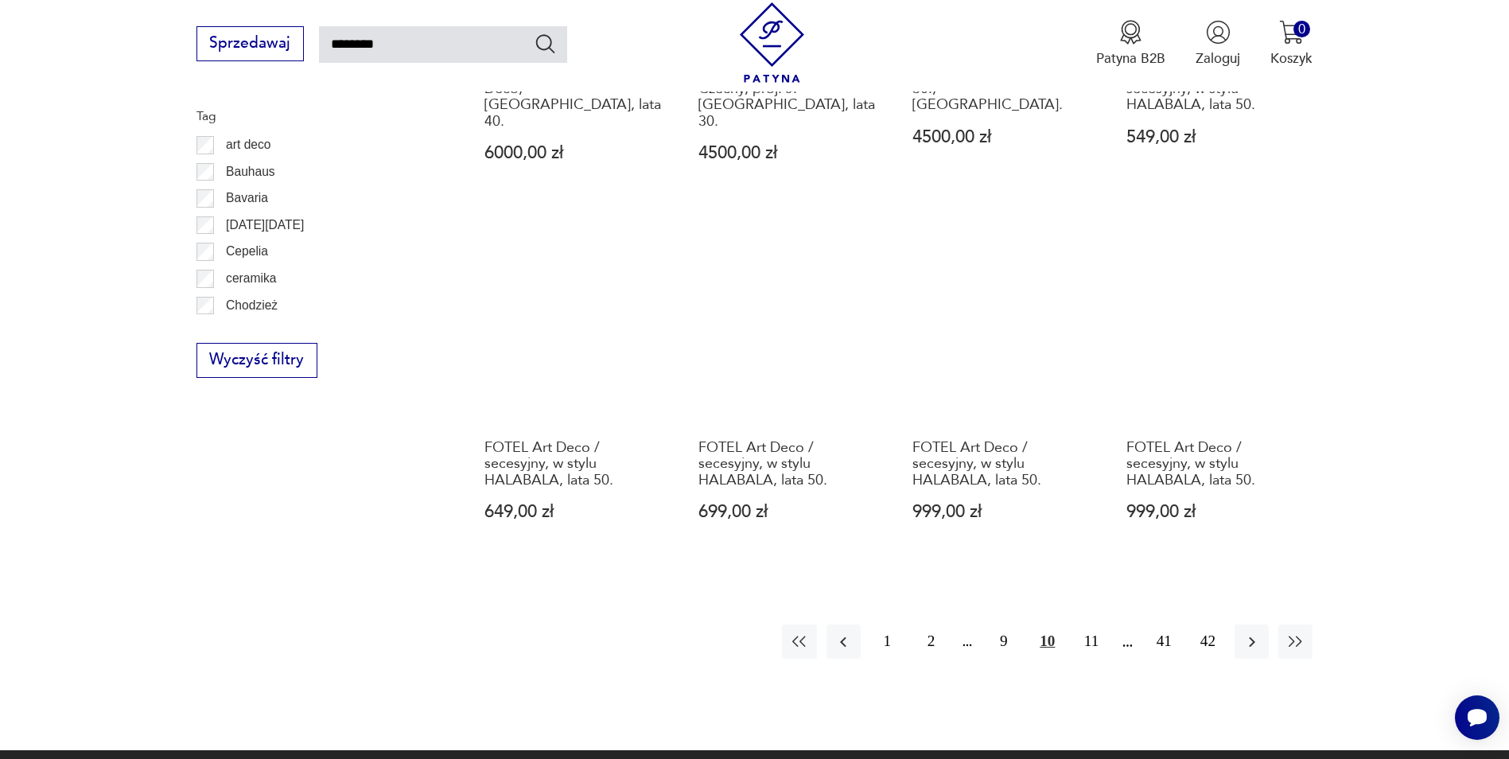
scroll to position [1284, 0]
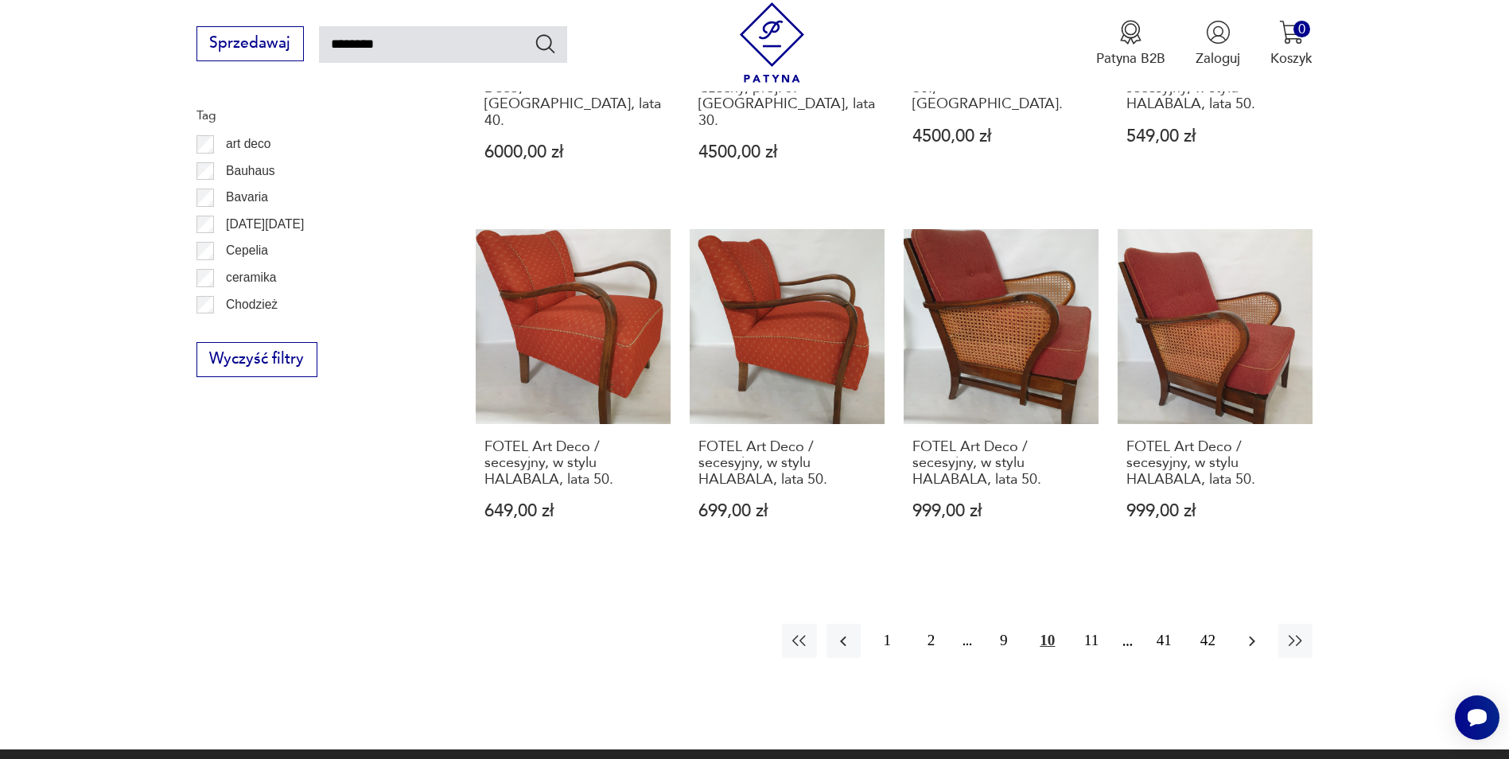
click at [1253, 632] on icon "button" at bounding box center [1251, 641] width 19 height 19
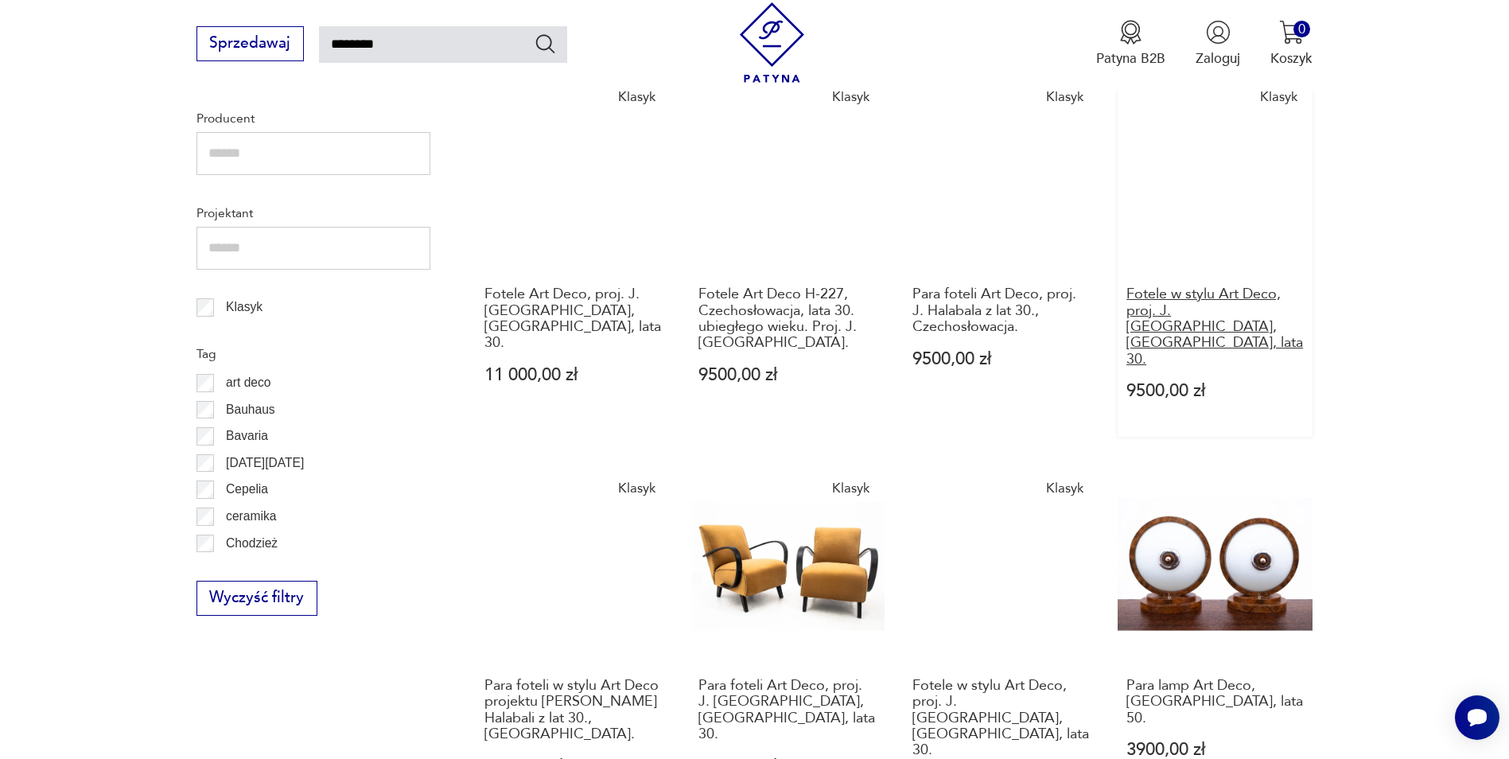
scroll to position [1284, 0]
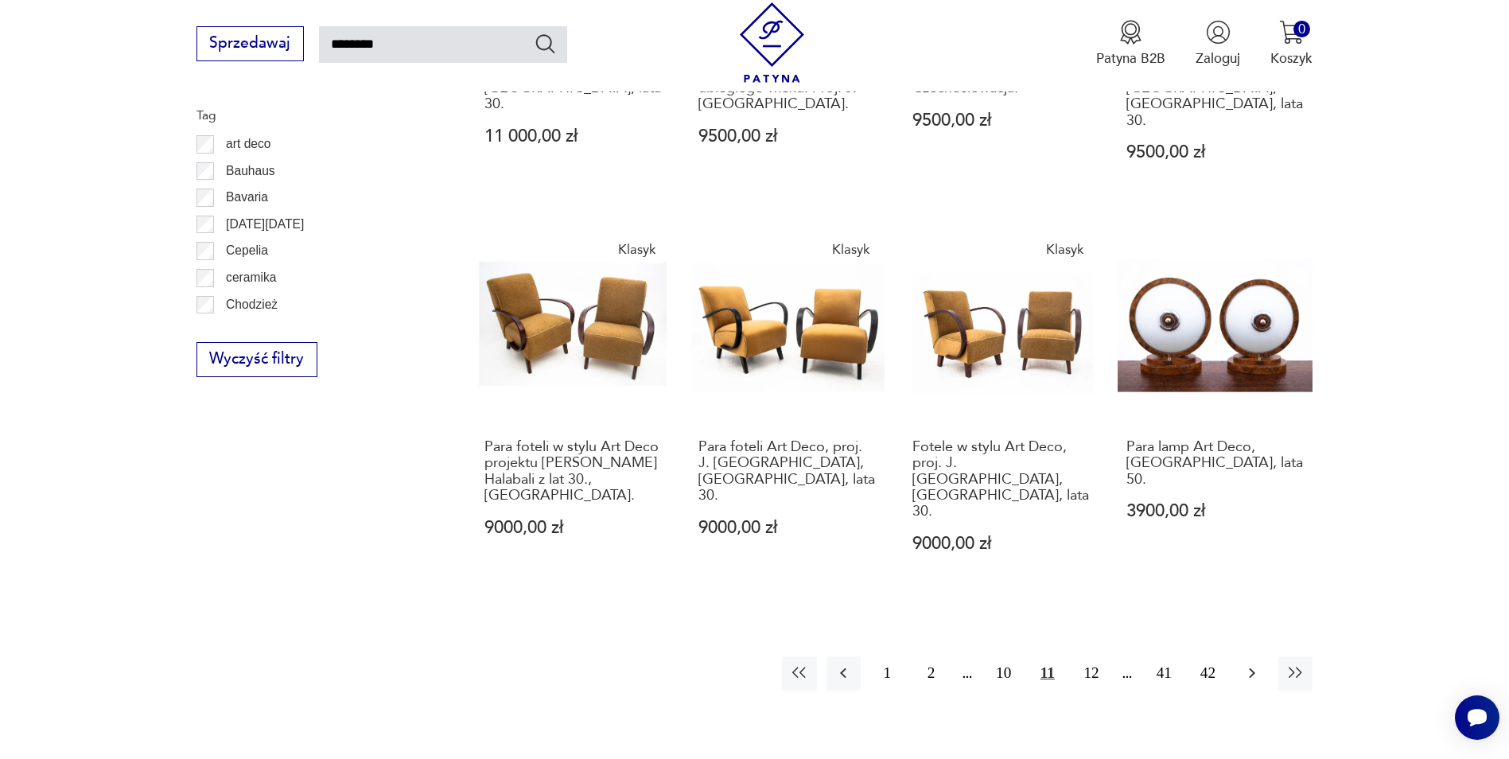
click at [1253, 663] on icon "button" at bounding box center [1251, 672] width 19 height 19
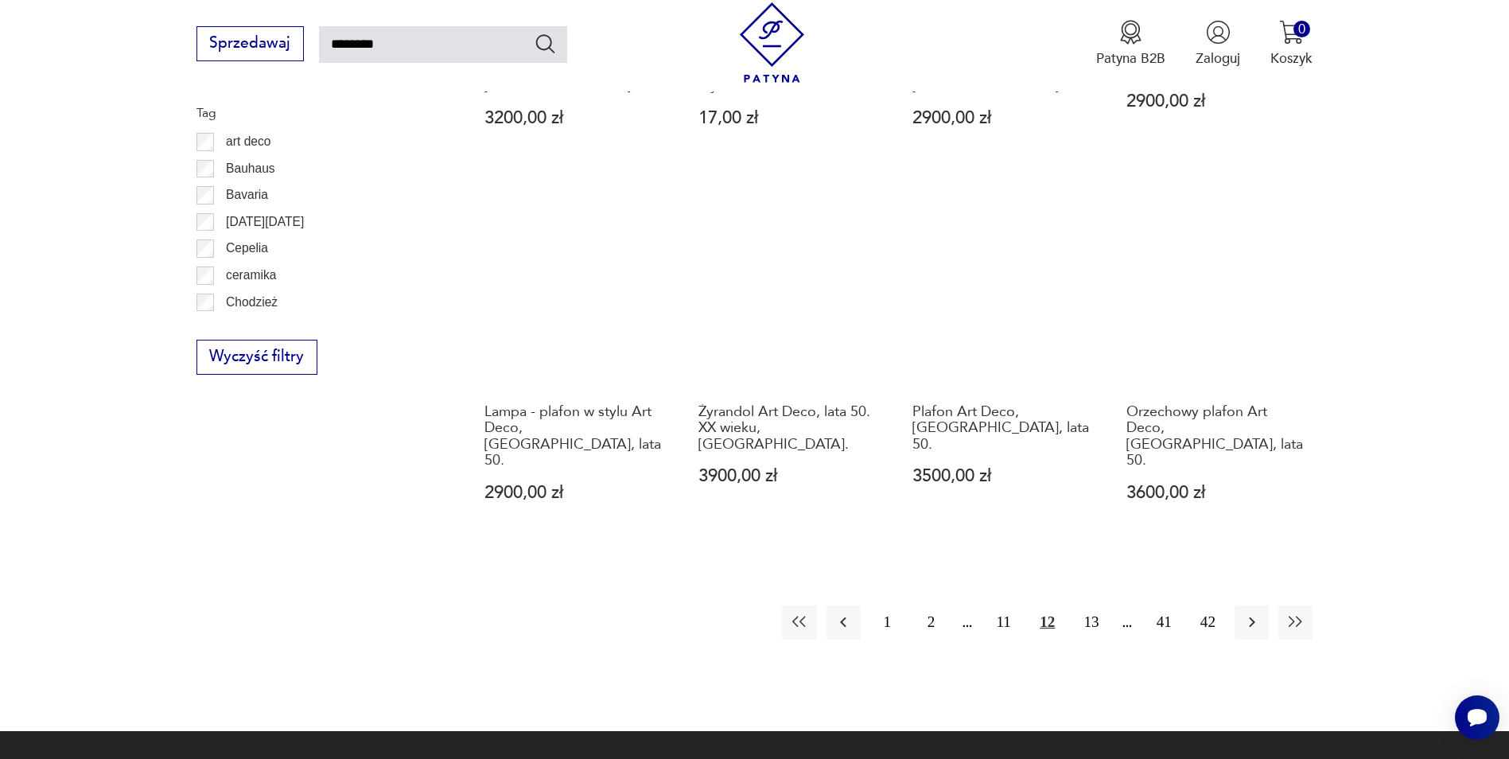
scroll to position [1364, 0]
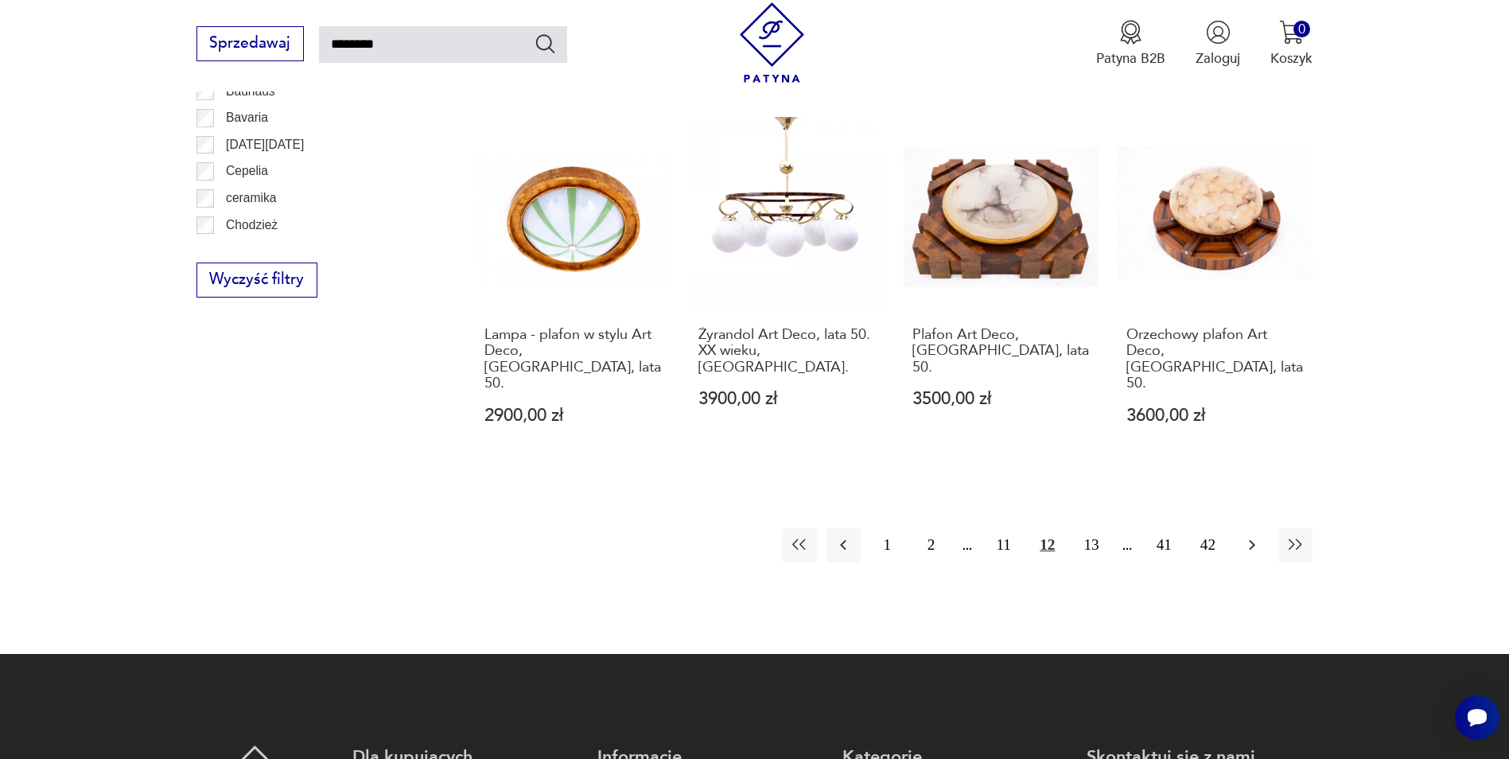
click at [1245, 535] on icon "button" at bounding box center [1251, 544] width 19 height 19
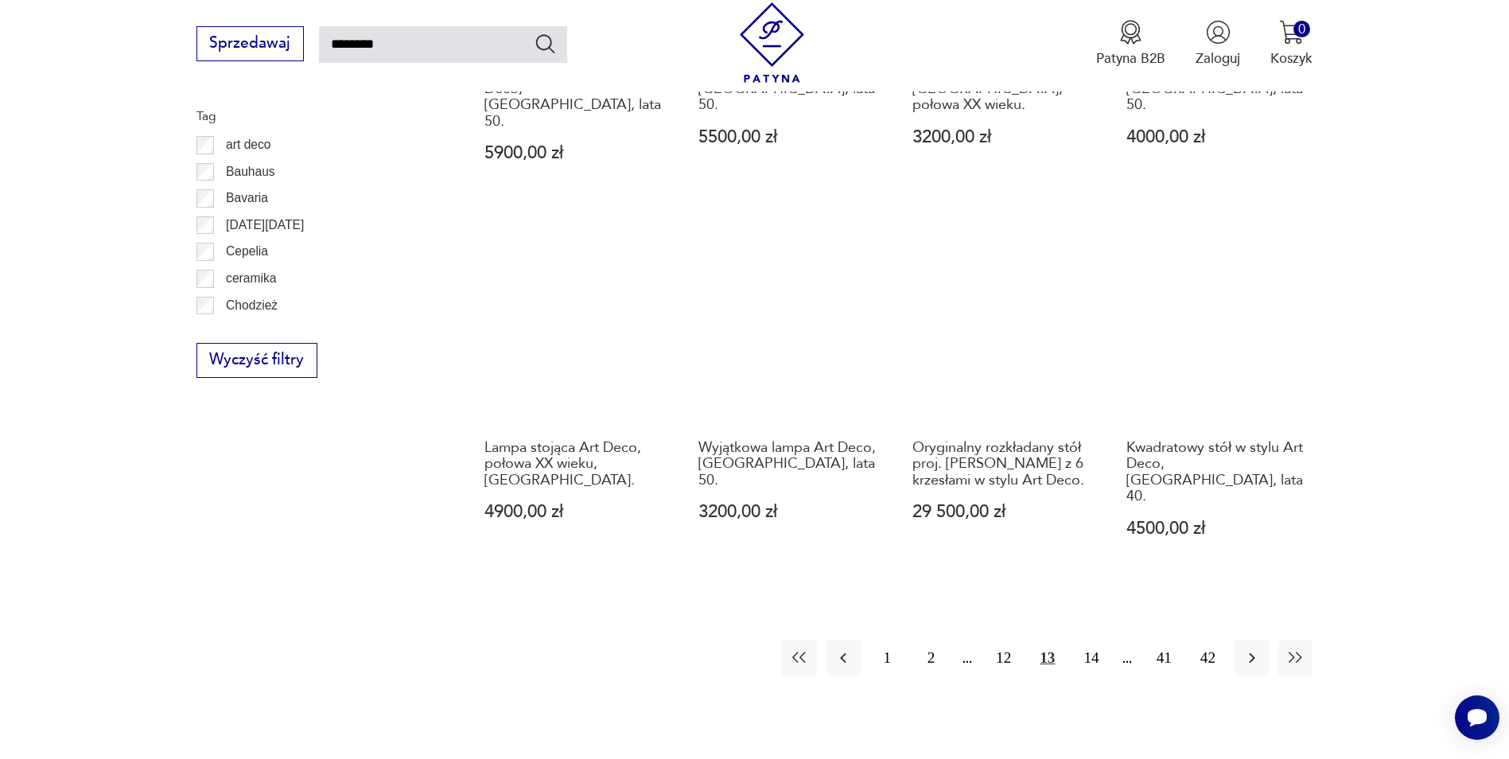
scroll to position [1284, 0]
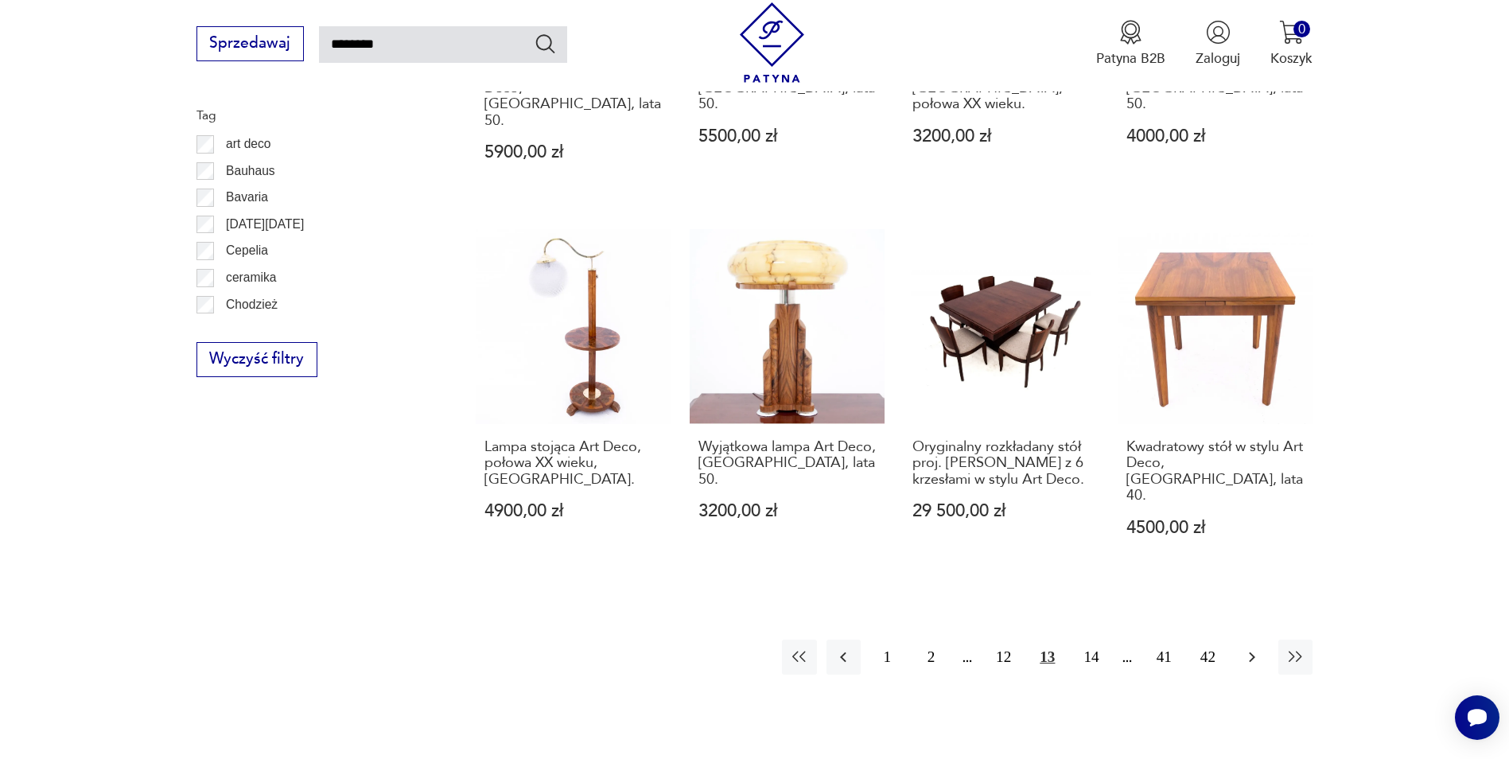
click at [1257, 647] on icon "button" at bounding box center [1251, 656] width 19 height 19
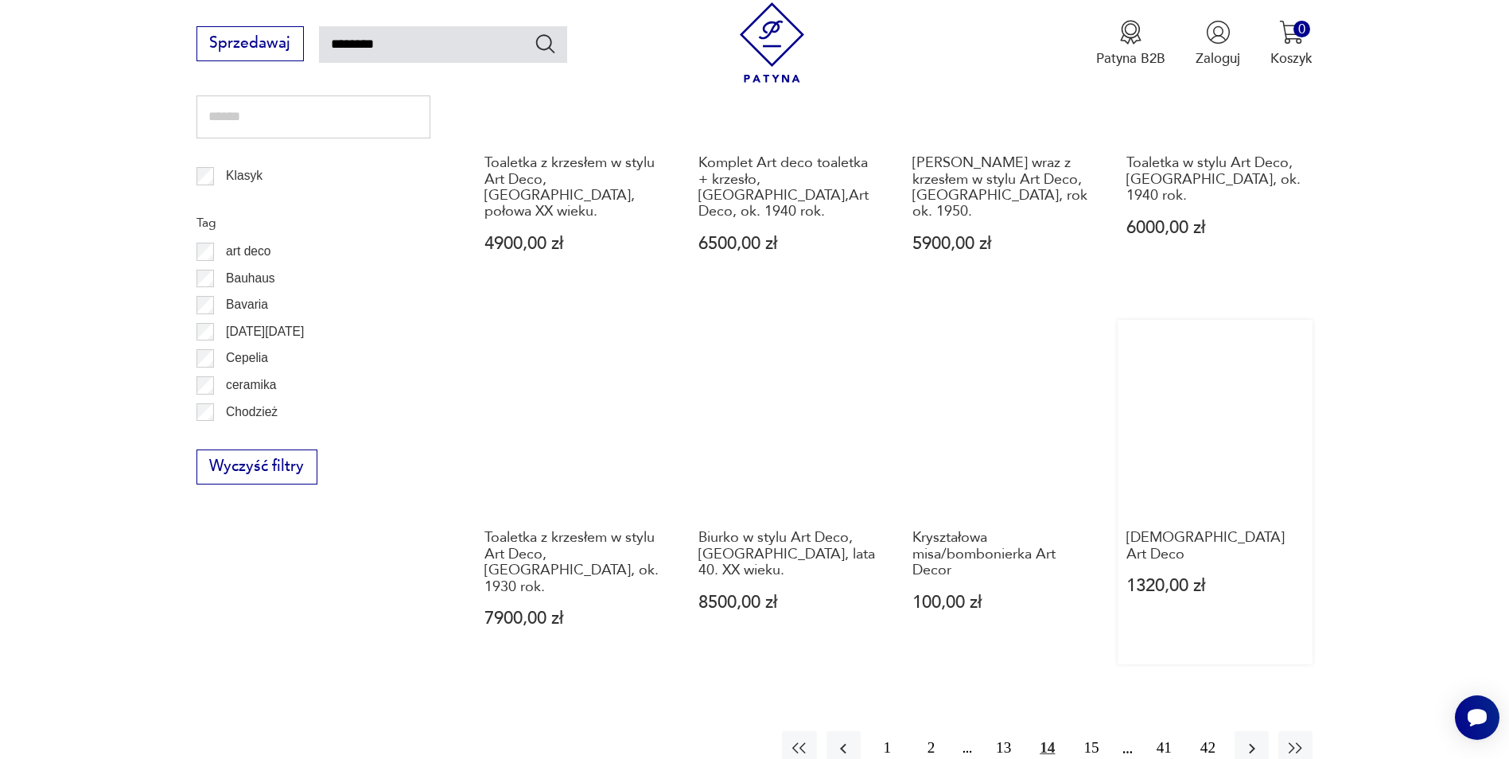
scroll to position [1205, 0]
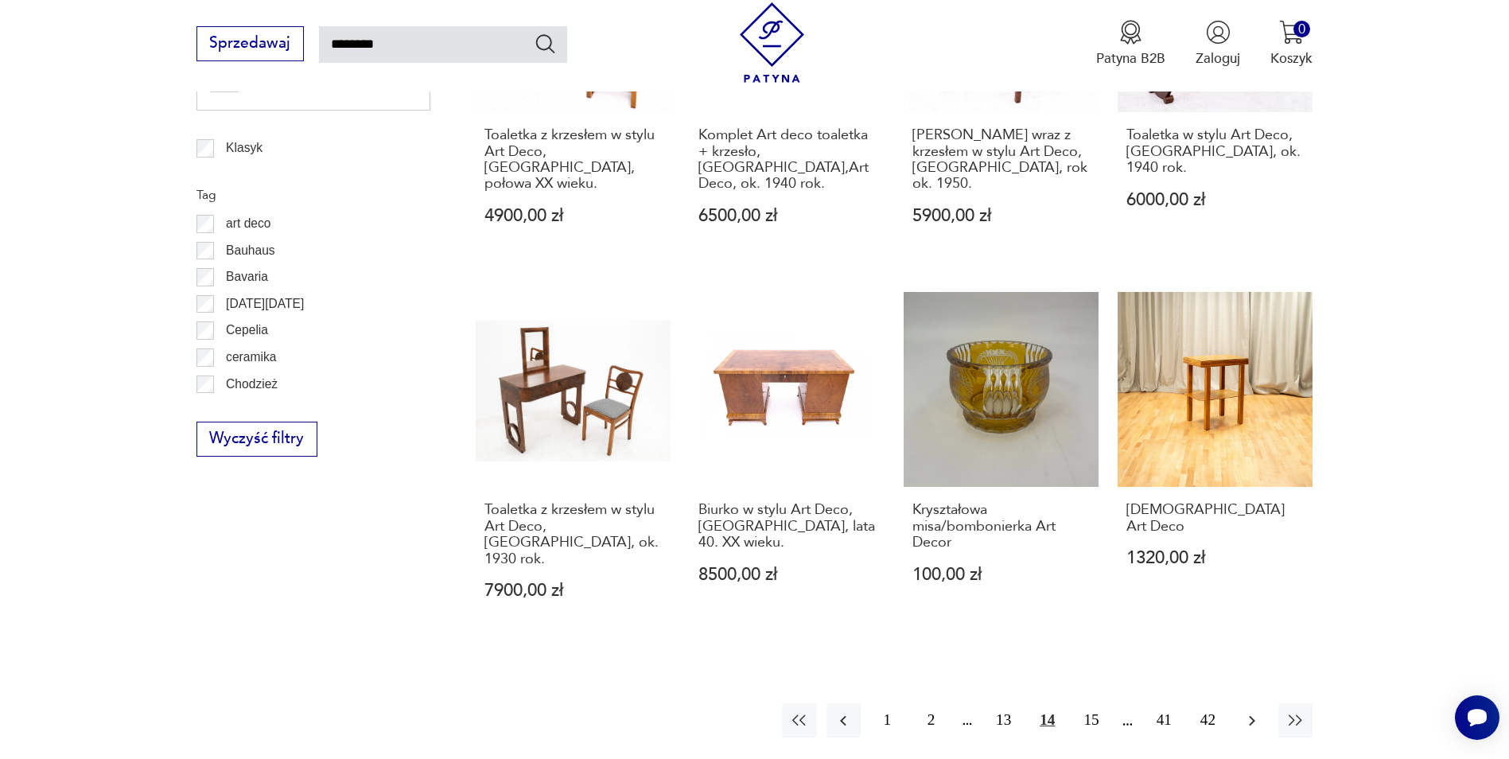
click at [1257, 711] on icon "button" at bounding box center [1251, 720] width 19 height 19
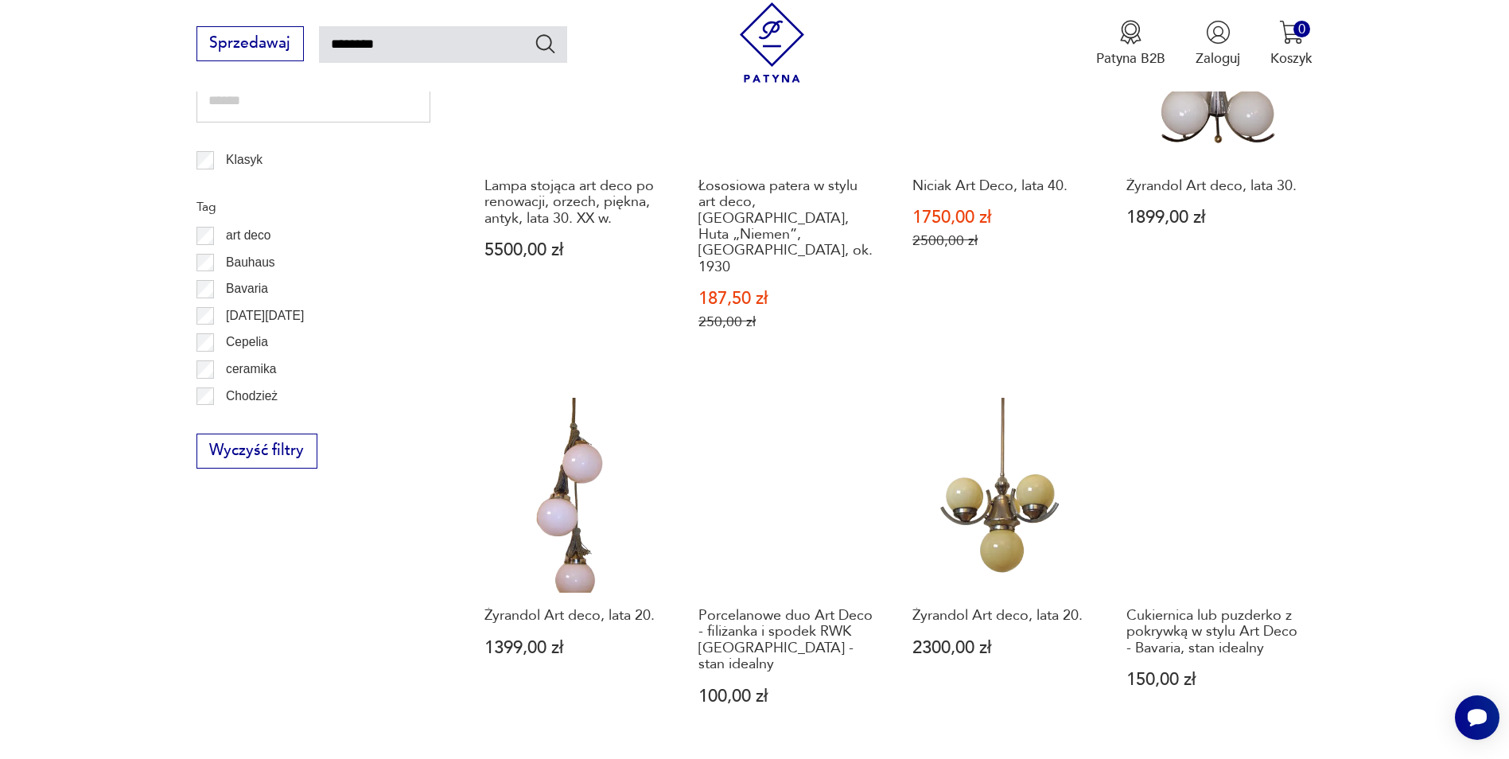
scroll to position [1284, 0]
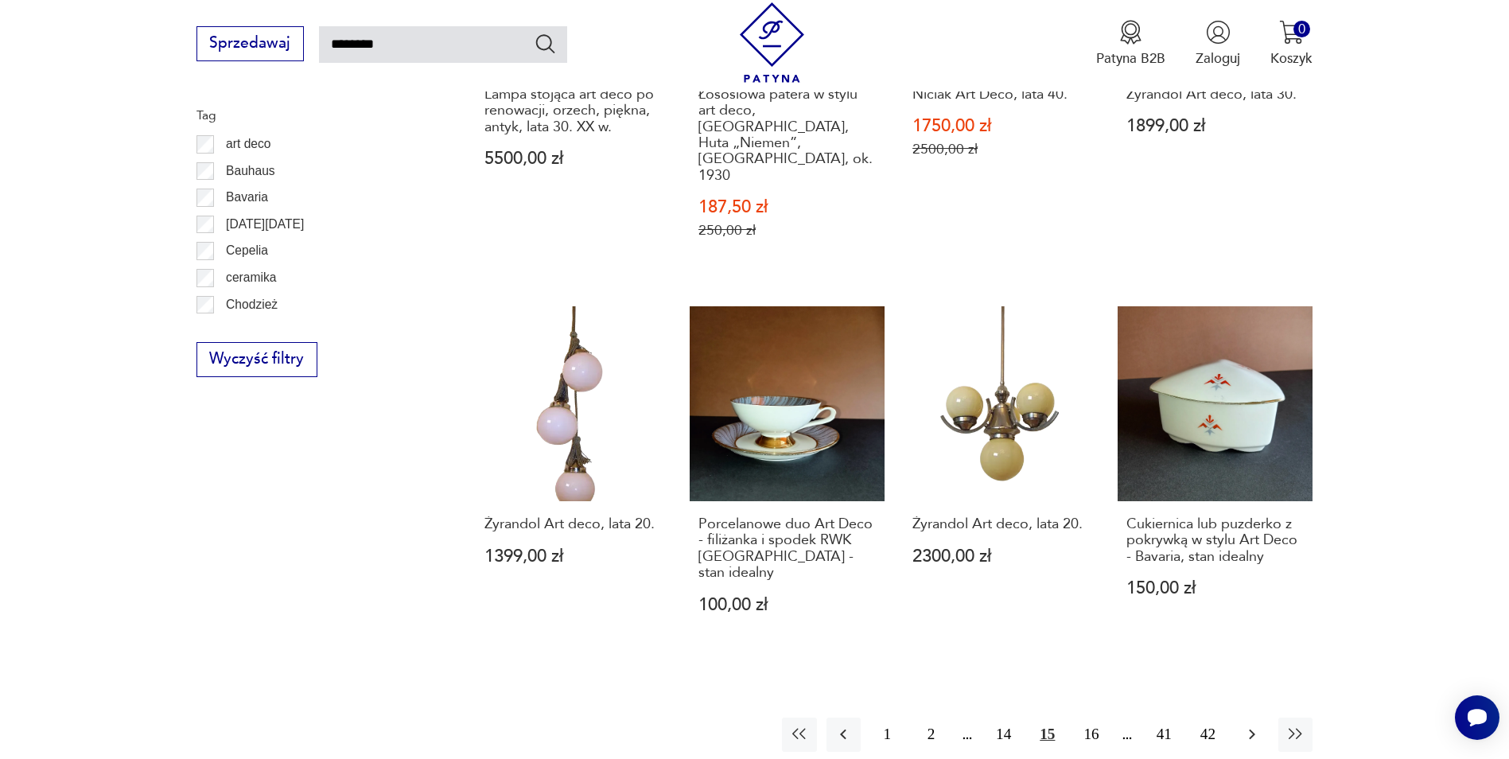
click at [1254, 725] on icon "button" at bounding box center [1251, 734] width 19 height 19
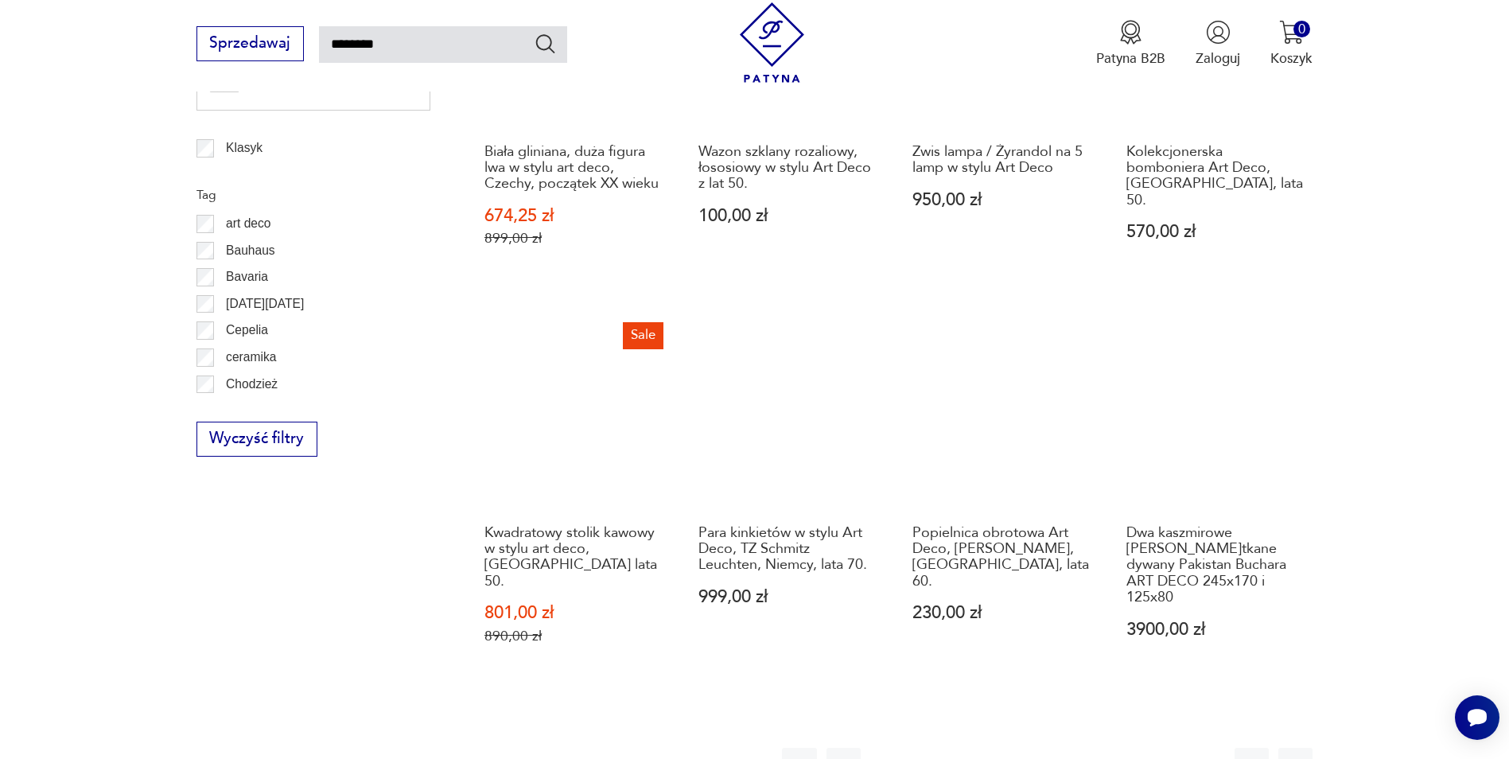
scroll to position [1284, 0]
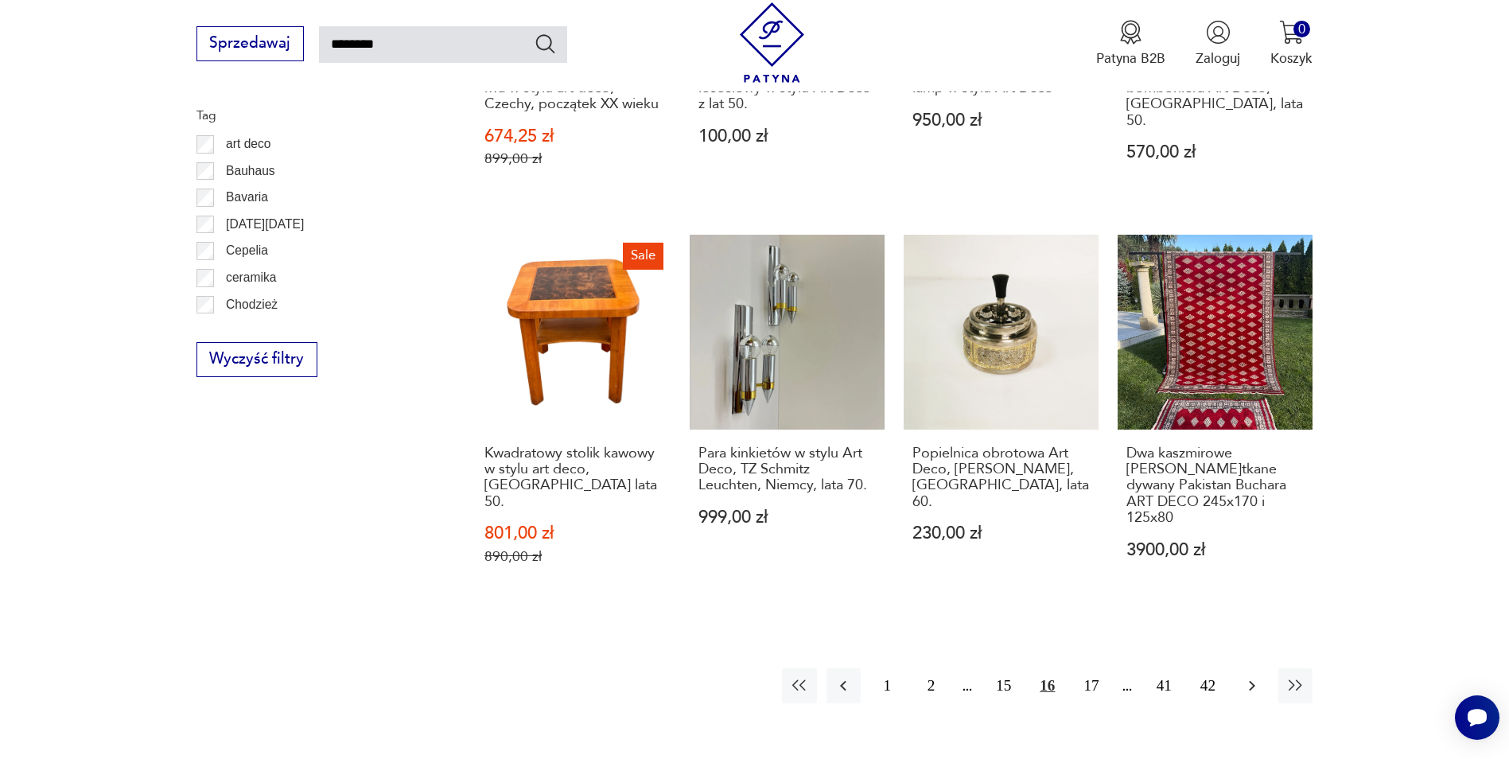
click at [1255, 676] on icon "button" at bounding box center [1251, 685] width 19 height 19
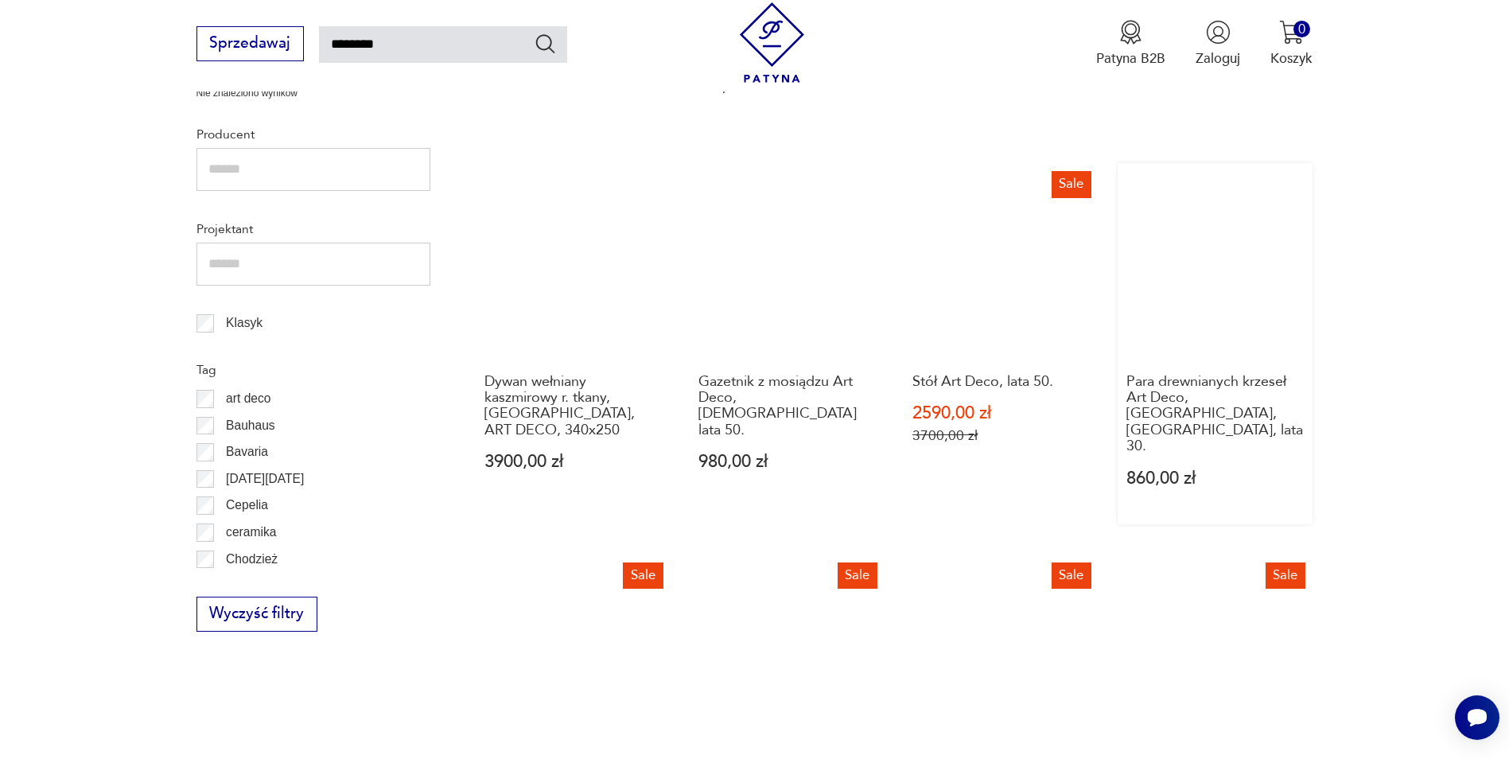
scroll to position [1205, 0]
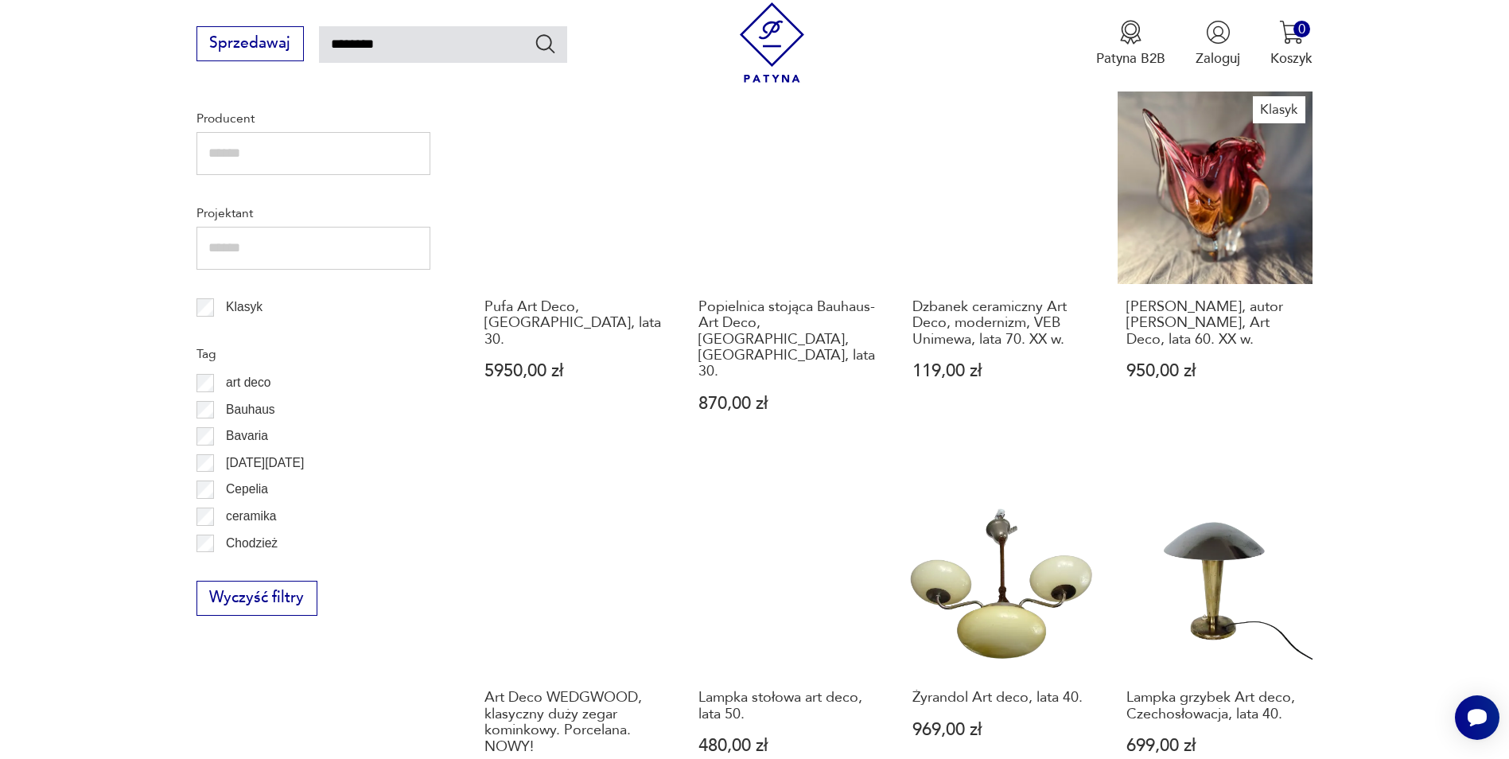
scroll to position [1205, 0]
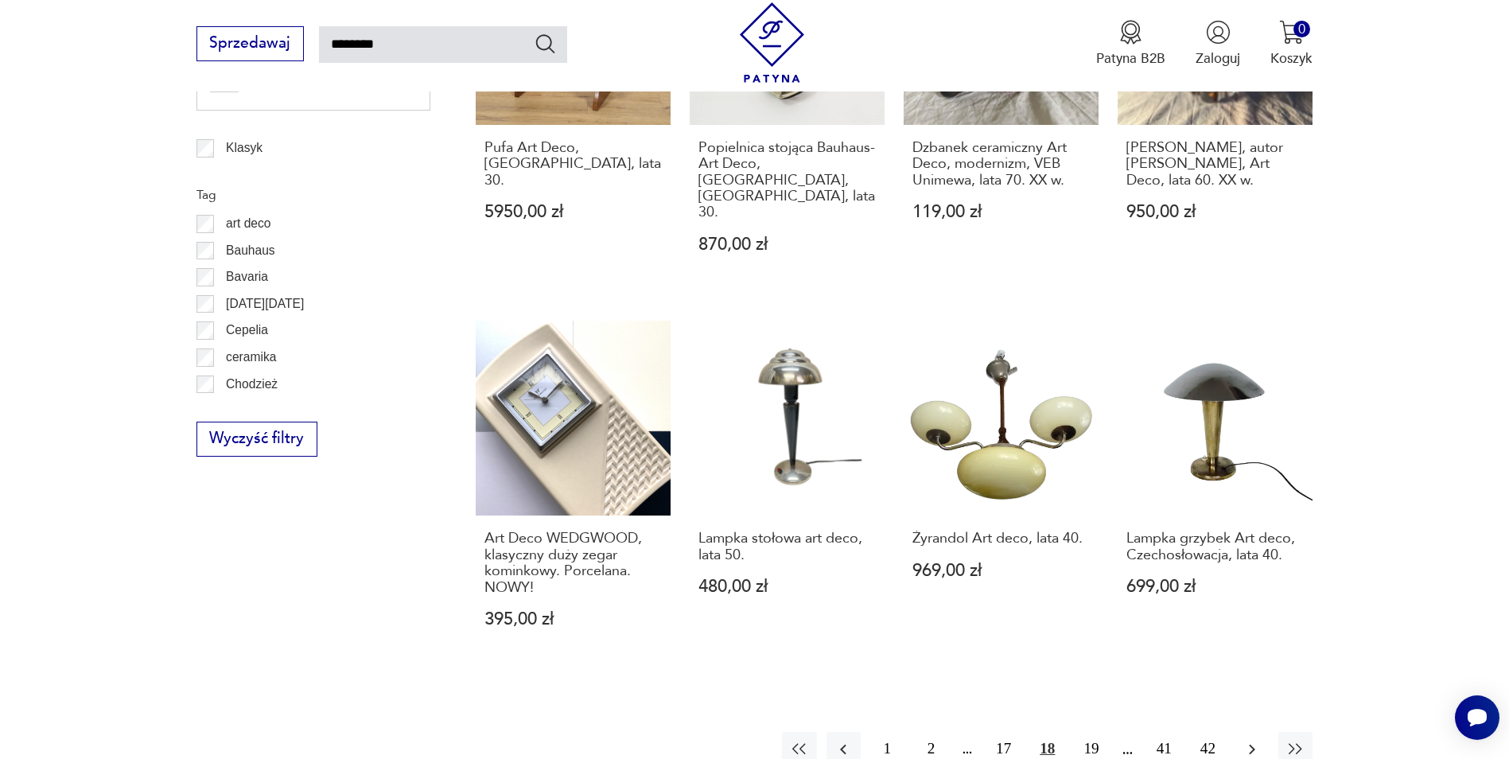
click at [1253, 744] on icon "button" at bounding box center [1252, 749] width 6 height 10
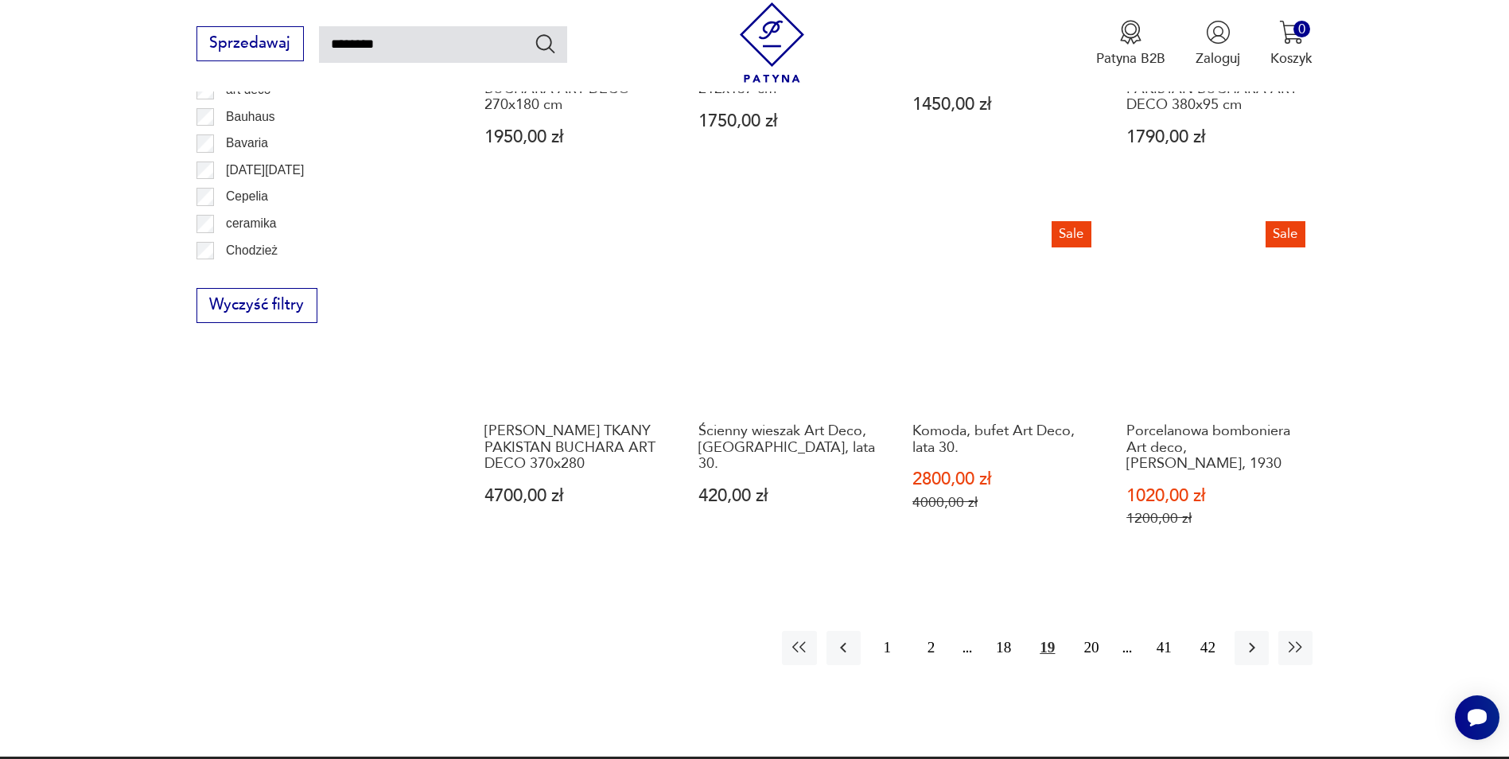
scroll to position [1364, 0]
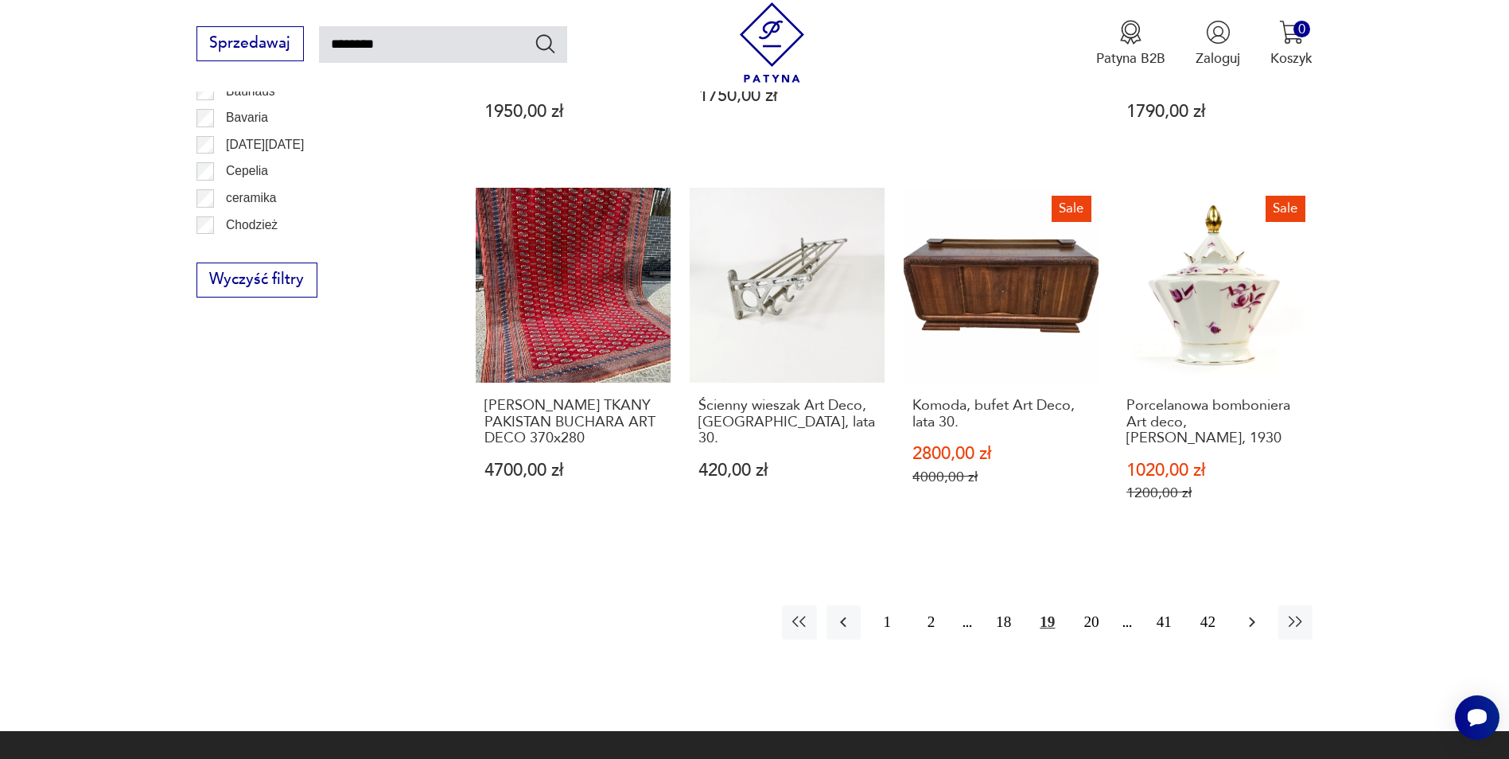
click at [1246, 612] on icon "button" at bounding box center [1251, 621] width 19 height 19
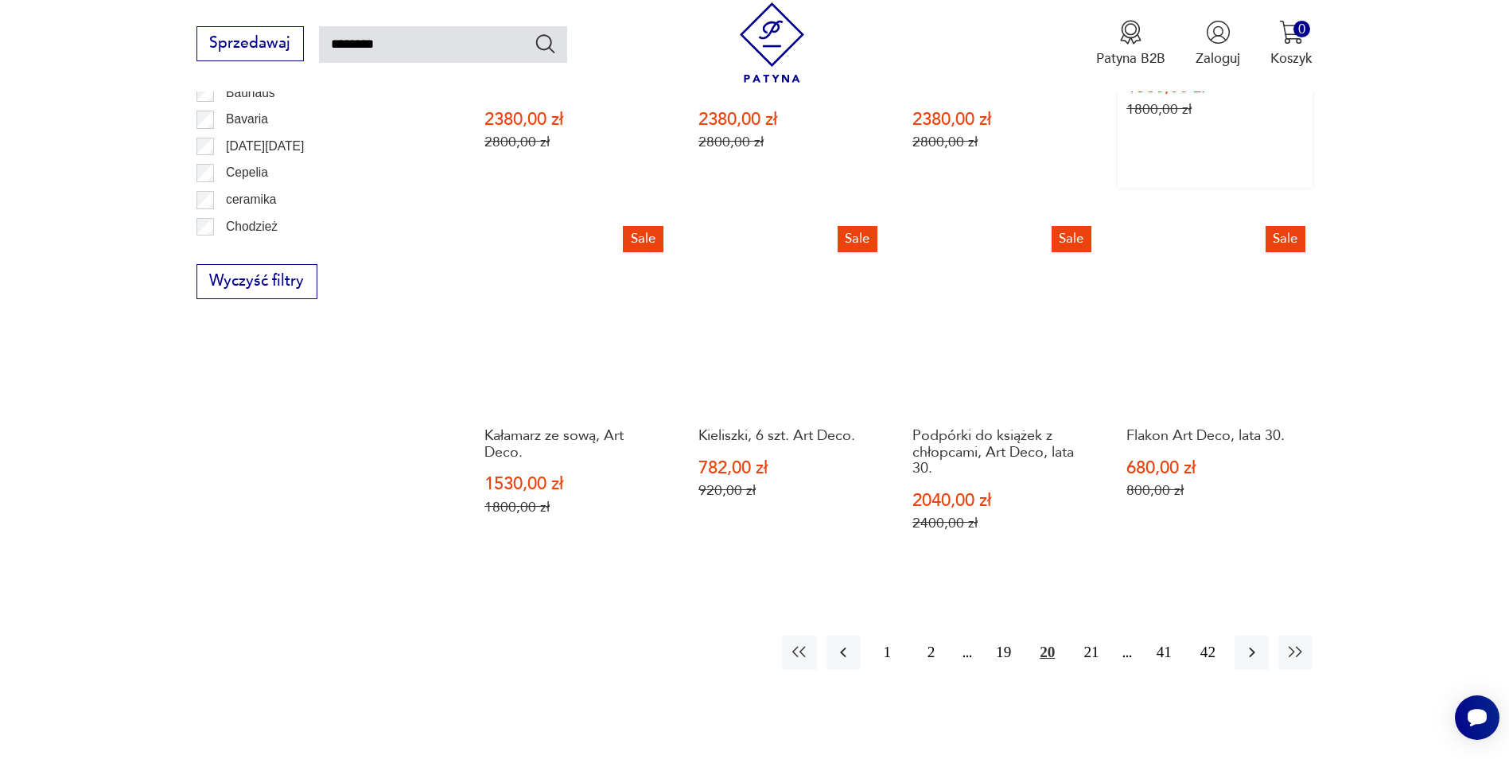
scroll to position [1364, 0]
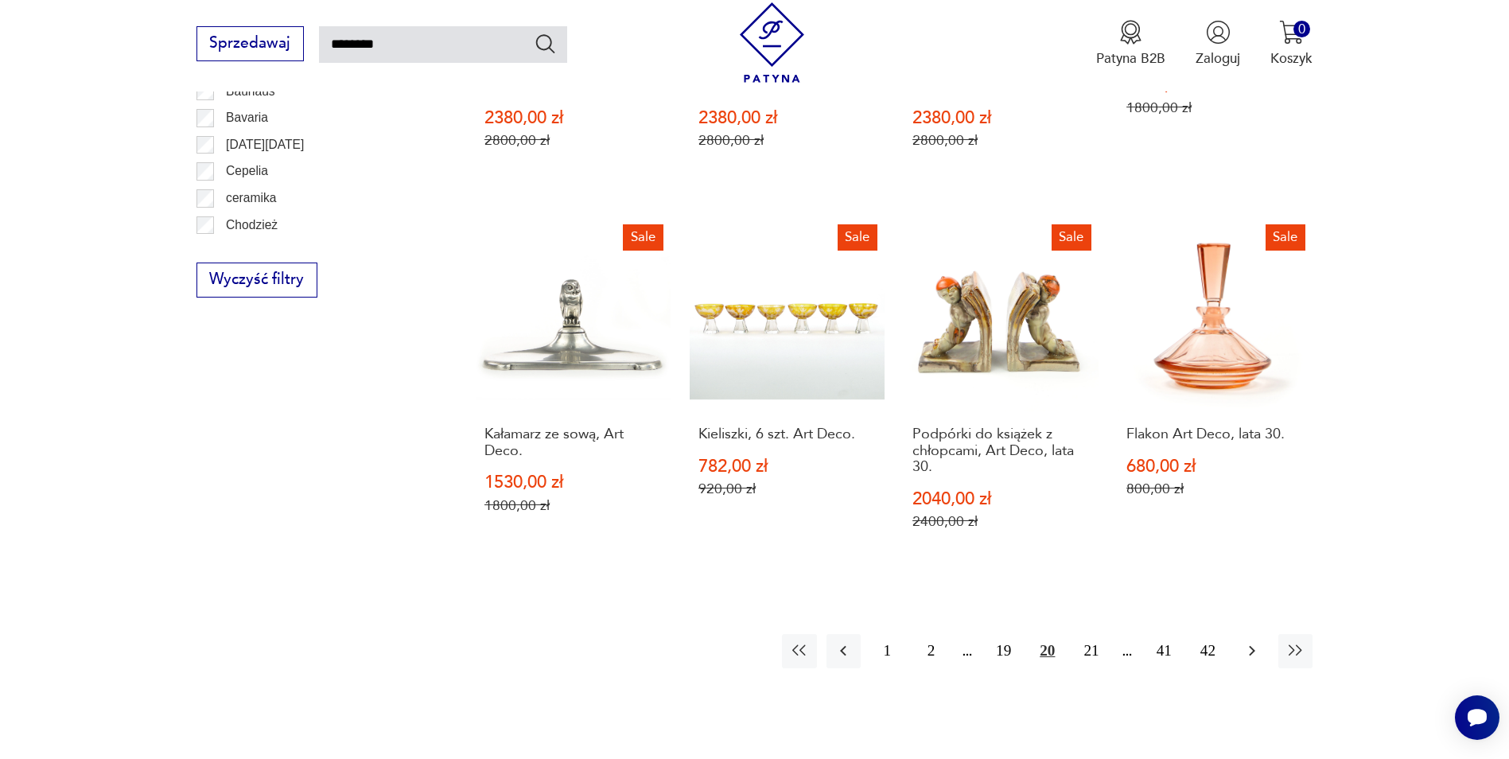
click at [1254, 641] on icon "button" at bounding box center [1251, 650] width 19 height 19
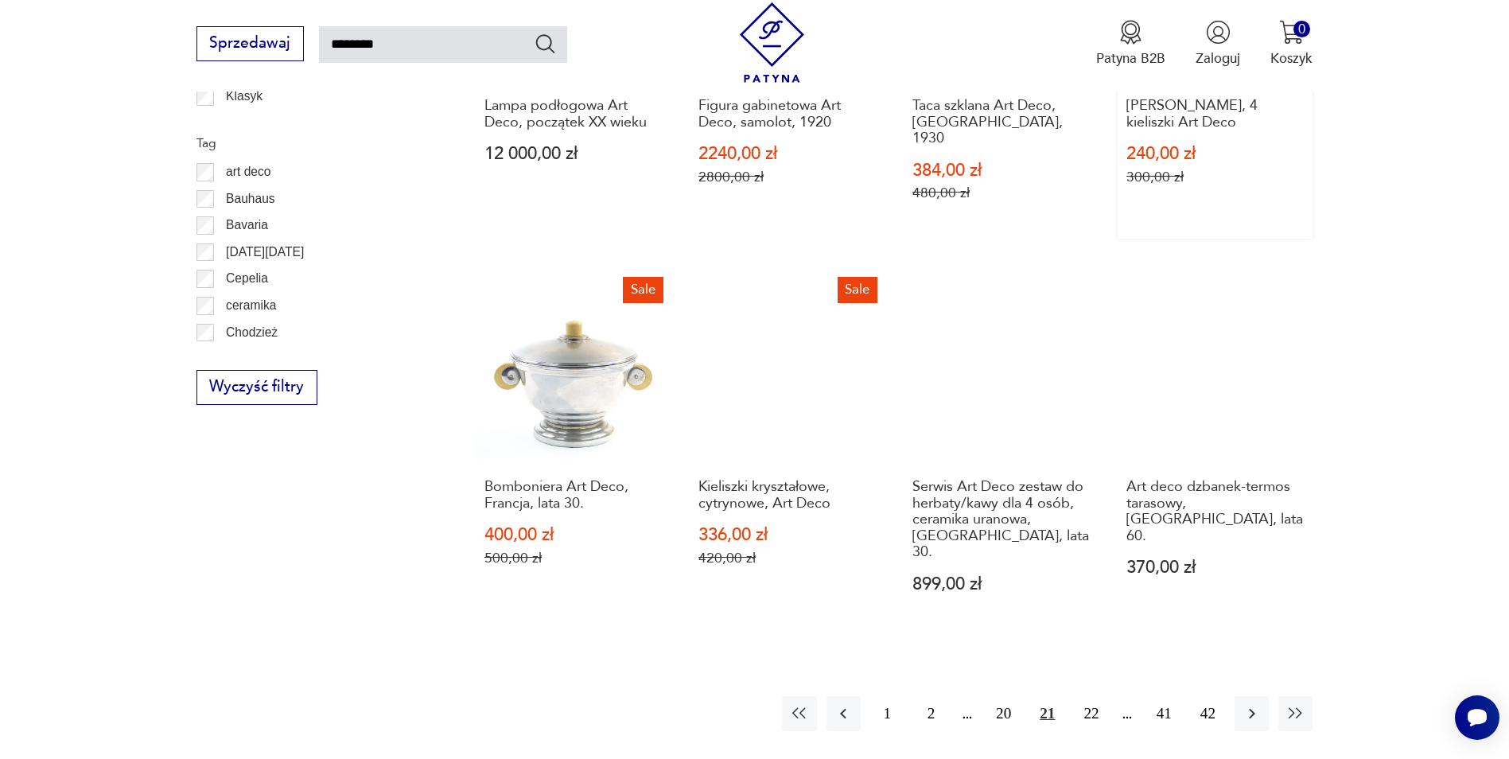
scroll to position [1284, 0]
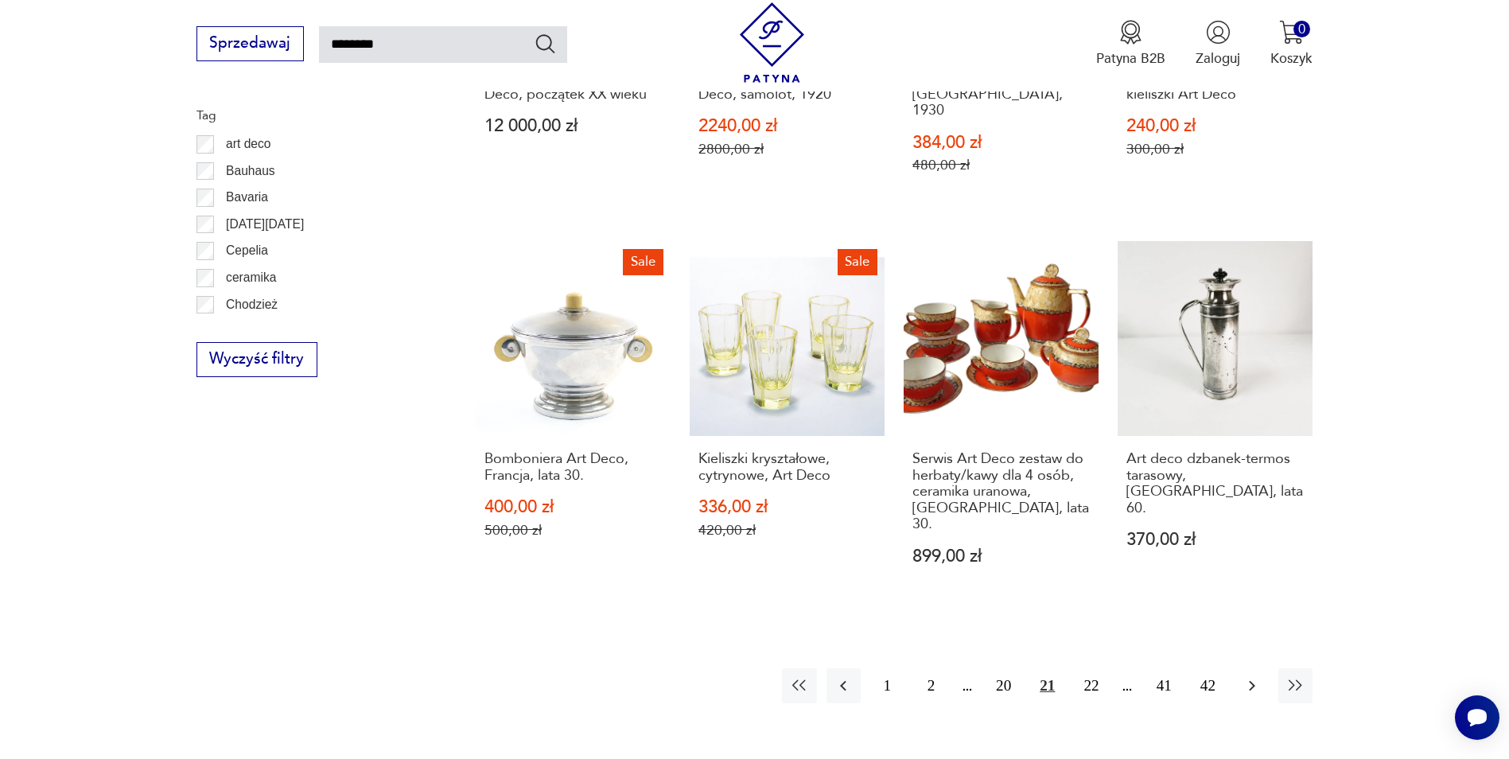
click at [1254, 676] on icon "button" at bounding box center [1251, 685] width 19 height 19
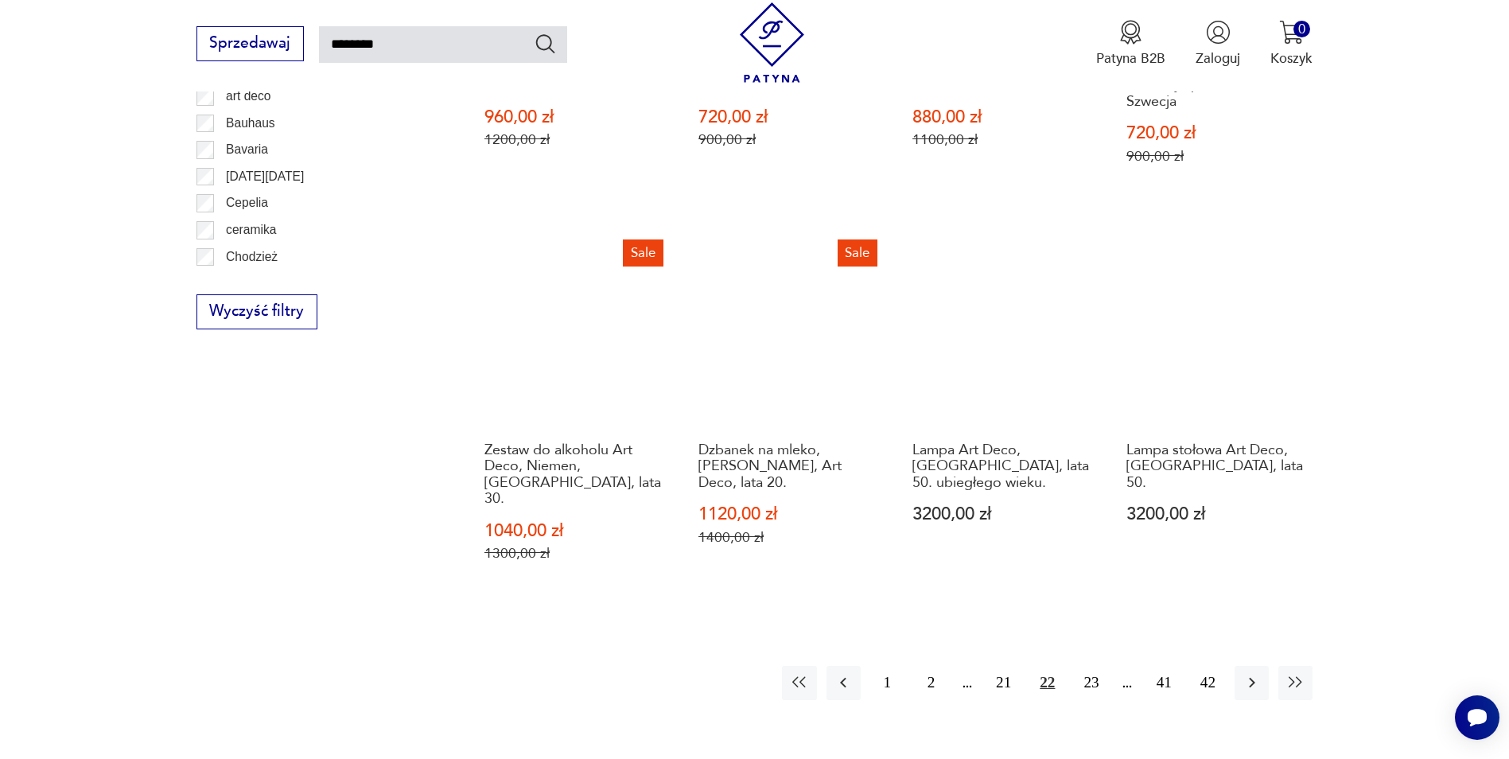
scroll to position [1364, 0]
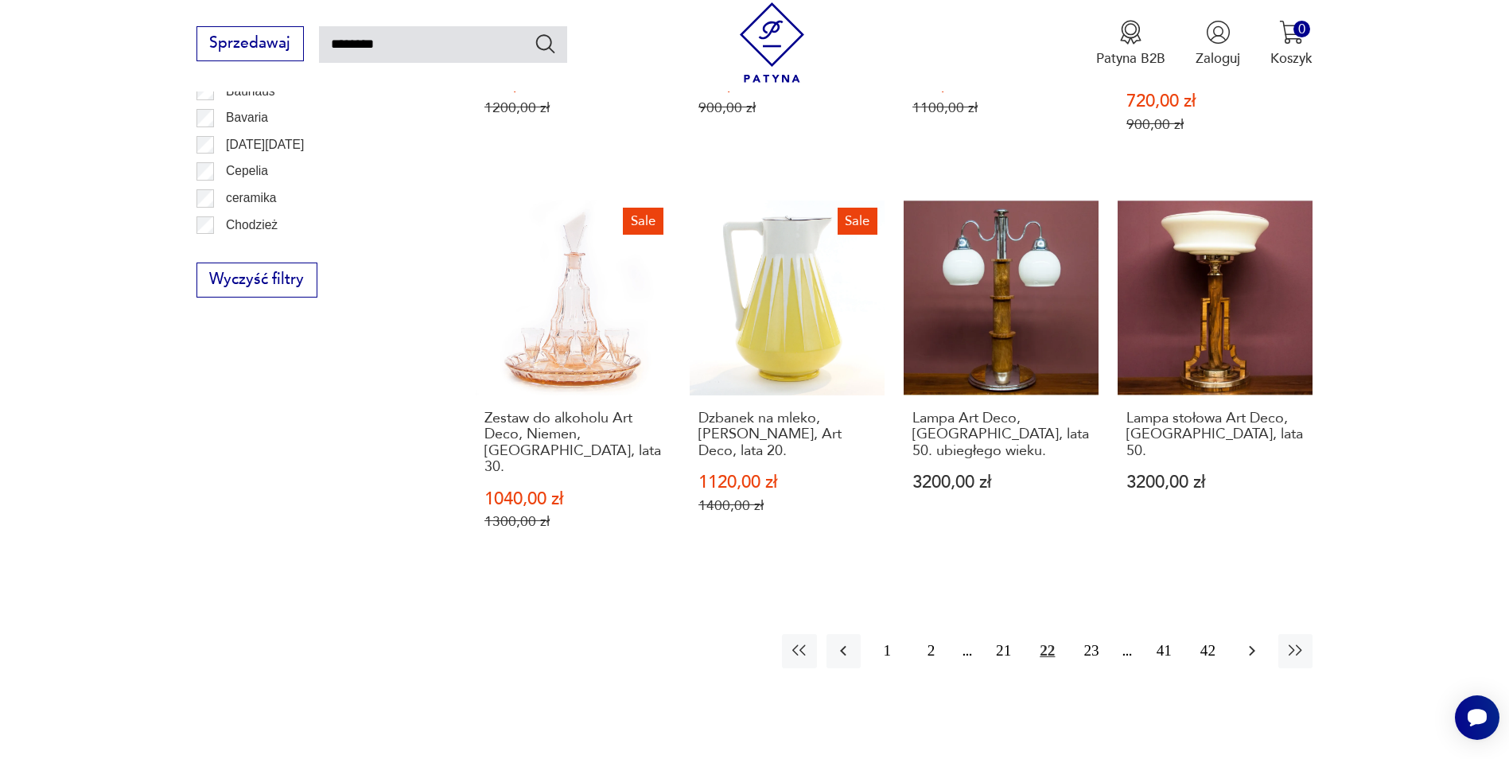
click at [1248, 641] on icon "button" at bounding box center [1251, 650] width 19 height 19
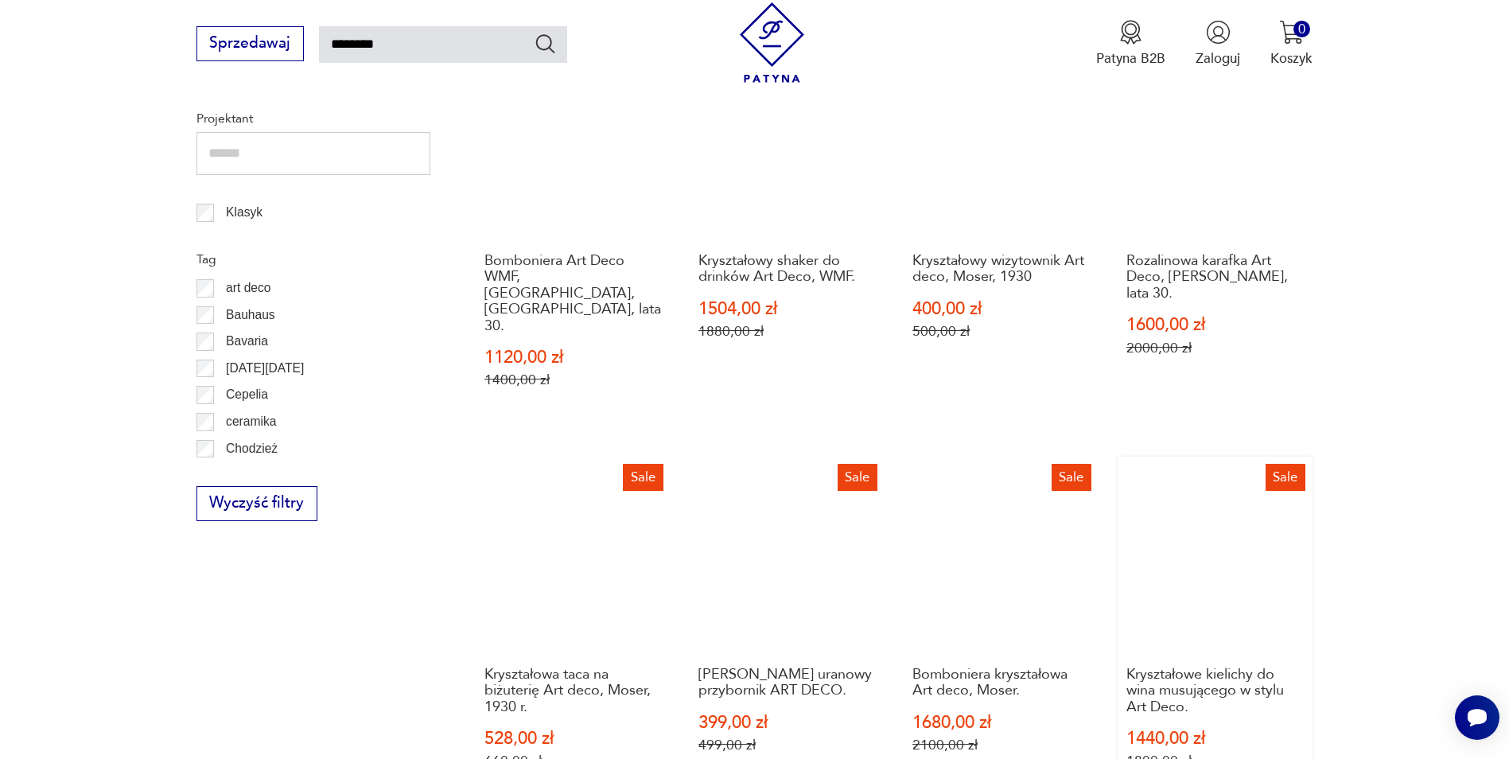
scroll to position [1284, 0]
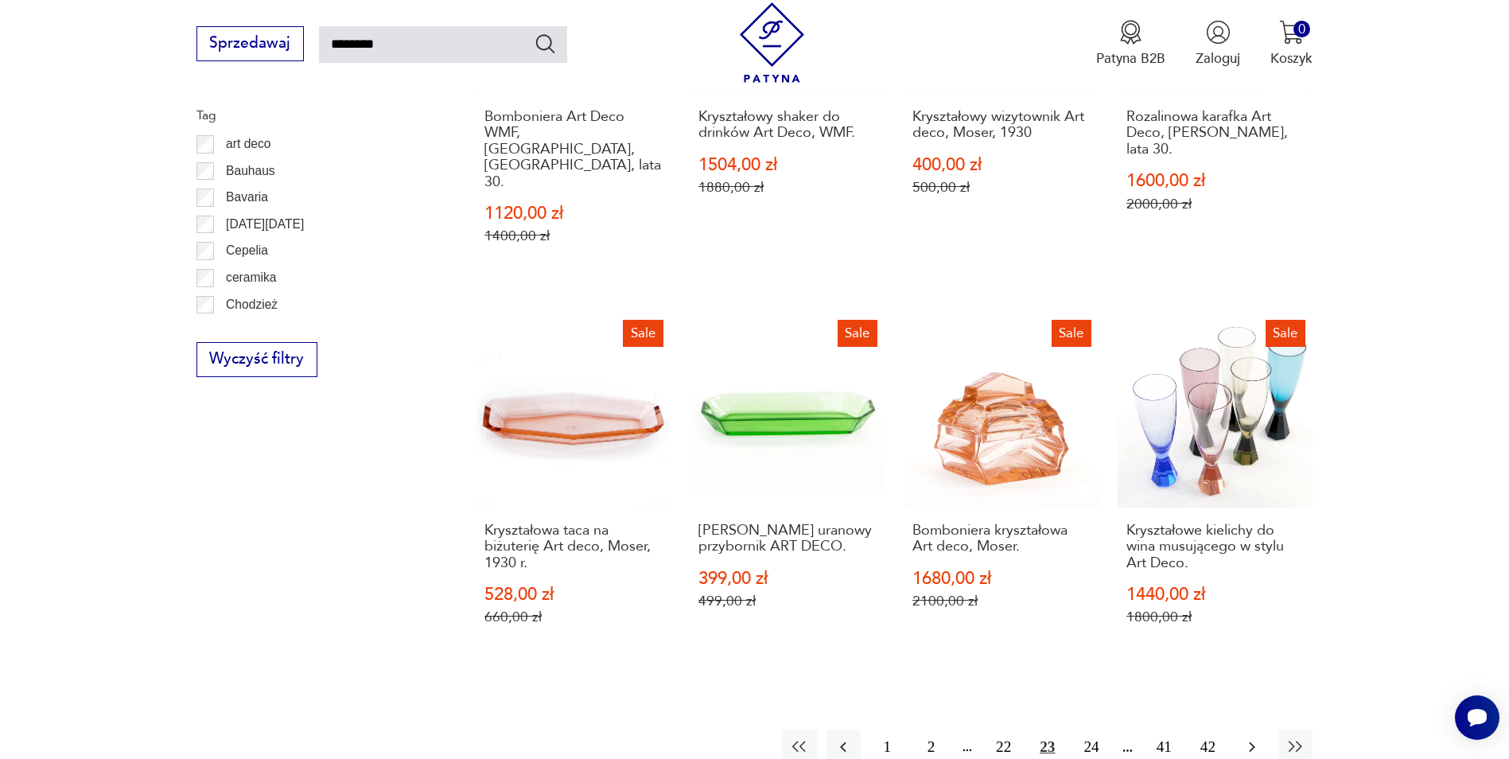
click at [1253, 737] on icon "button" at bounding box center [1251, 746] width 19 height 19
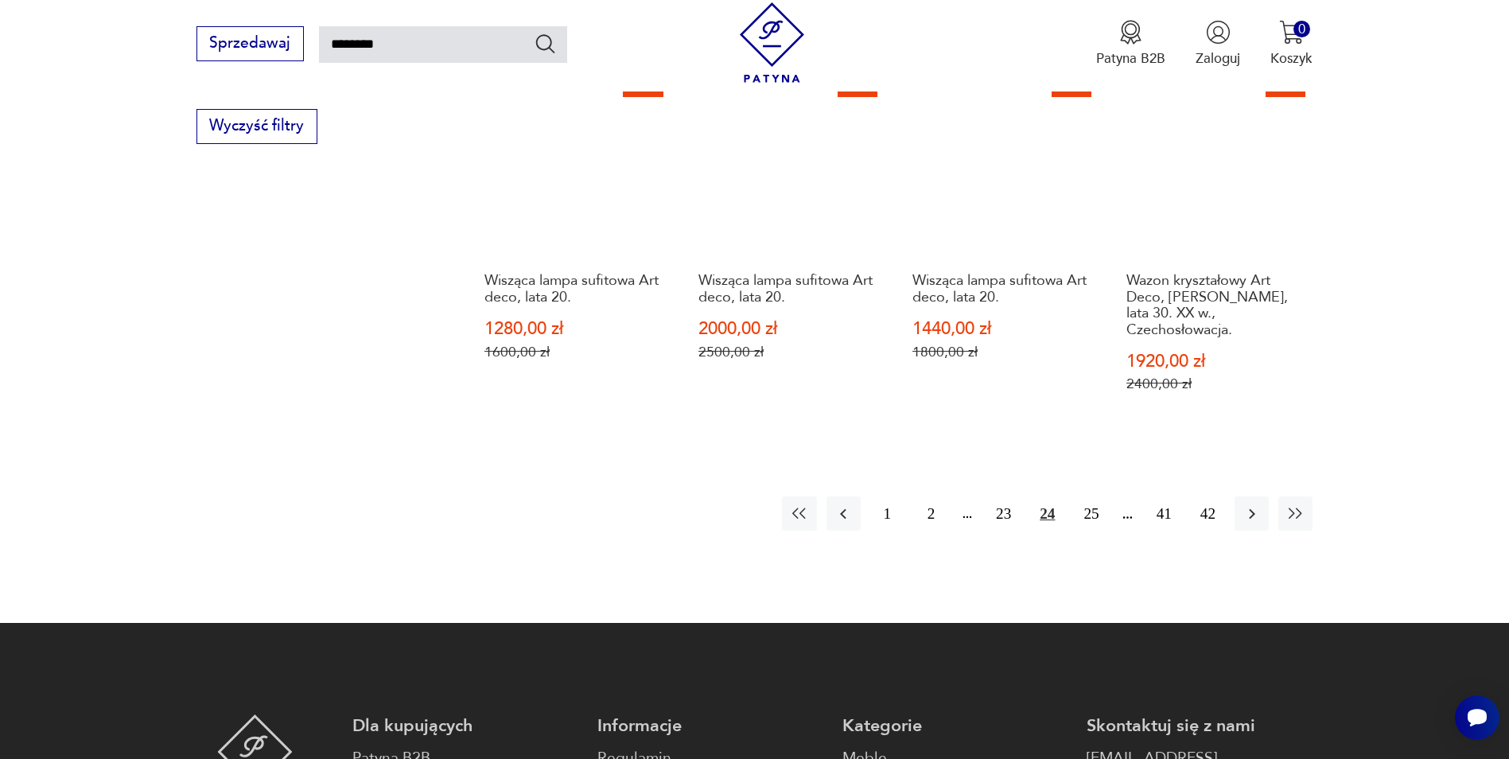
scroll to position [1523, 0]
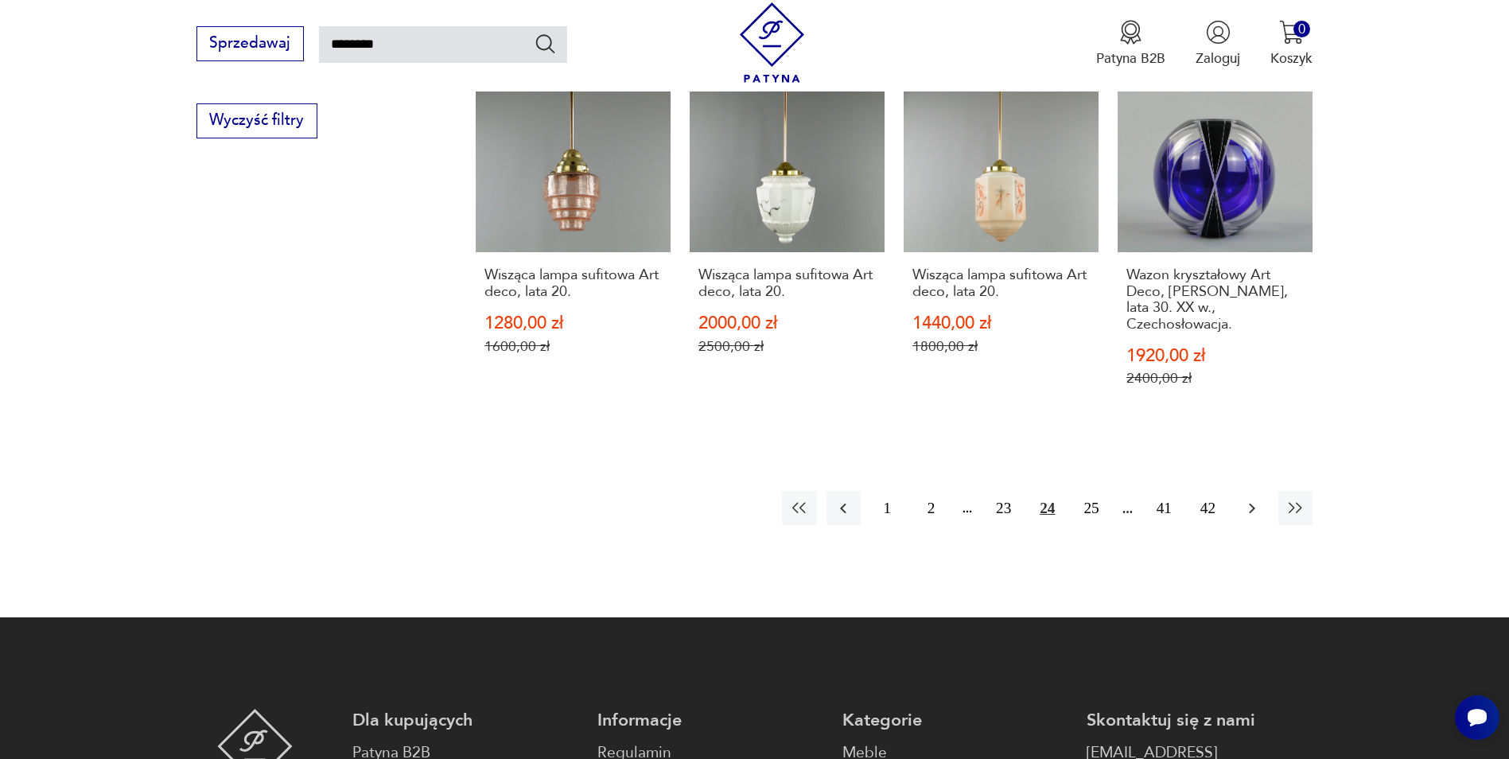
click at [1256, 499] on icon "button" at bounding box center [1251, 508] width 19 height 19
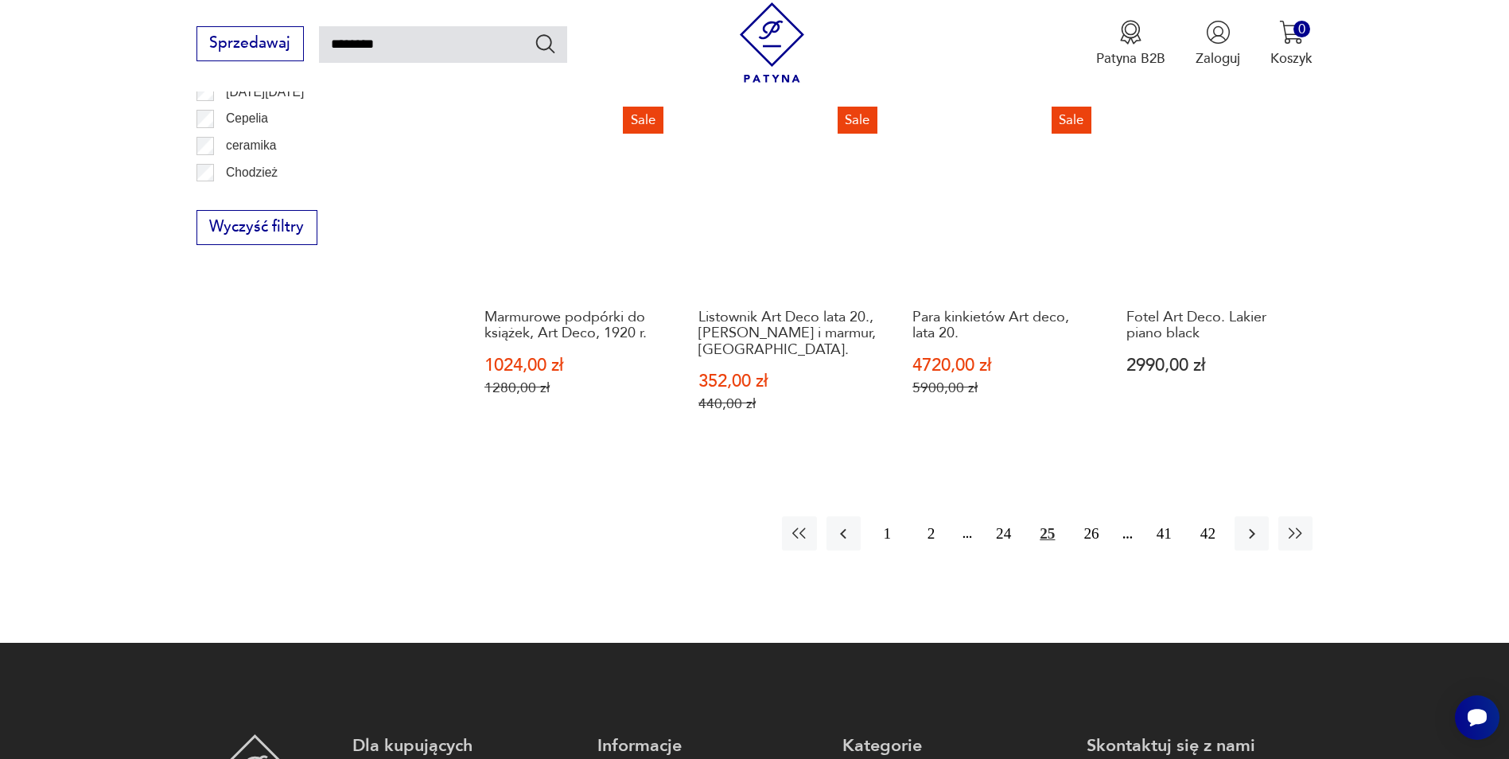
scroll to position [1444, 0]
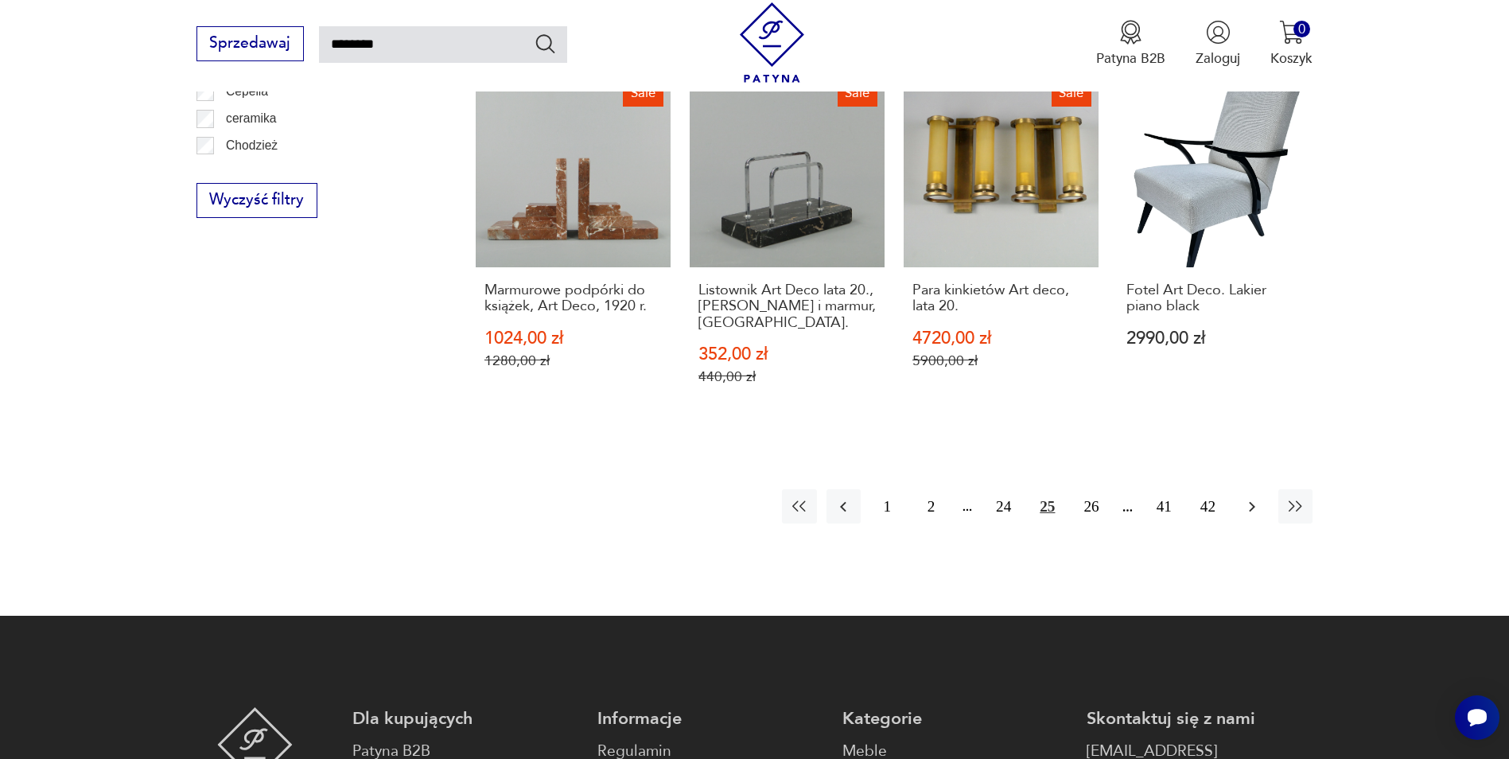
click at [1247, 497] on icon "button" at bounding box center [1251, 506] width 19 height 19
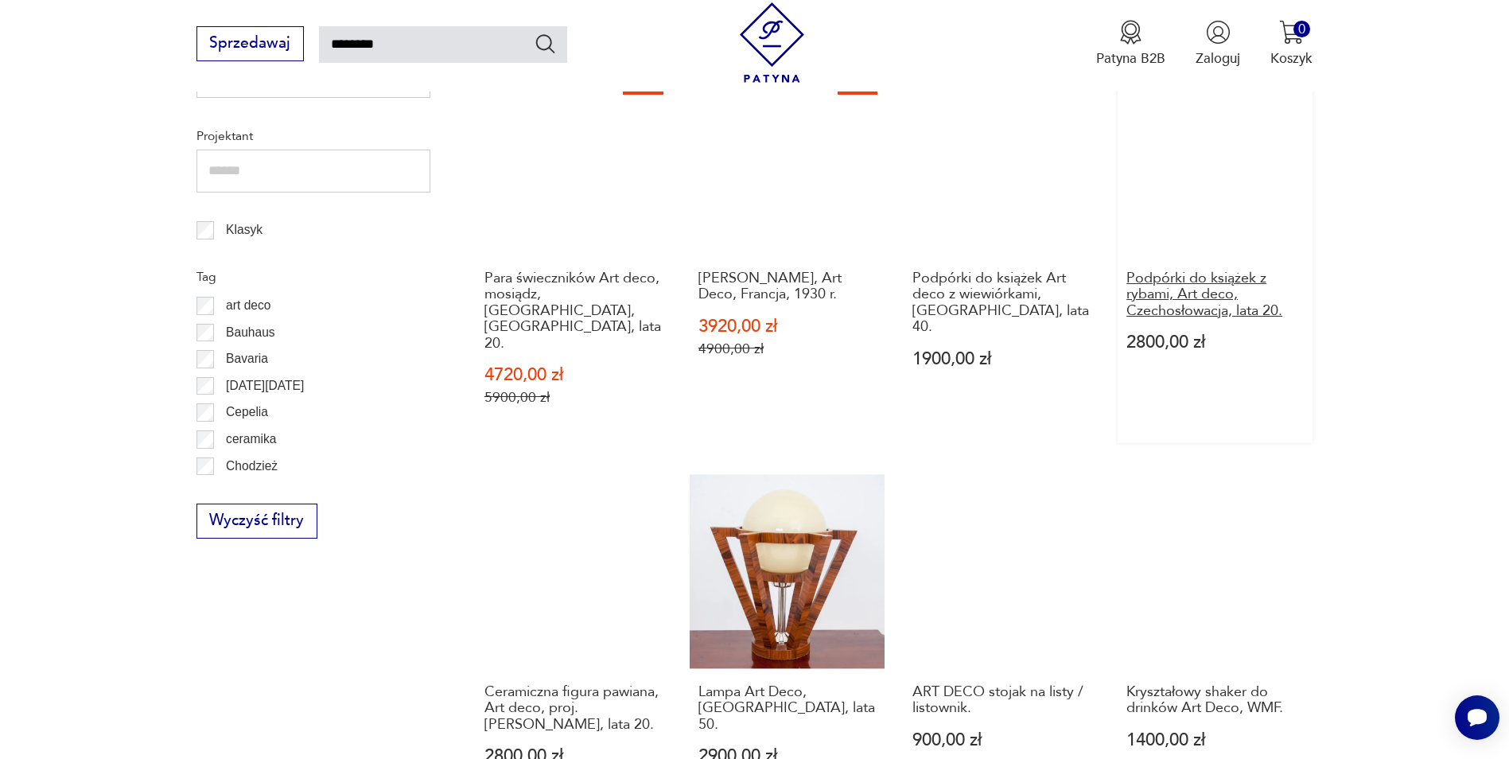
scroll to position [1284, 0]
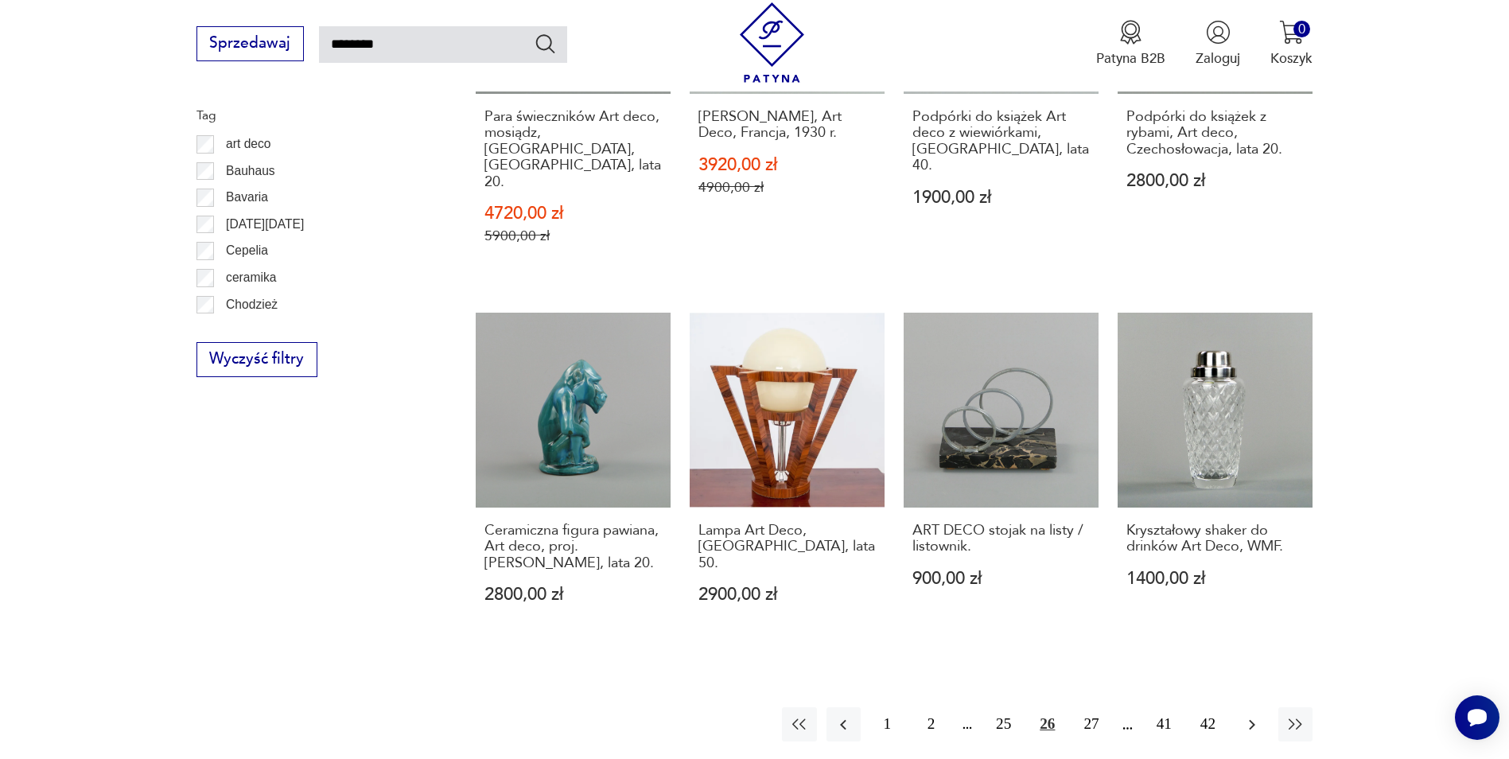
click at [1245, 715] on icon "button" at bounding box center [1251, 724] width 19 height 19
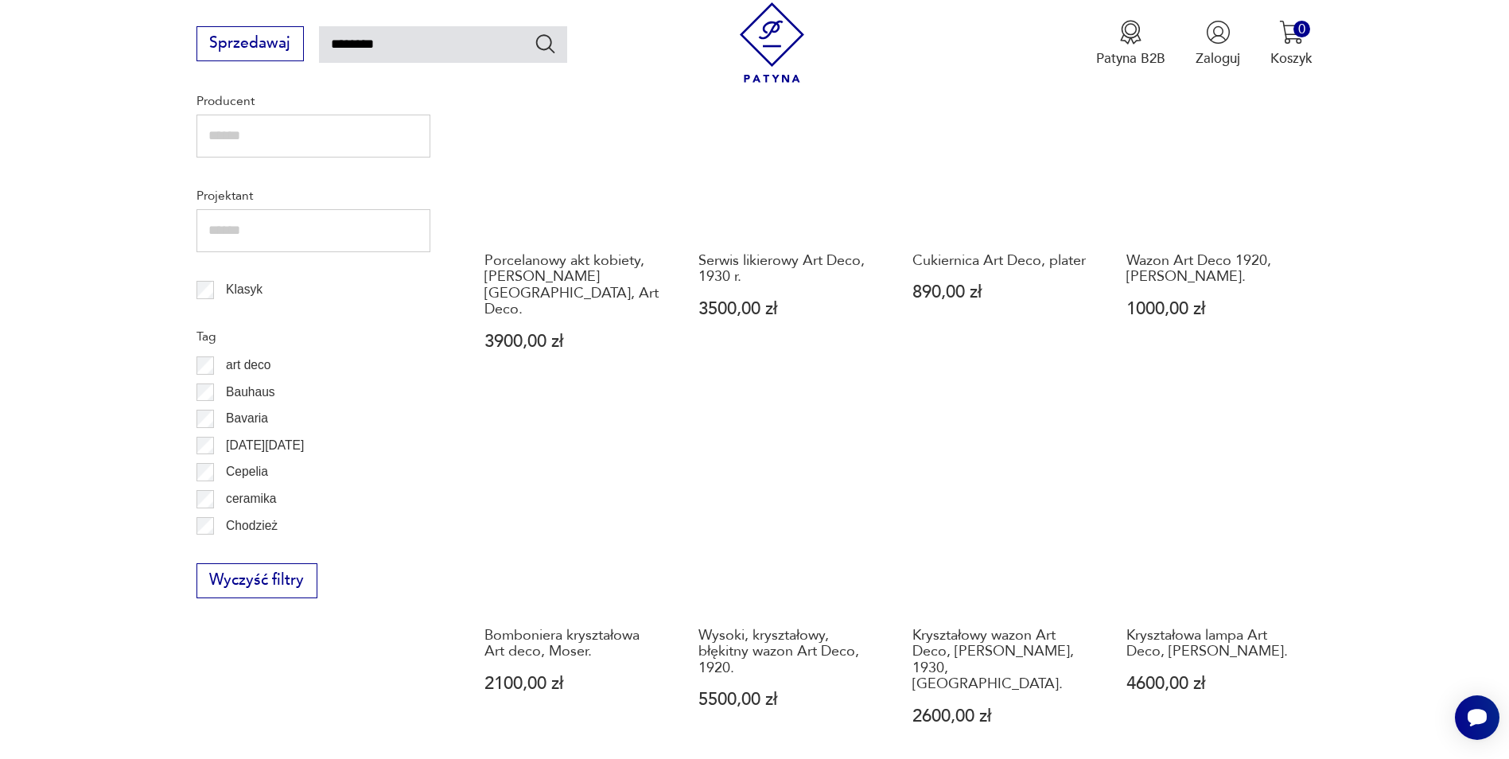
scroll to position [1205, 0]
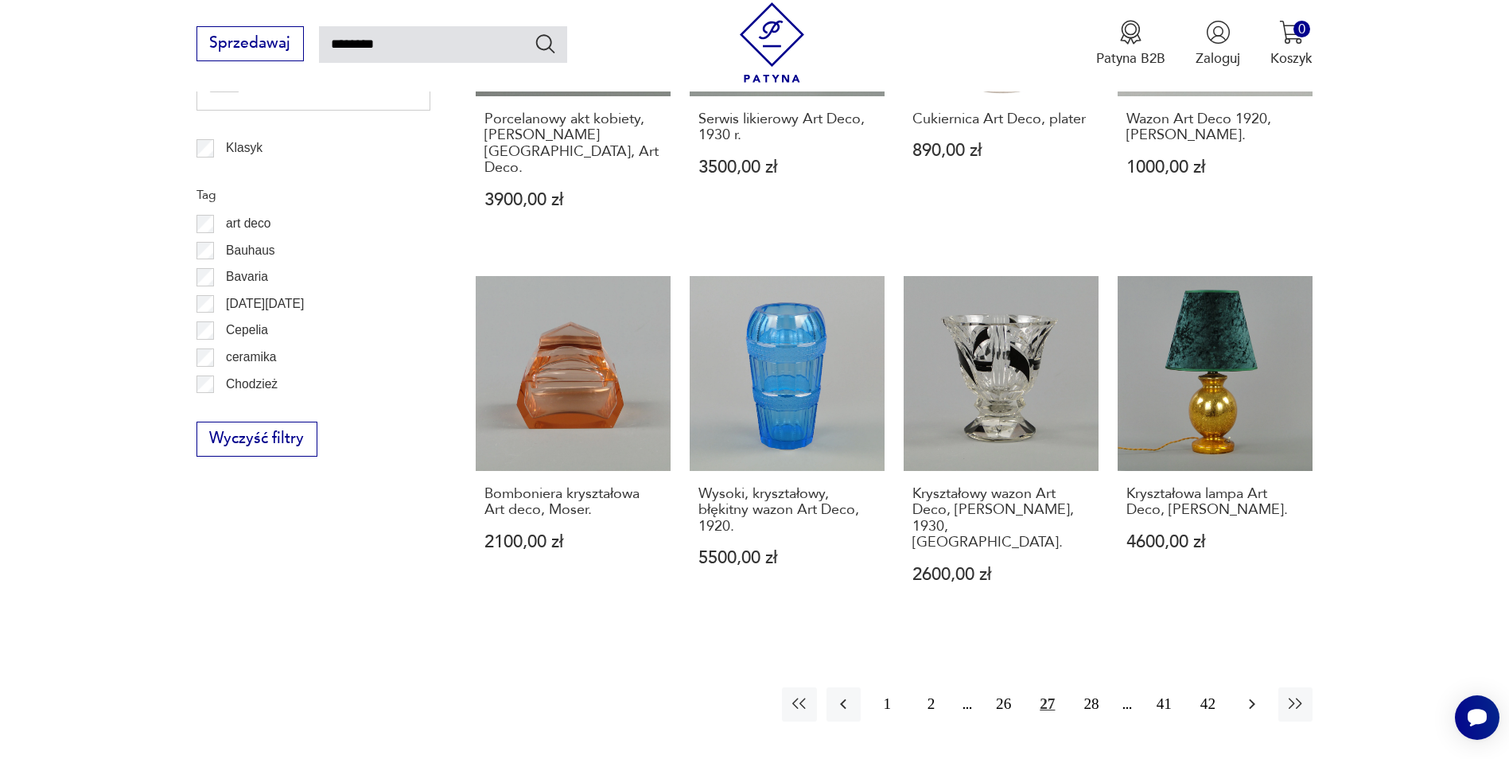
click at [1253, 694] on icon "button" at bounding box center [1251, 703] width 19 height 19
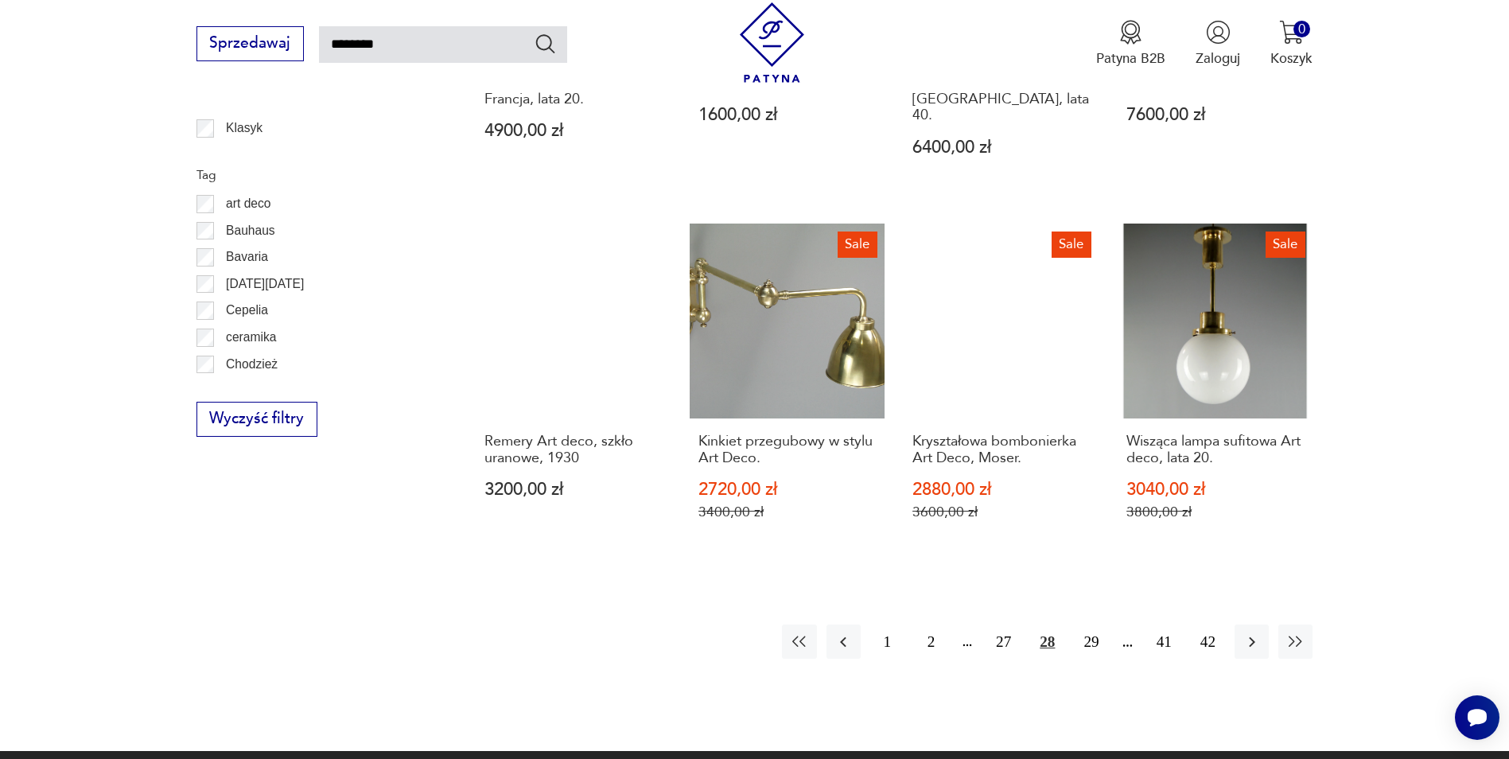
scroll to position [1284, 0]
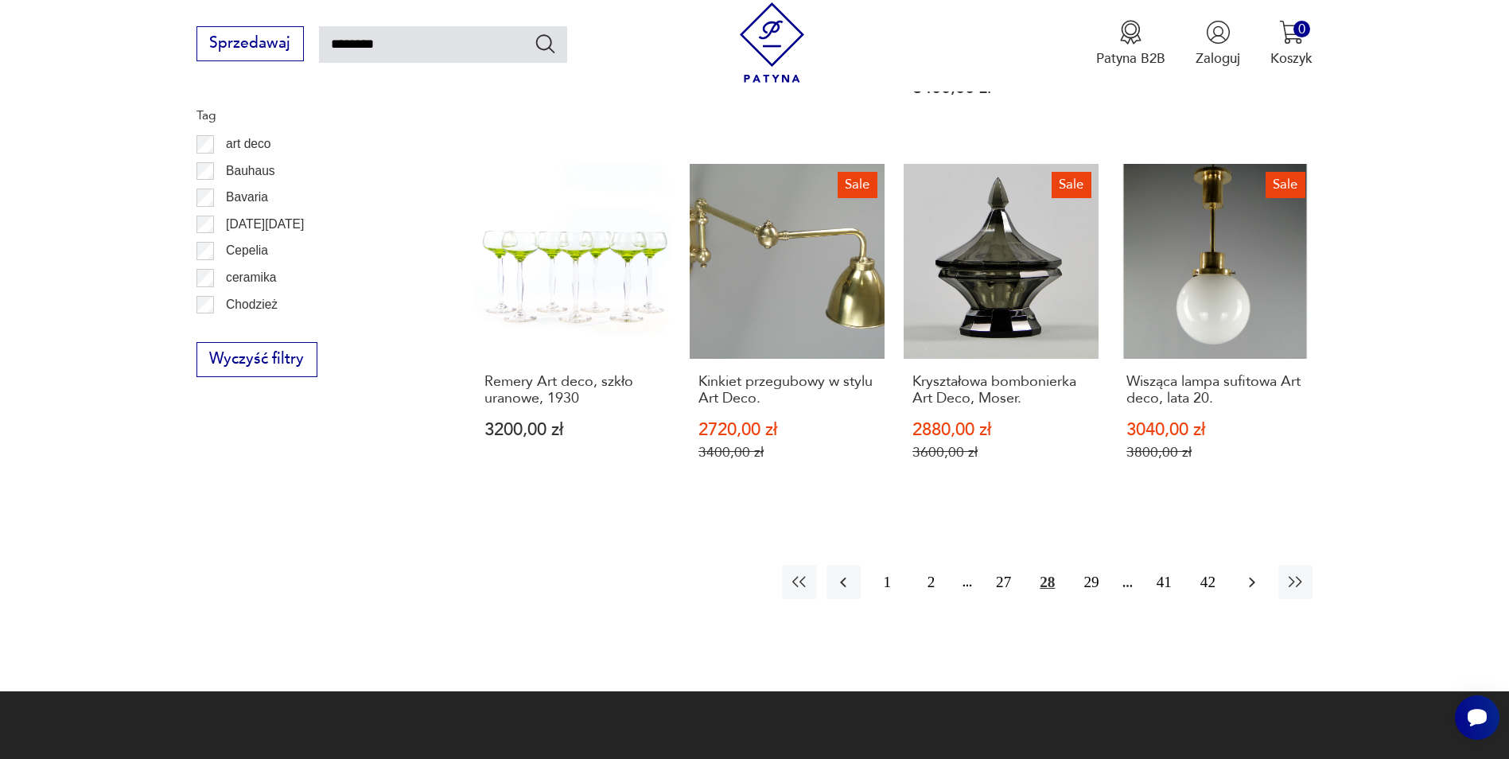
click at [1247, 573] on icon "button" at bounding box center [1251, 582] width 19 height 19
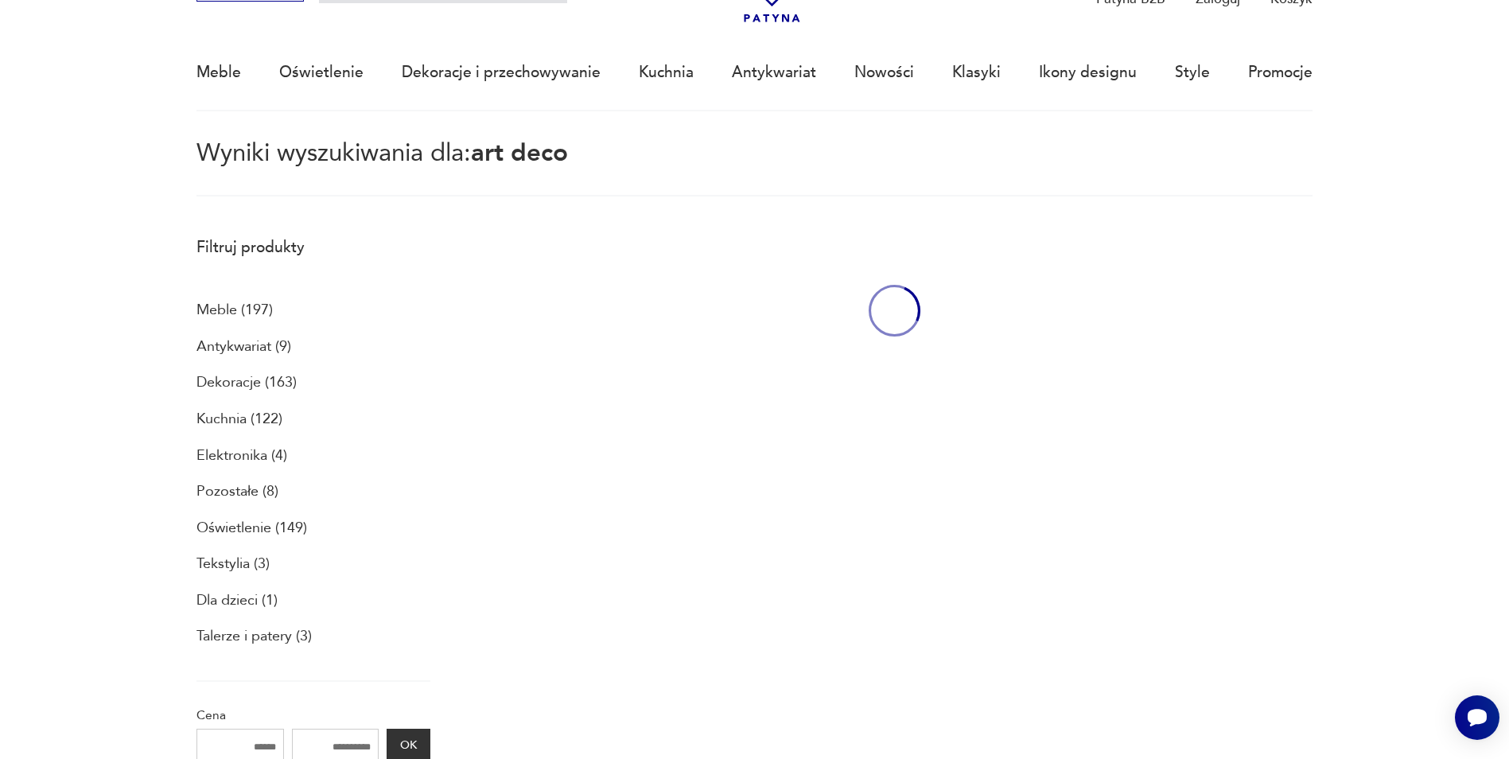
scroll to position [91, 0]
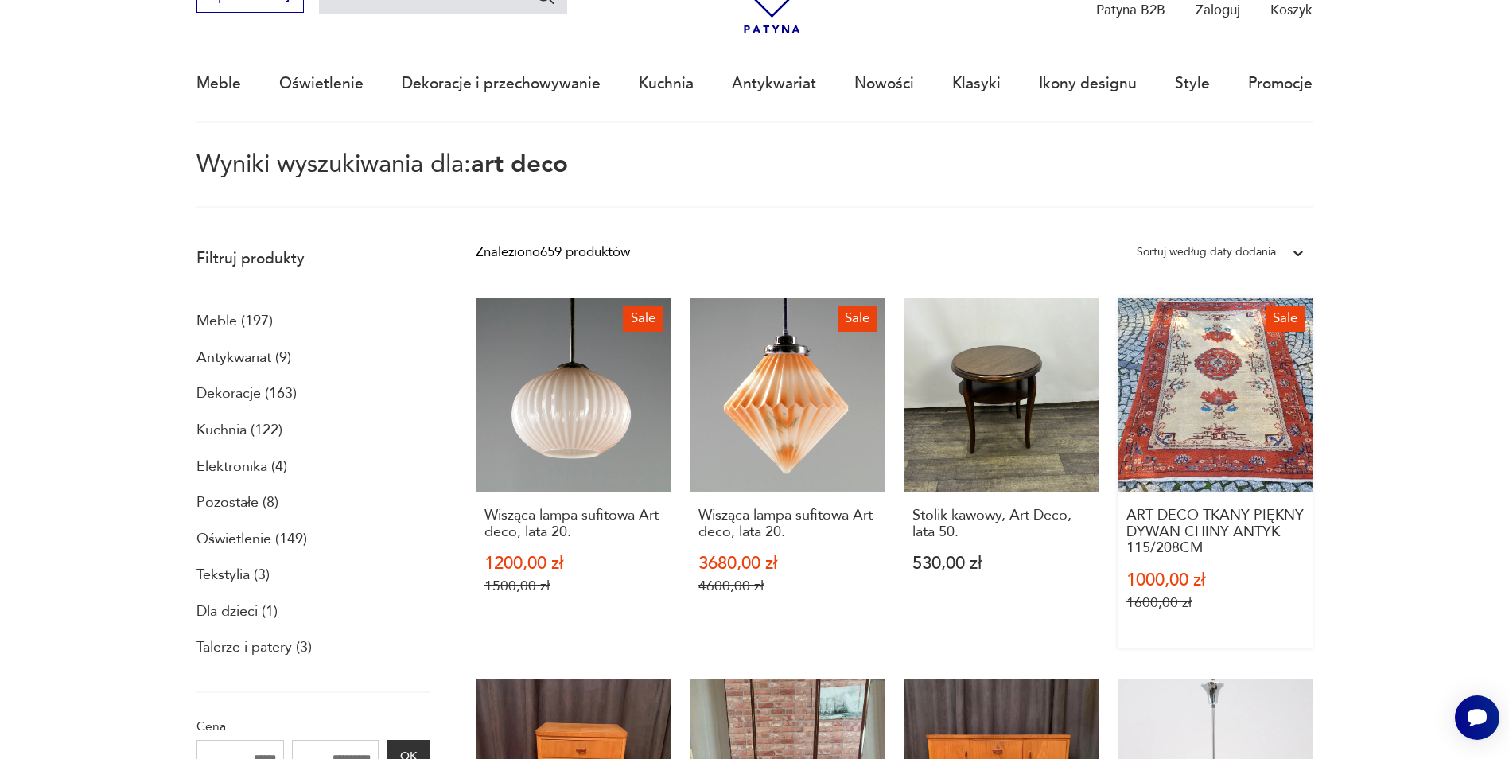
click at [1232, 418] on link "Sale ART DECO TKANY PIĘKNY DYWAN CHINY ANTYK 115/208CM 1000,00 zł 1600,00 zł" at bounding box center [1214, 472] width 195 height 351
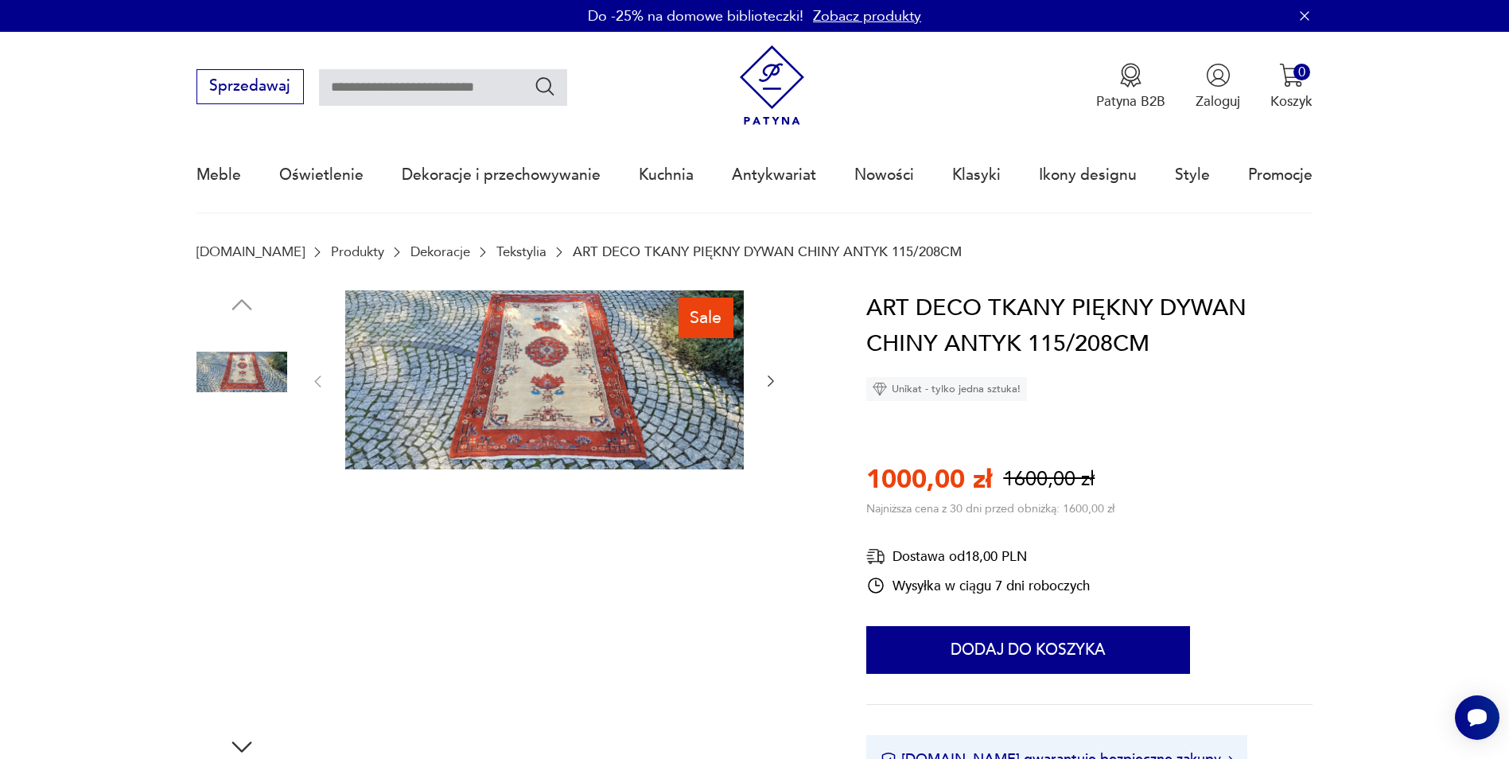
click at [603, 379] on img at bounding box center [544, 380] width 398 height 180
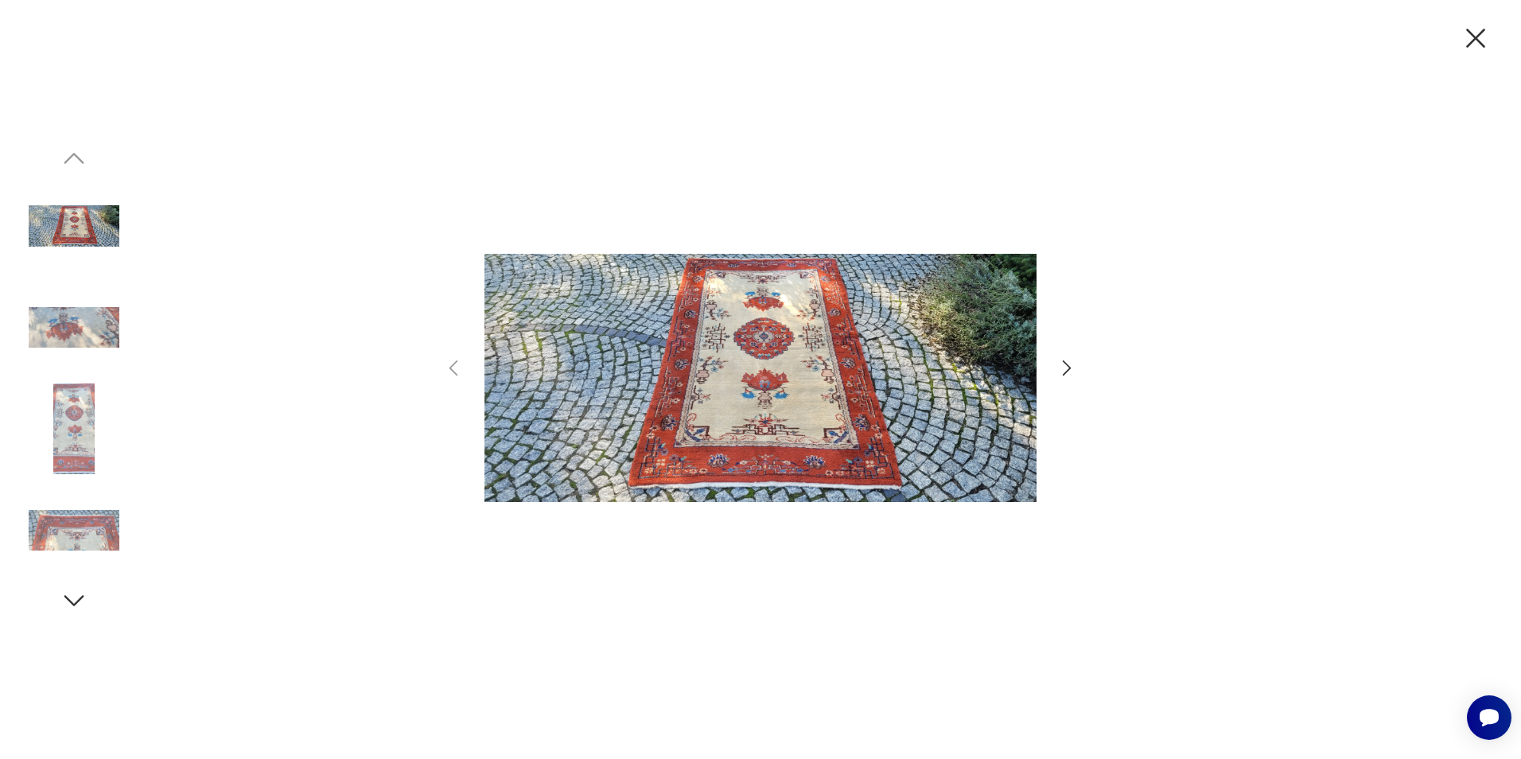
click at [634, 395] on img at bounding box center [760, 377] width 552 height 607
click at [1473, 35] on icon "button" at bounding box center [1475, 38] width 19 height 19
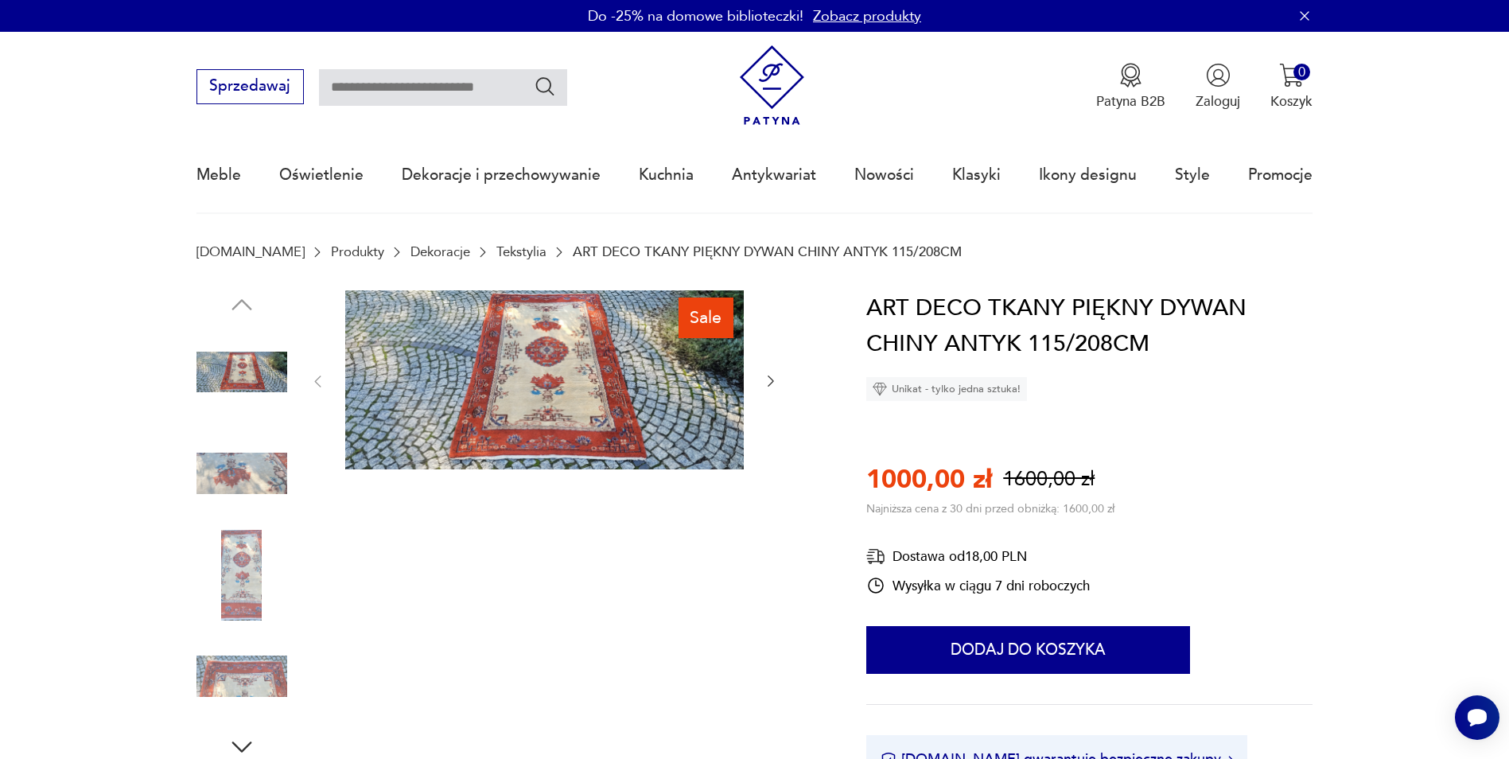
type input "********"
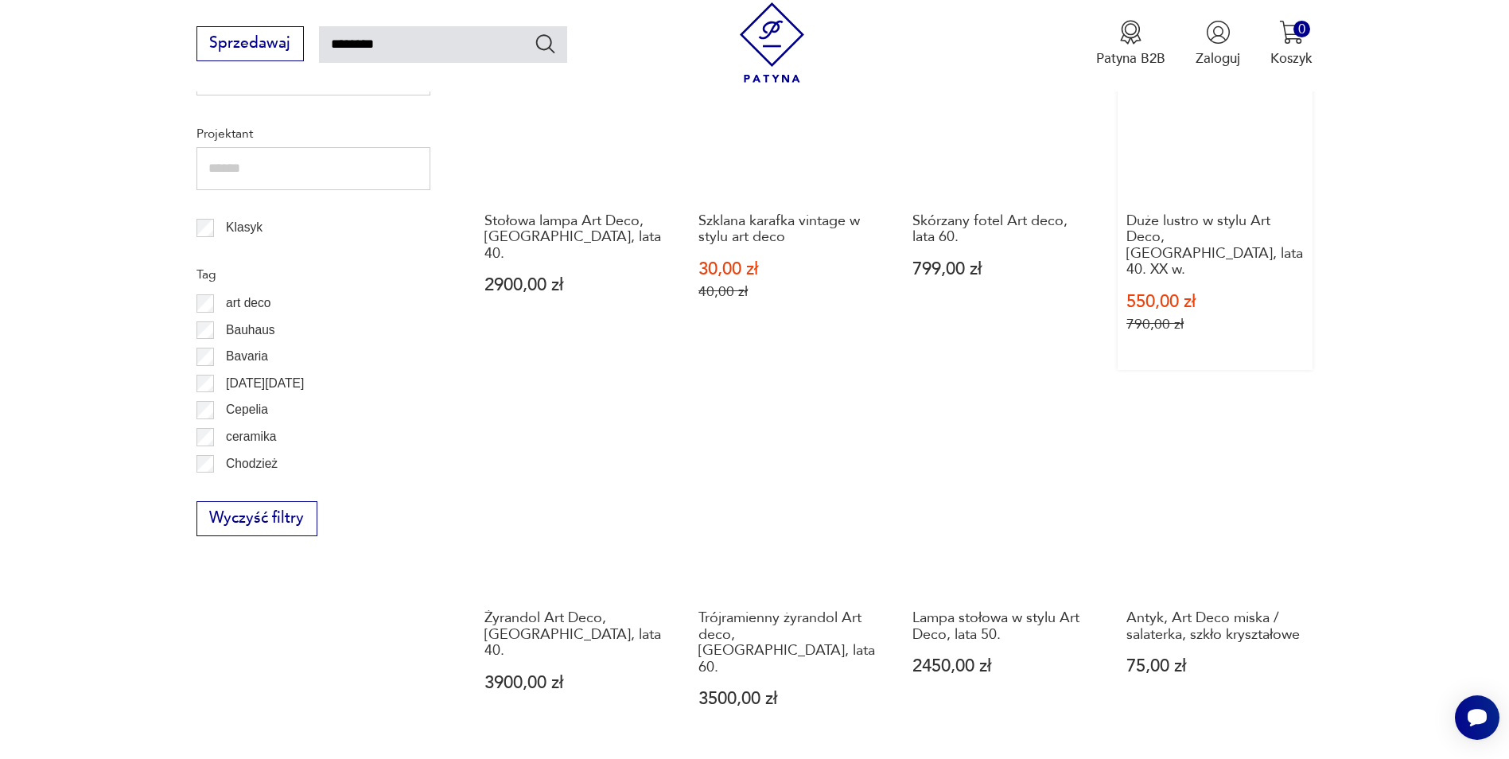
scroll to position [1284, 0]
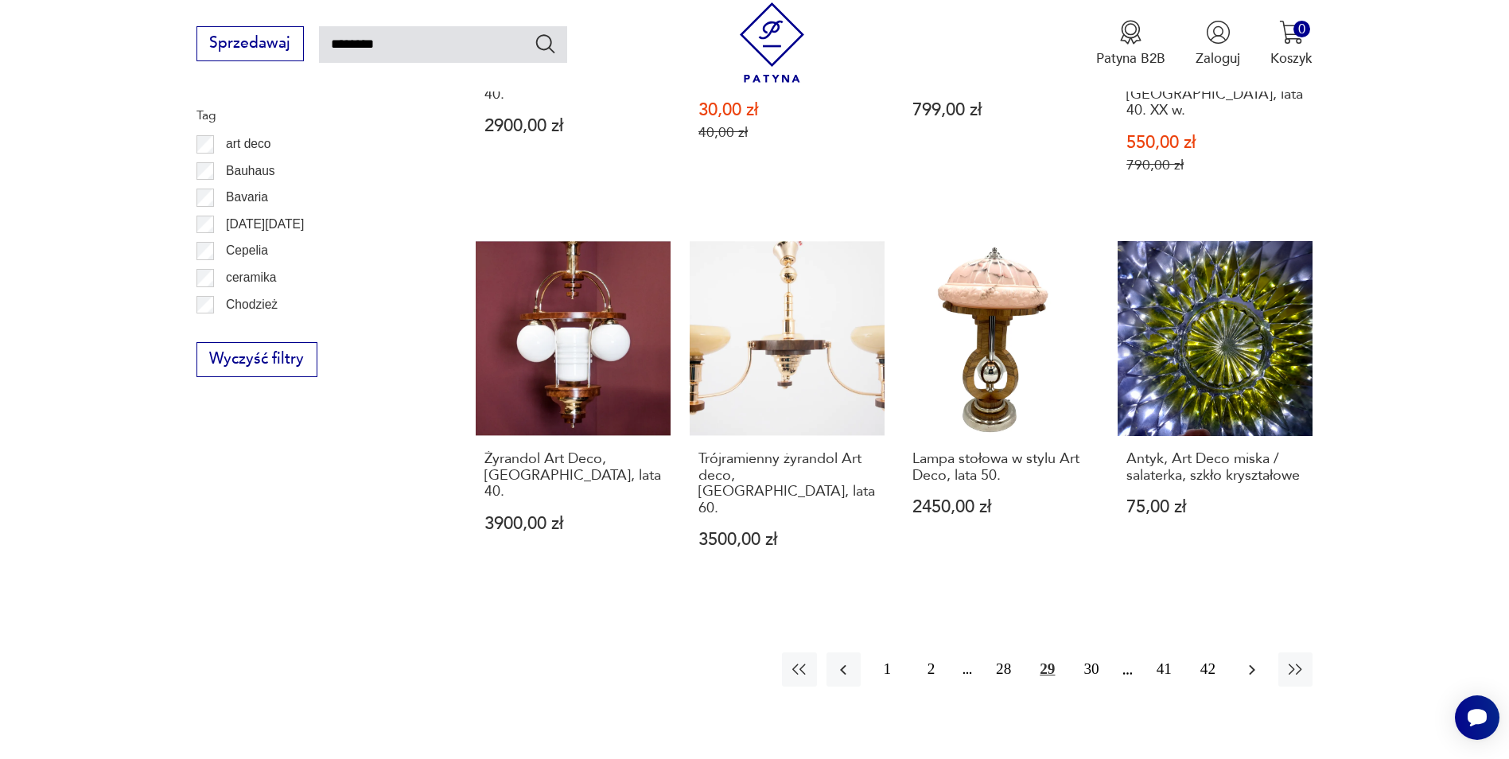
click at [1249, 660] on icon "button" at bounding box center [1251, 669] width 19 height 19
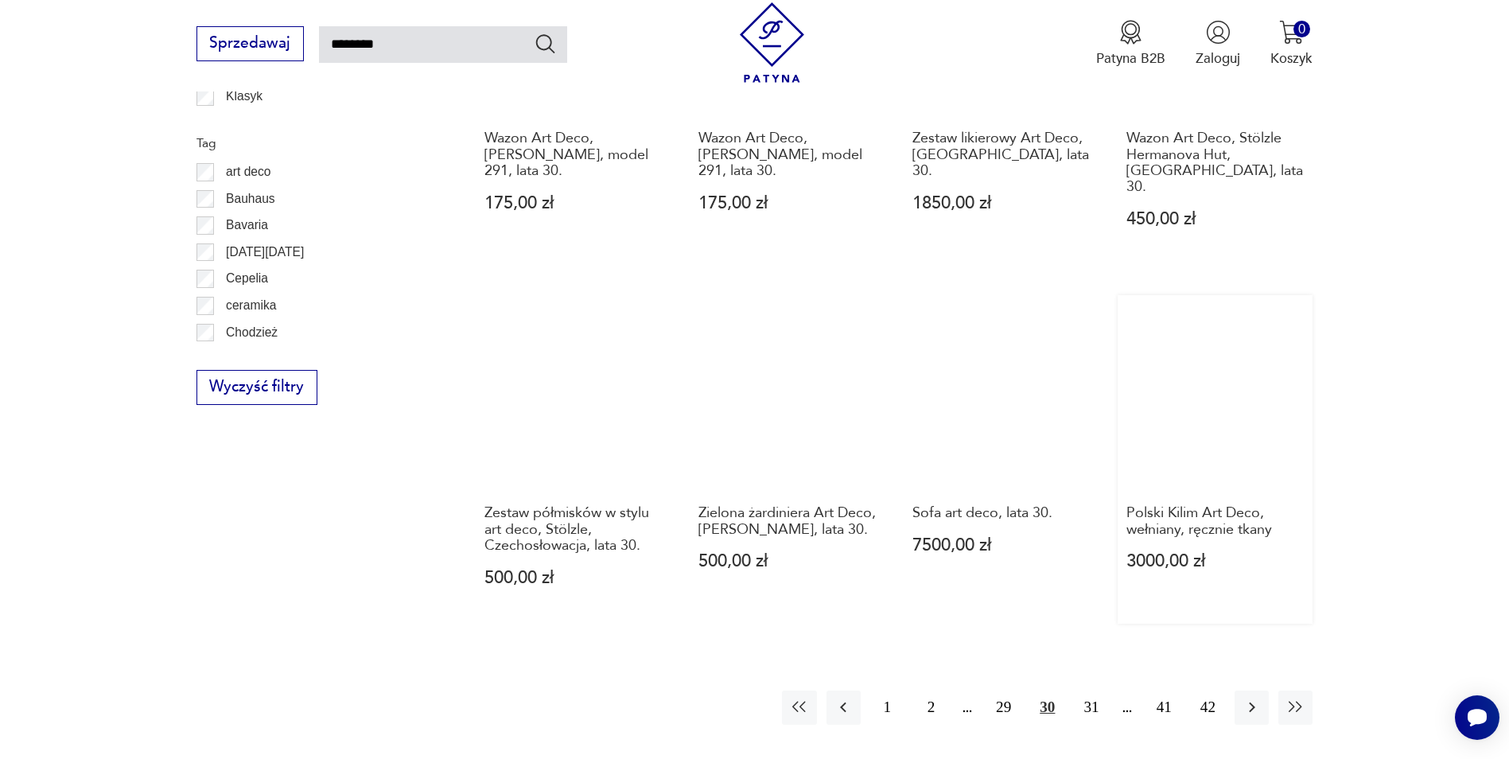
scroll to position [1284, 0]
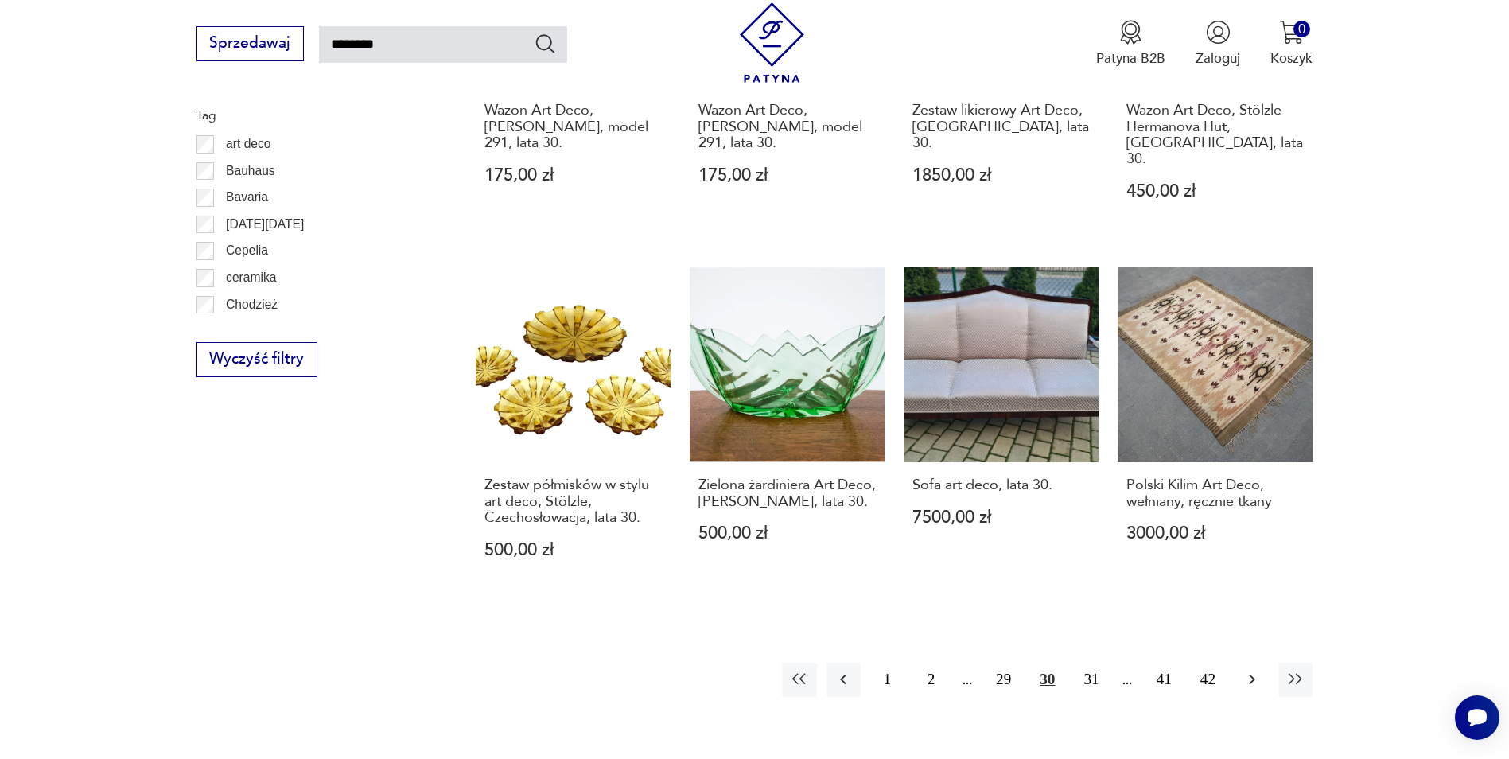
click at [1256, 670] on icon "button" at bounding box center [1251, 679] width 19 height 19
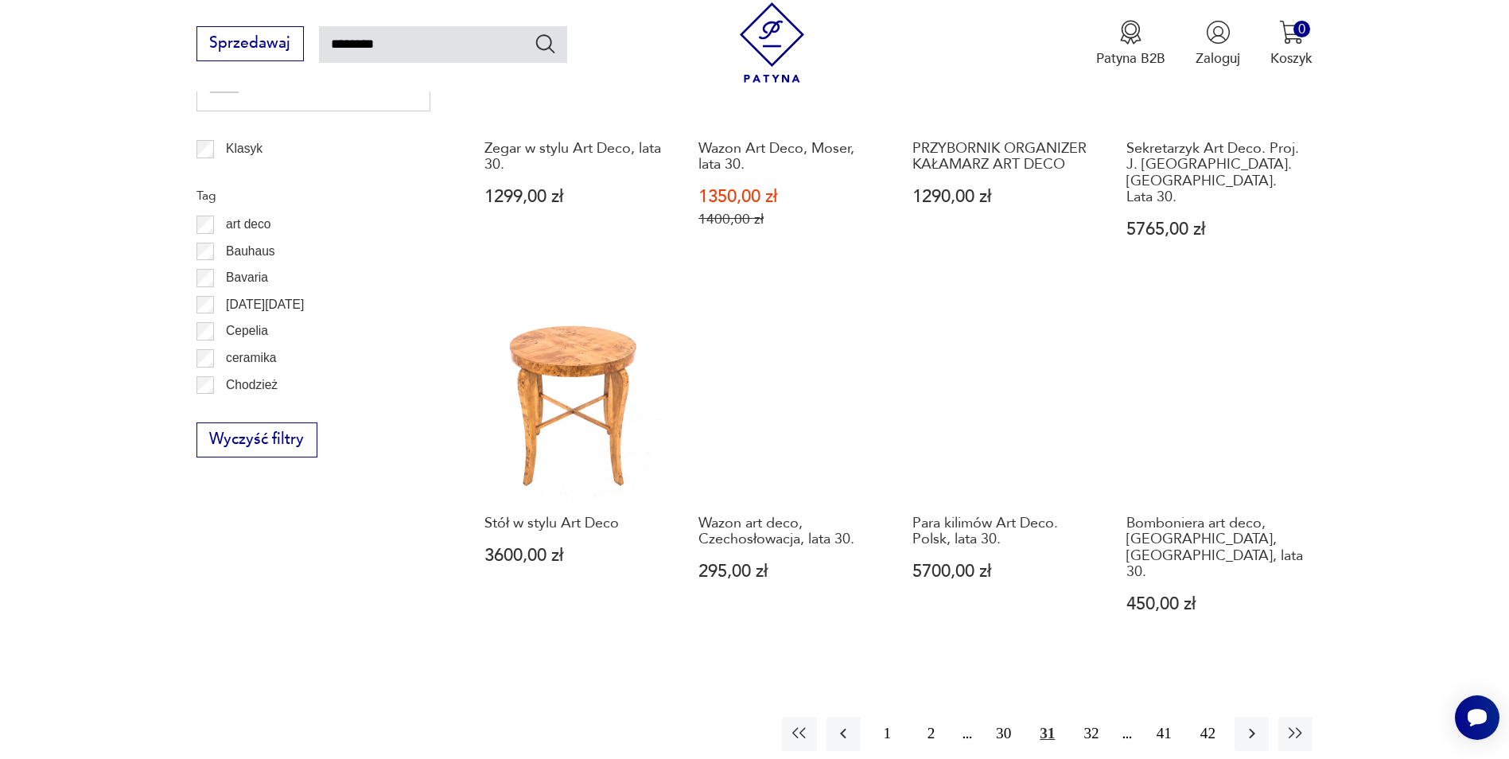
scroll to position [1364, 0]
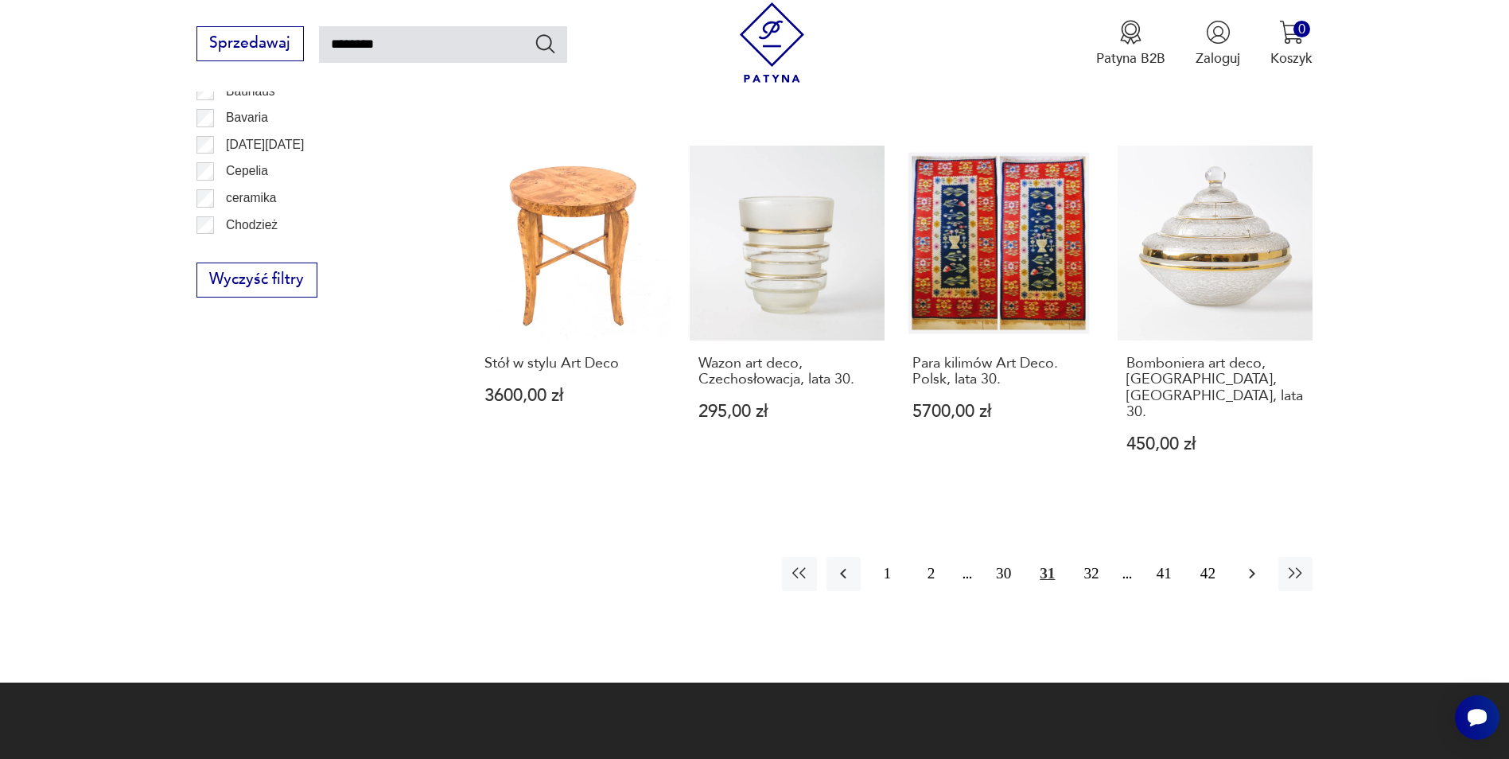
click at [1249, 564] on icon "button" at bounding box center [1251, 573] width 19 height 19
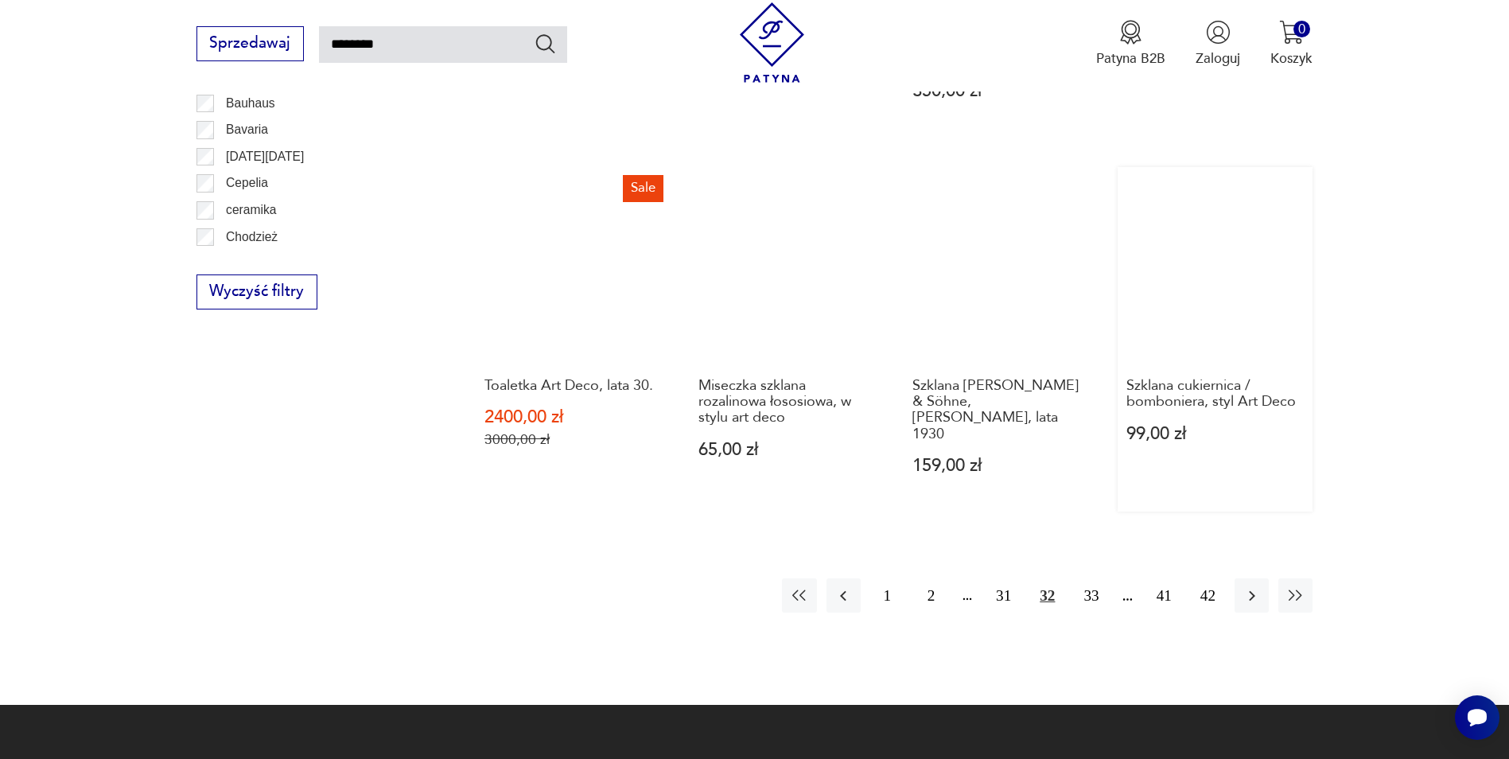
scroll to position [1364, 0]
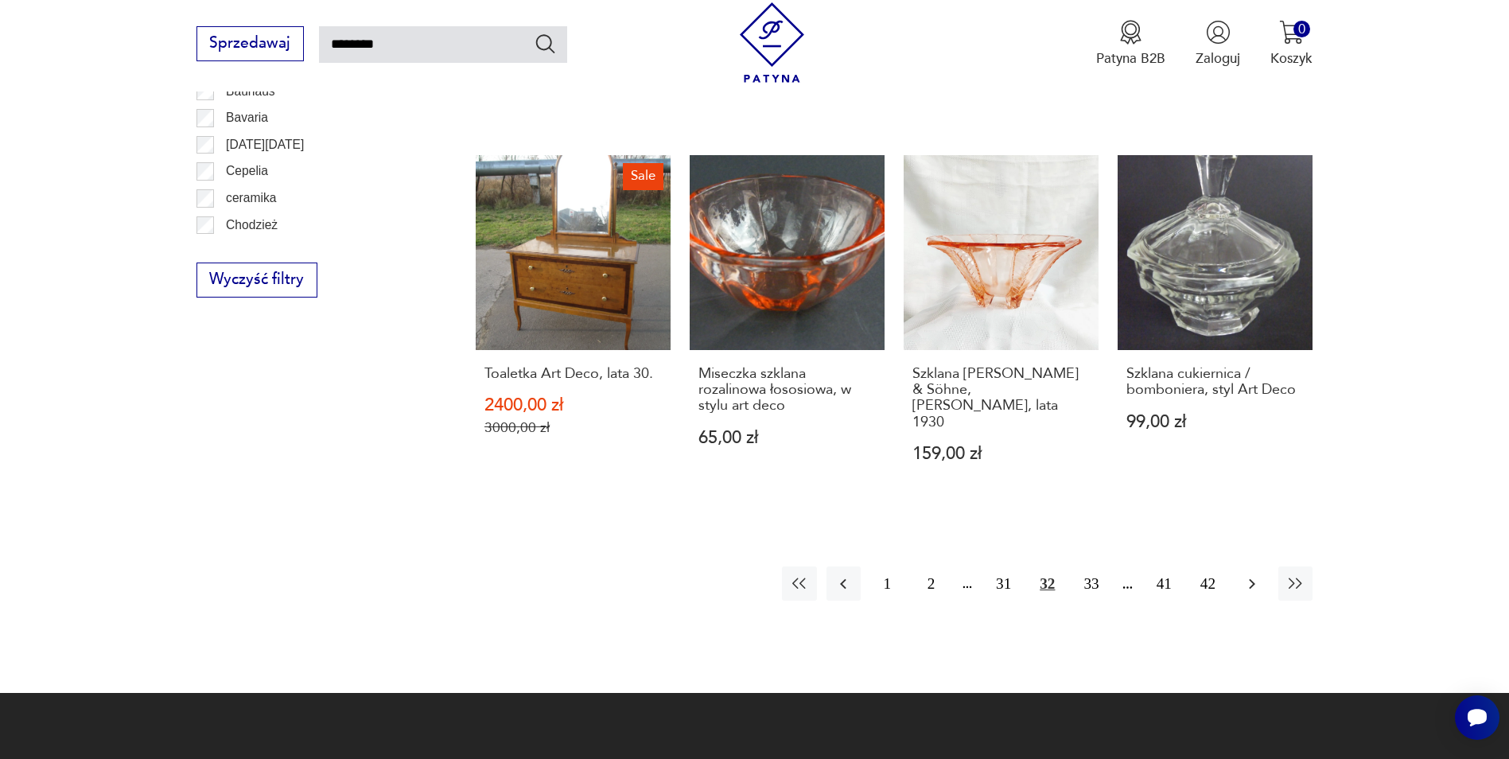
click at [1247, 574] on icon "button" at bounding box center [1251, 583] width 19 height 19
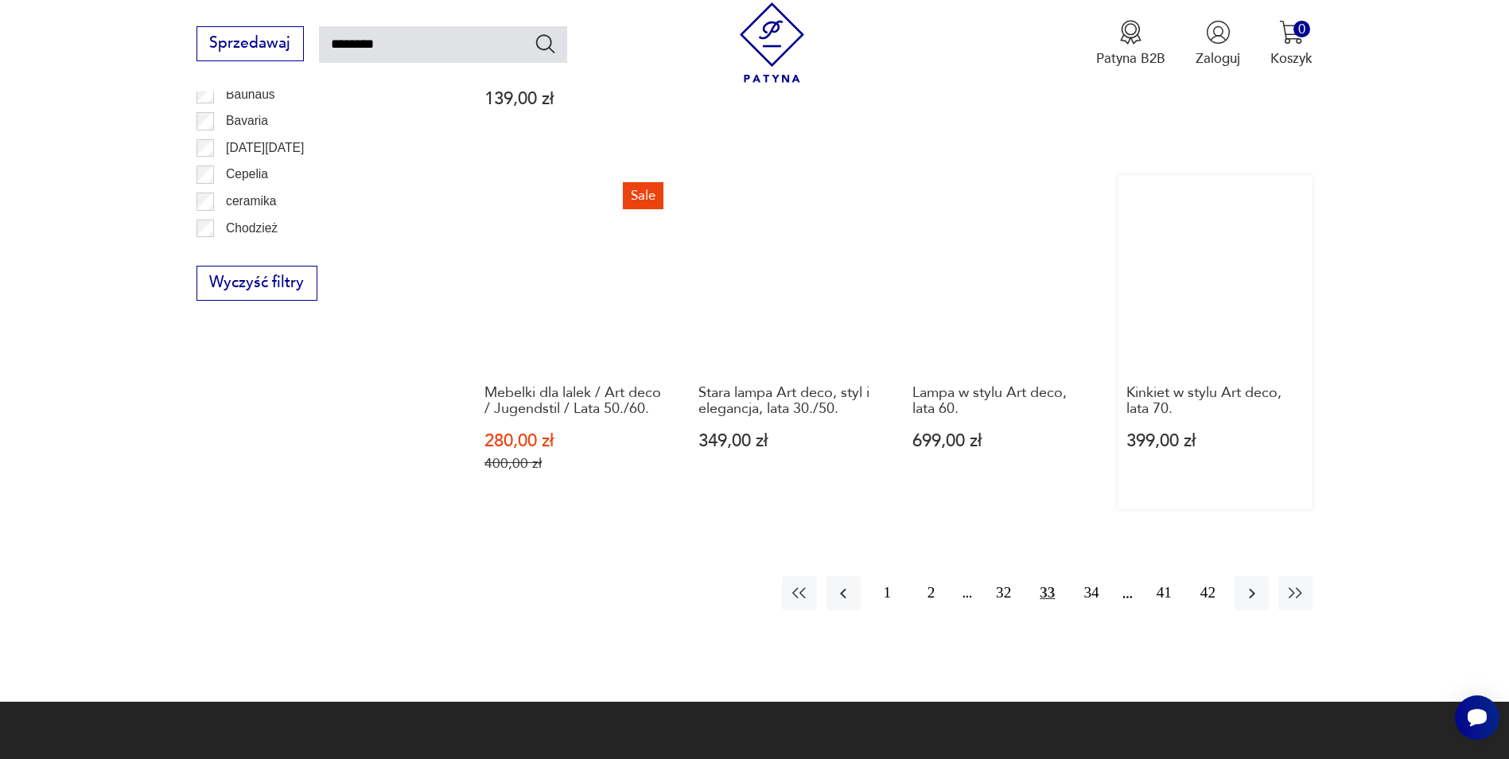
scroll to position [1364, 0]
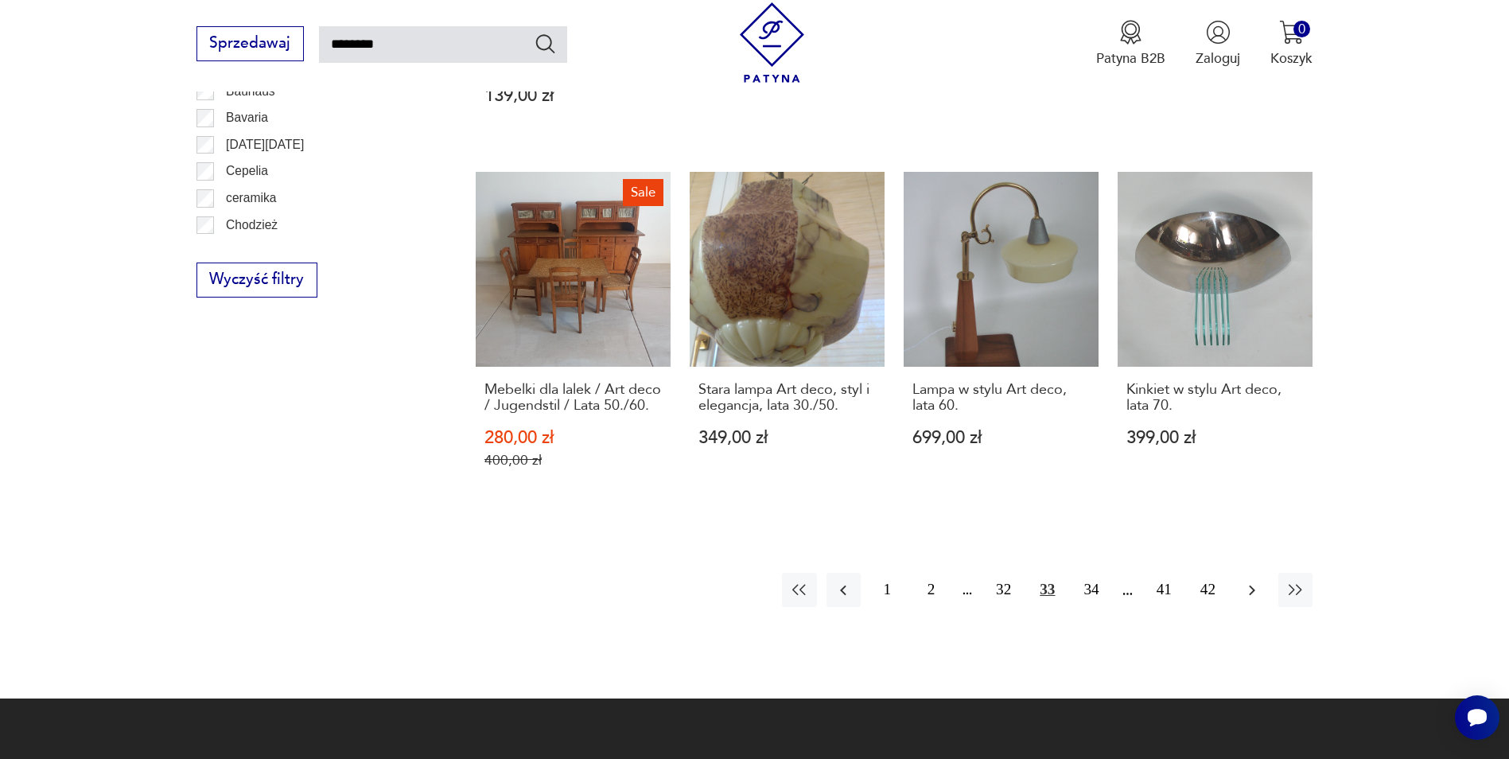
click at [1255, 581] on icon "button" at bounding box center [1251, 590] width 19 height 19
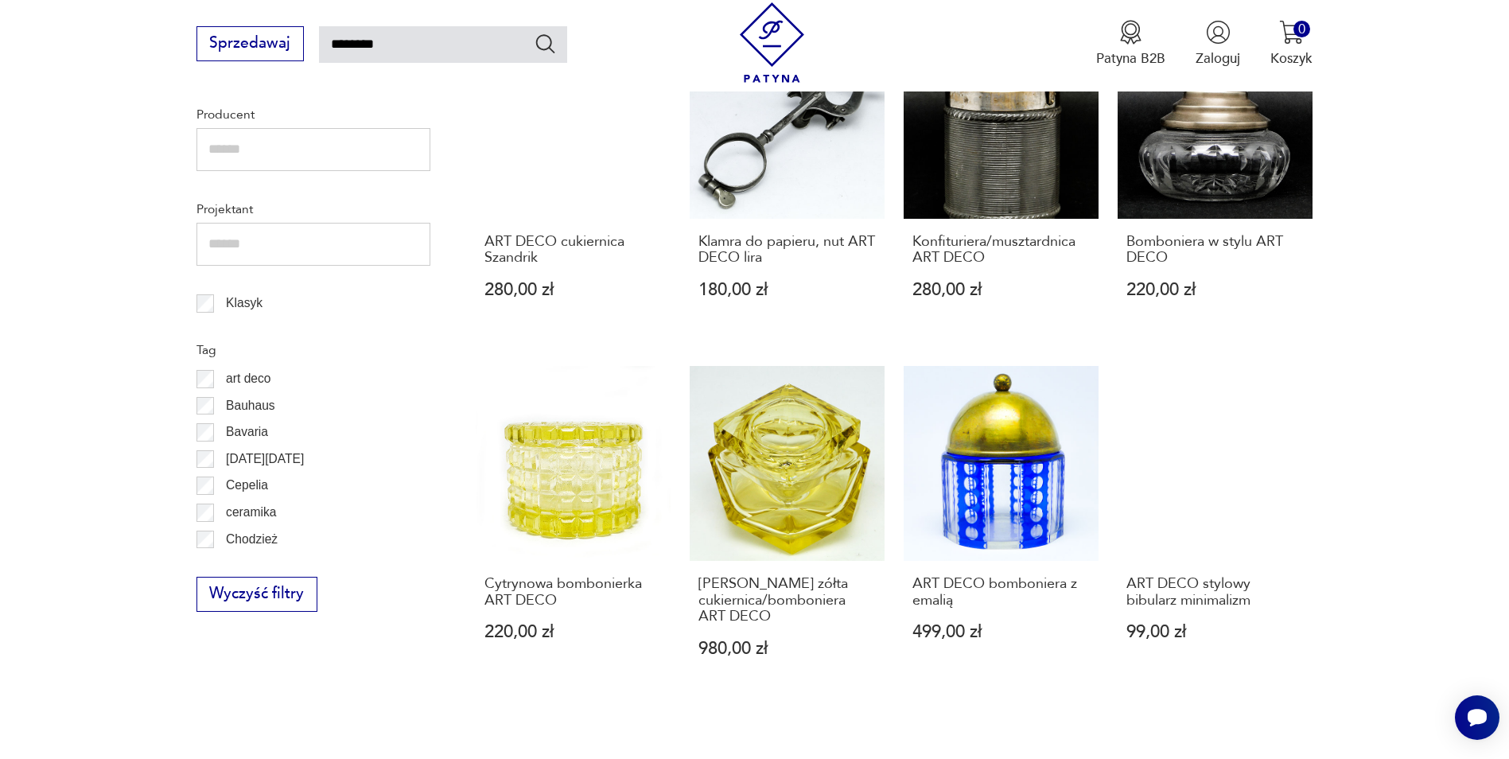
scroll to position [1205, 0]
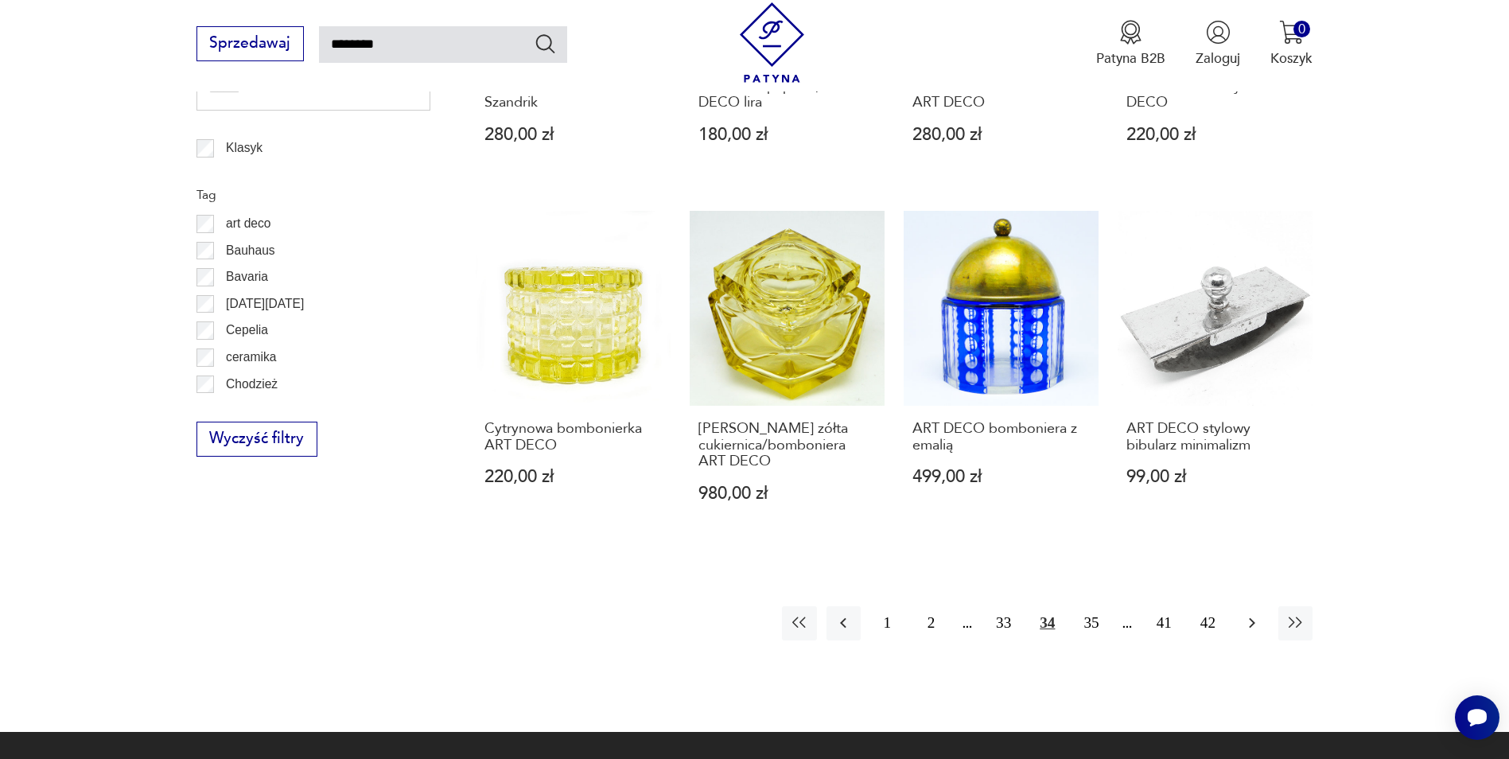
click at [1253, 618] on icon "button" at bounding box center [1251, 622] width 19 height 19
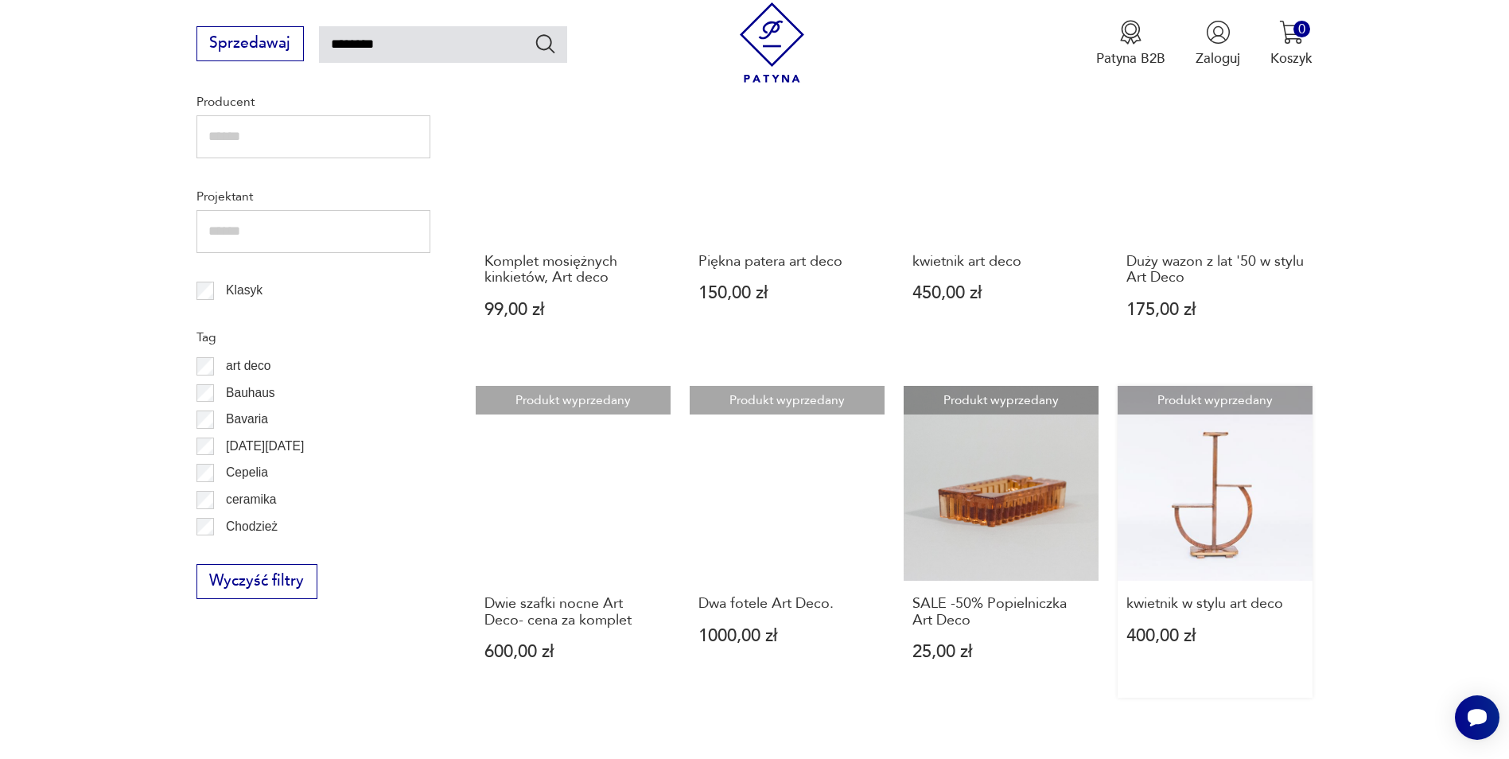
scroll to position [1205, 0]
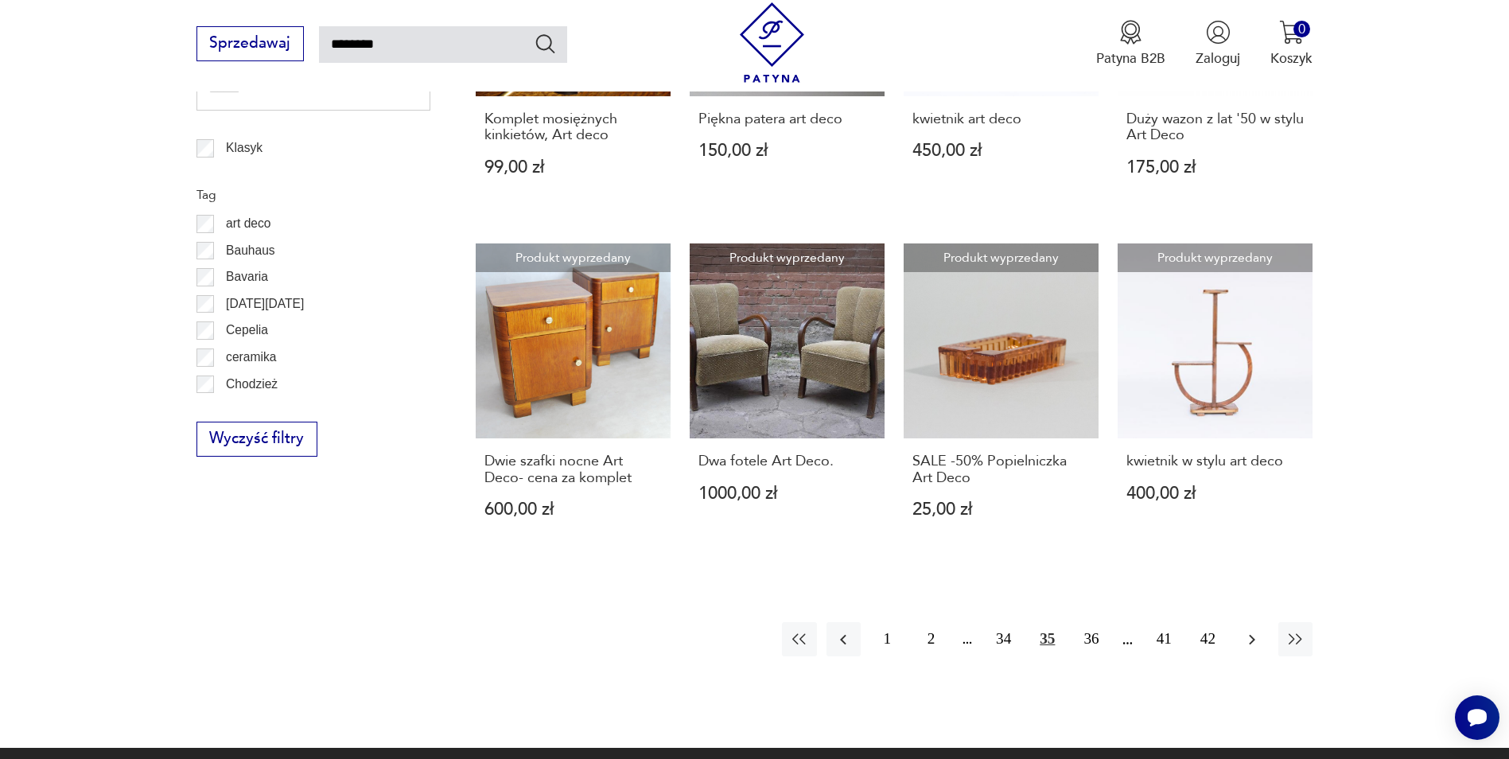
click at [1251, 634] on icon "button" at bounding box center [1252, 639] width 6 height 10
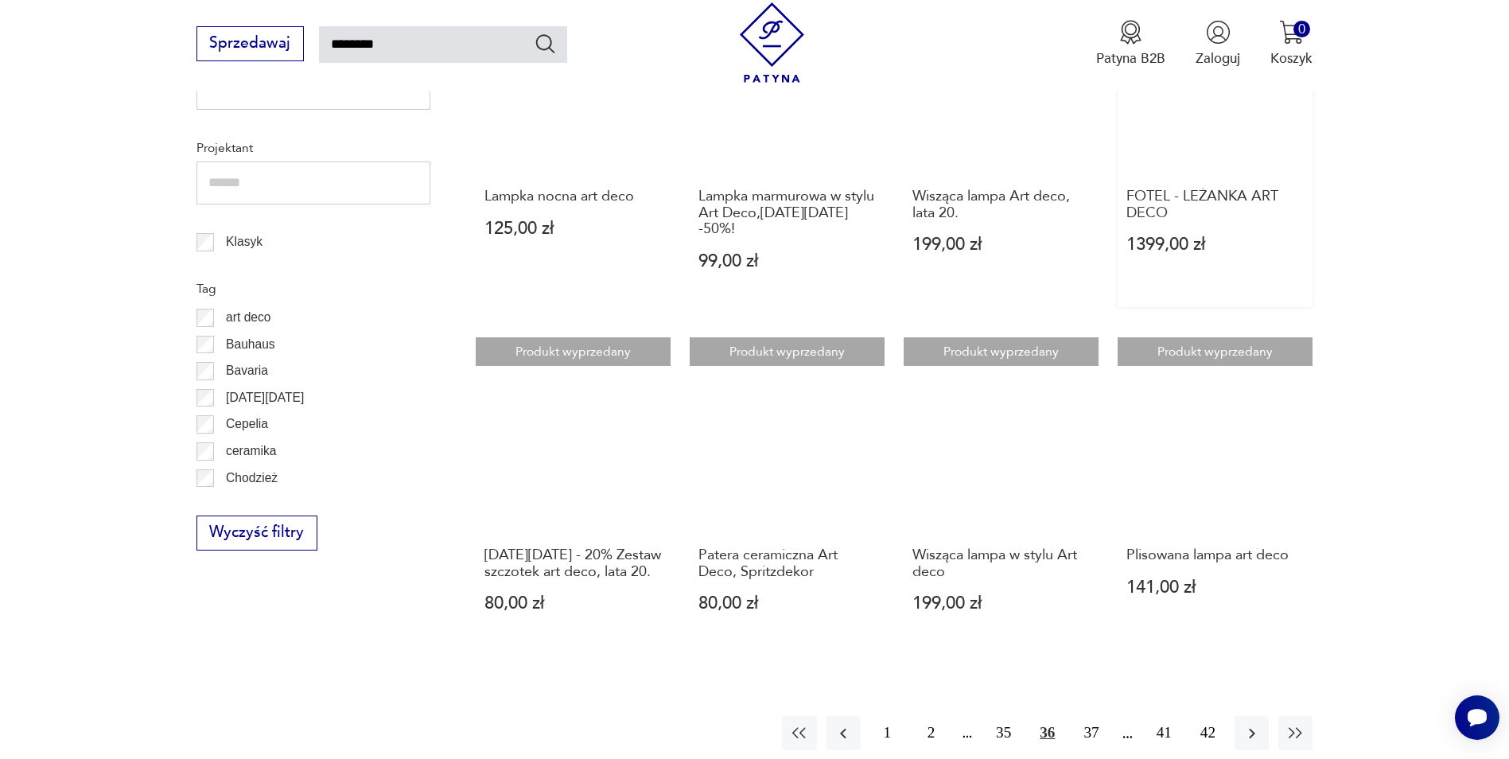
scroll to position [1205, 0]
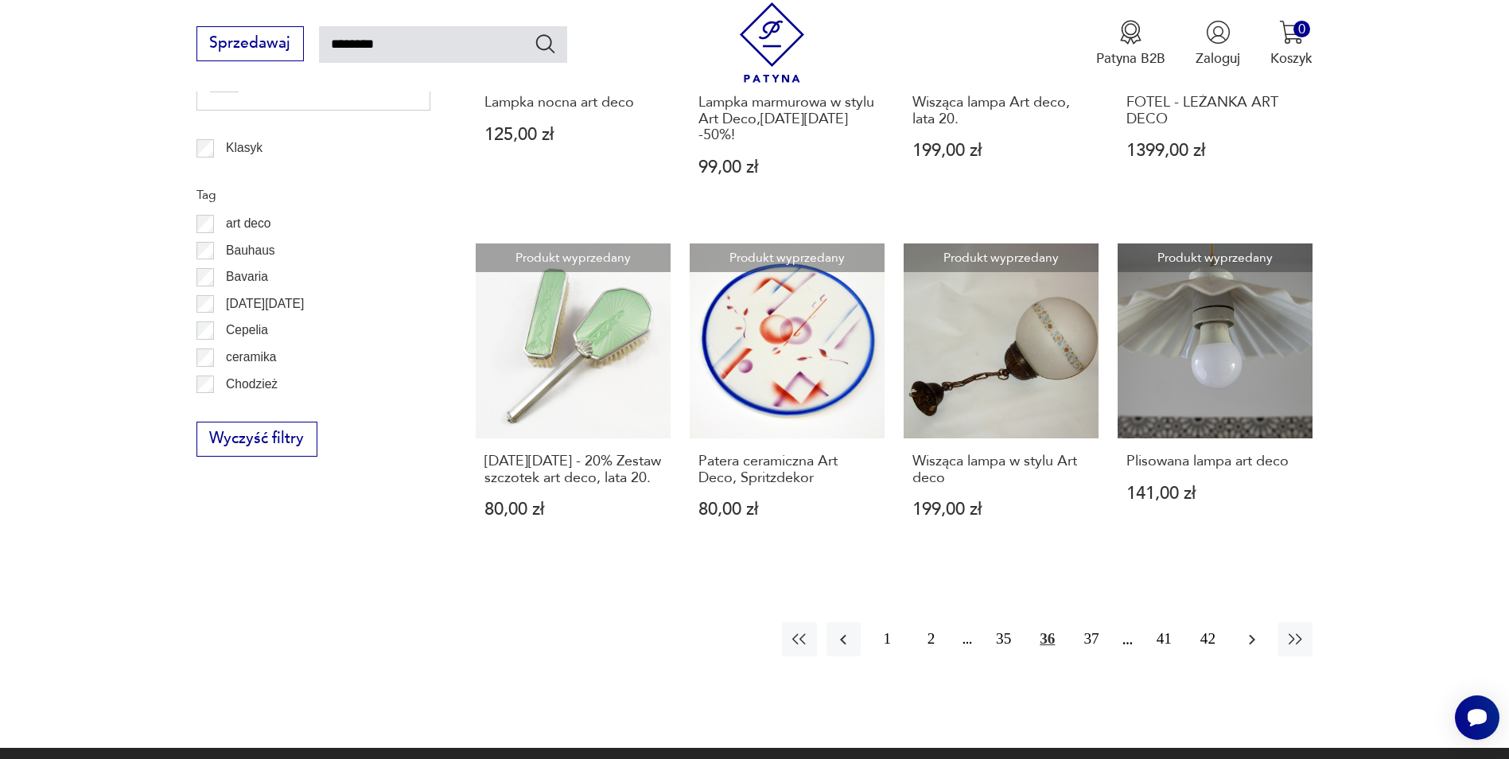
click at [1249, 649] on icon "button" at bounding box center [1251, 639] width 19 height 19
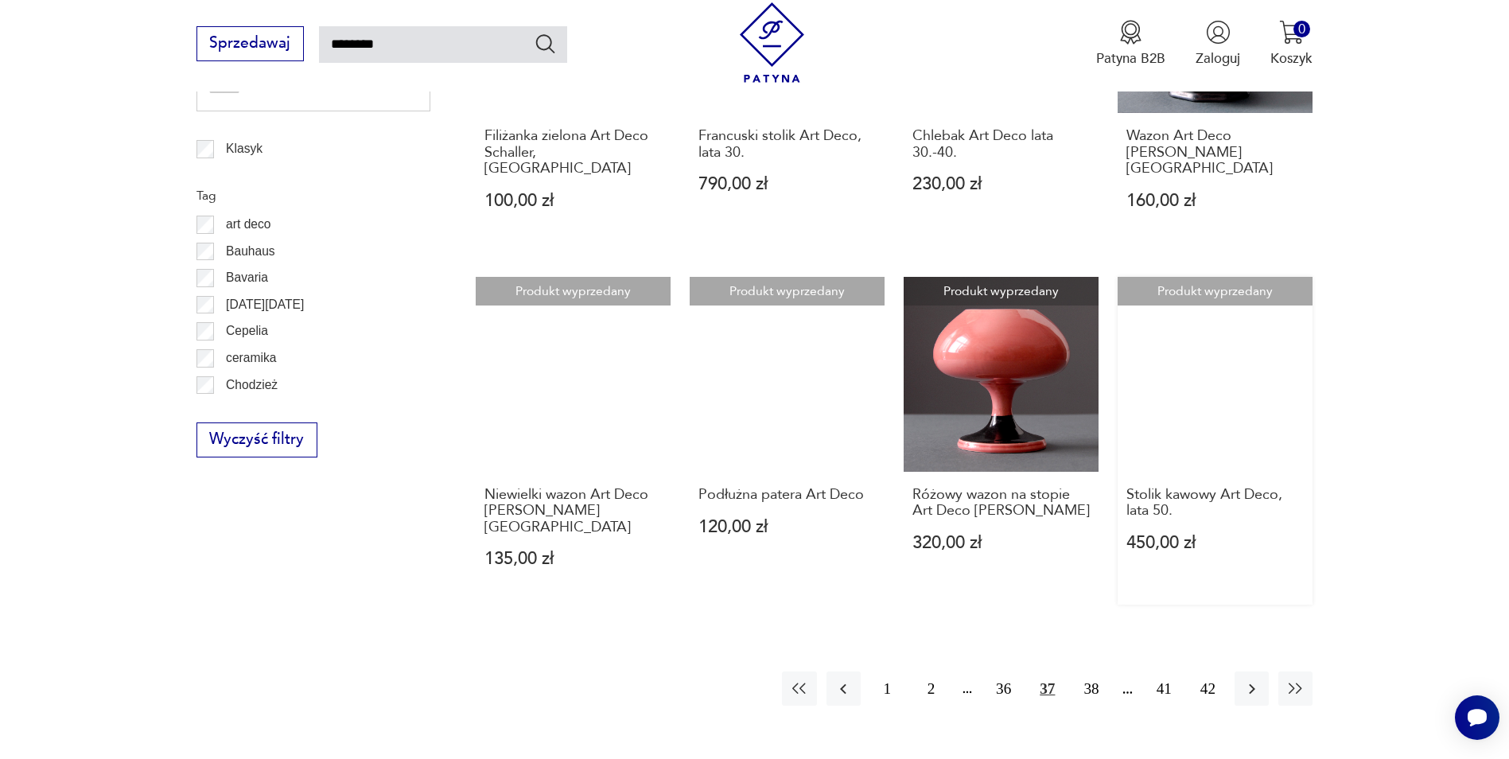
scroll to position [1205, 0]
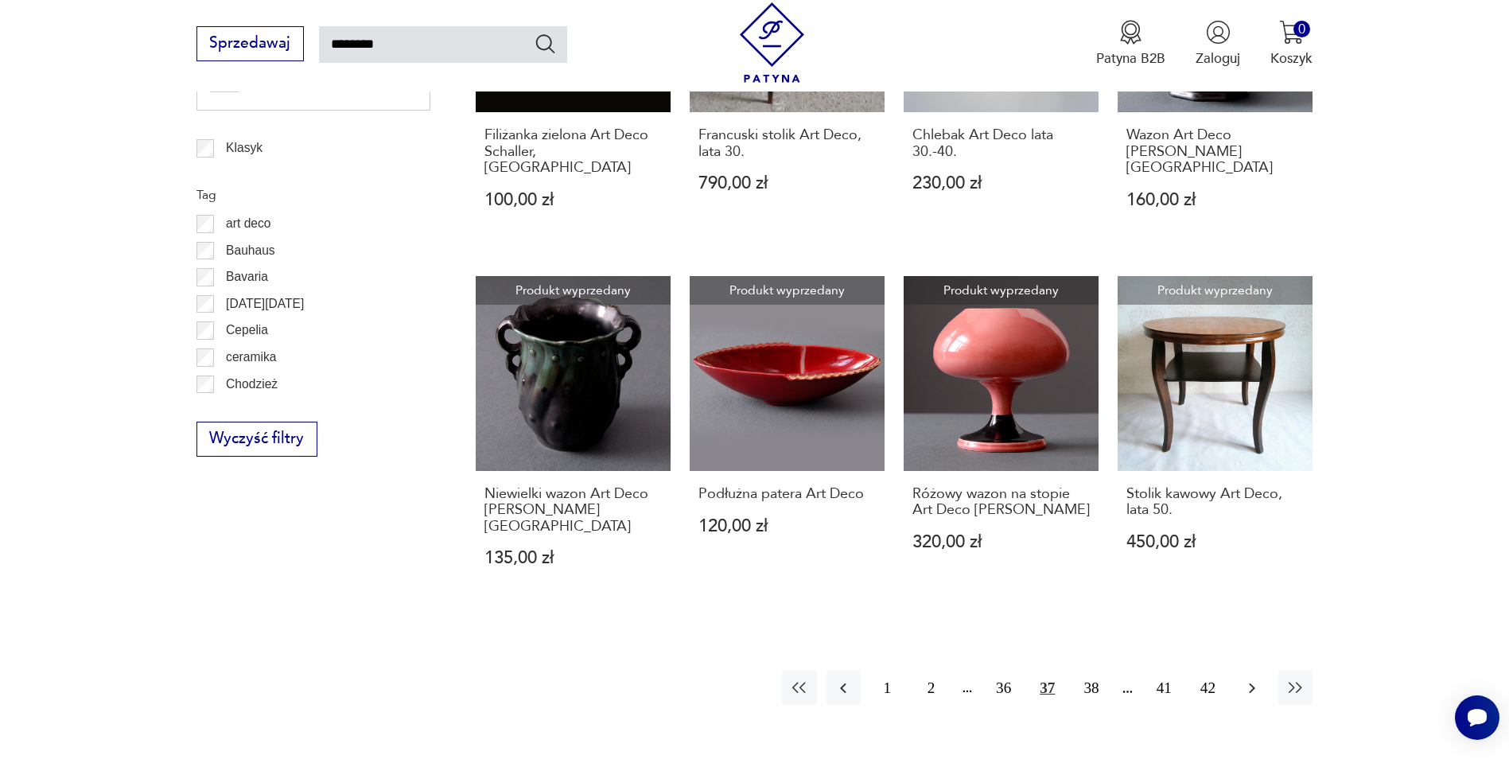
click at [1249, 678] on icon "button" at bounding box center [1251, 687] width 19 height 19
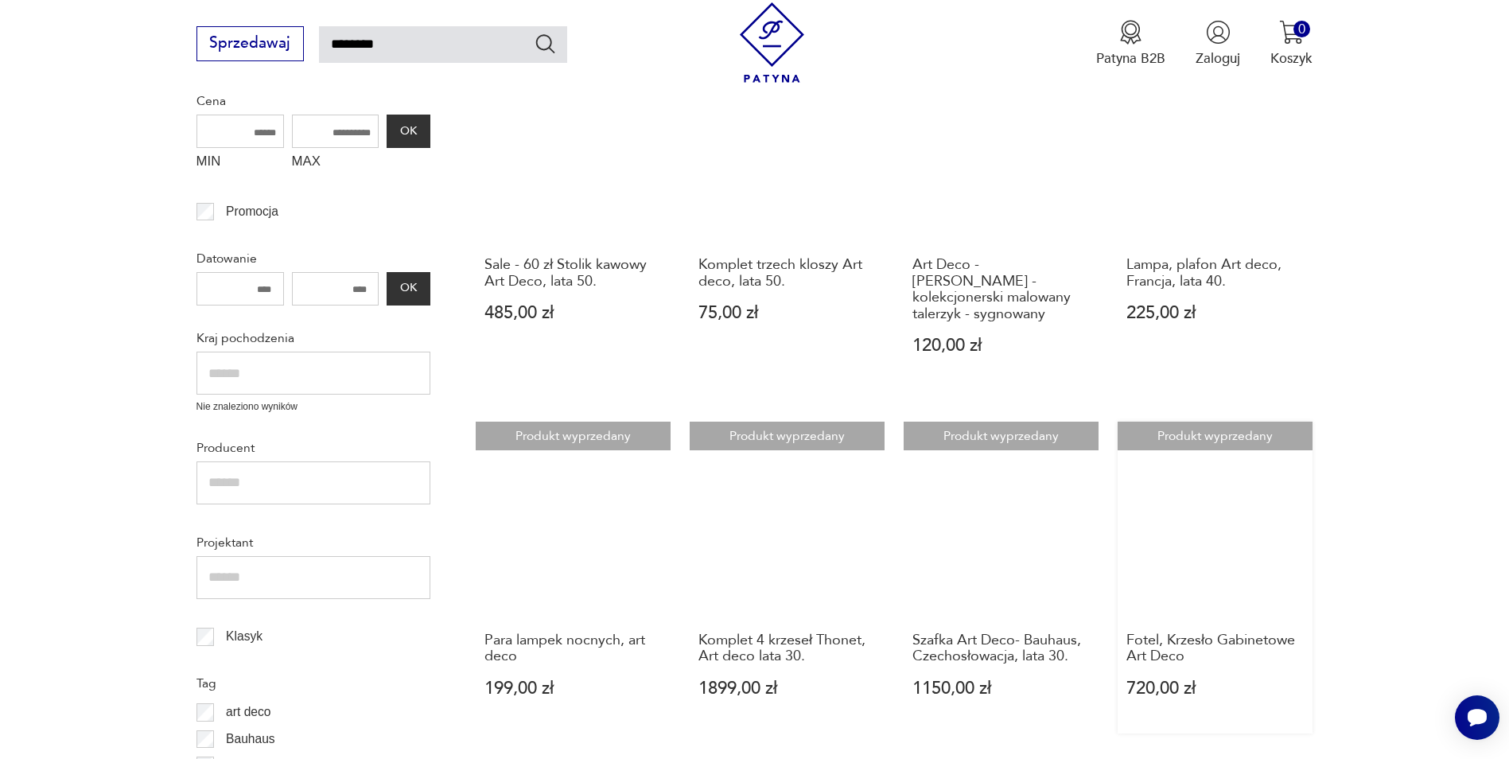
scroll to position [807, 0]
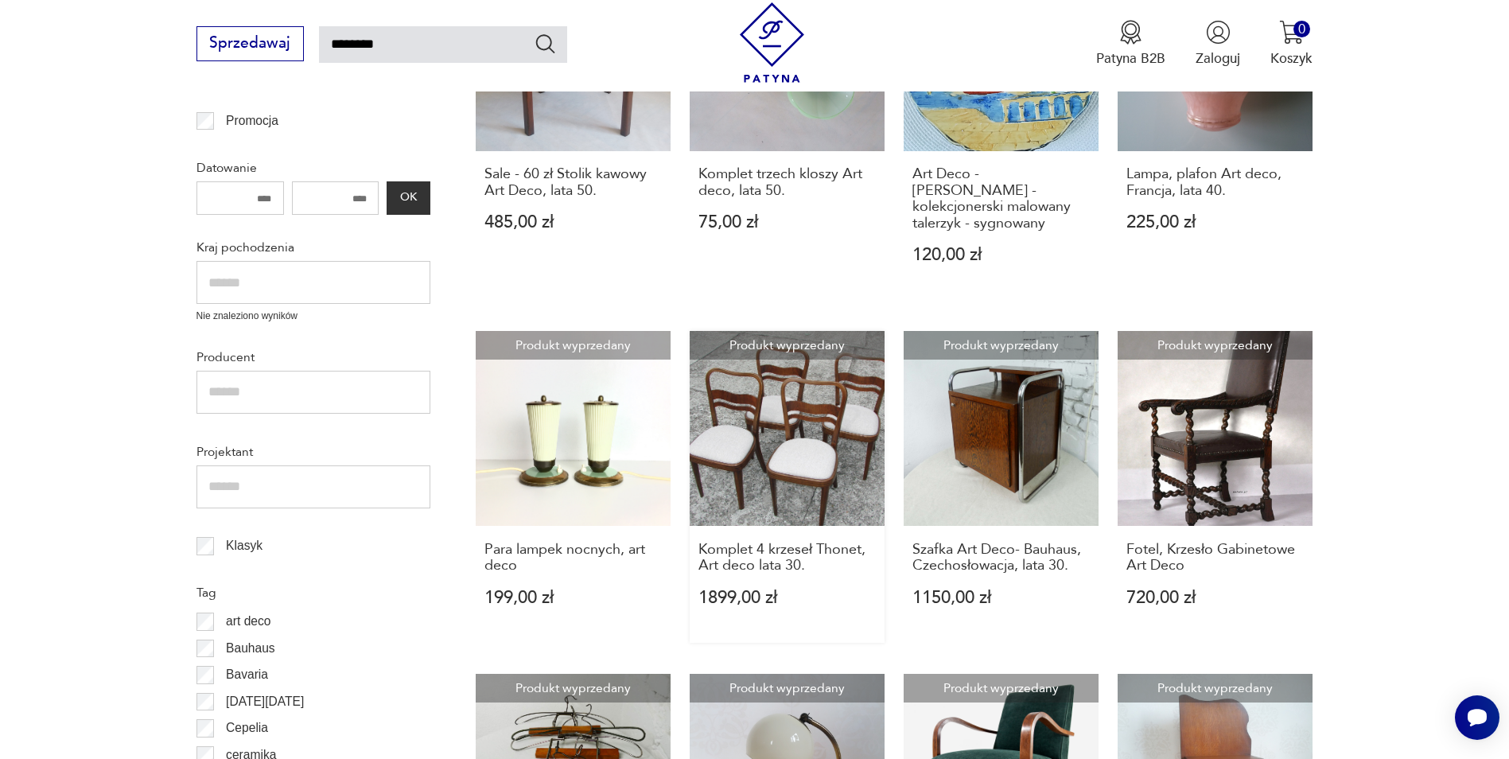
click at [848, 397] on link "Produkt wyprzedany Komplet 4 krzeseł Thonet, Art deco lata 30. 1899,00 zł" at bounding box center [787, 487] width 195 height 312
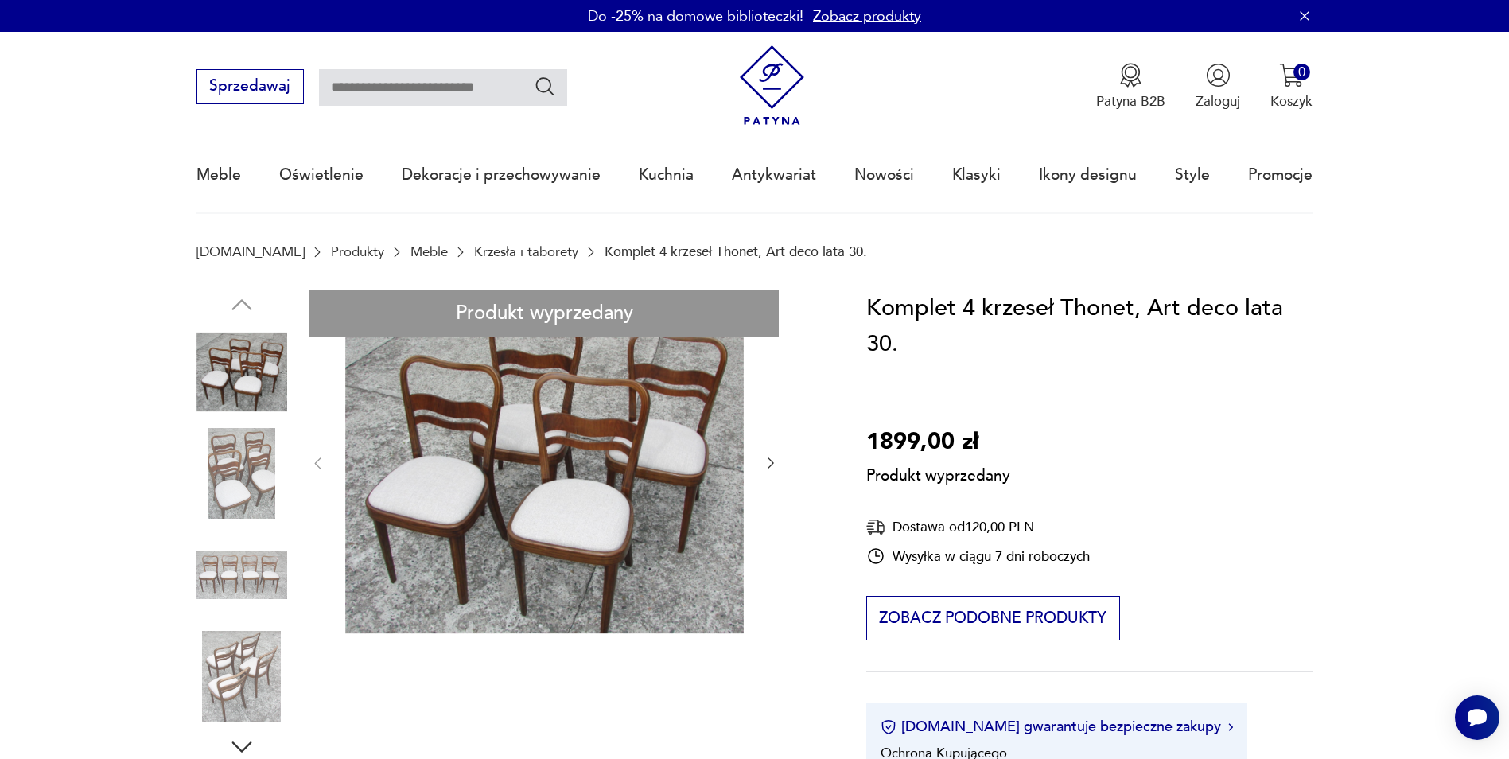
type input "********"
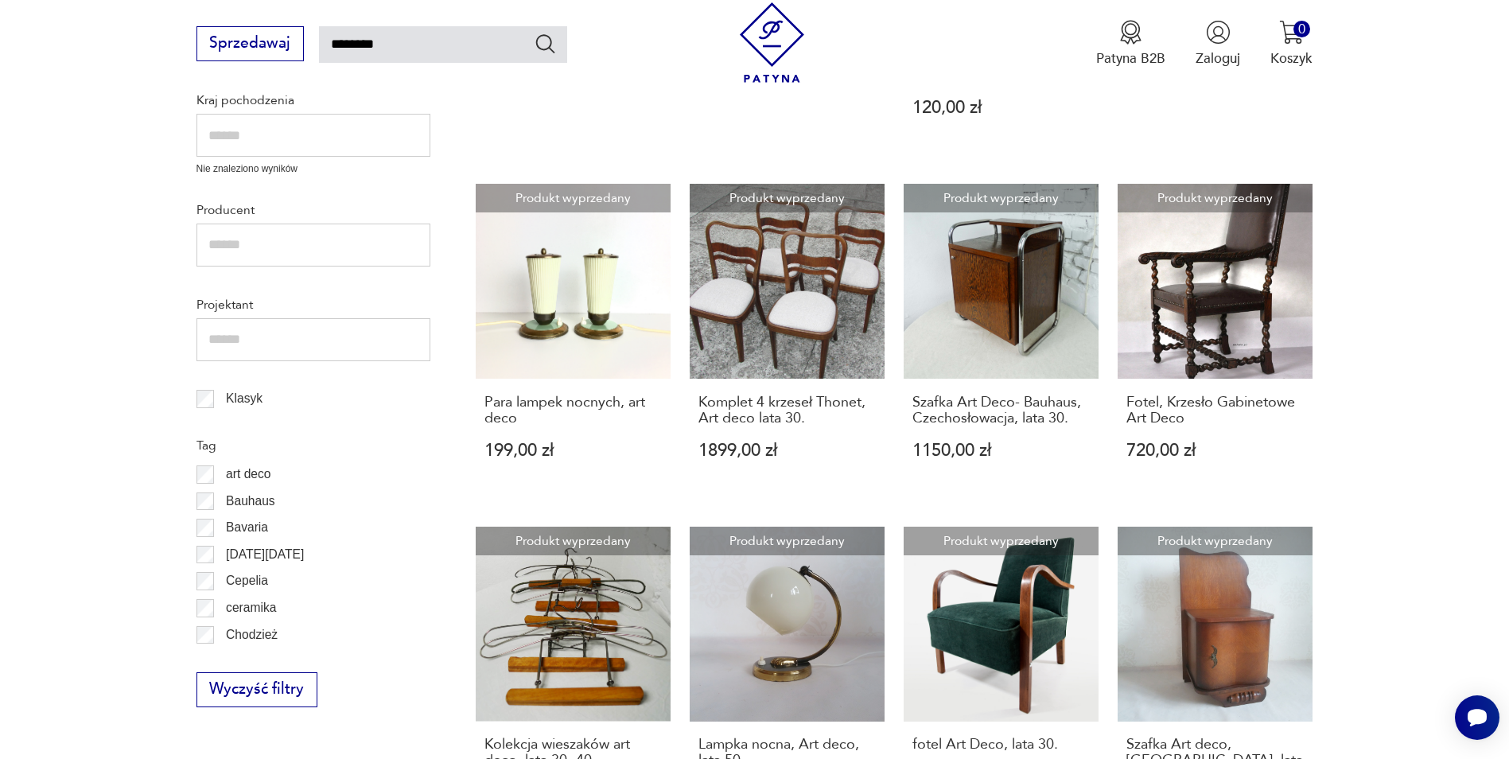
scroll to position [1124, 0]
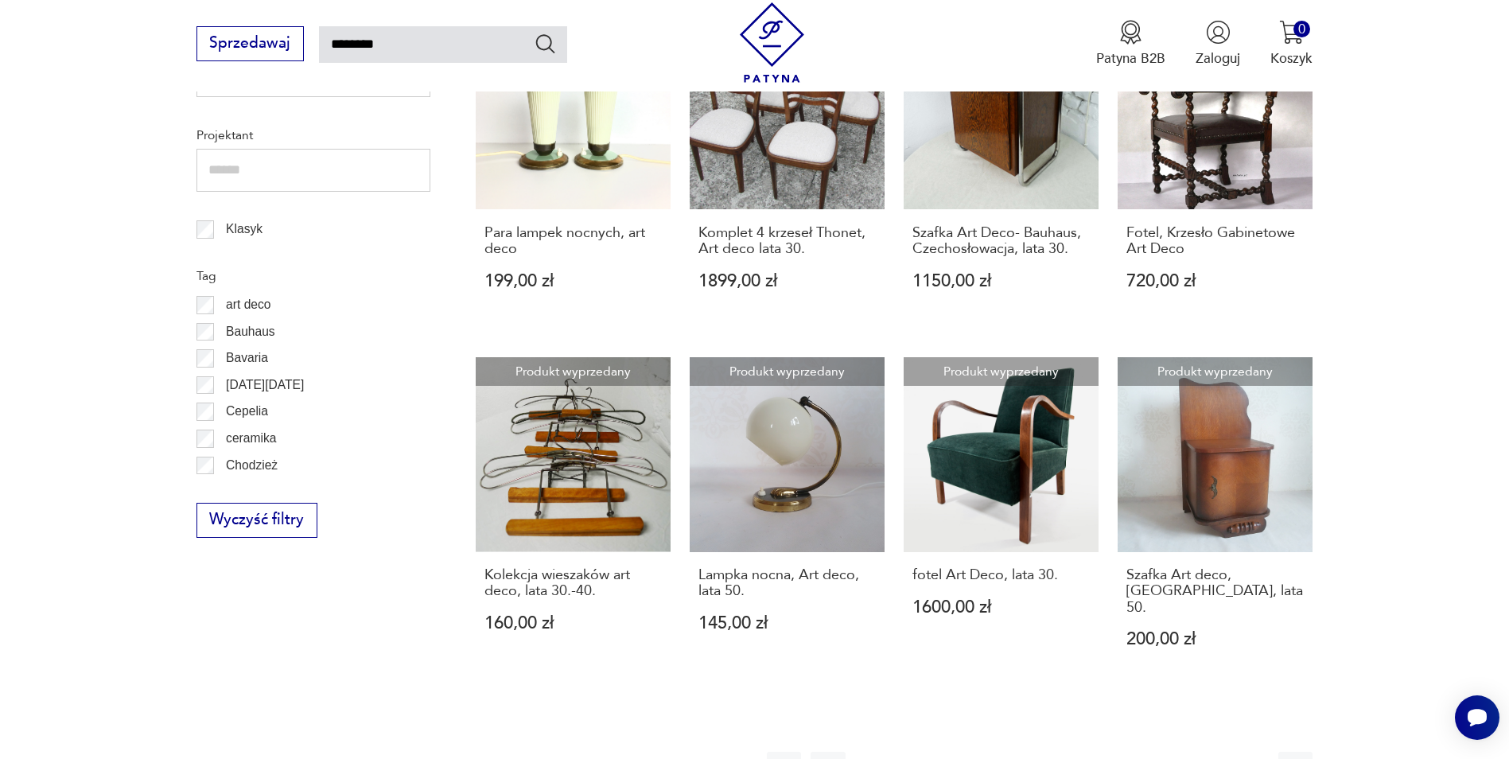
click at [1249, 758] on icon "button" at bounding box center [1252, 769] width 6 height 10
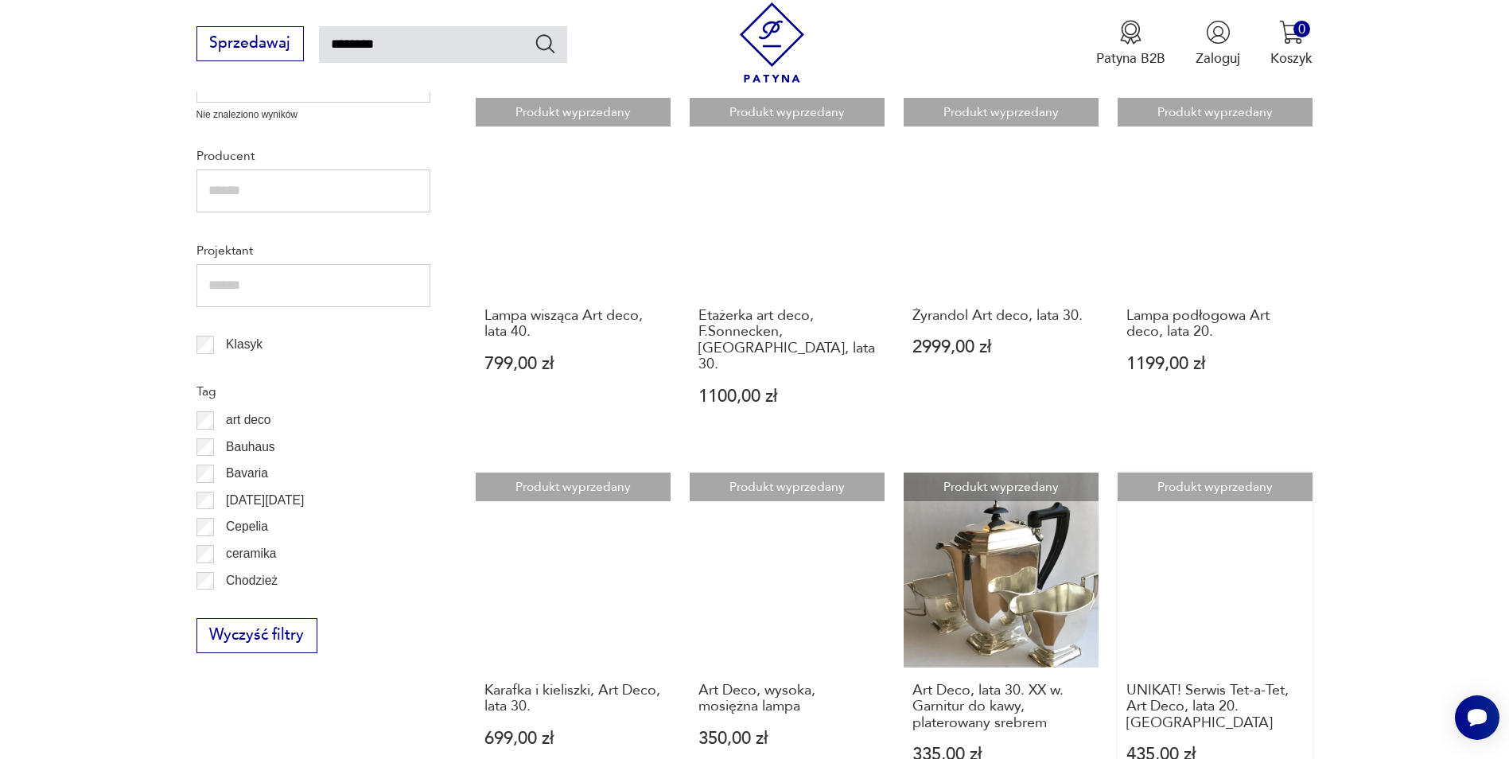
scroll to position [1125, 0]
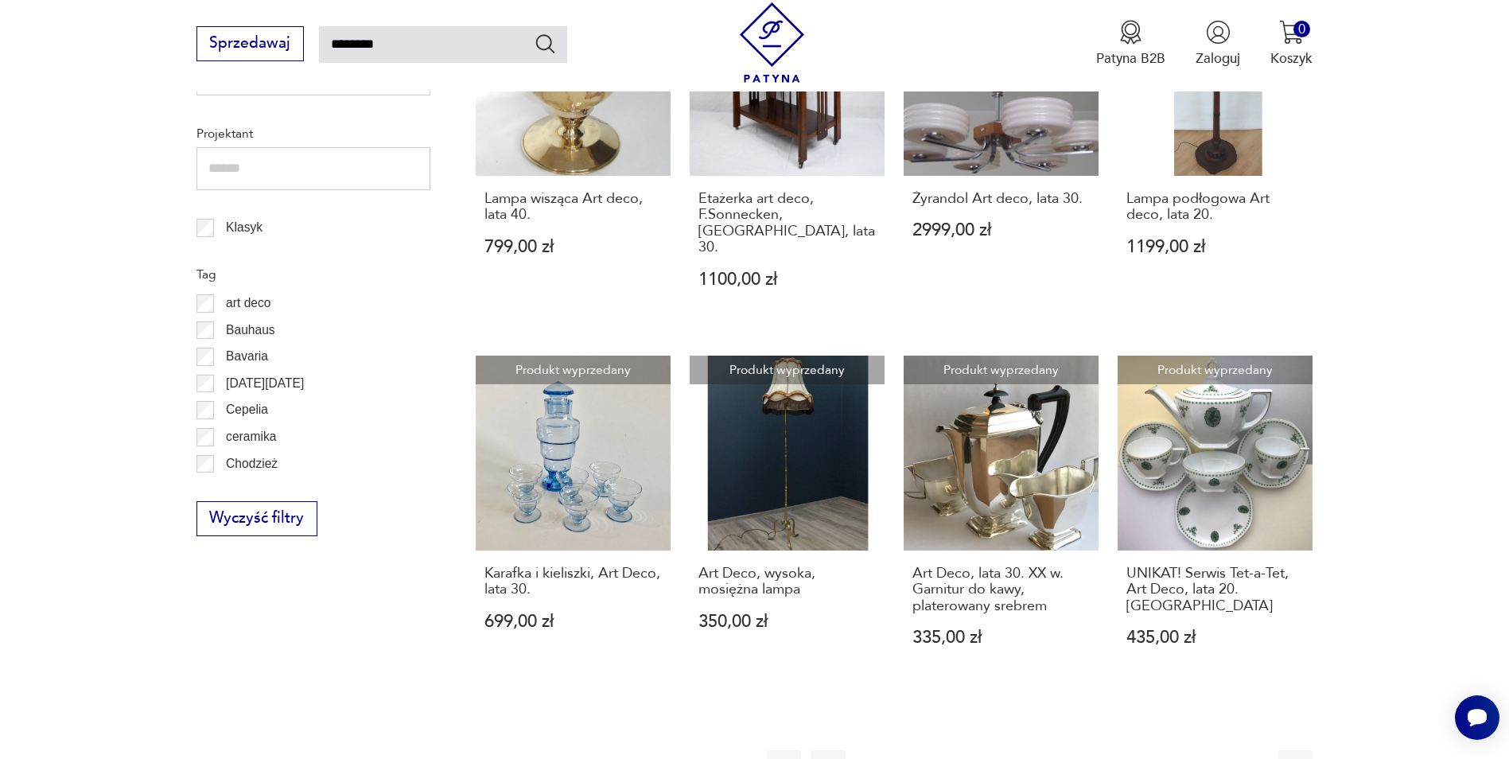
click at [1253, 758] on icon "button" at bounding box center [1251, 767] width 19 height 19
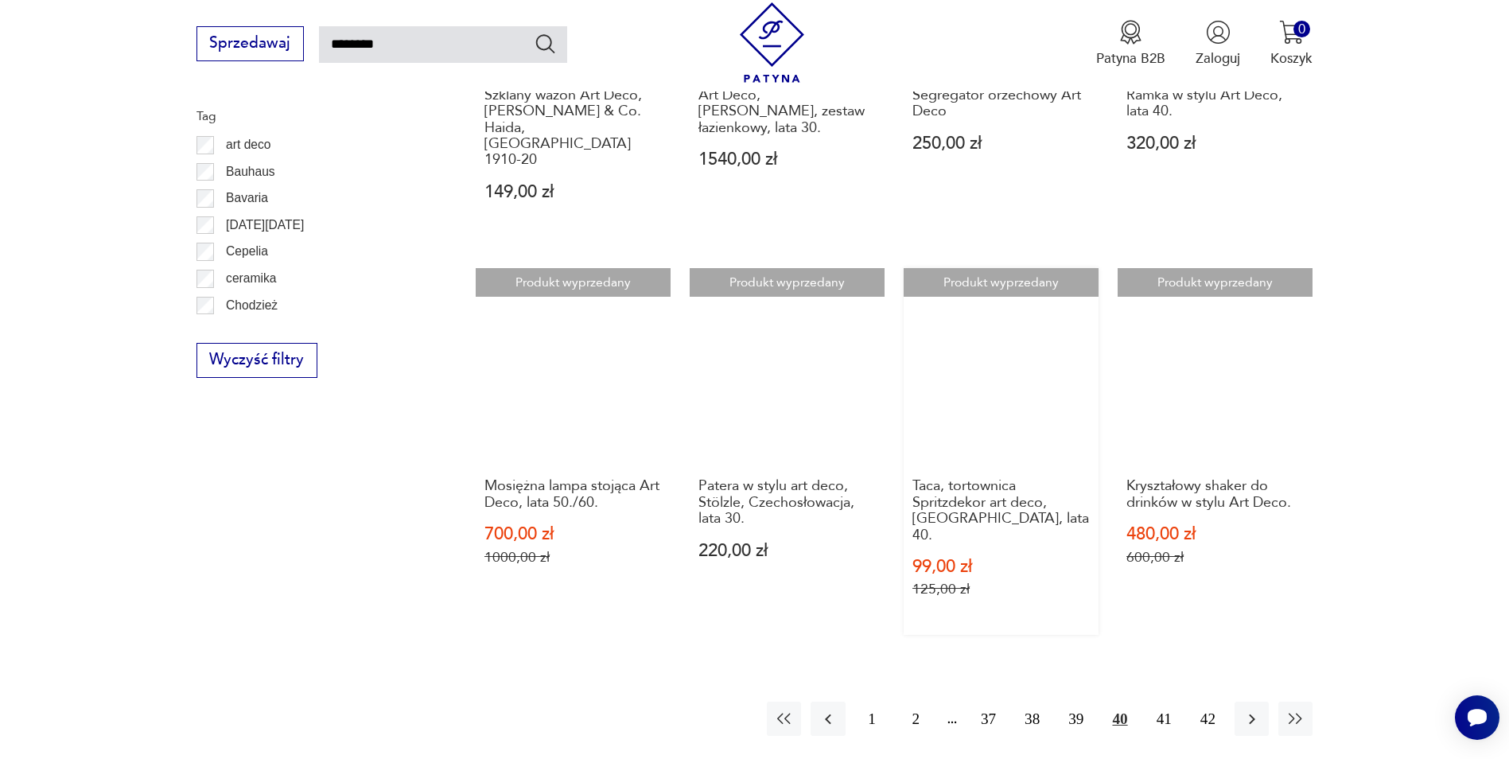
scroll to position [1284, 0]
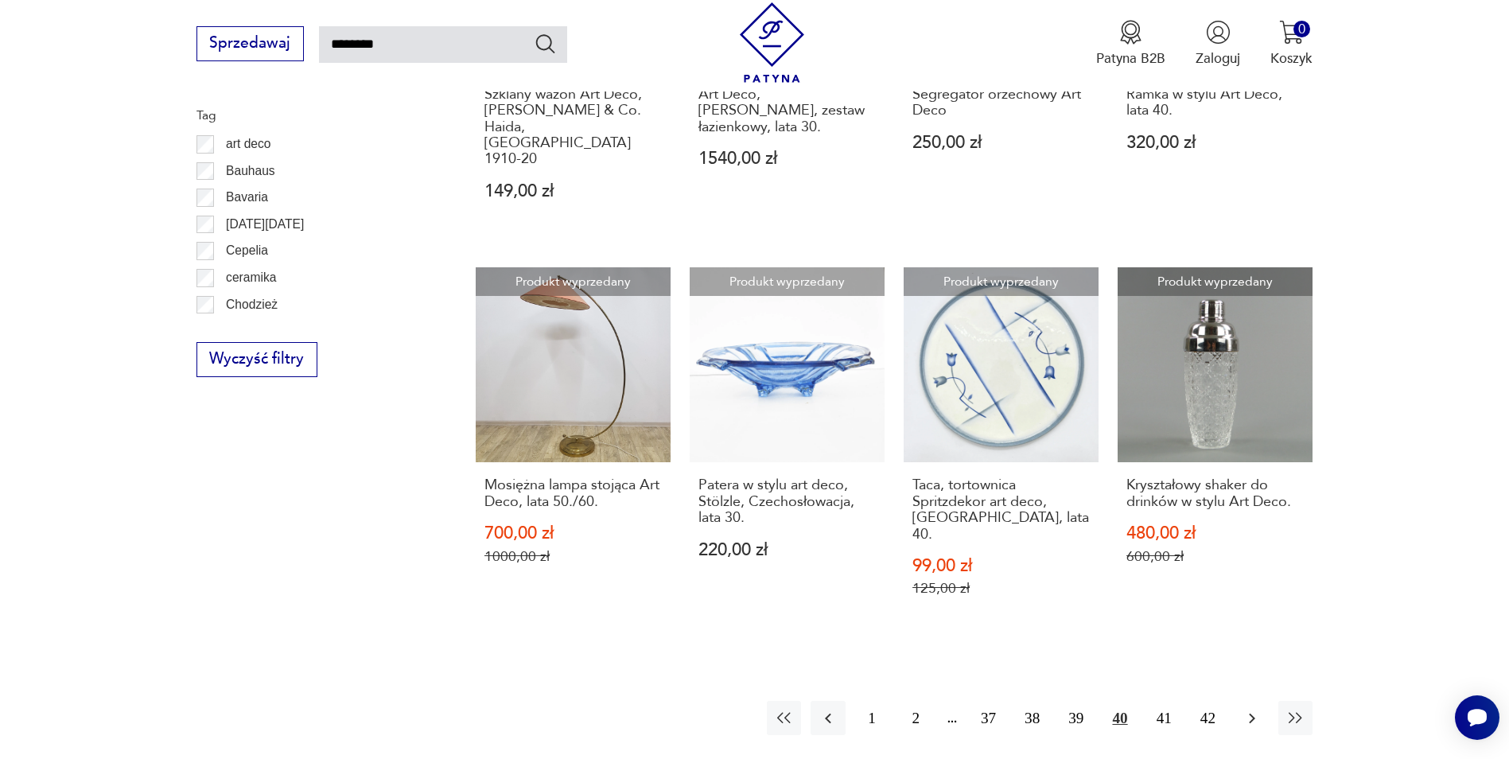
click at [1253, 713] on icon "button" at bounding box center [1252, 718] width 6 height 10
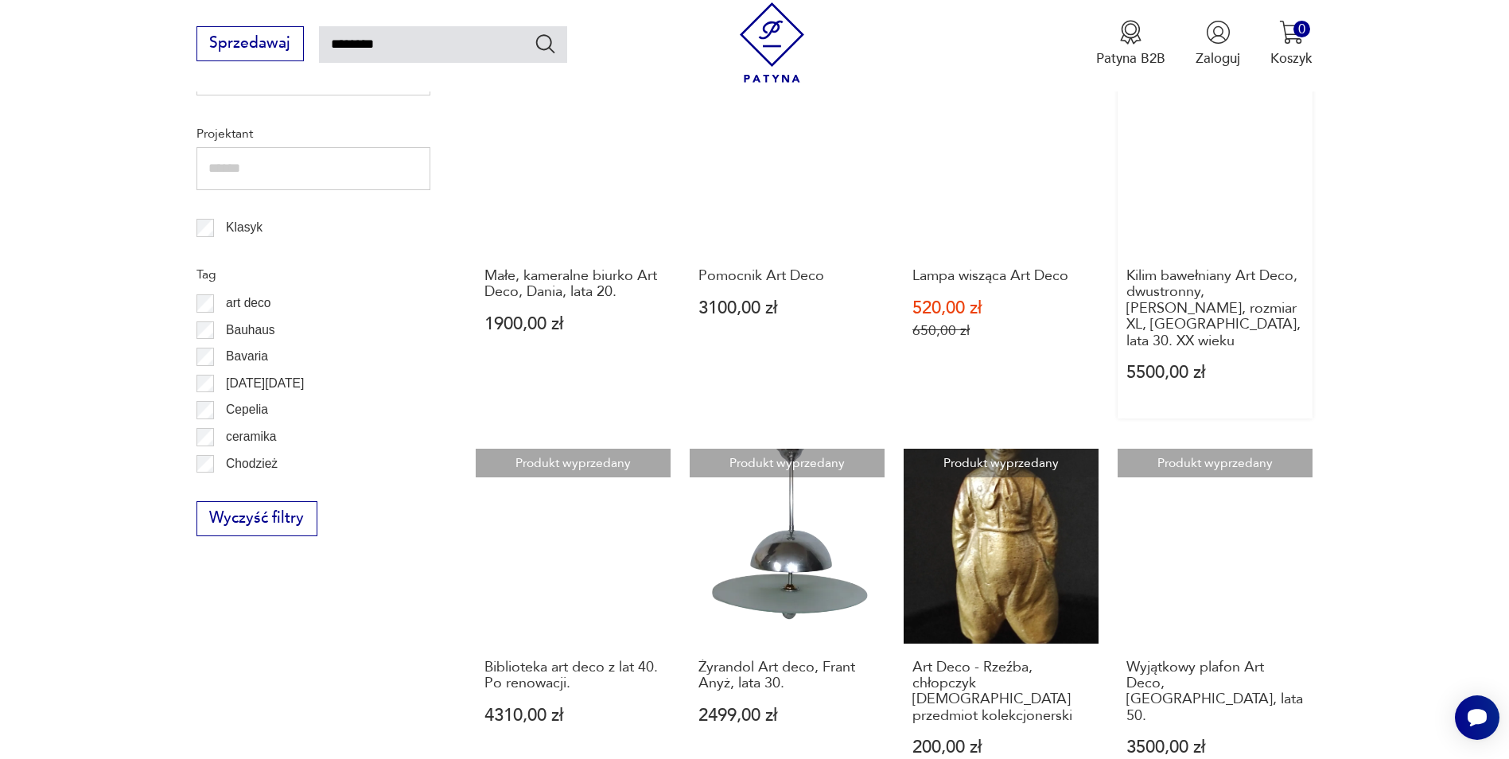
scroll to position [1364, 0]
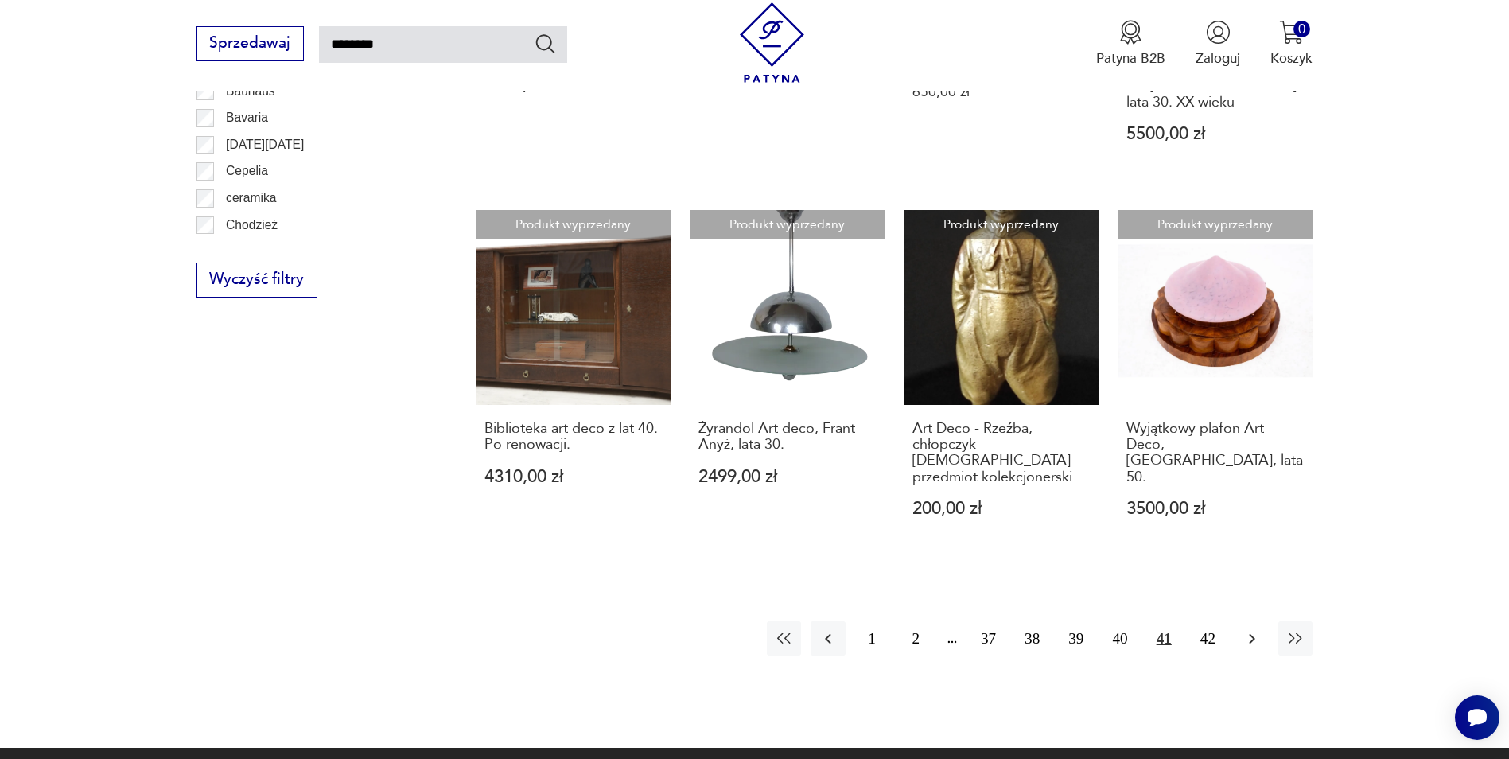
click at [1243, 629] on icon "button" at bounding box center [1251, 638] width 19 height 19
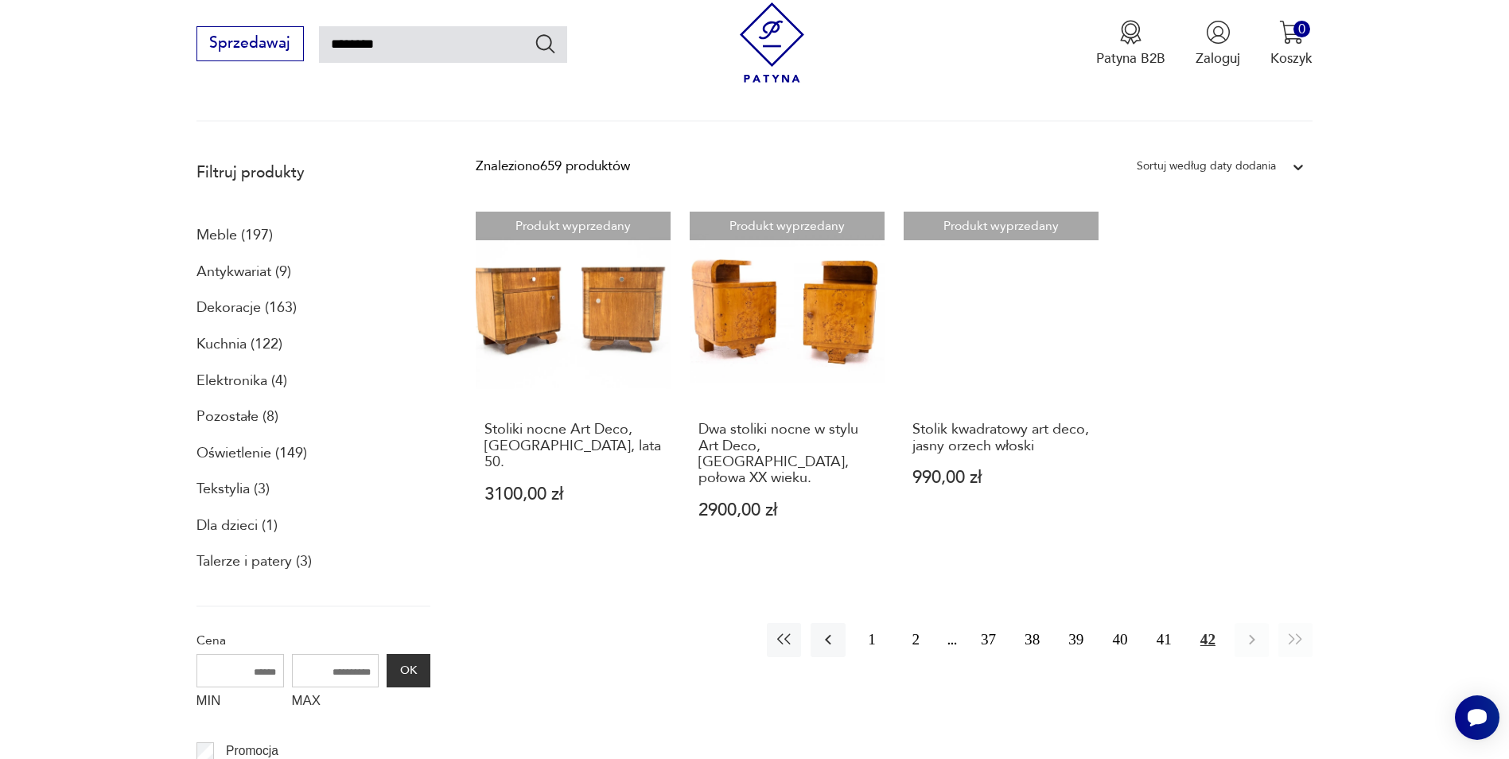
scroll to position [171, 0]
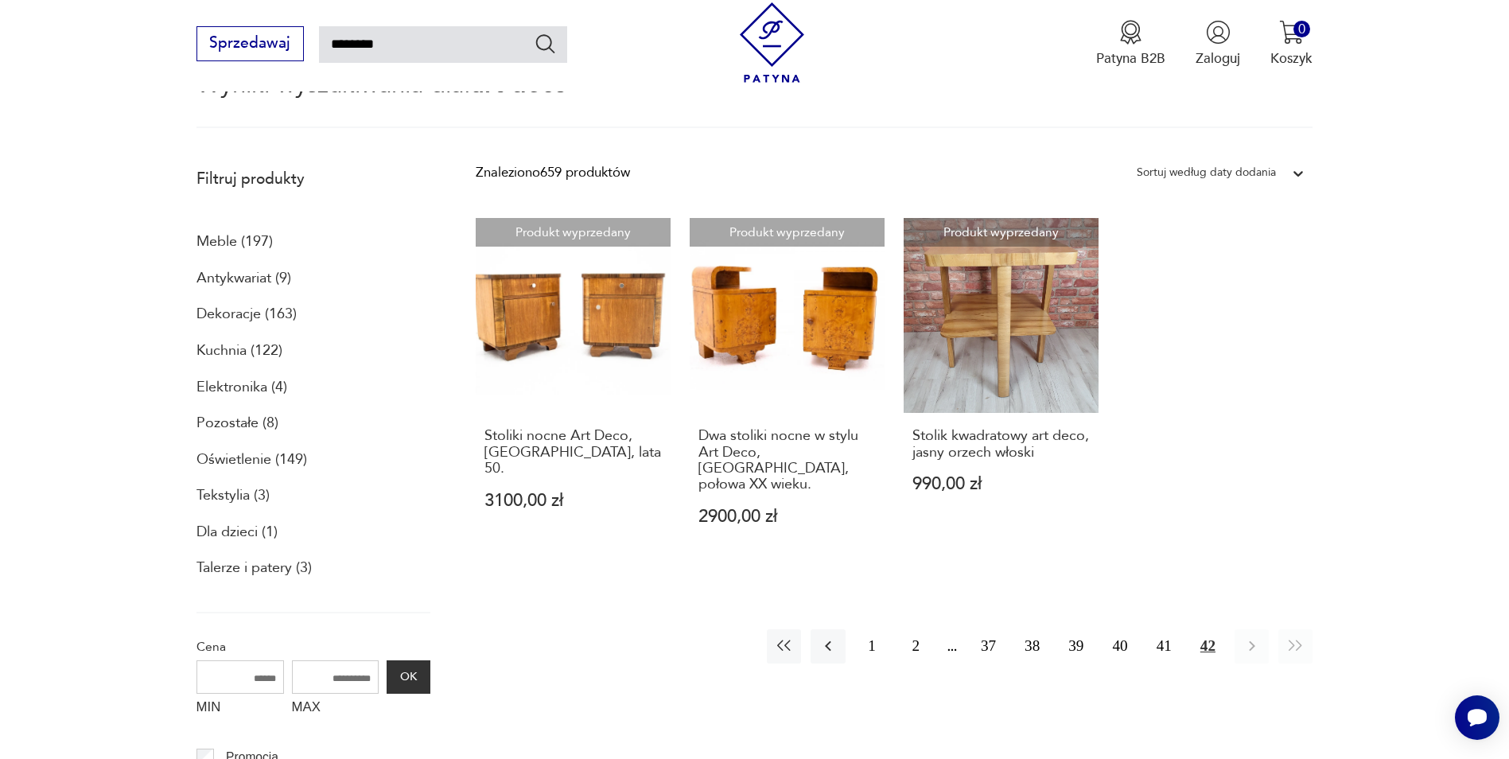
click at [231, 243] on p "Meble (197)" at bounding box center [234, 241] width 76 height 27
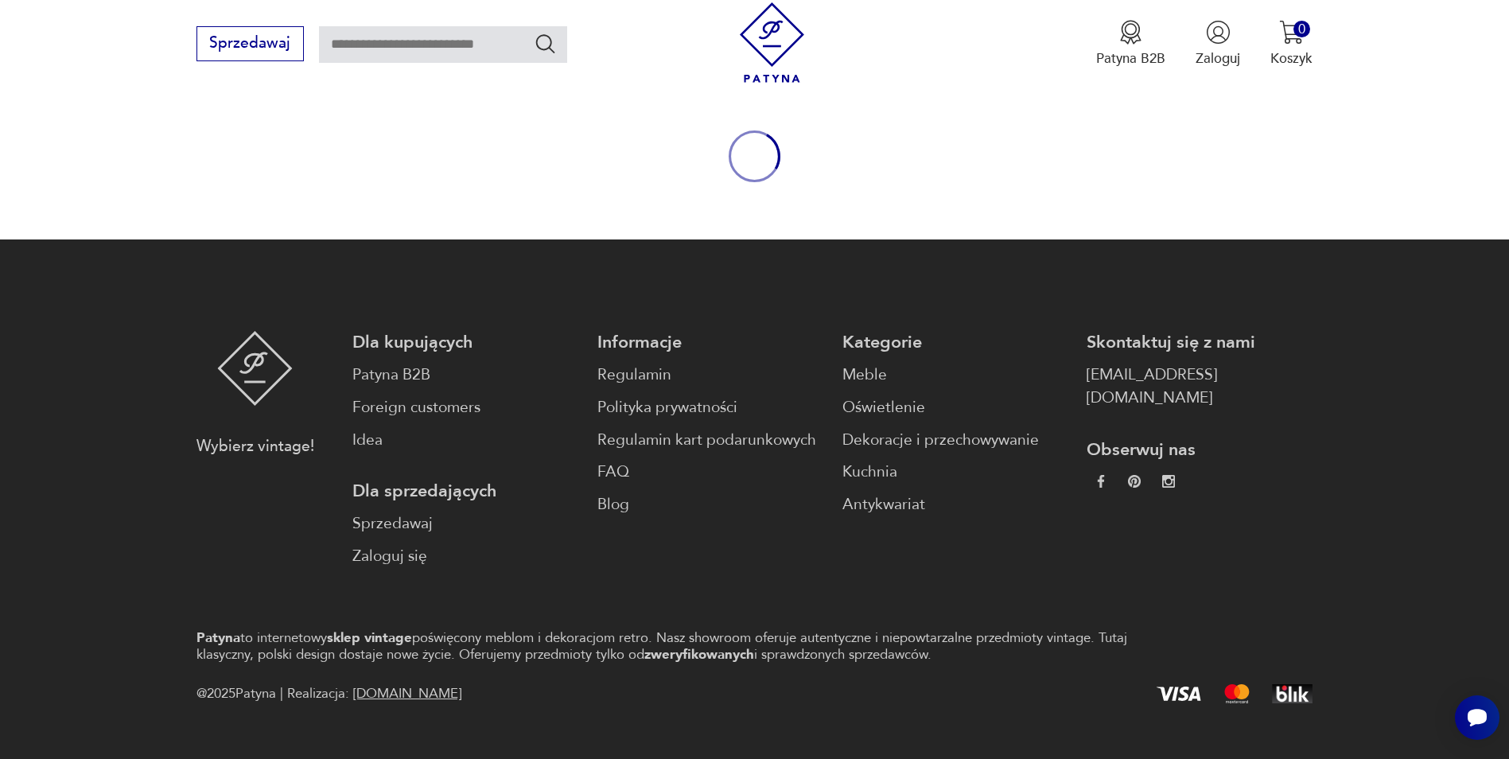
type input "********"
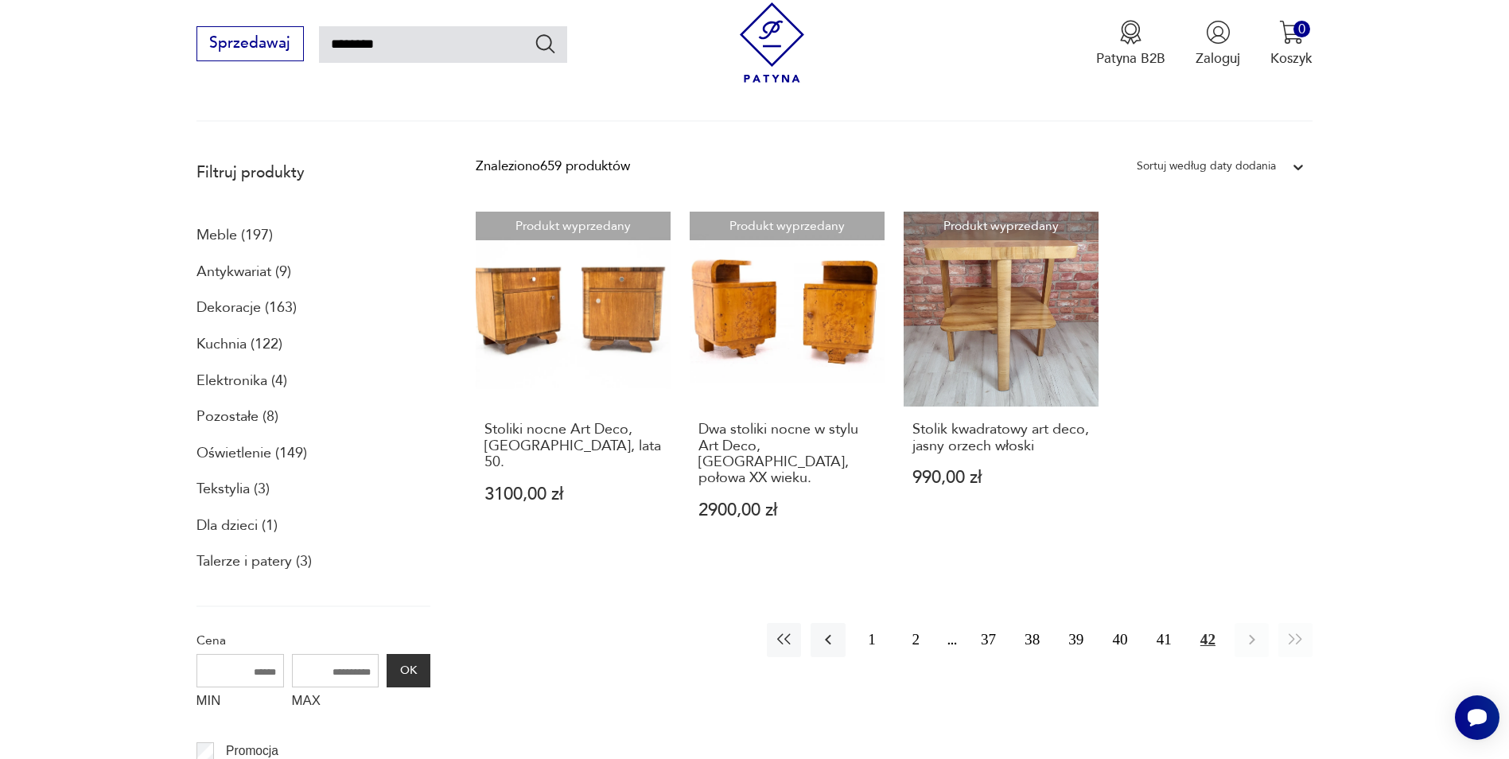
scroll to position [171, 0]
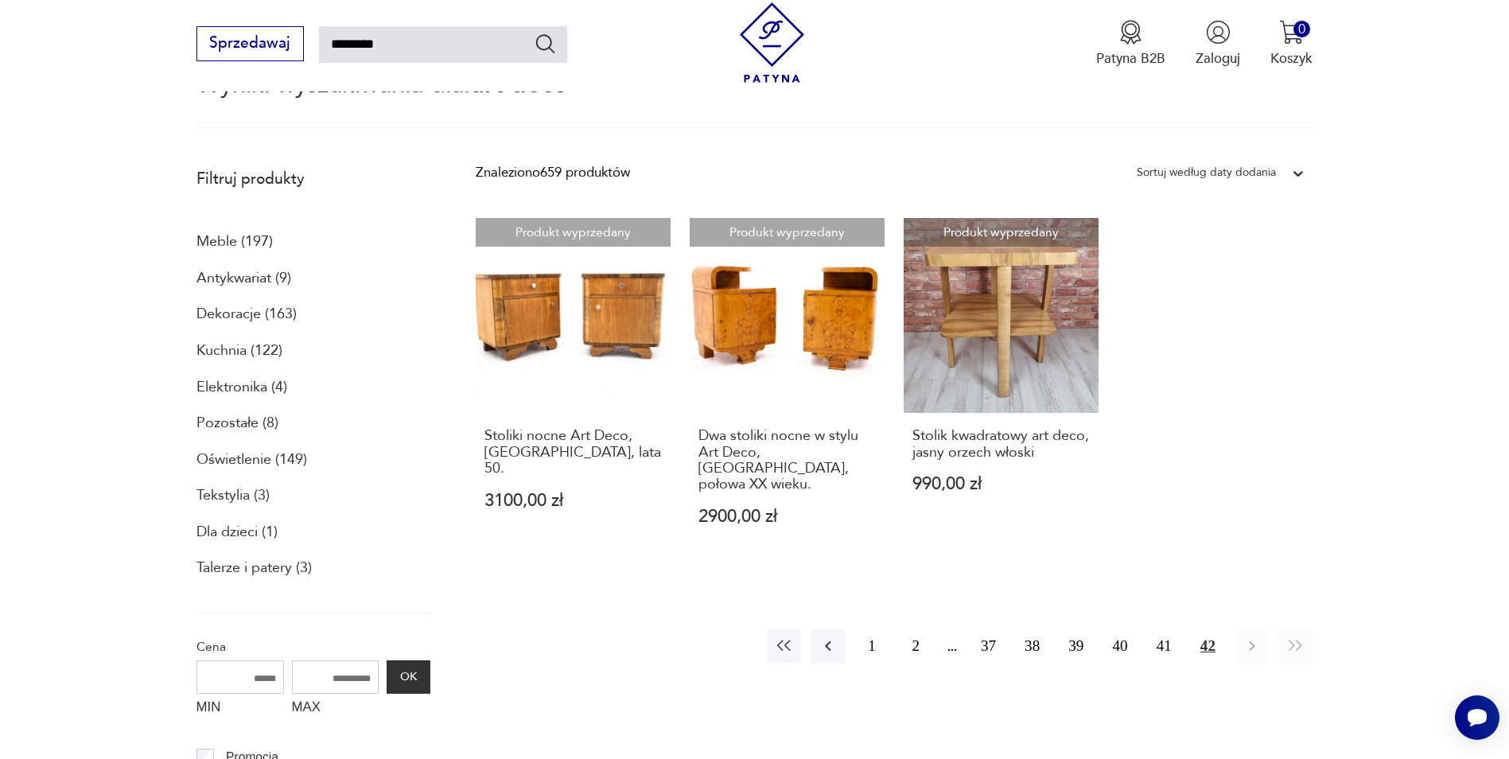
click at [256, 318] on p "Dekoracje (163)" at bounding box center [246, 314] width 100 height 27
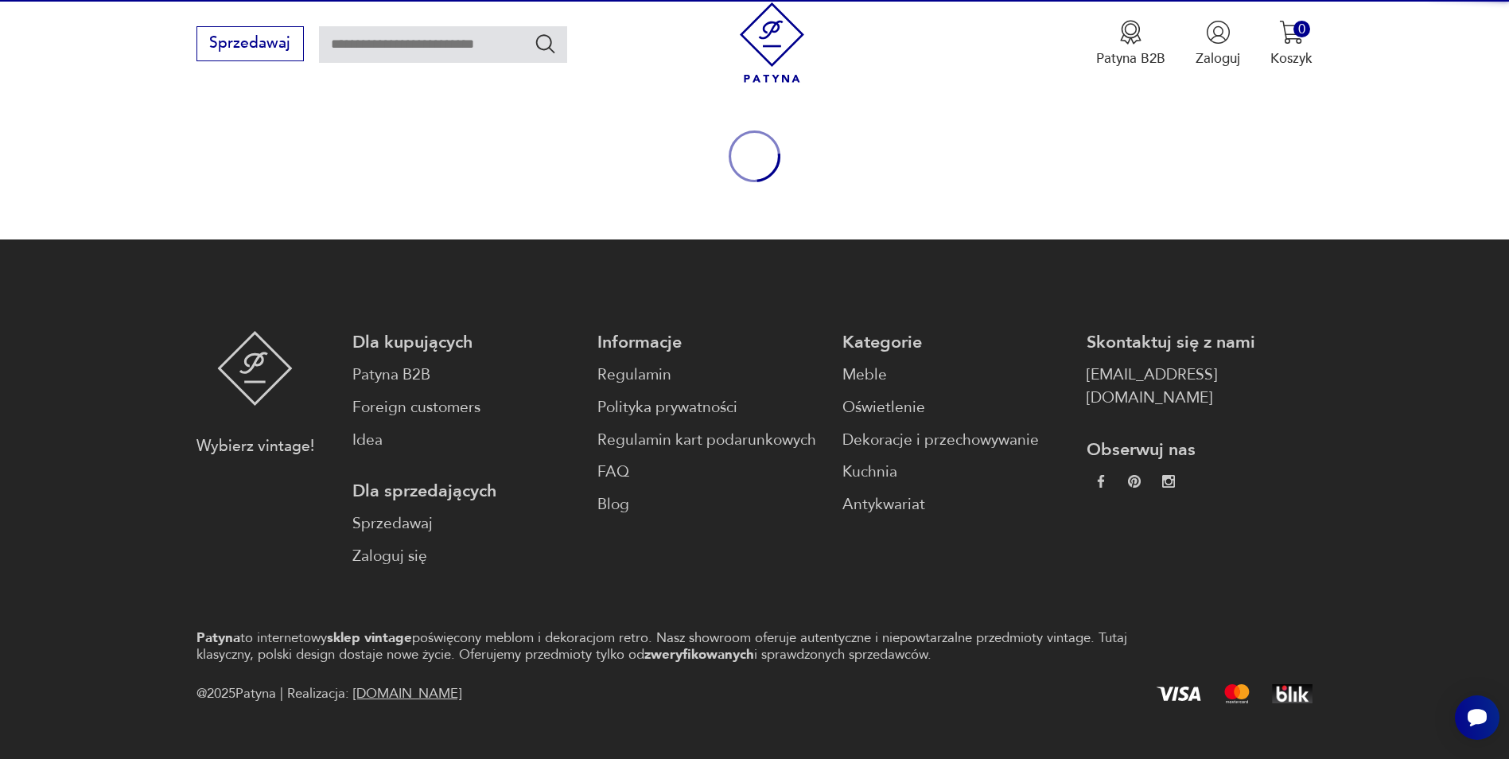
type input "********"
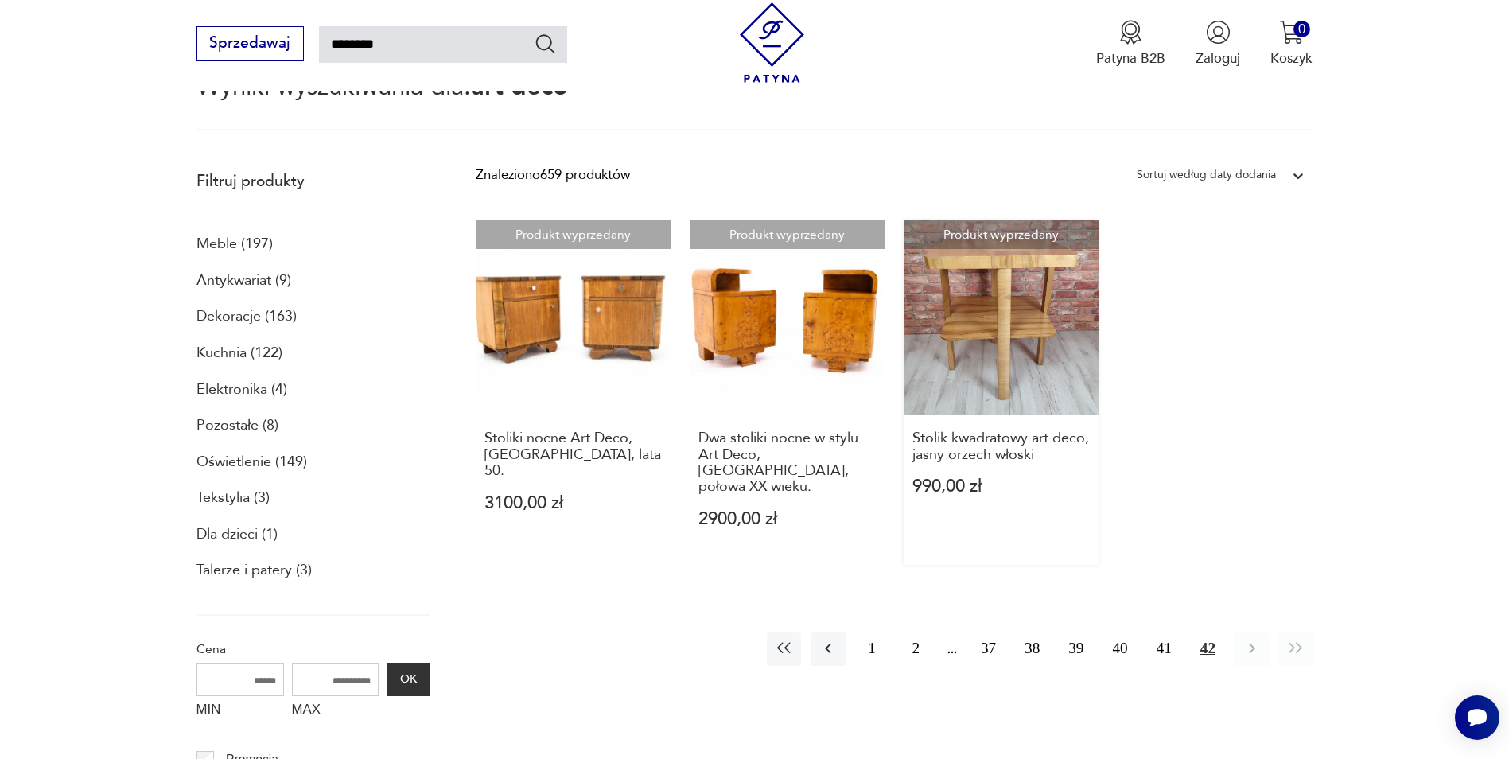
scroll to position [91, 0]
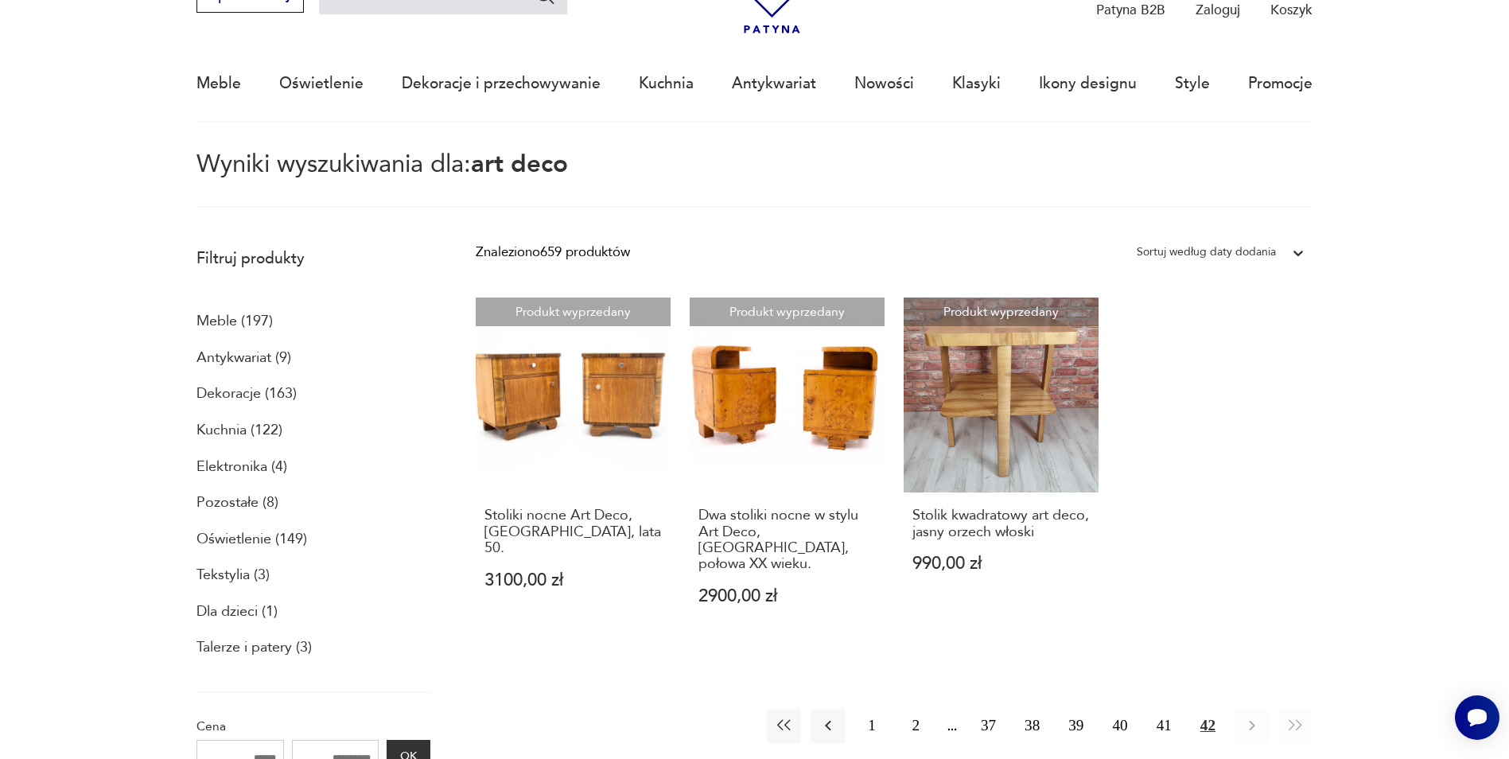
click at [239, 394] on p "Dekoracje (163)" at bounding box center [246, 393] width 100 height 27
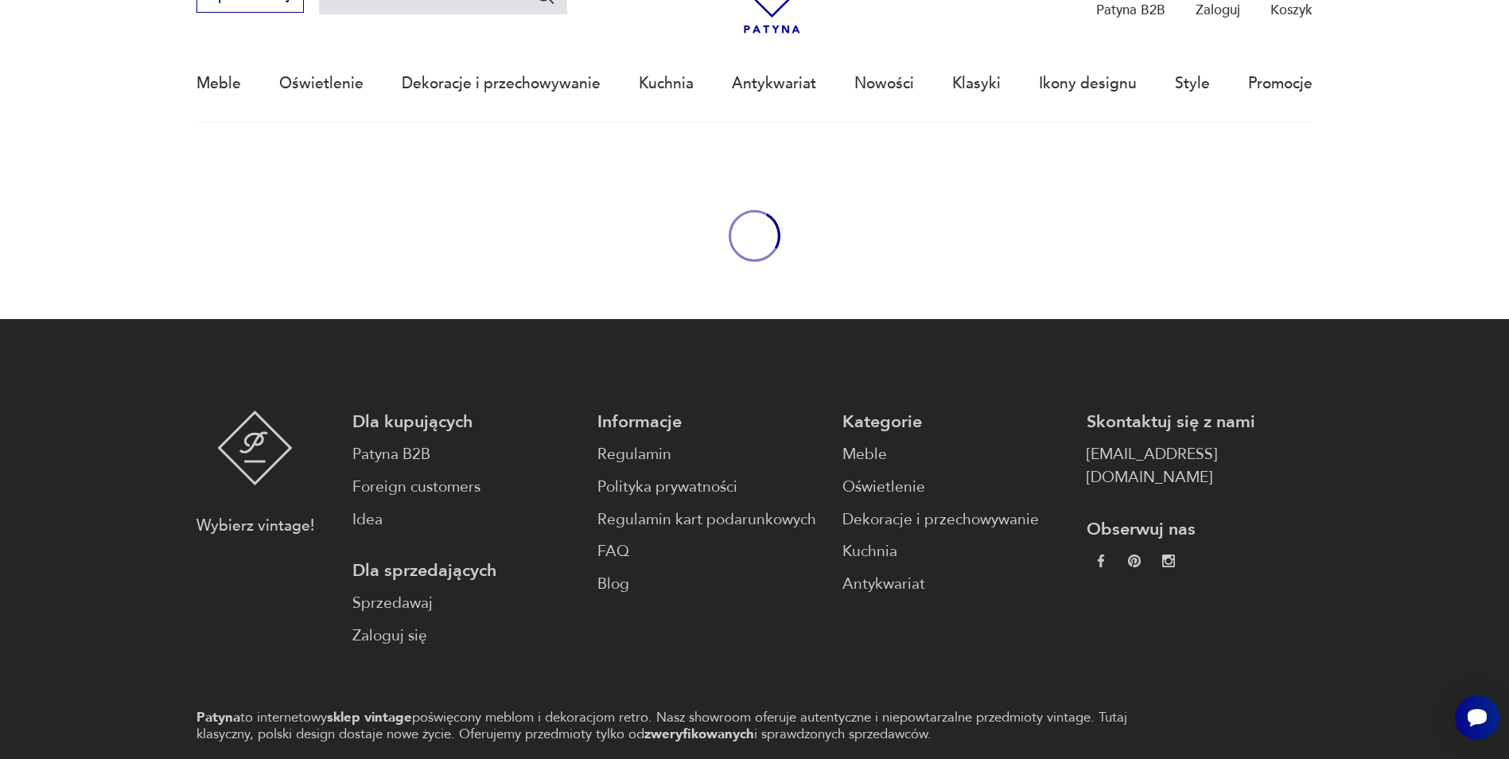
type input "********"
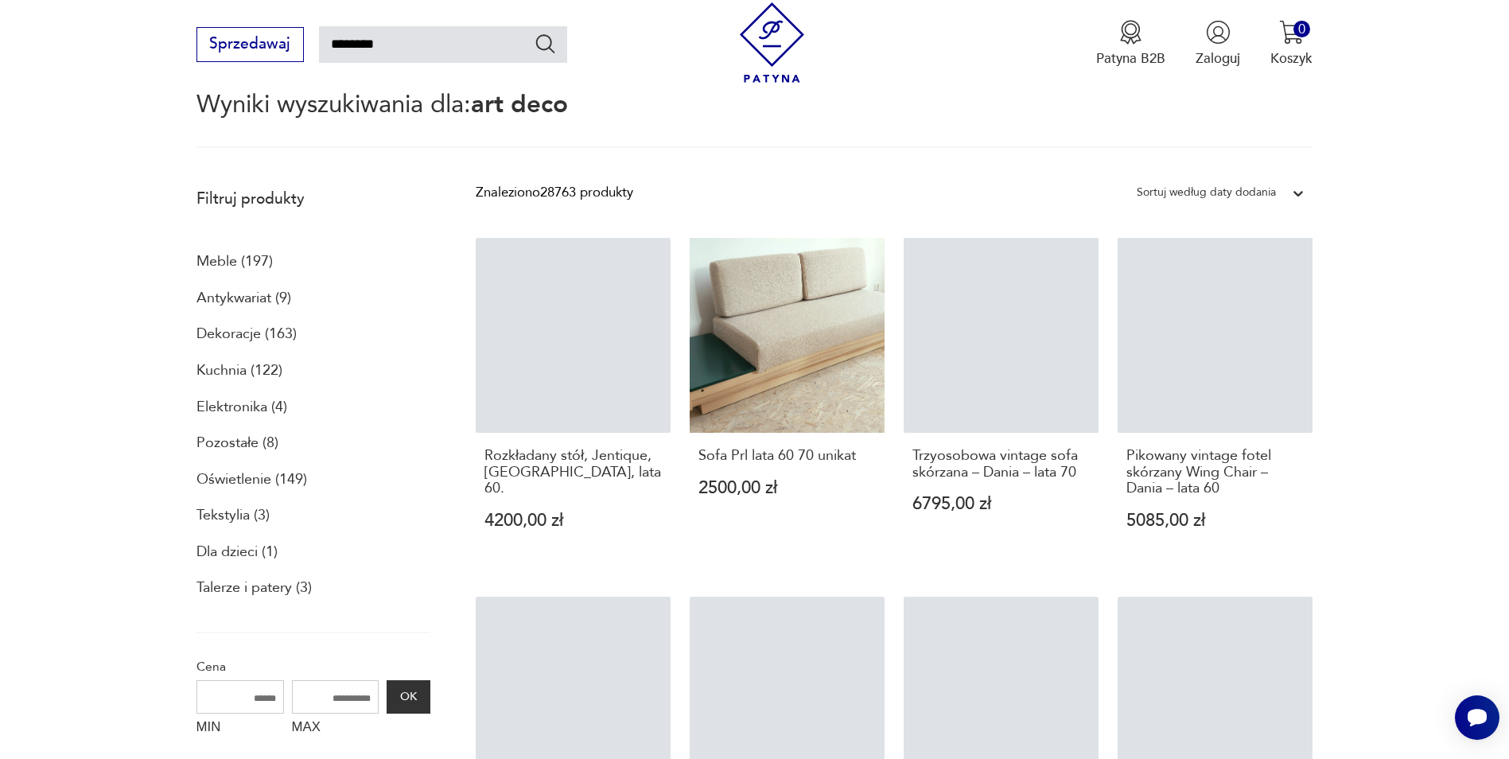
scroll to position [270, 0]
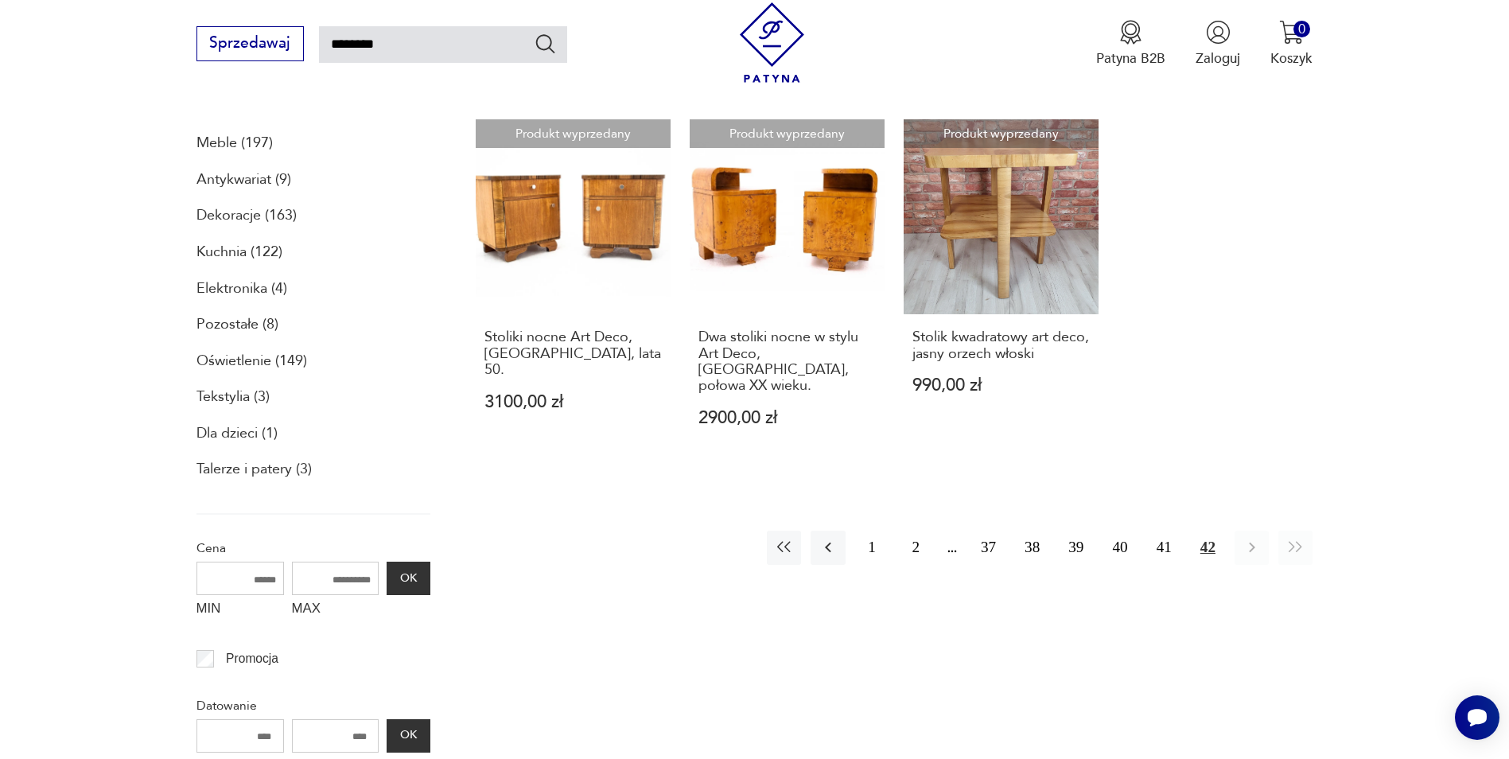
click at [258, 365] on p "Oświetlenie (149)" at bounding box center [251, 361] width 111 height 27
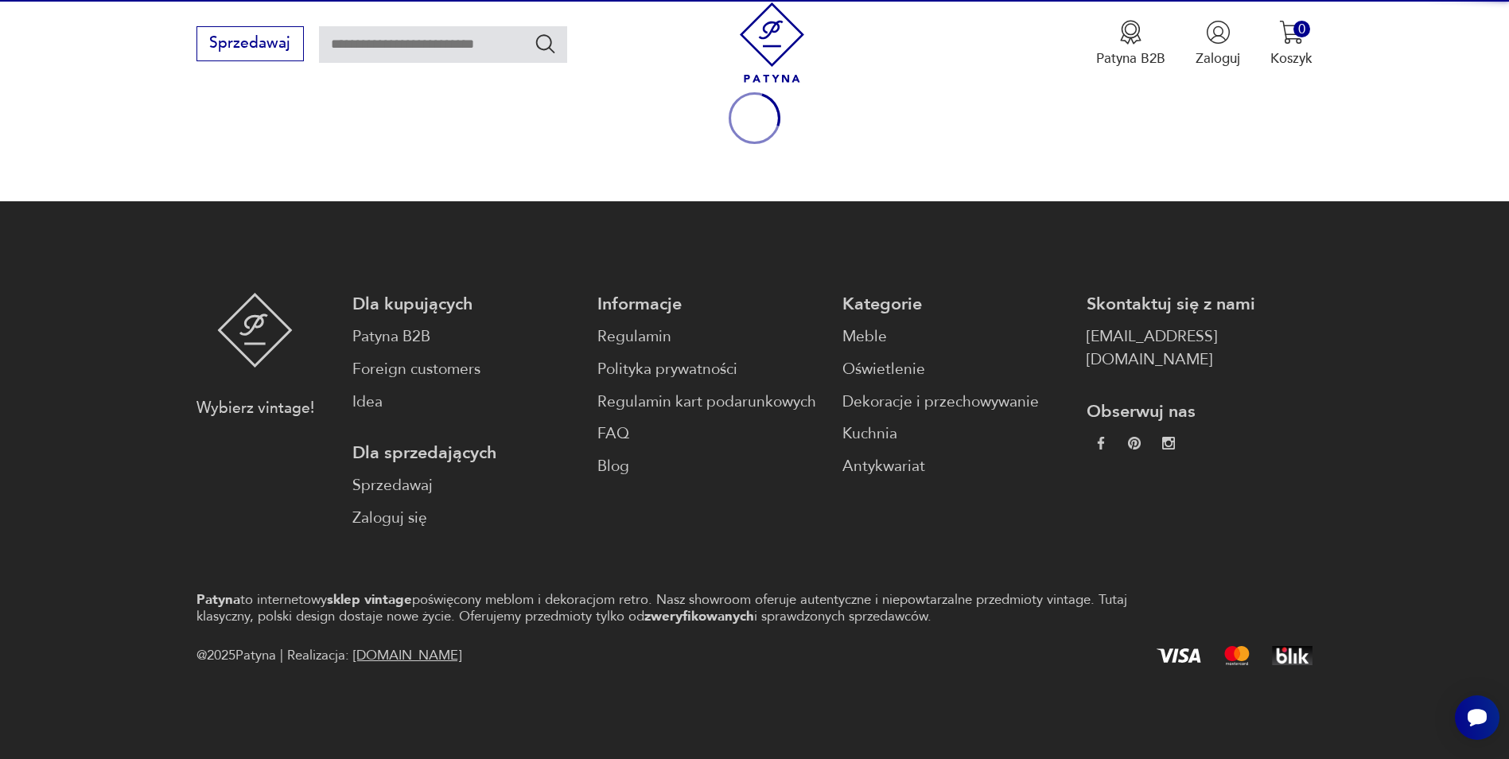
type input "********"
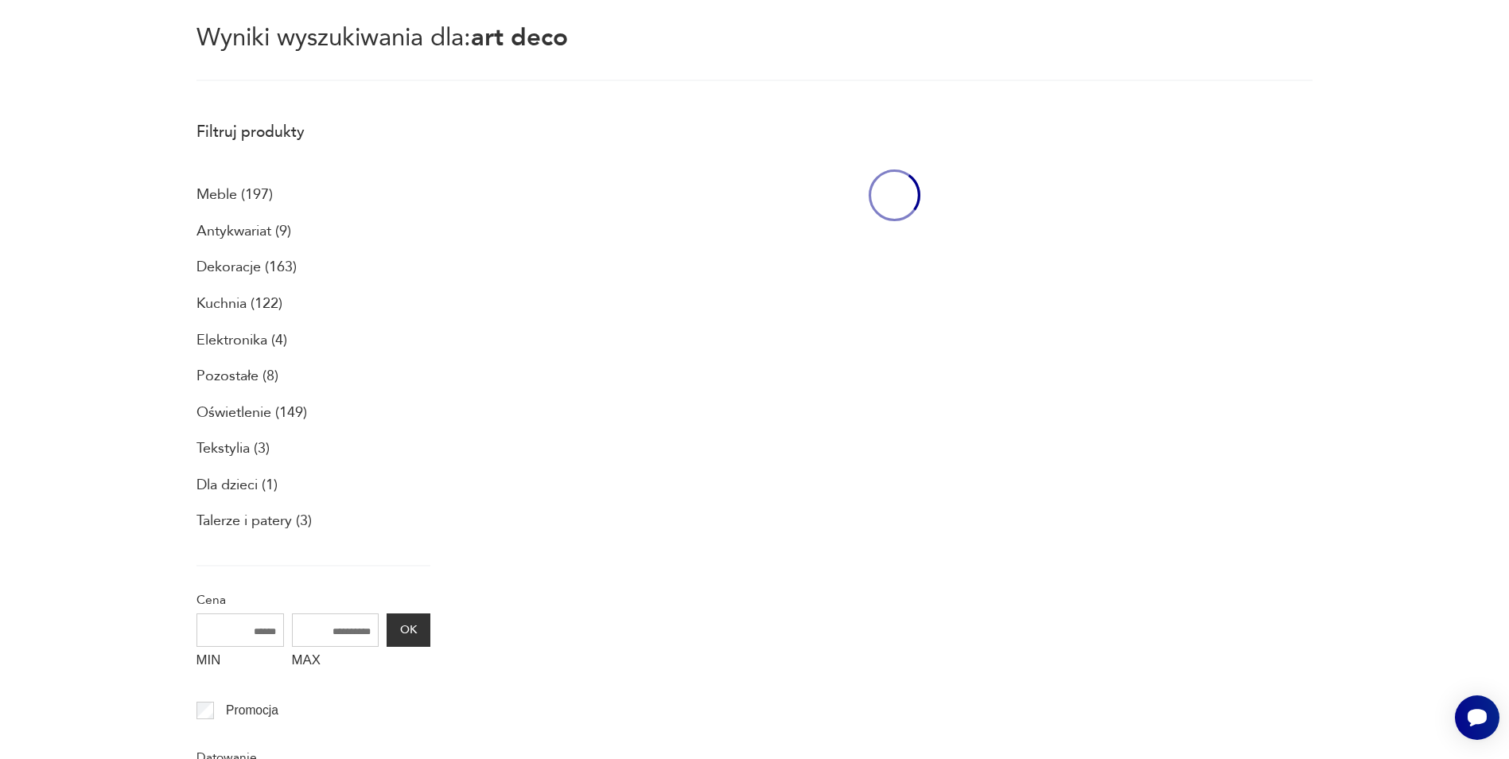
scroll to position [91, 0]
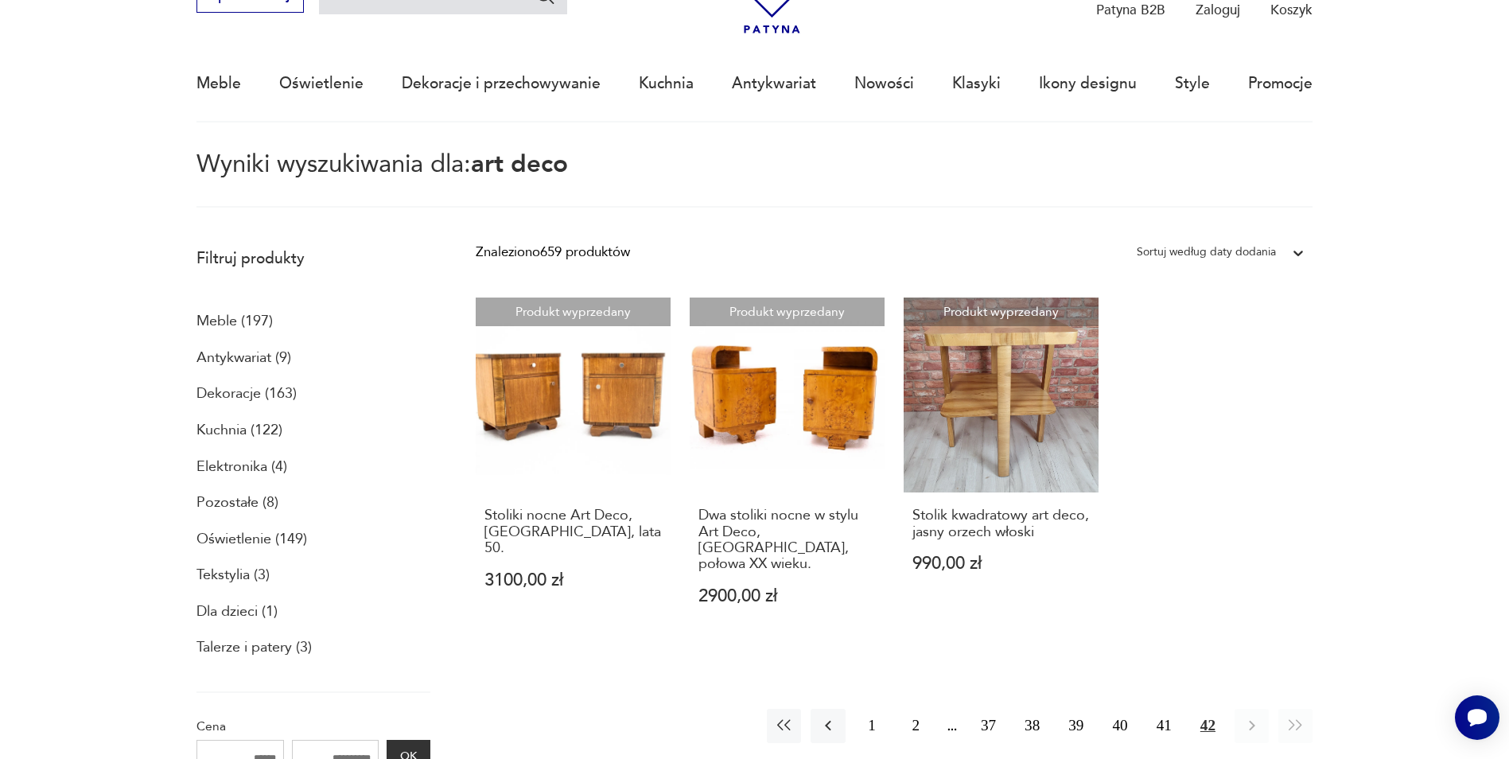
click at [586, 160] on p "Wyniki wyszukiwania dla: art deco" at bounding box center [754, 180] width 1117 height 55
